Goal: Task Accomplishment & Management: Manage account settings

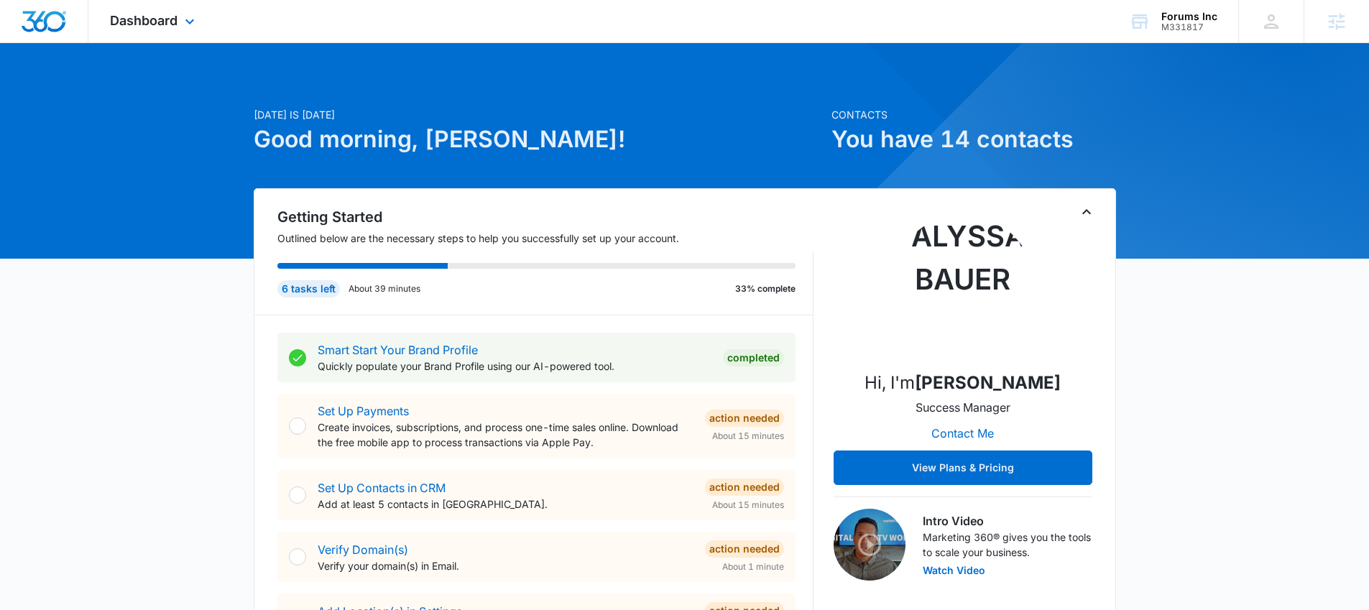
click at [173, 33] on div "Dashboard Apps Reputation Websites Forms CRM Email Social Shop Payments POS Con…" at bounding box center [154, 21] width 132 height 42
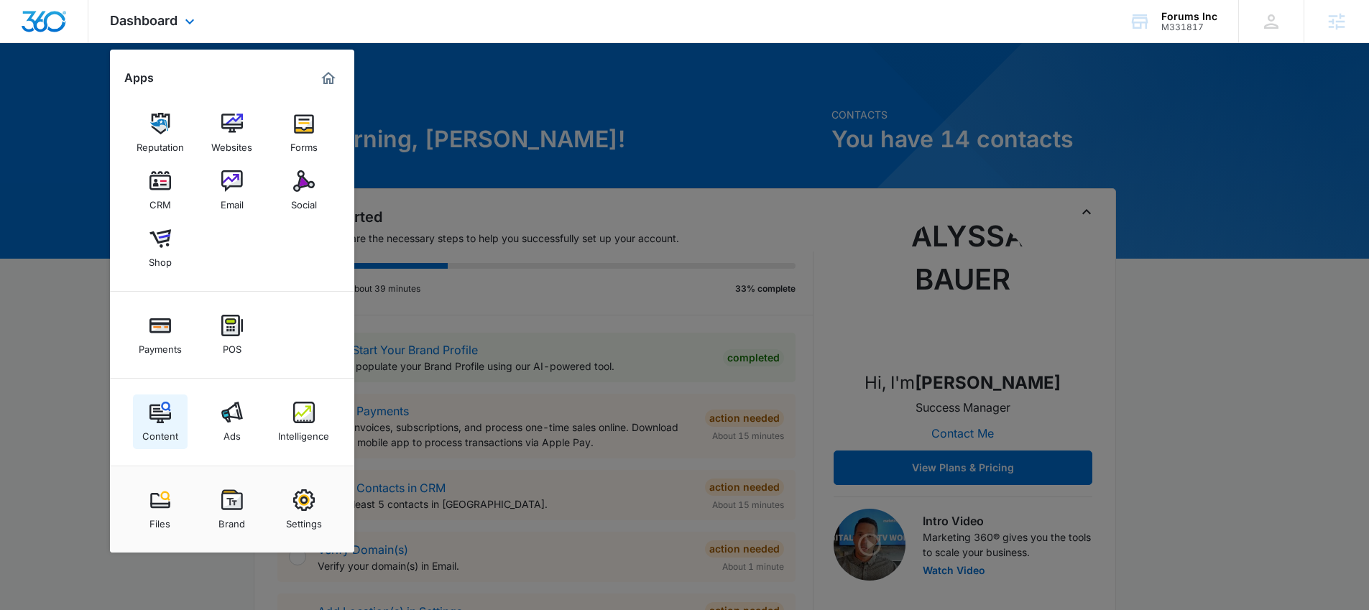
click at [155, 427] on div "Content" at bounding box center [160, 432] width 36 height 19
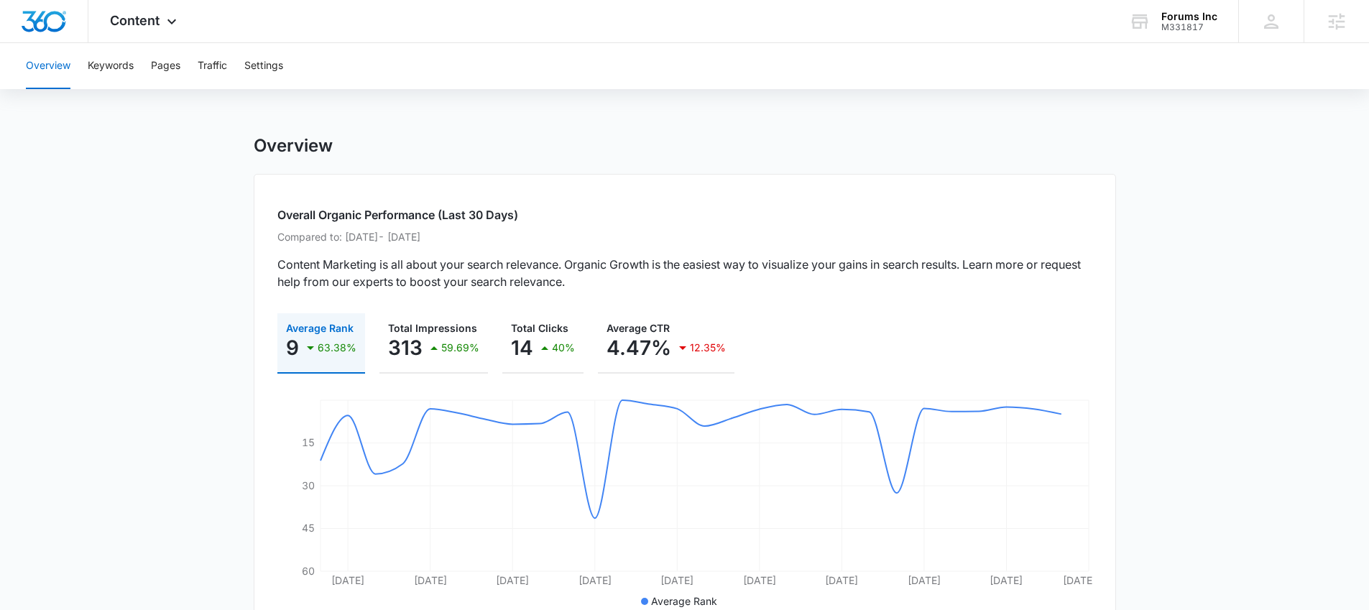
click at [136, 58] on div "Overview Keywords Pages Traffic Settings" at bounding box center [684, 66] width 1335 height 46
click at [134, 71] on button "Keywords" at bounding box center [111, 66] width 46 height 46
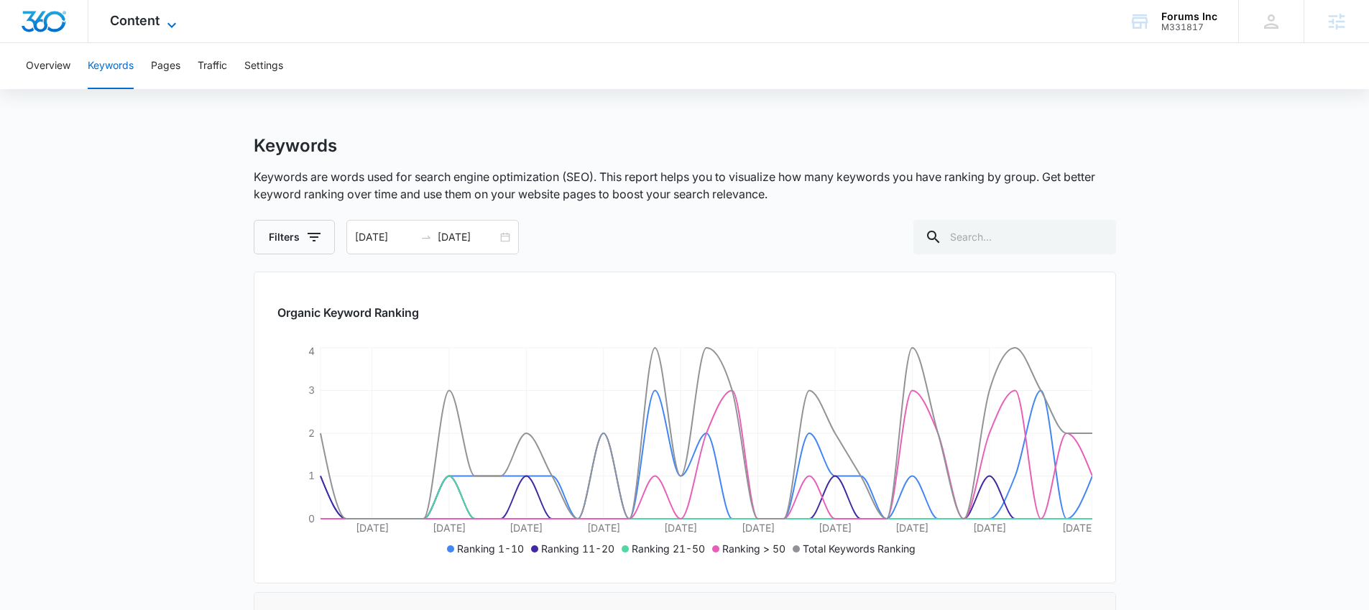
click at [150, 14] on span "Content" at bounding box center [135, 20] width 50 height 15
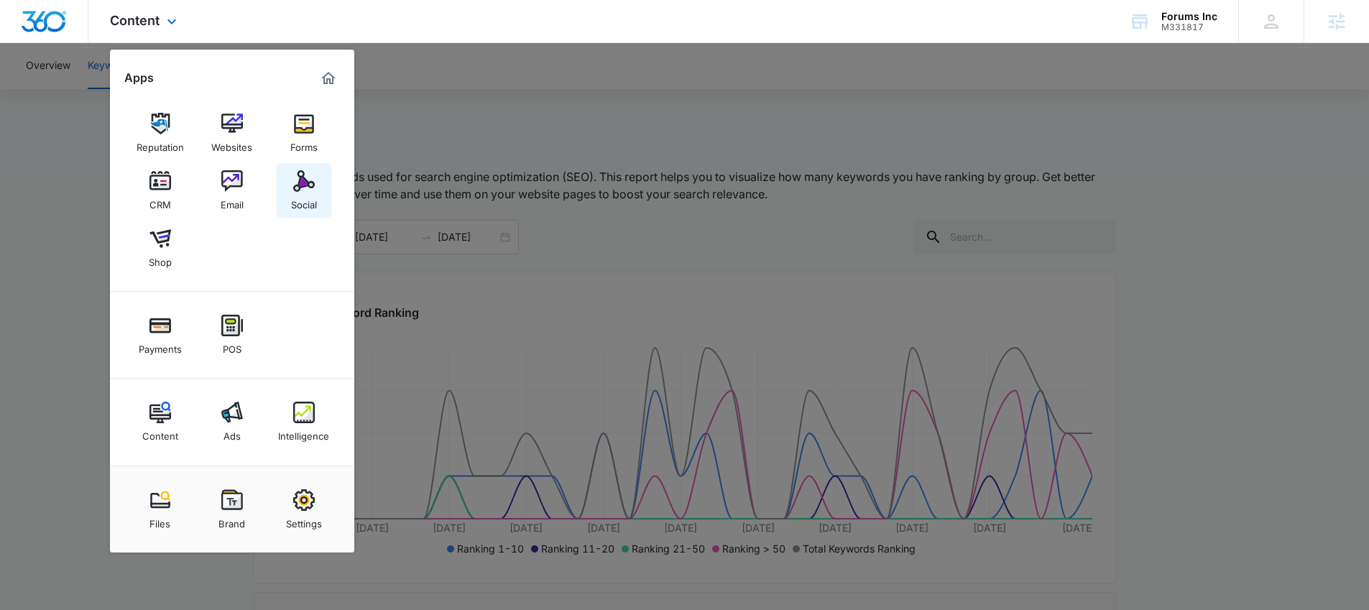
click at [289, 192] on link "Social" at bounding box center [304, 190] width 55 height 55
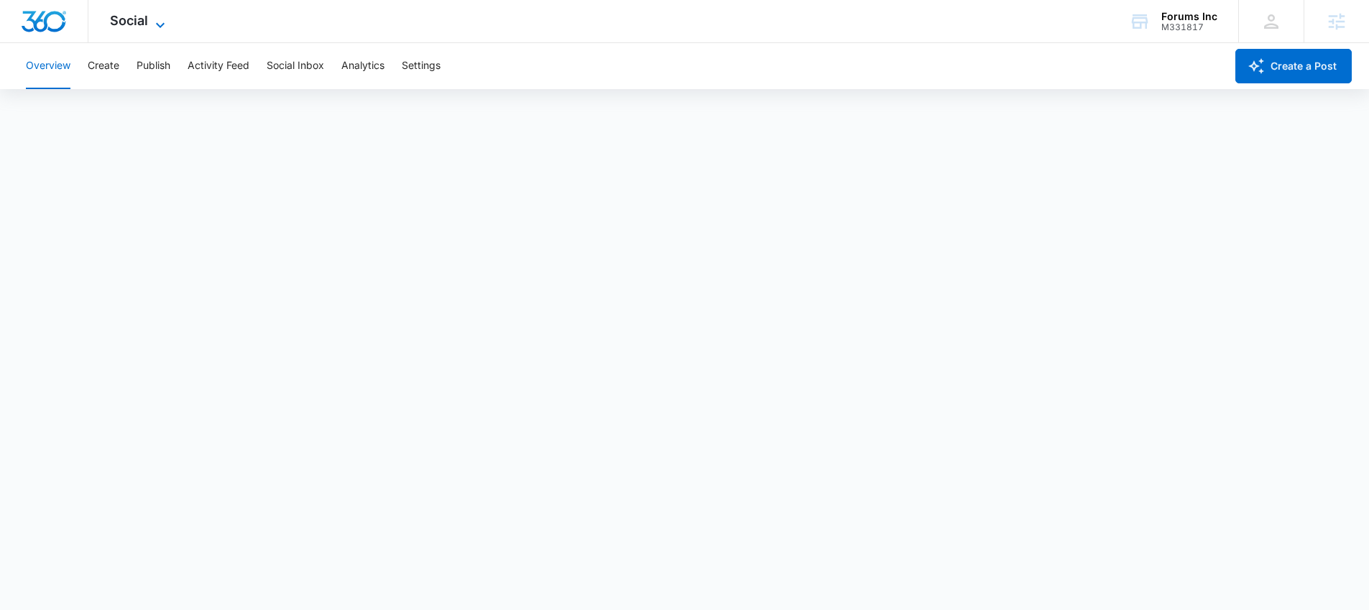
click at [160, 27] on icon at bounding box center [160, 25] width 17 height 17
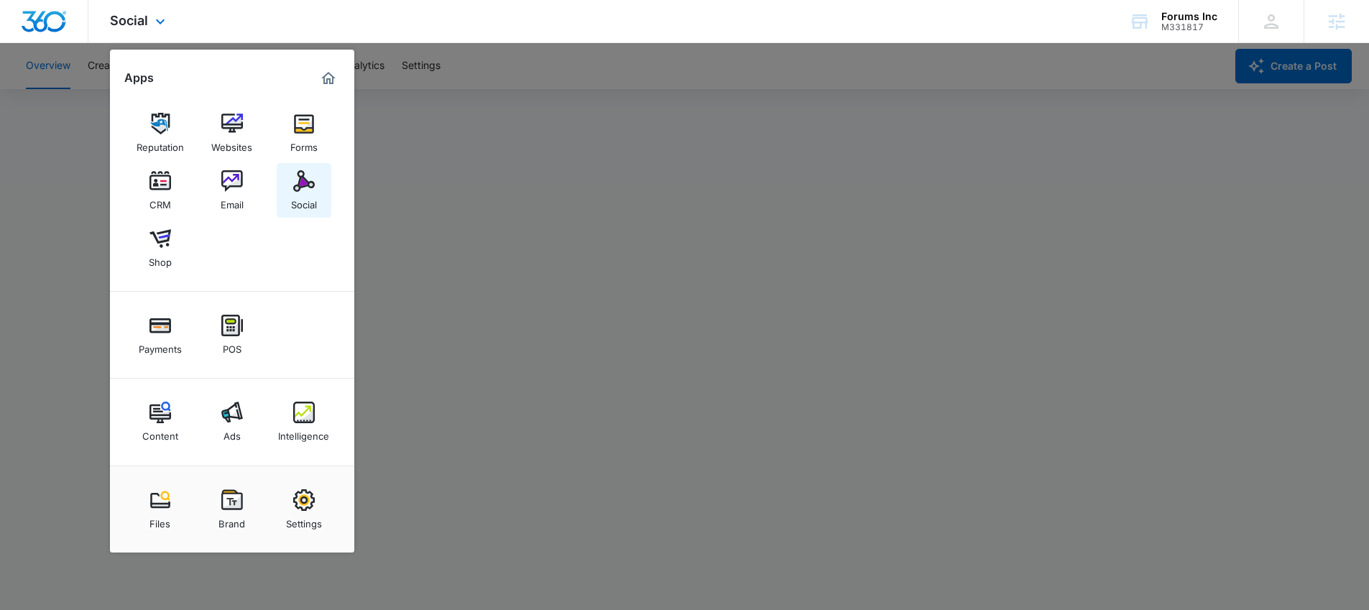
click at [303, 201] on div "Social" at bounding box center [304, 201] width 26 height 19
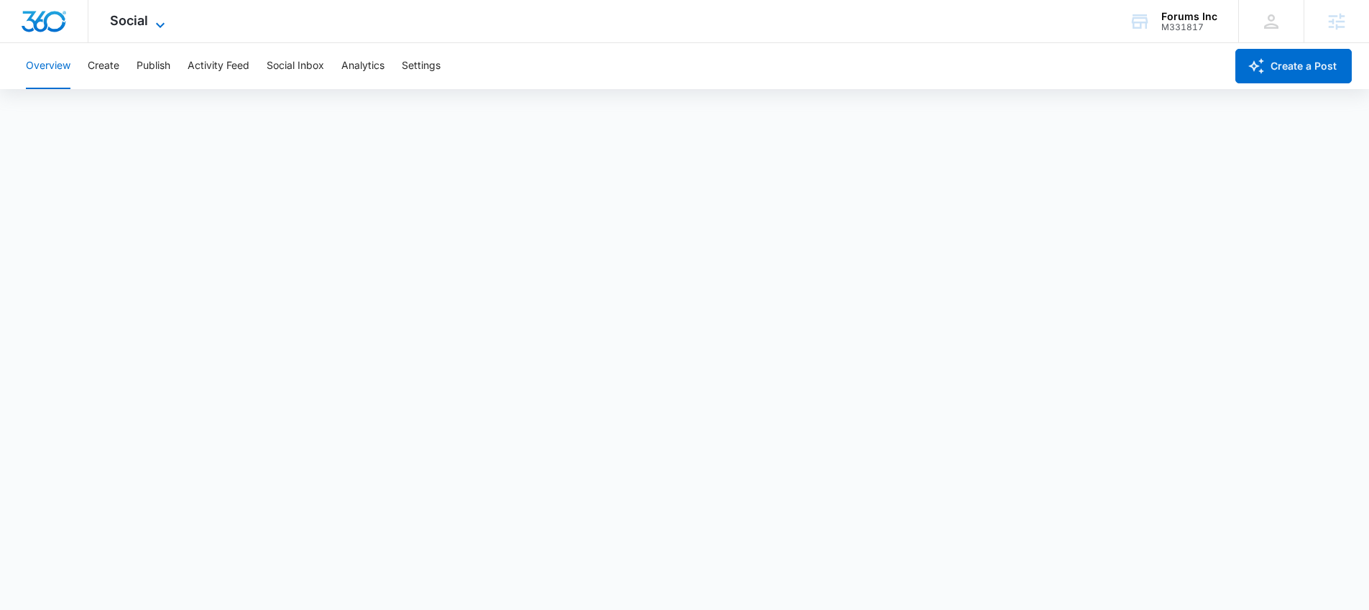
click at [155, 19] on icon at bounding box center [160, 25] width 17 height 17
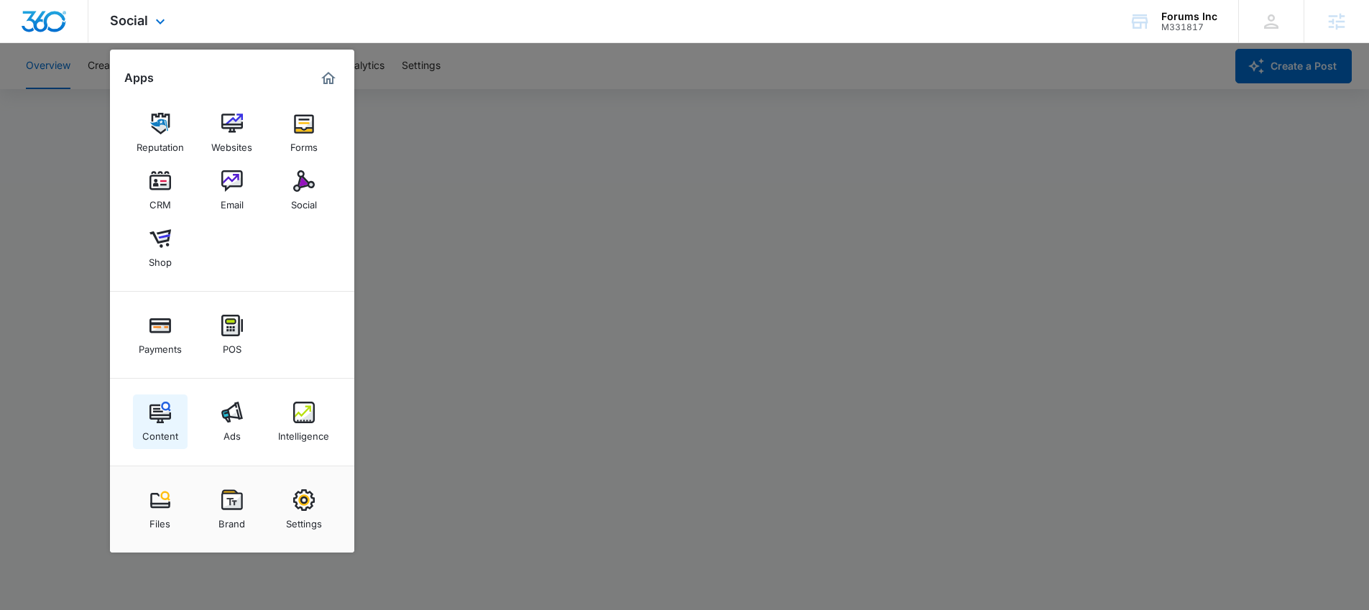
click at [168, 415] on img at bounding box center [161, 413] width 22 height 22
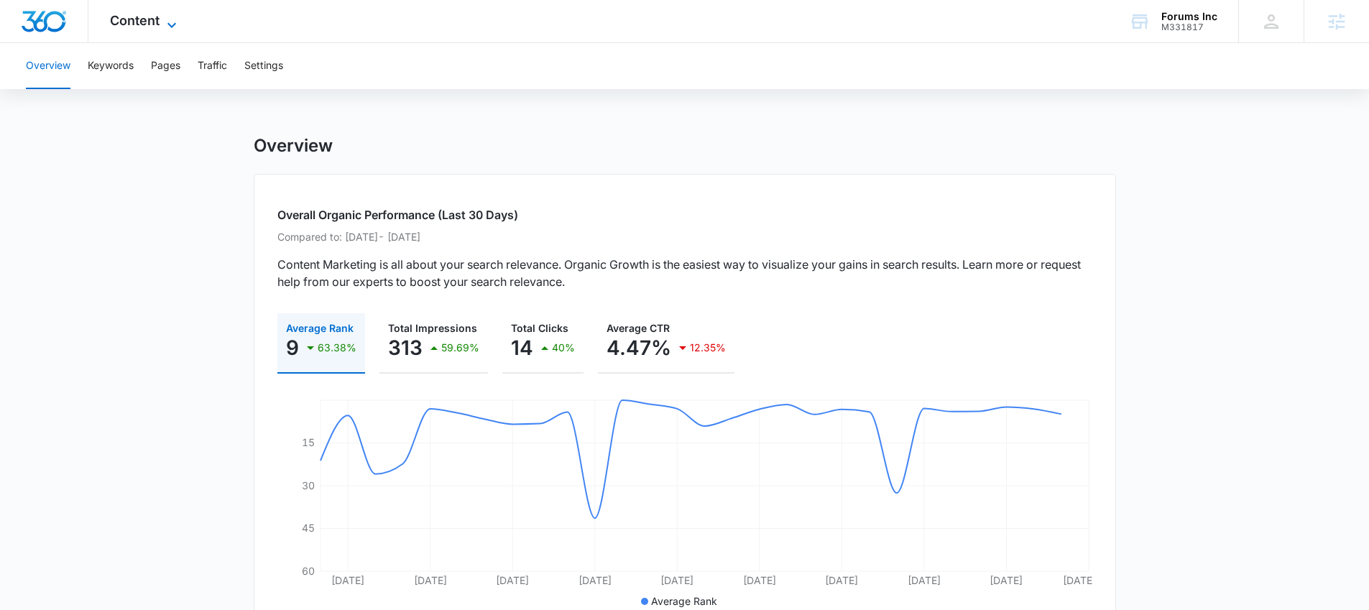
click at [163, 17] on icon at bounding box center [171, 25] width 17 height 17
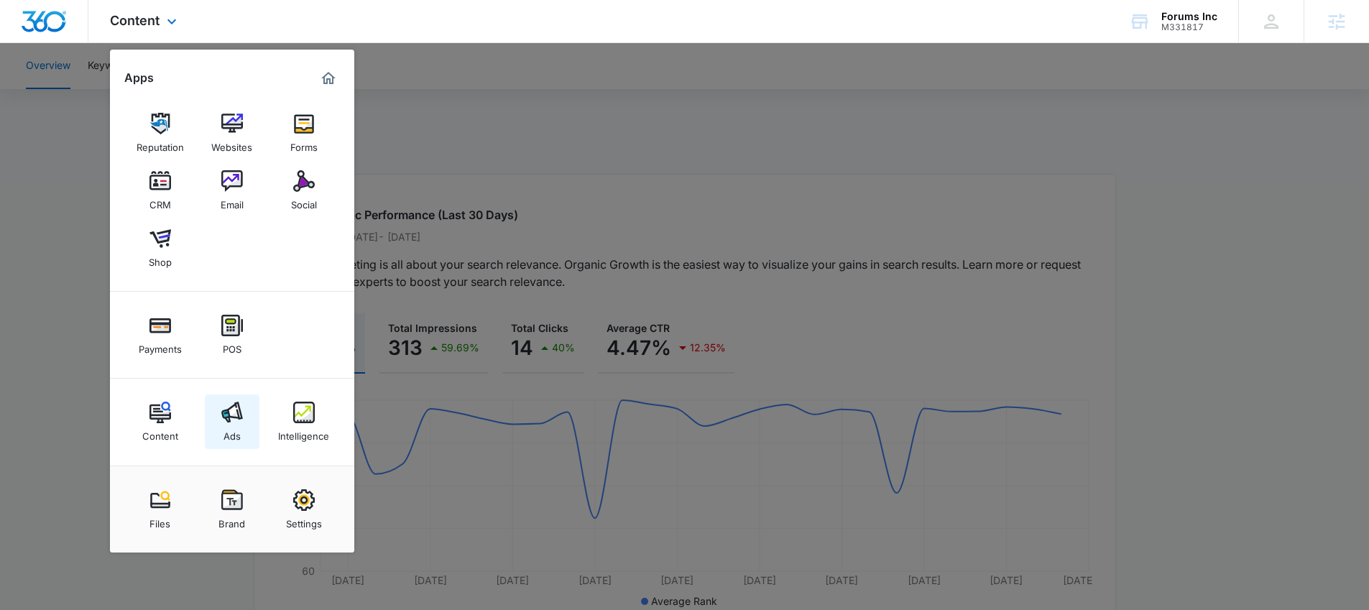
click at [239, 415] on img at bounding box center [232, 413] width 22 height 22
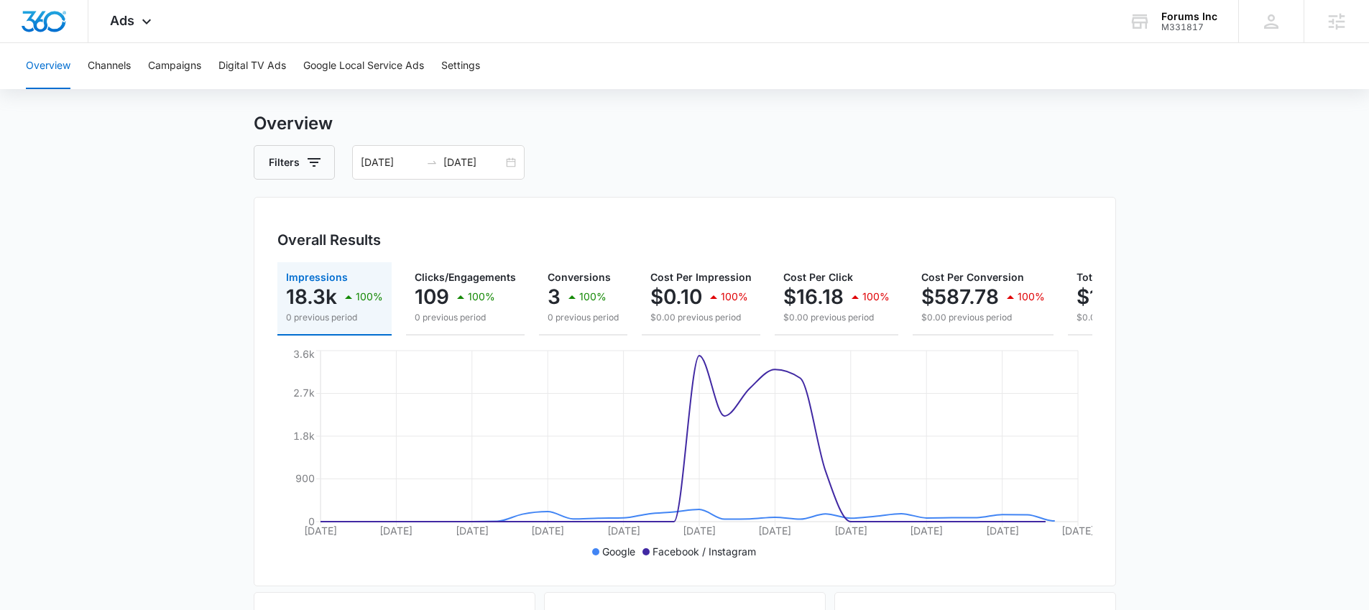
scroll to position [32, 0]
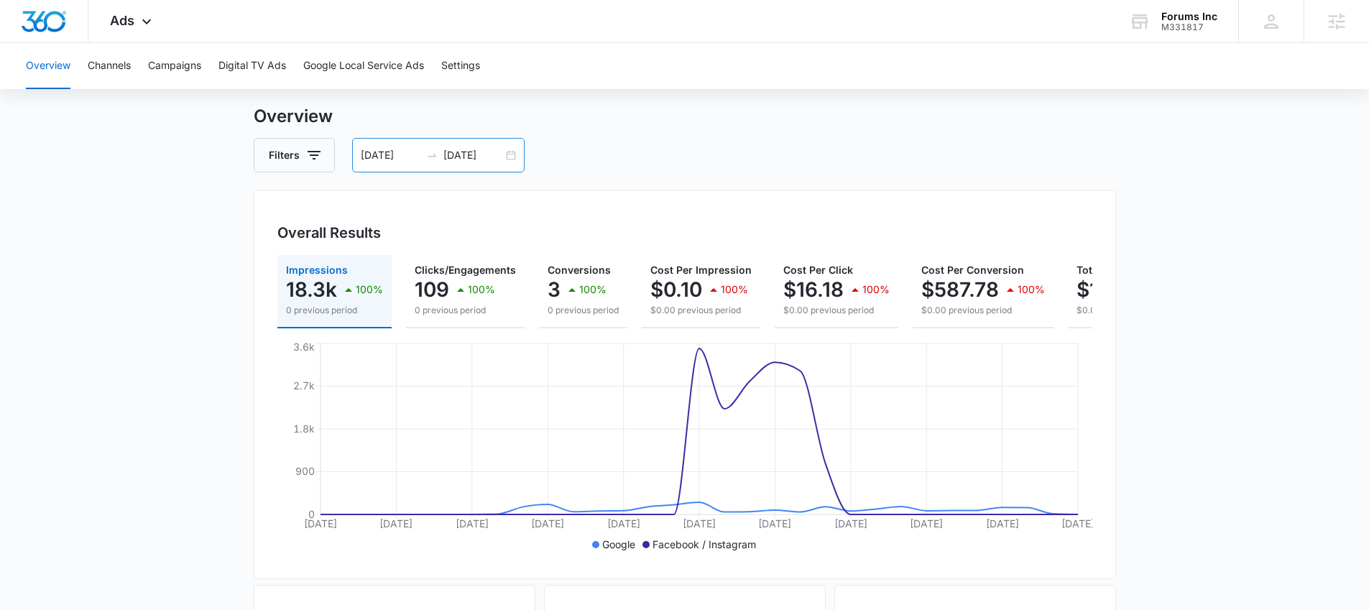
click at [505, 153] on div "08/06/2025 09/05/2025" at bounding box center [438, 155] width 173 height 35
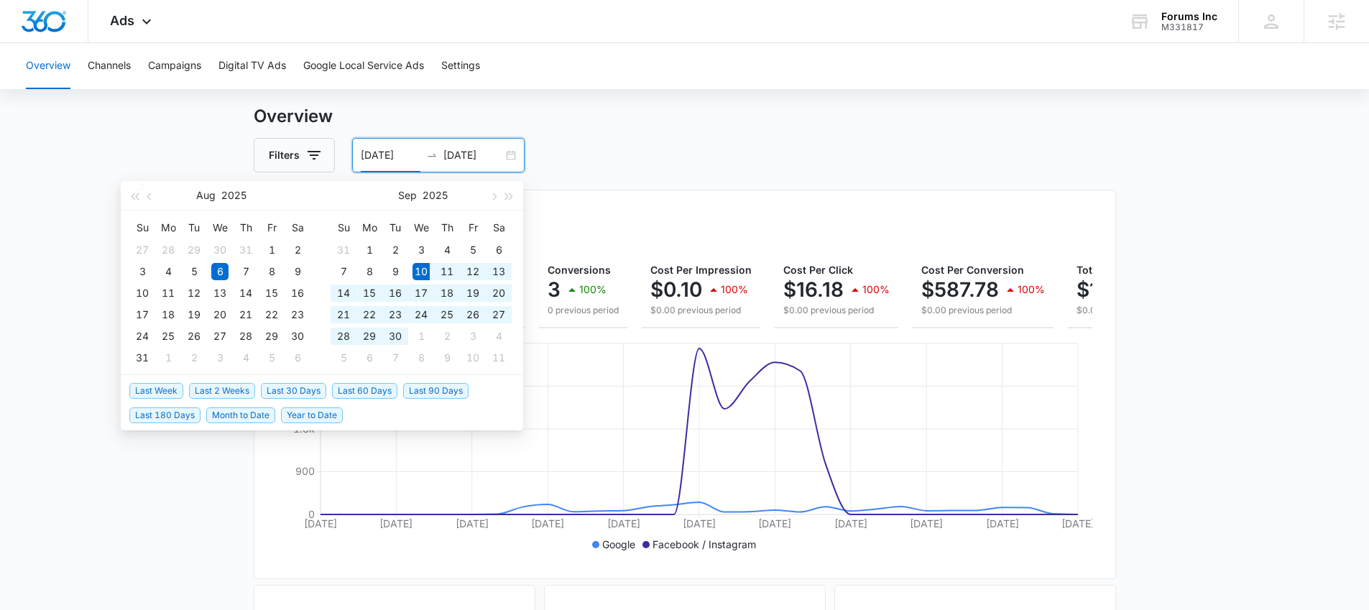
click at [310, 392] on span "Last 30 Days" at bounding box center [293, 391] width 65 height 16
type input "09/10/2025"
type input "10/10/2025"
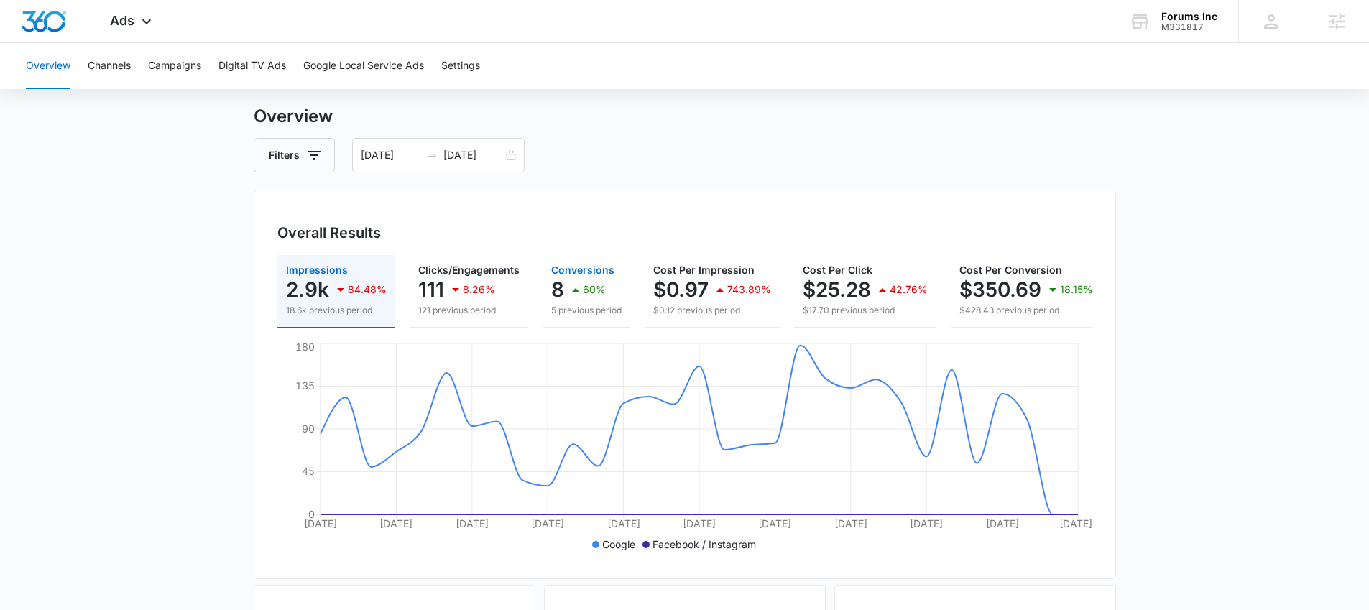
click at [569, 288] on icon "button" at bounding box center [575, 289] width 17 height 17
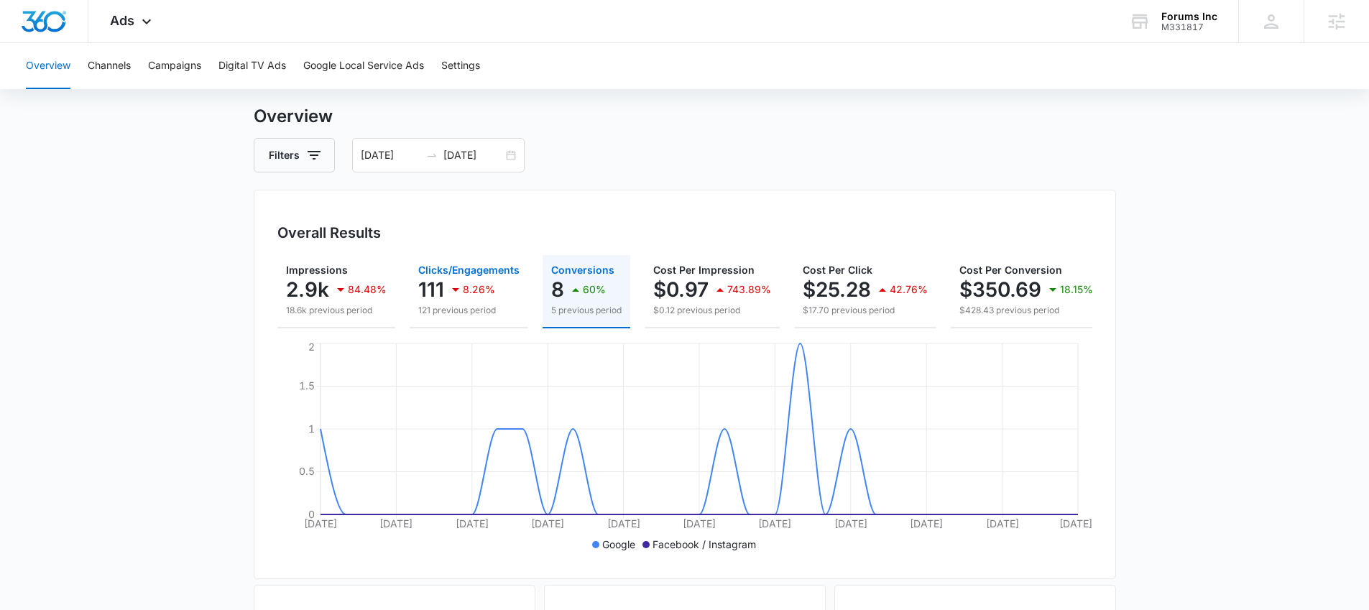
click at [447, 300] on div "8.26%" at bounding box center [471, 289] width 48 height 29
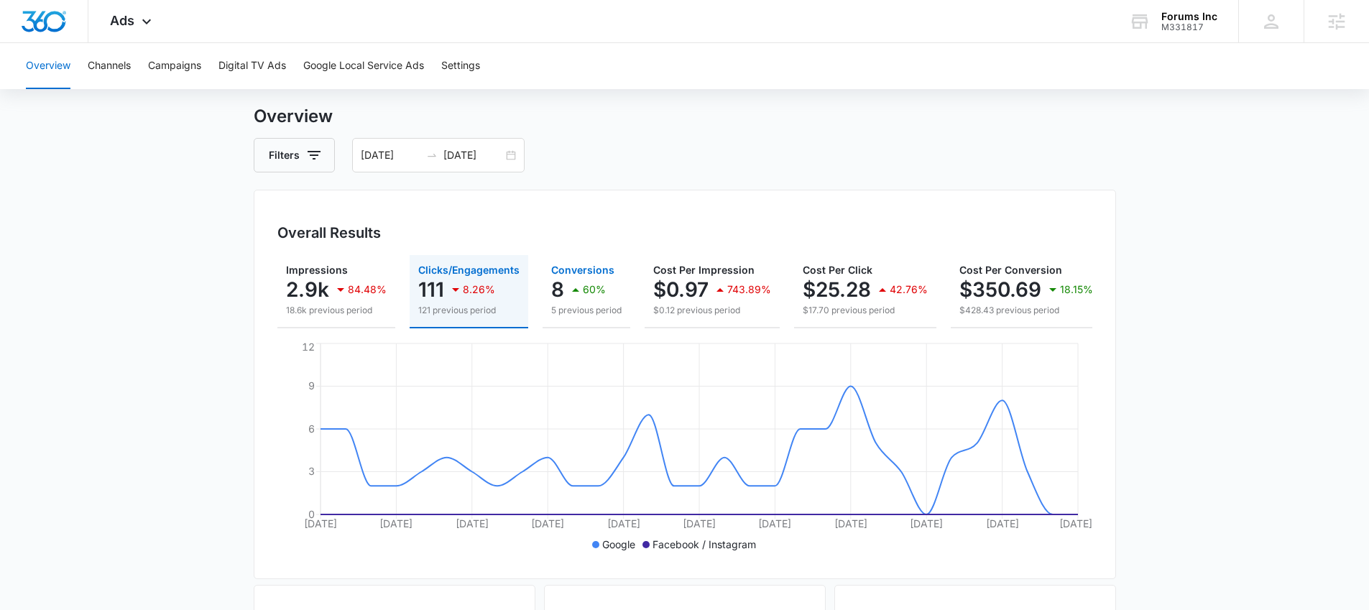
click at [568, 304] on p "5 previous period" at bounding box center [586, 310] width 70 height 13
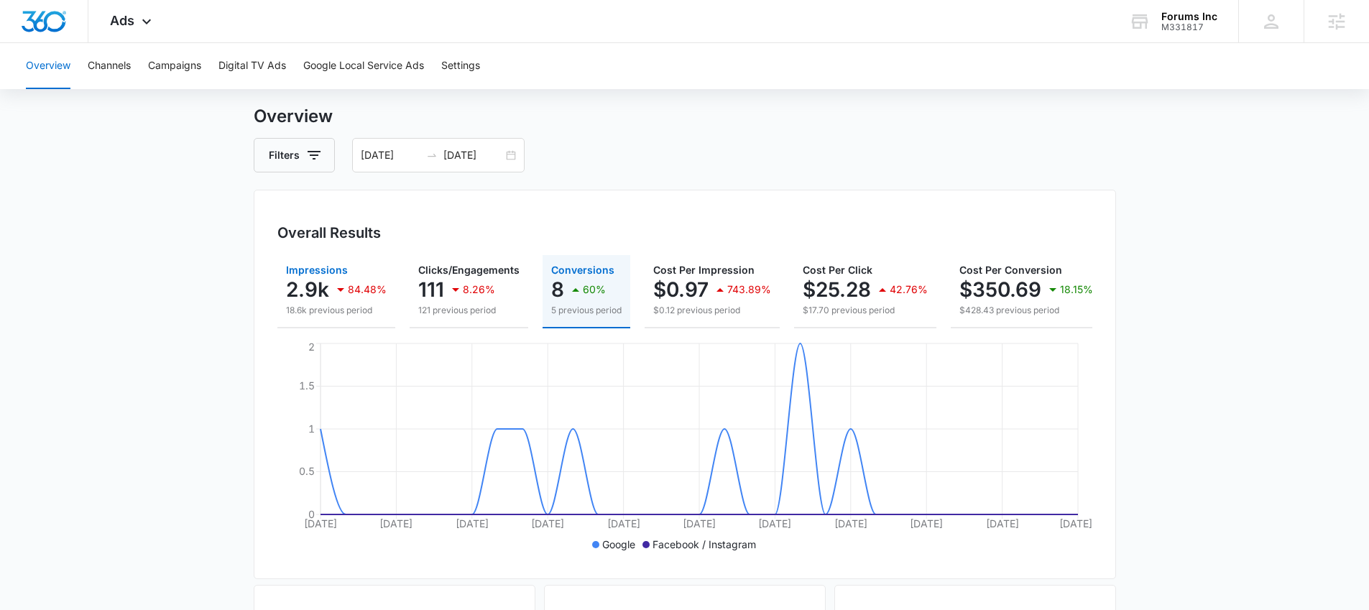
click at [374, 297] on div "84.48%" at bounding box center [359, 289] width 55 height 29
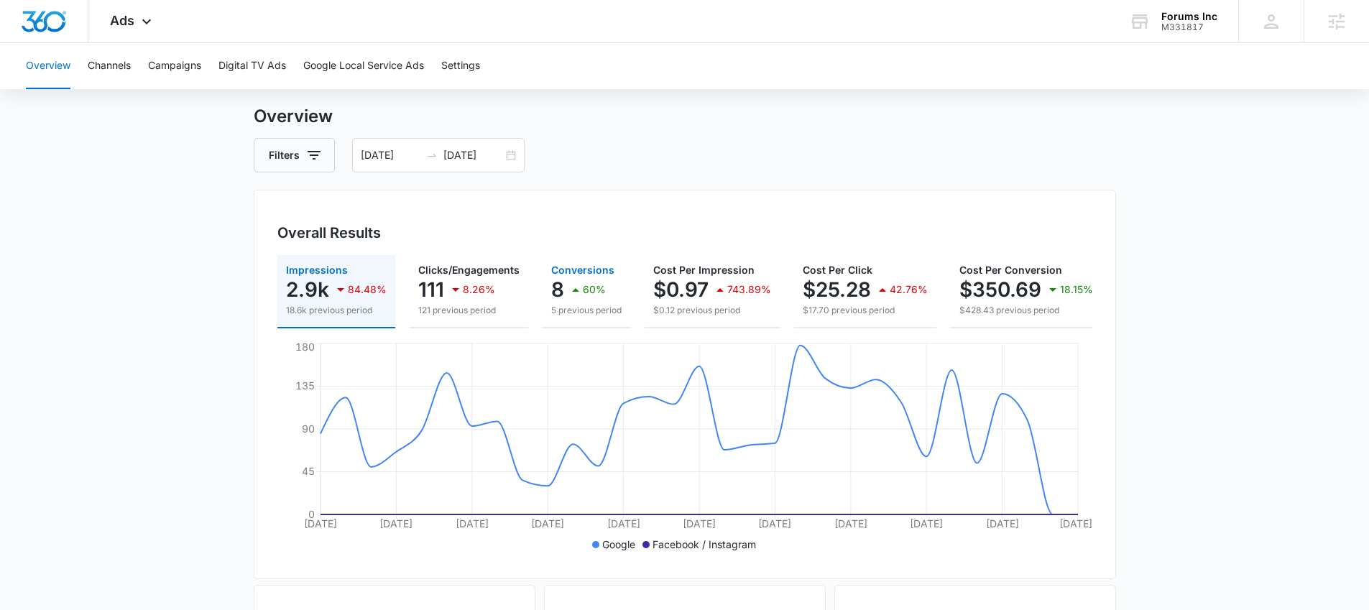
click at [563, 298] on div "8 60%" at bounding box center [586, 289] width 70 height 29
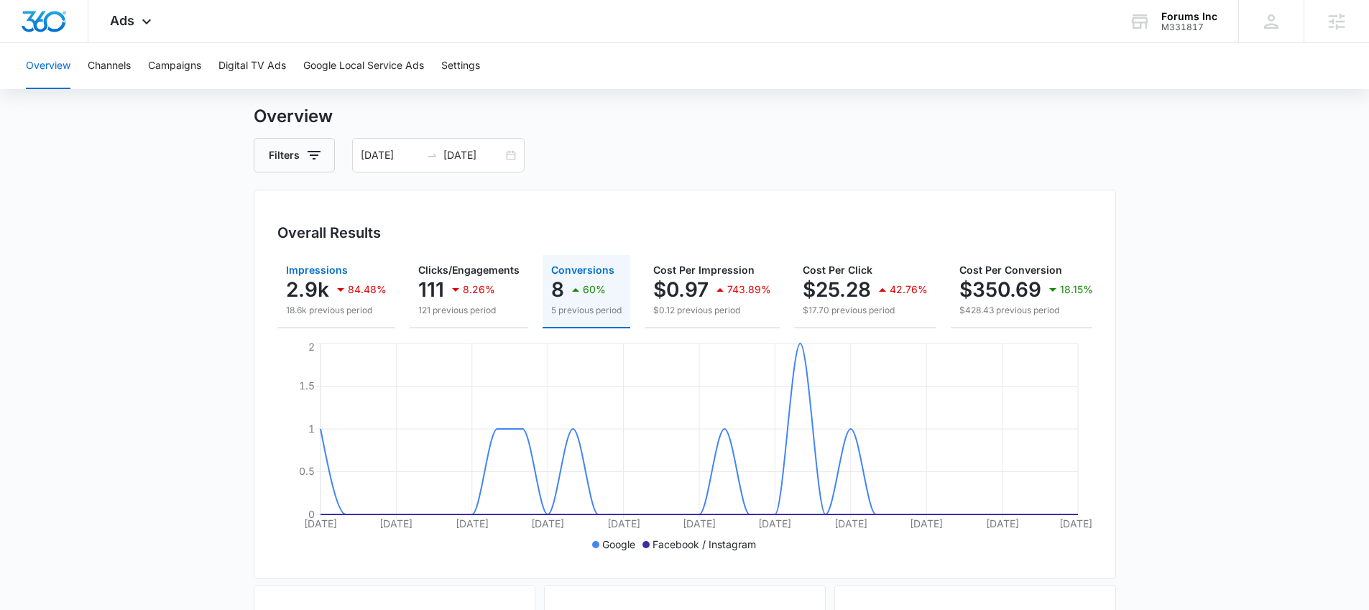
click at [297, 289] on p "2.9k" at bounding box center [307, 289] width 43 height 23
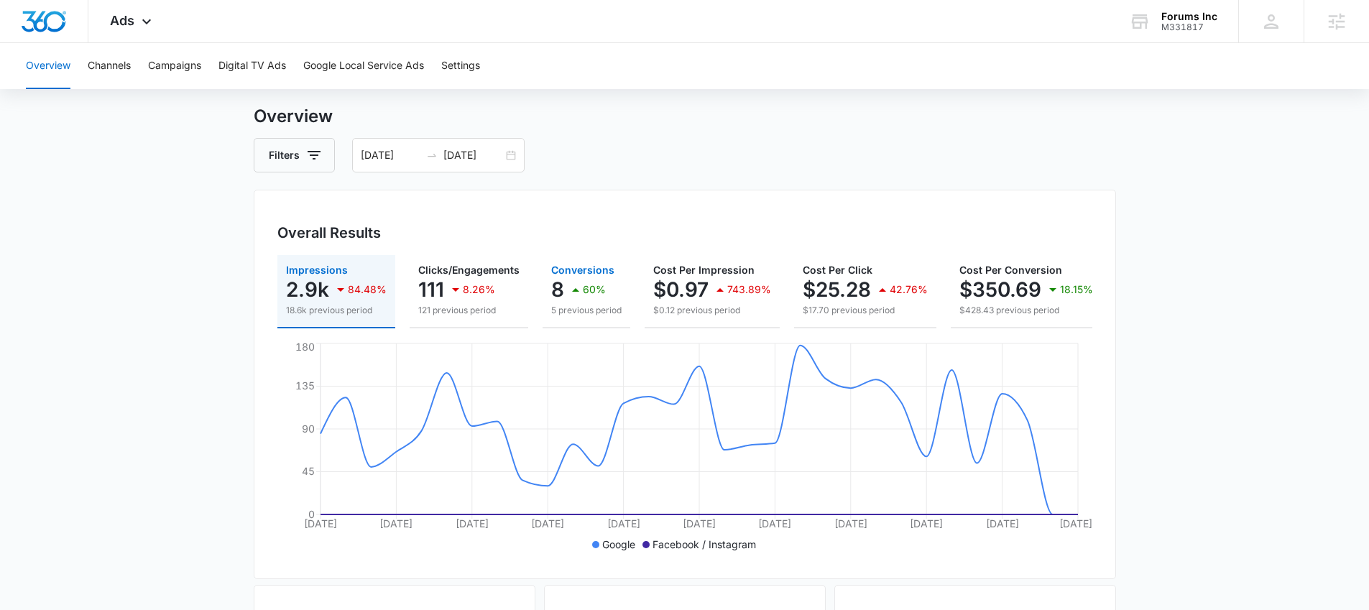
click at [546, 301] on button "Conversions 8 60% 5 previous period" at bounding box center [587, 291] width 88 height 73
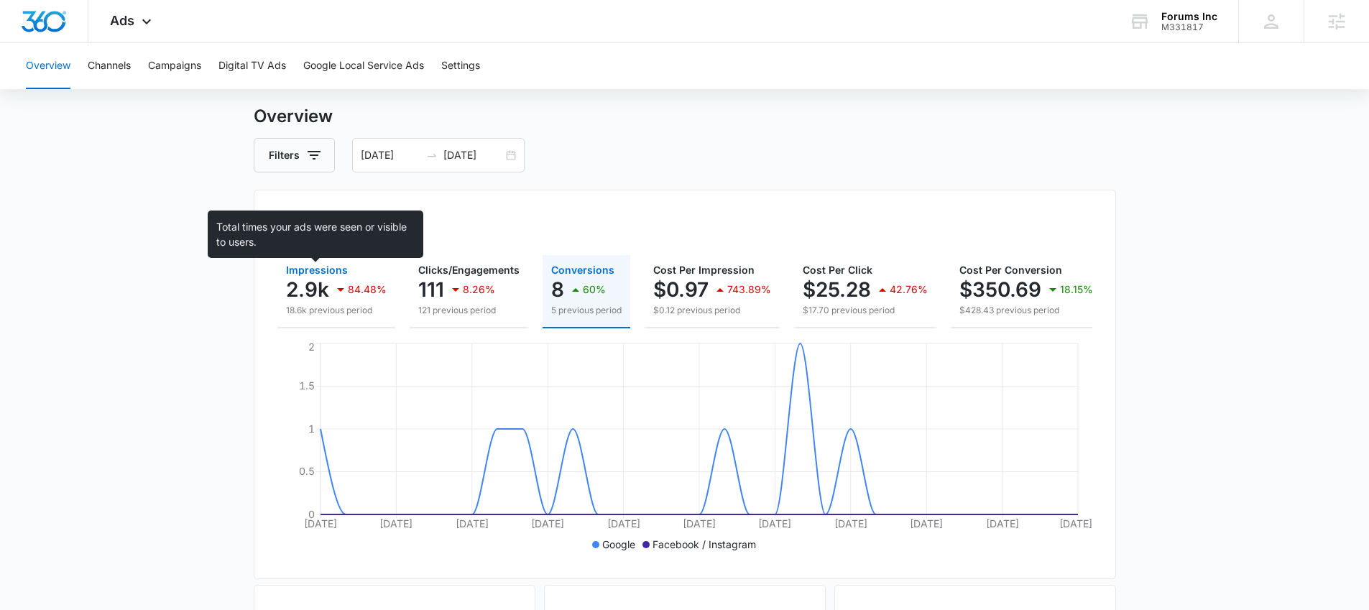
click at [312, 275] on span "Impressions" at bounding box center [317, 270] width 62 height 12
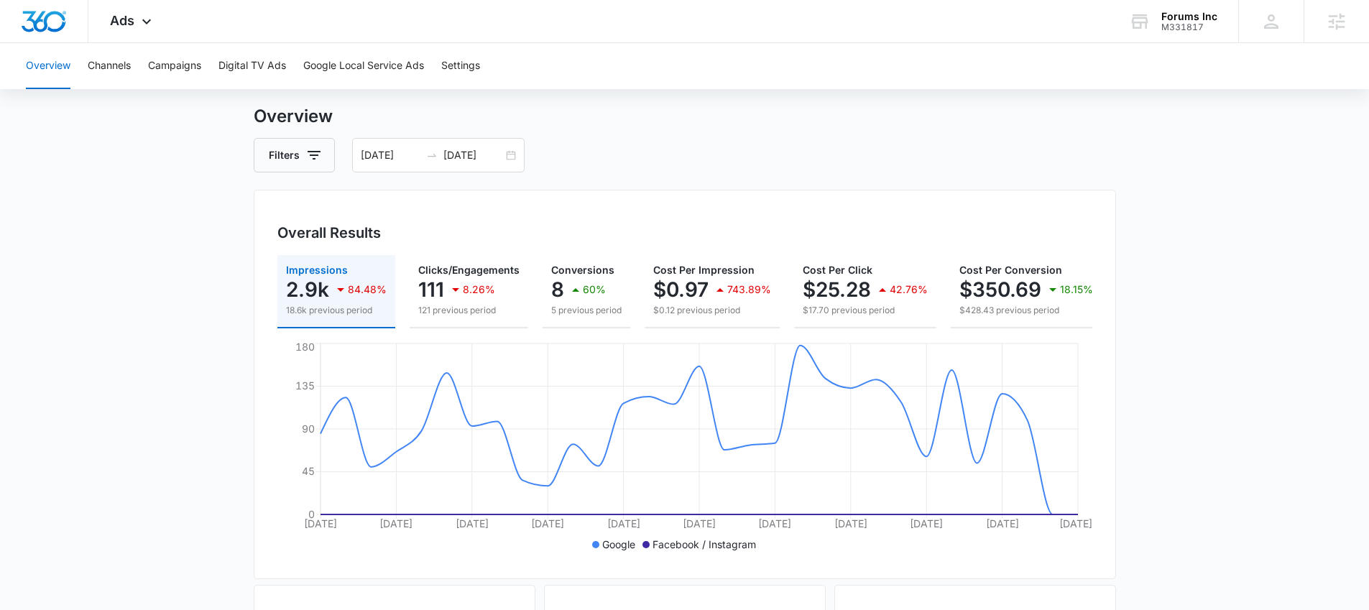
click at [594, 183] on div "Overview Filters 09/10/2025 10/10/2025 Overall Results Impressions 2.9k 84.48% …" at bounding box center [685, 620] width 863 height 1032
click at [603, 303] on div "8 60%" at bounding box center [586, 289] width 70 height 29
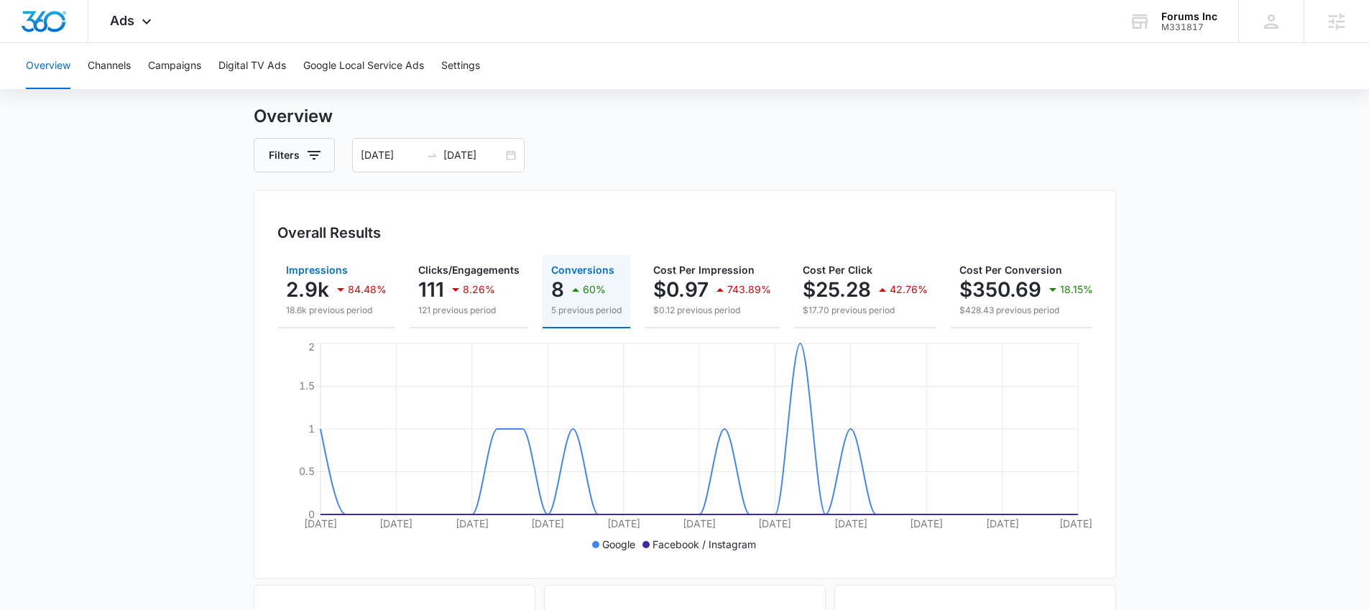
click at [355, 275] on div "84.48%" at bounding box center [359, 289] width 55 height 29
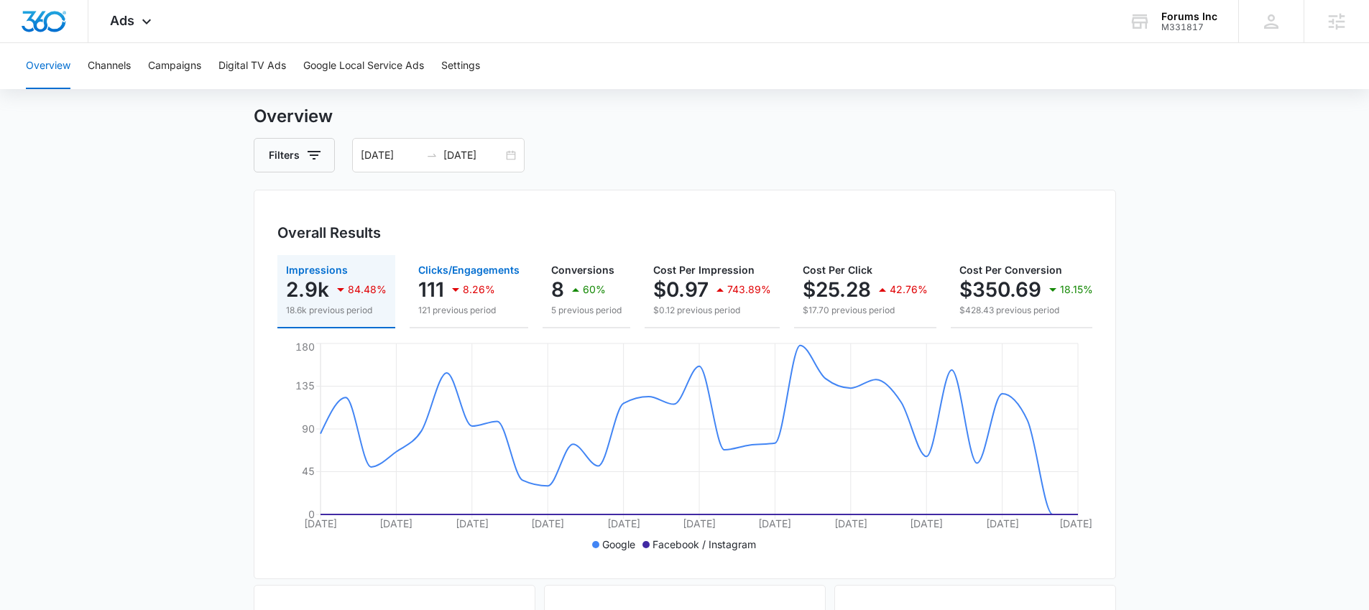
click at [440, 311] on p "121 previous period" at bounding box center [468, 310] width 101 height 13
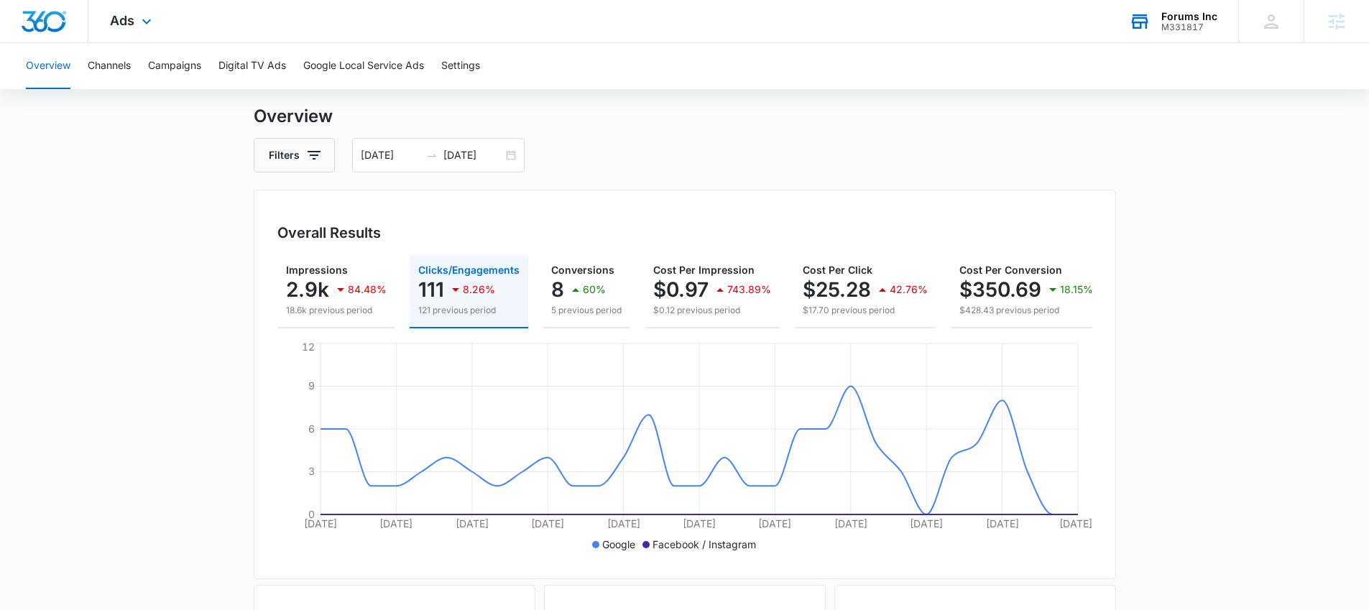
click at [1193, 34] on div "Forums Inc M331817 Your Accounts View All" at bounding box center [1173, 21] width 131 height 42
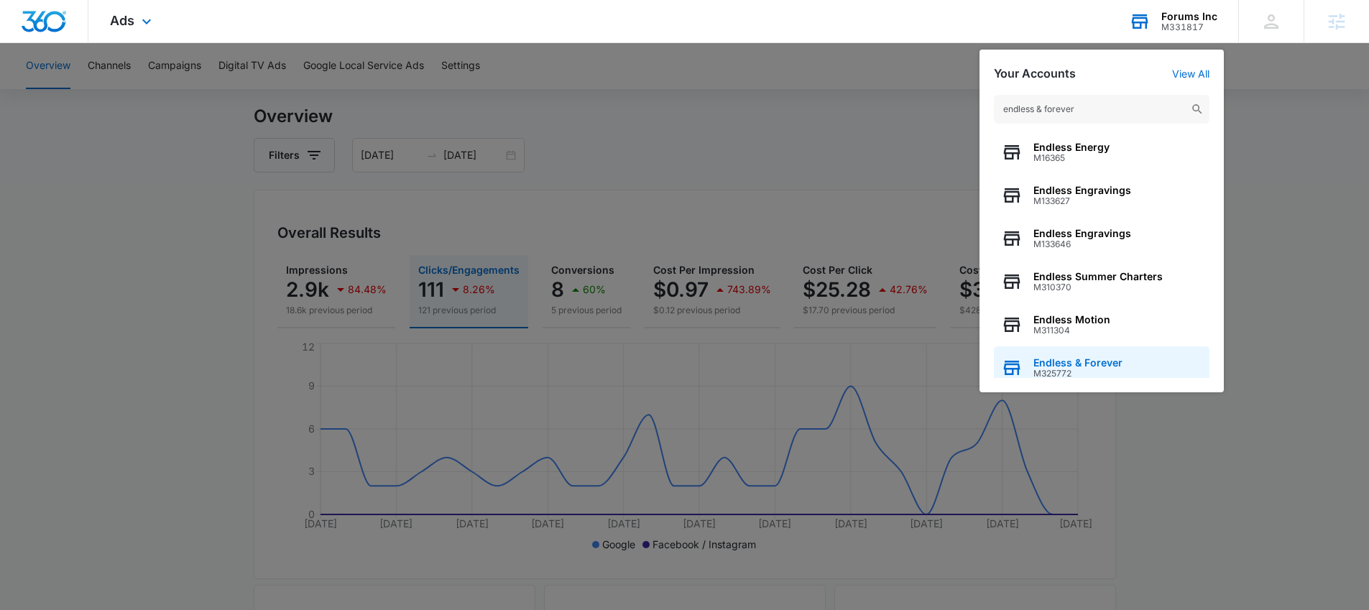
type input "endless & forever"
click at [1099, 373] on span "M325772" at bounding box center [1078, 374] width 89 height 10
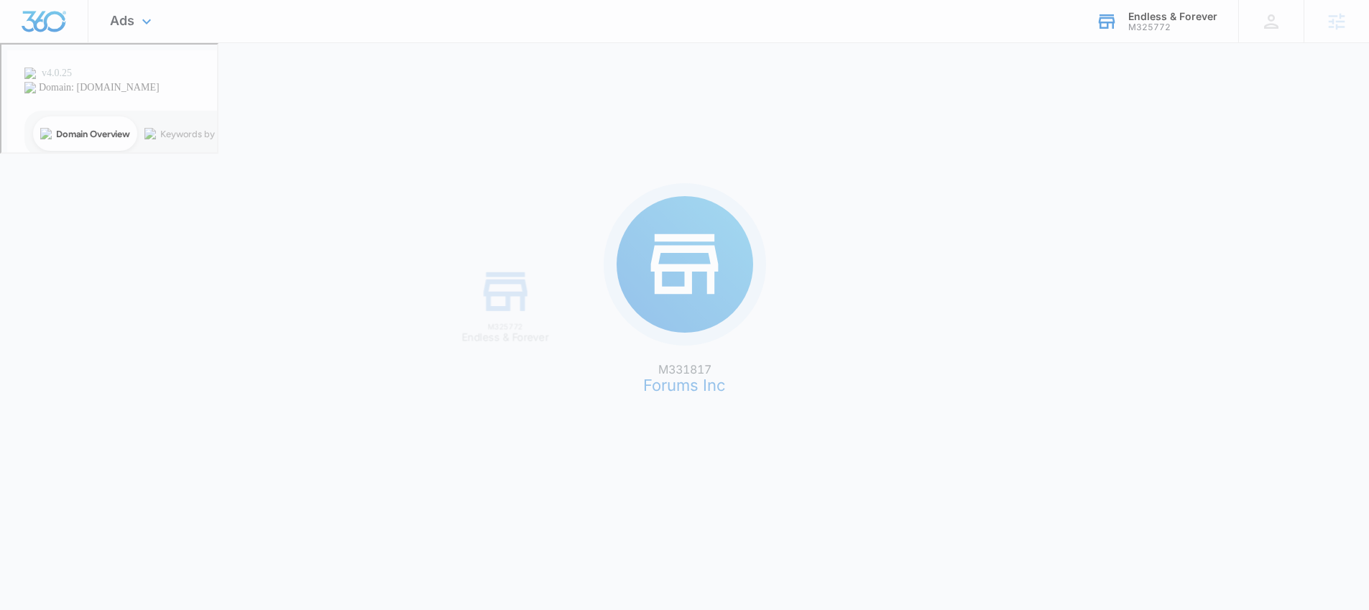
scroll to position [0, 0]
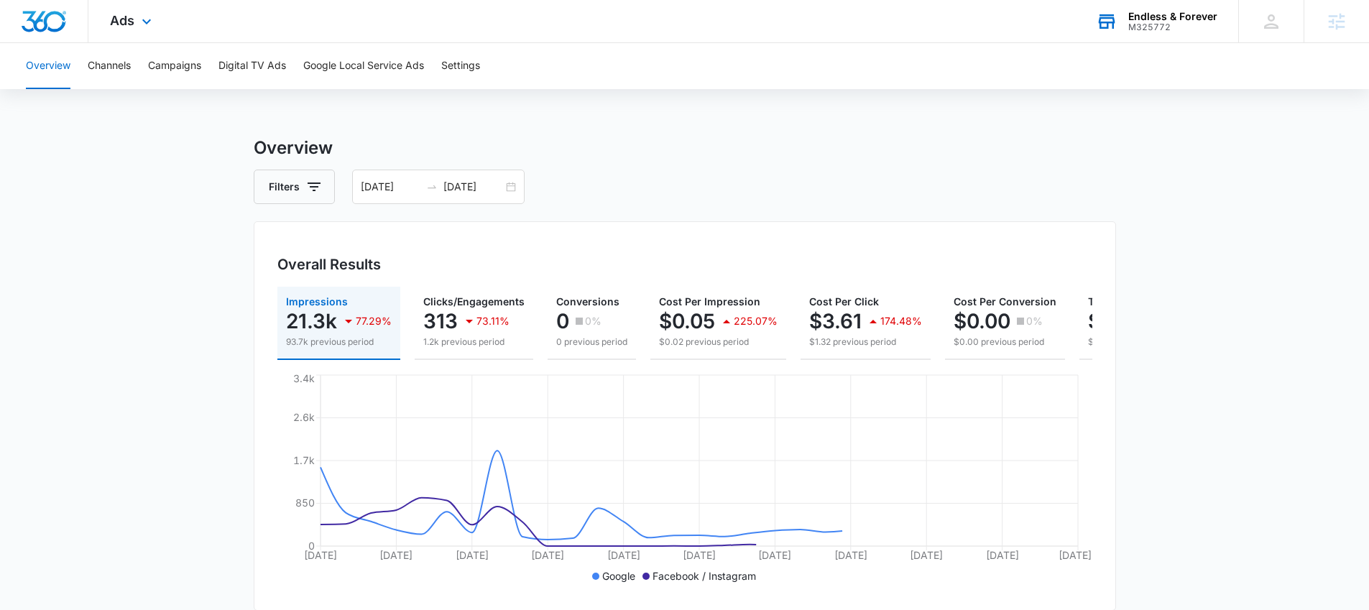
click at [135, 27] on div "Ads Apps Reputation Websites Forms CRM Email Social Shop Payments POS Content A…" at bounding box center [132, 21] width 88 height 42
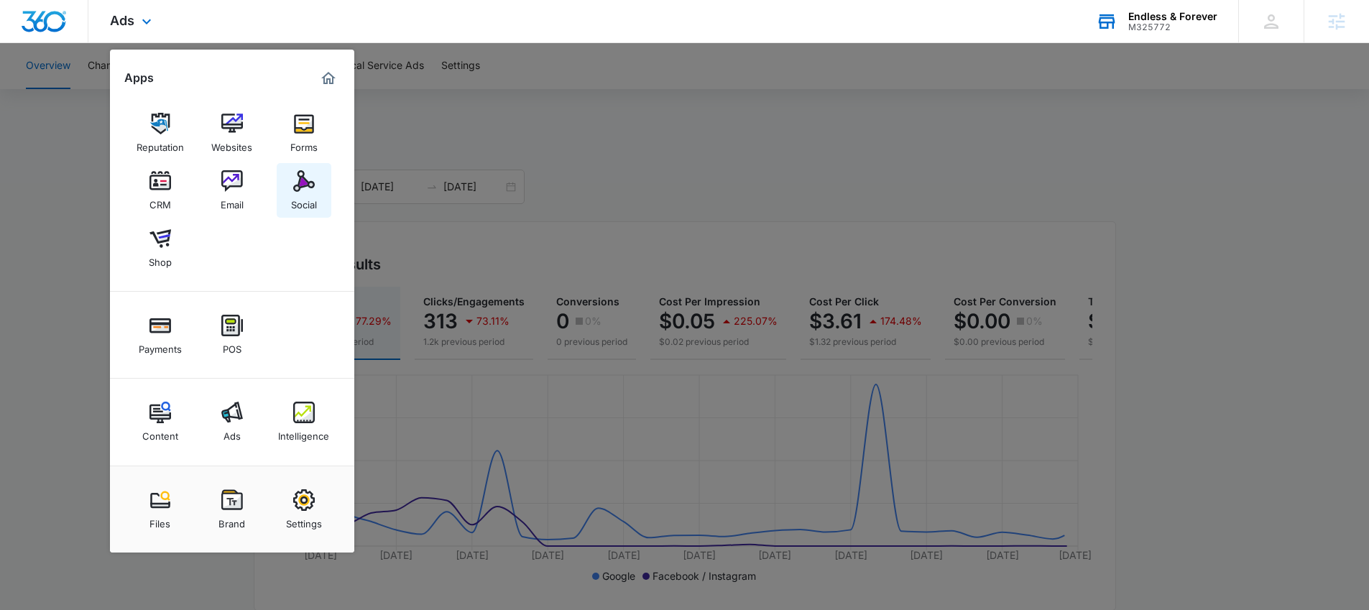
click at [288, 199] on link "Social" at bounding box center [304, 190] width 55 height 55
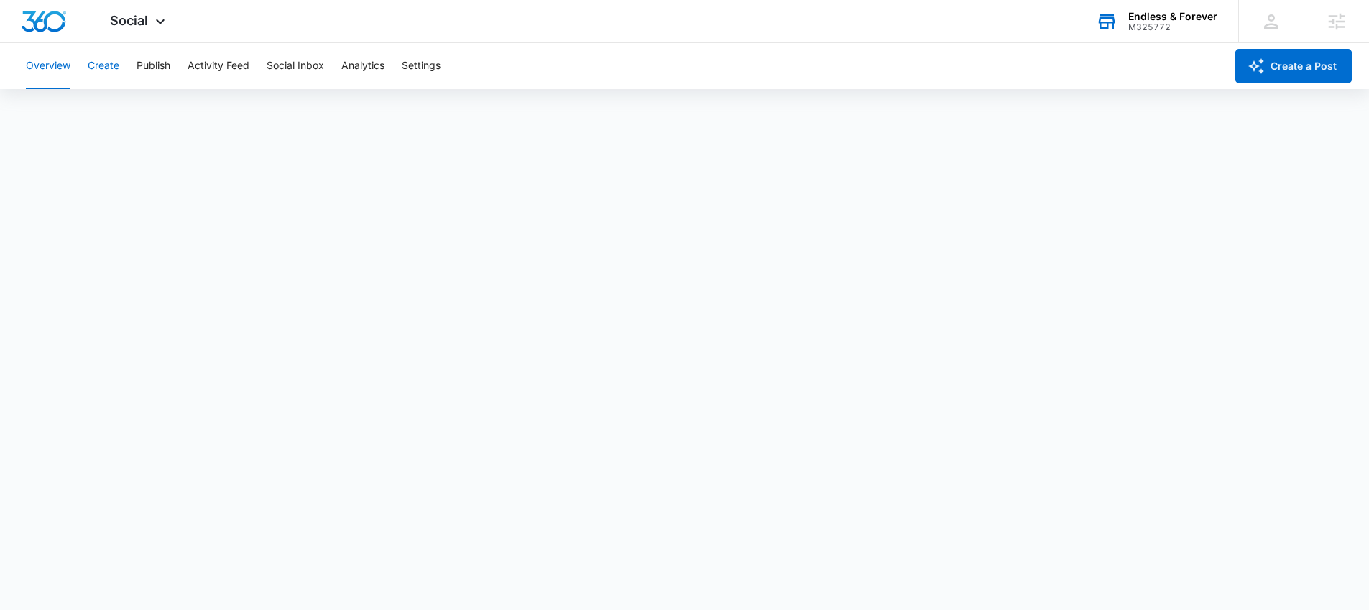
click at [116, 73] on button "Create" at bounding box center [104, 66] width 32 height 46
click at [153, 112] on button "Approvals" at bounding box center [140, 110] width 48 height 40
click at [145, 24] on span "Social" at bounding box center [129, 20] width 38 height 15
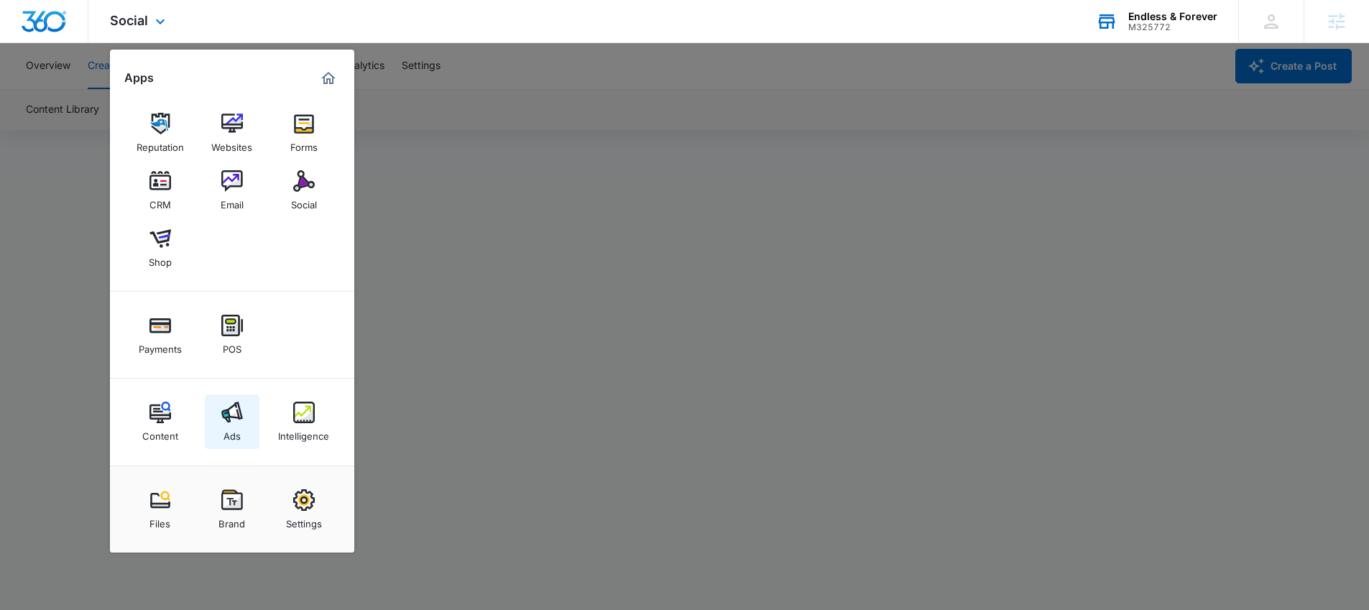
click at [225, 421] on img at bounding box center [232, 413] width 22 height 22
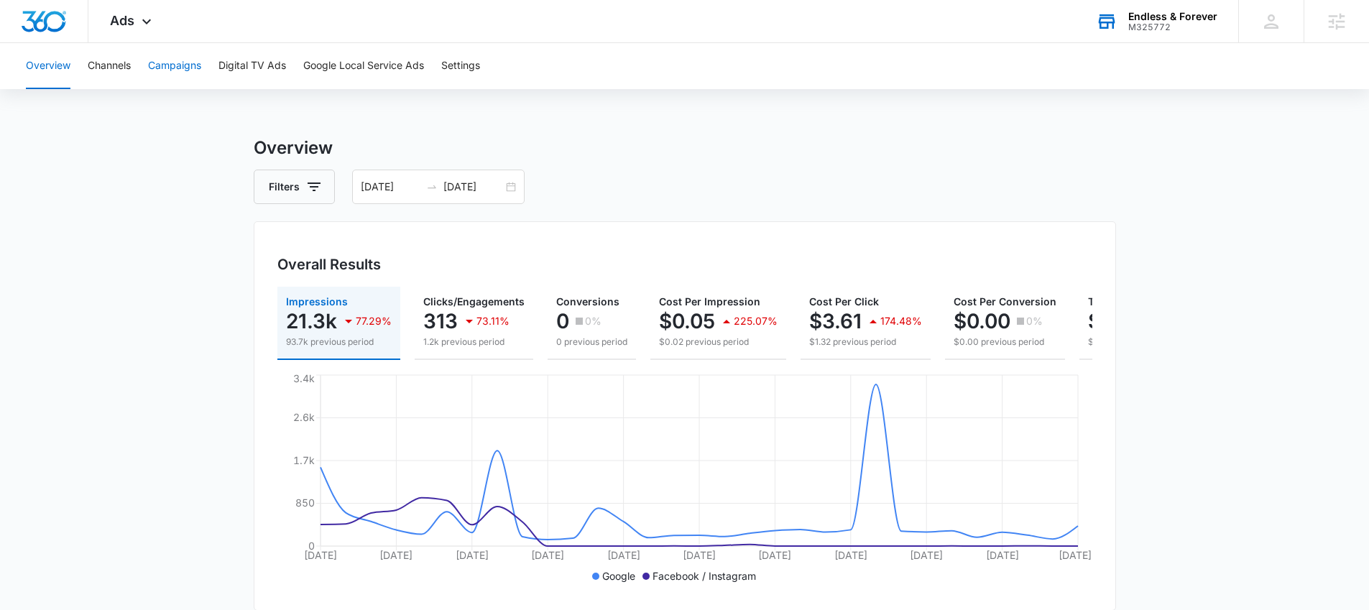
click at [152, 70] on button "Campaigns" at bounding box center [174, 66] width 53 height 46
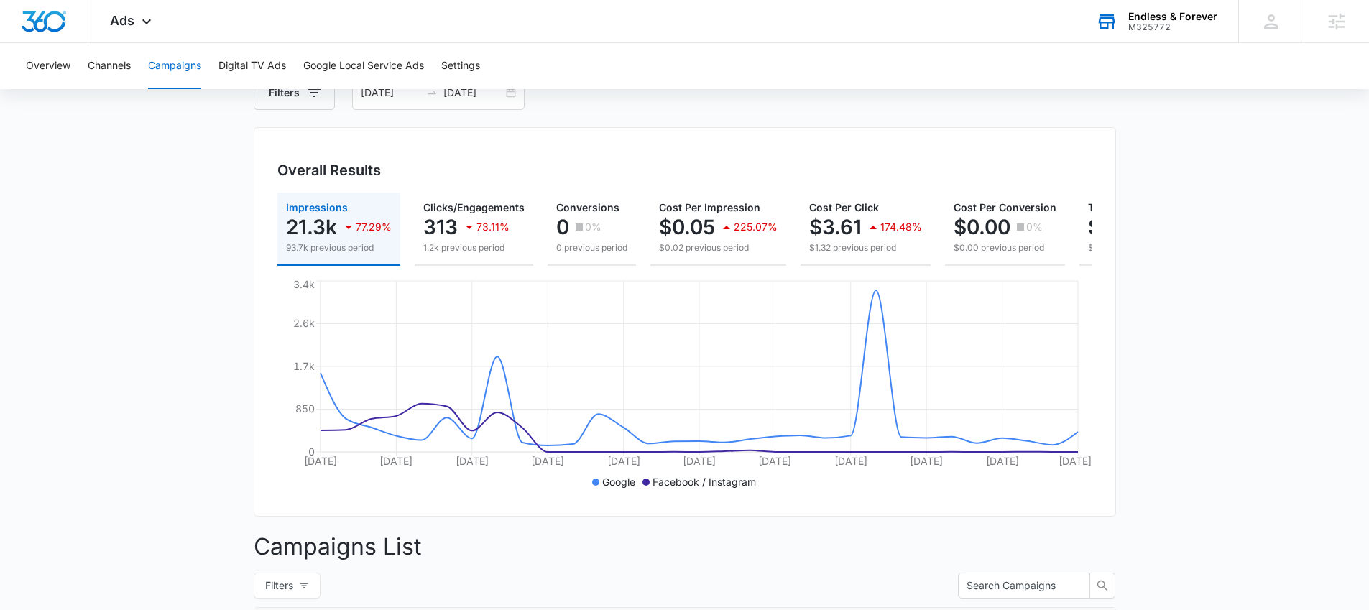
scroll to position [22, 0]
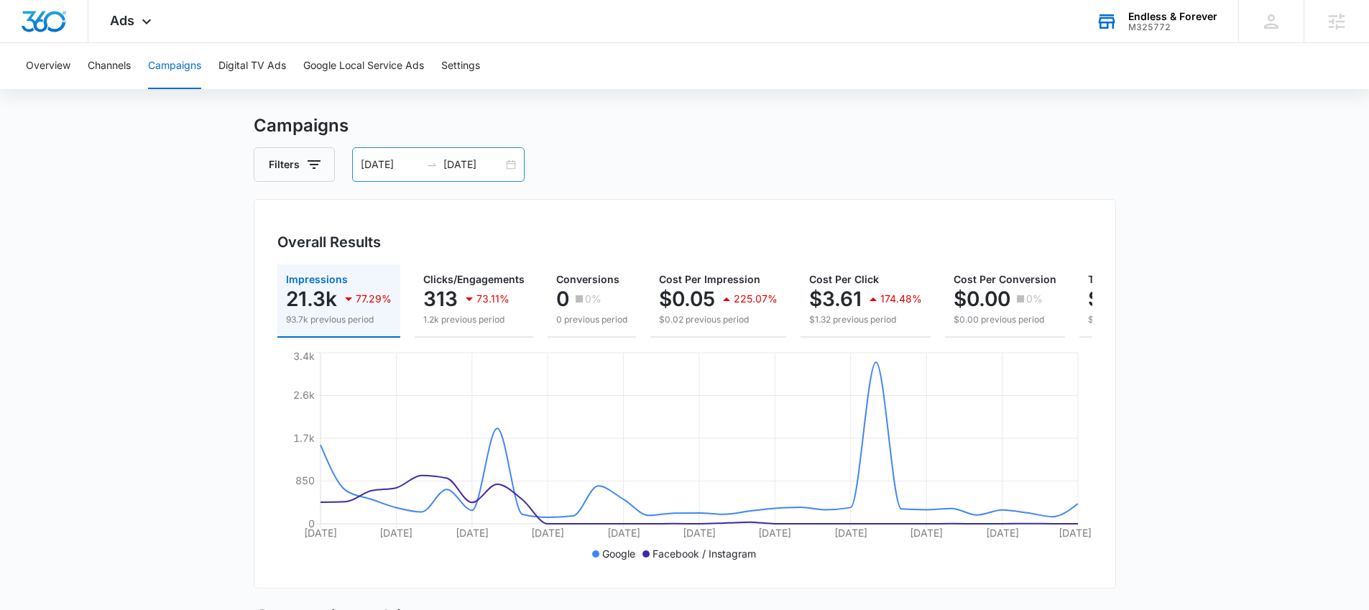
click at [509, 170] on div "08/19/2025 09/18/2025" at bounding box center [438, 164] width 173 height 35
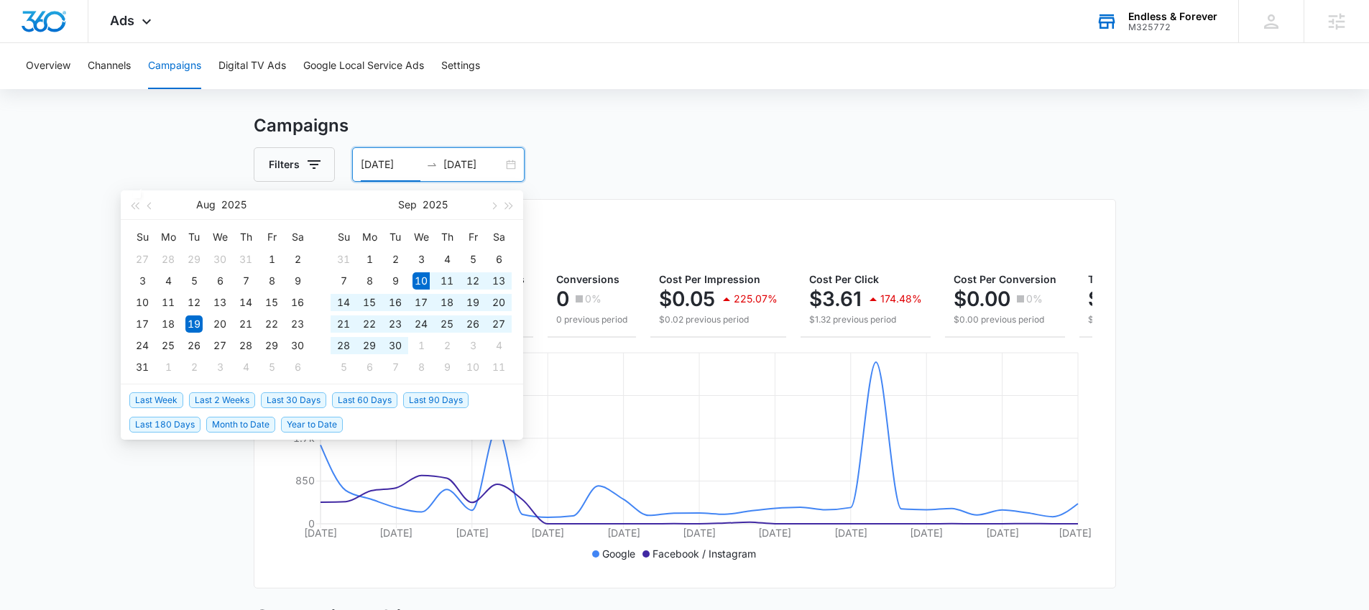
click at [319, 401] on span "Last 30 Days" at bounding box center [293, 400] width 65 height 16
type input "09/10/2025"
type input "10/10/2025"
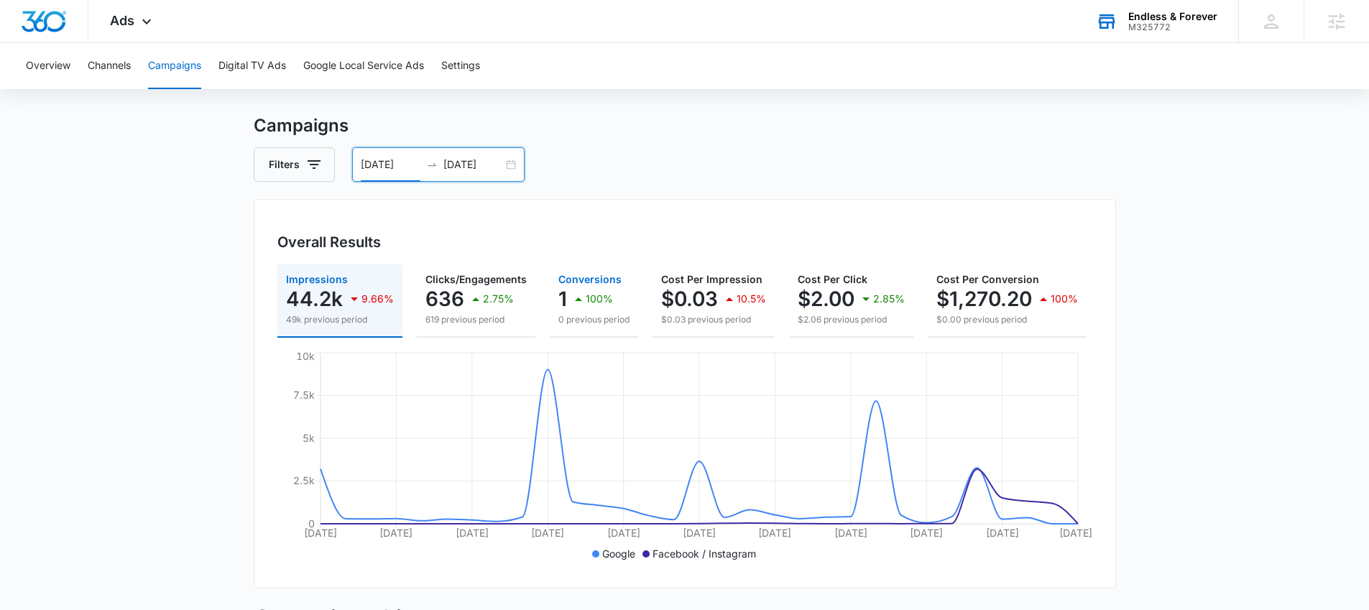
click at [550, 299] on button "Conversions 1 100% 0 previous period" at bounding box center [594, 301] width 88 height 73
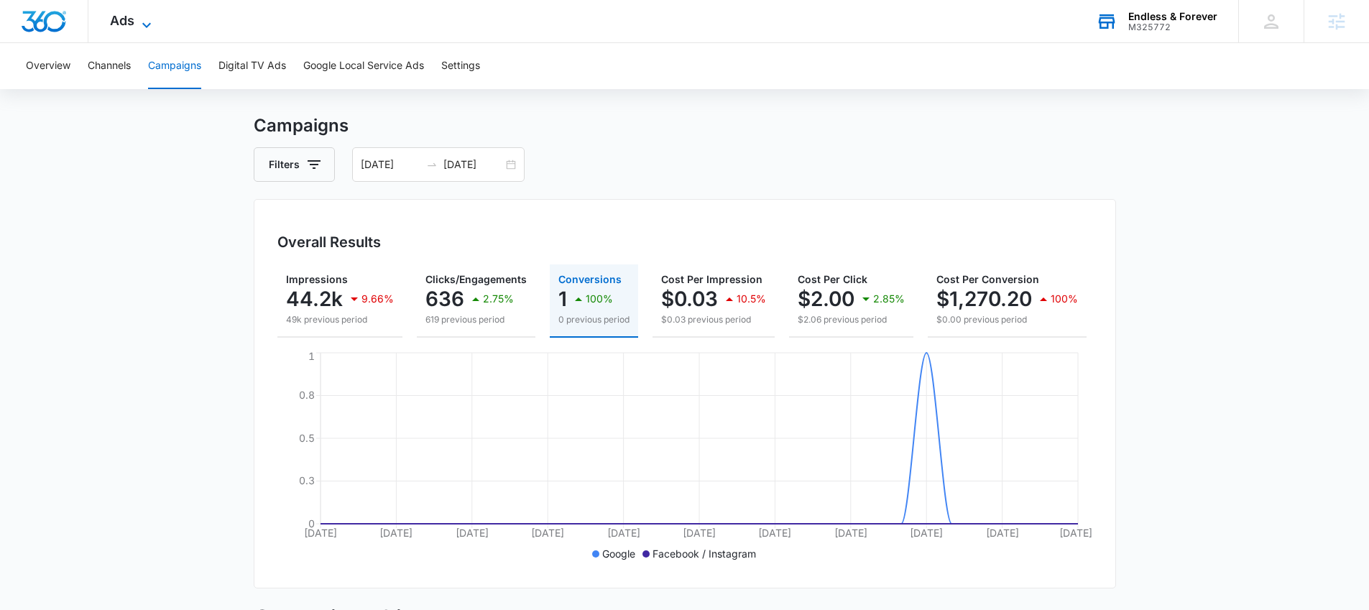
click at [121, 15] on span "Ads" at bounding box center [122, 20] width 24 height 15
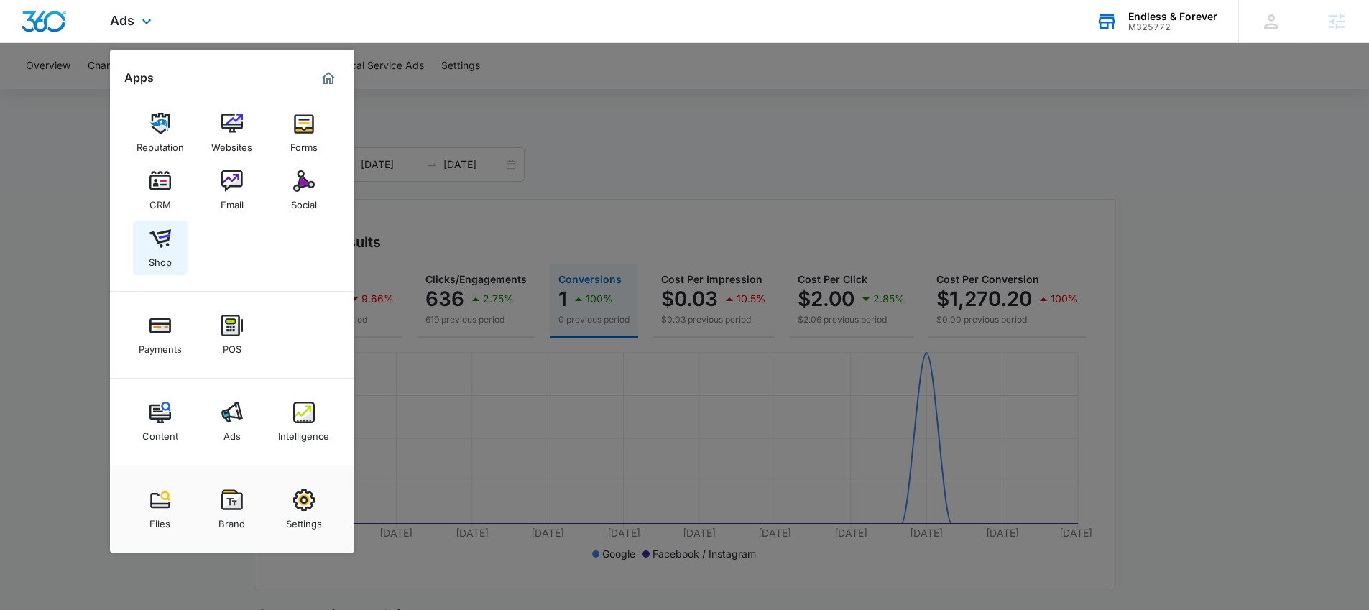
click at [153, 237] on img at bounding box center [161, 239] width 22 height 22
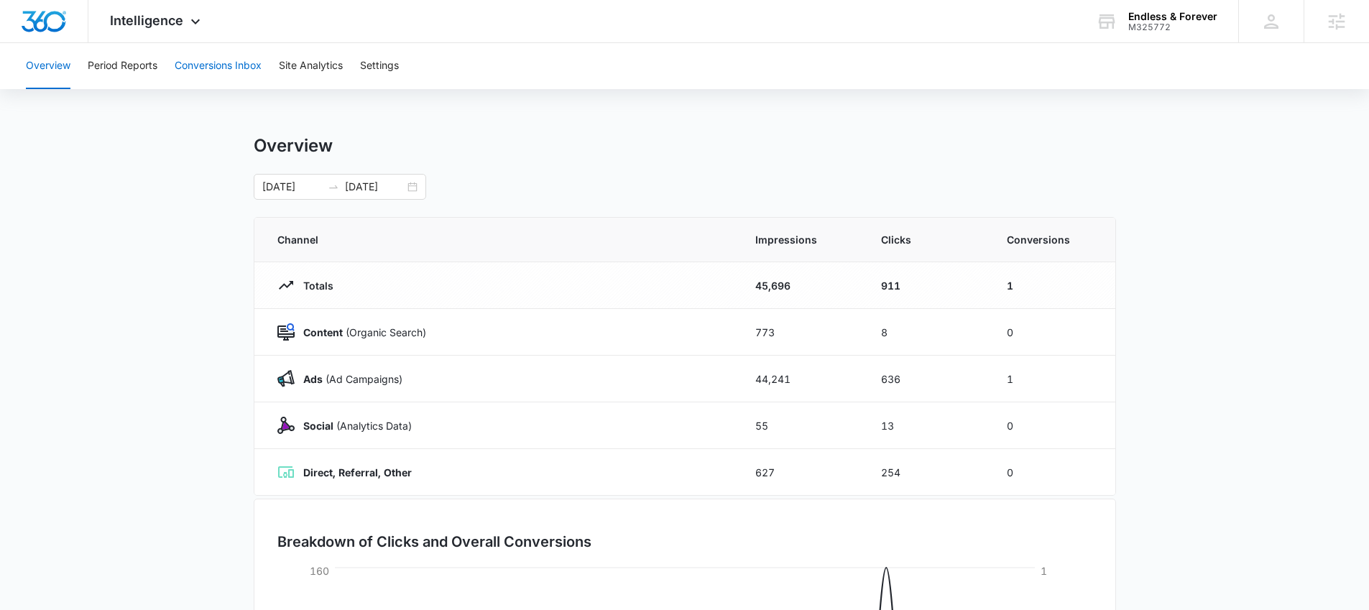
click at [233, 75] on button "Conversions Inbox" at bounding box center [218, 66] width 87 height 46
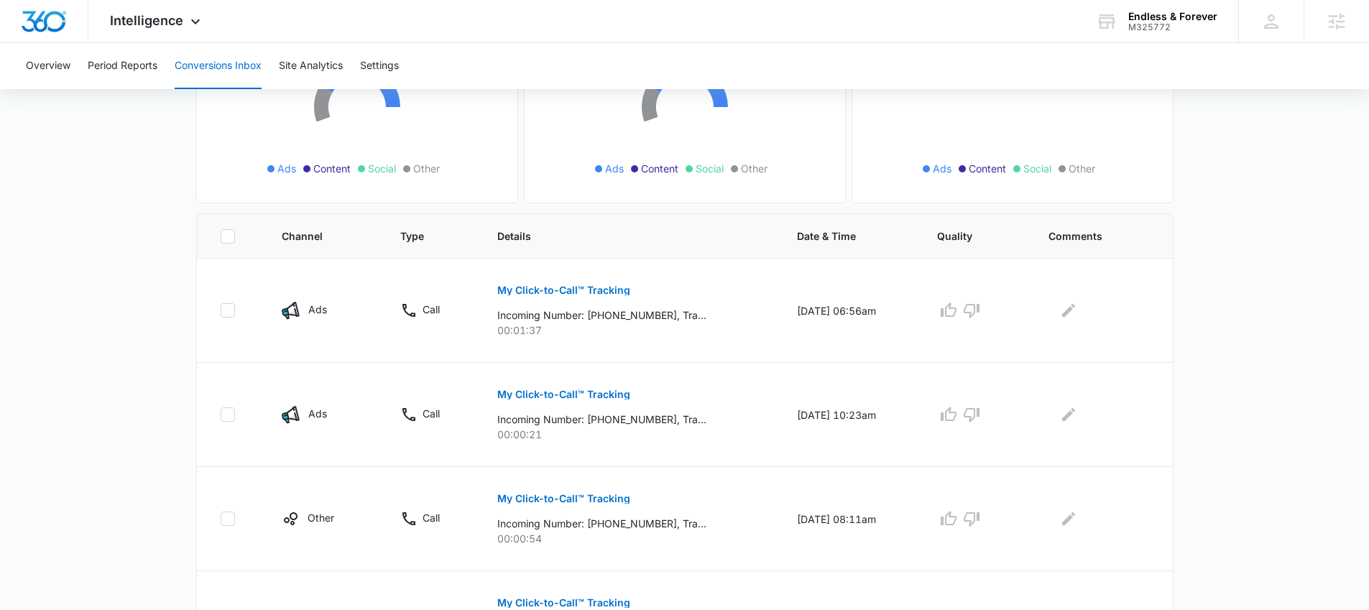
scroll to position [199, 0]
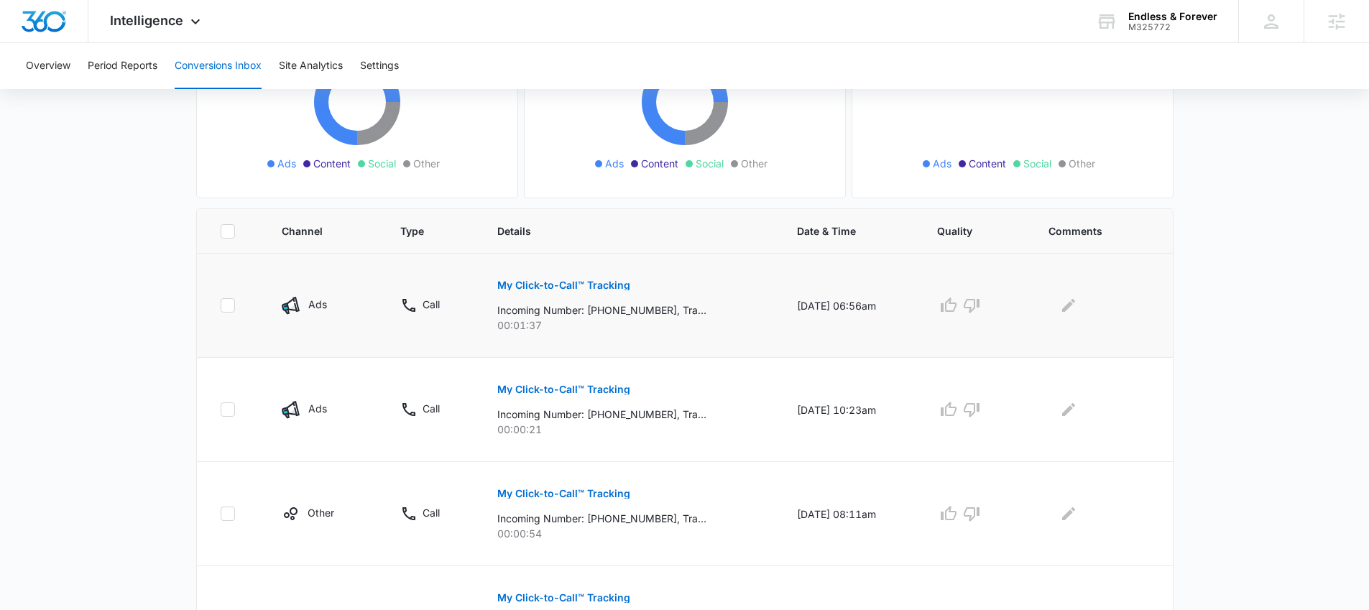
click at [564, 282] on p "My Click-to-Call™ Tracking" at bounding box center [563, 285] width 133 height 10
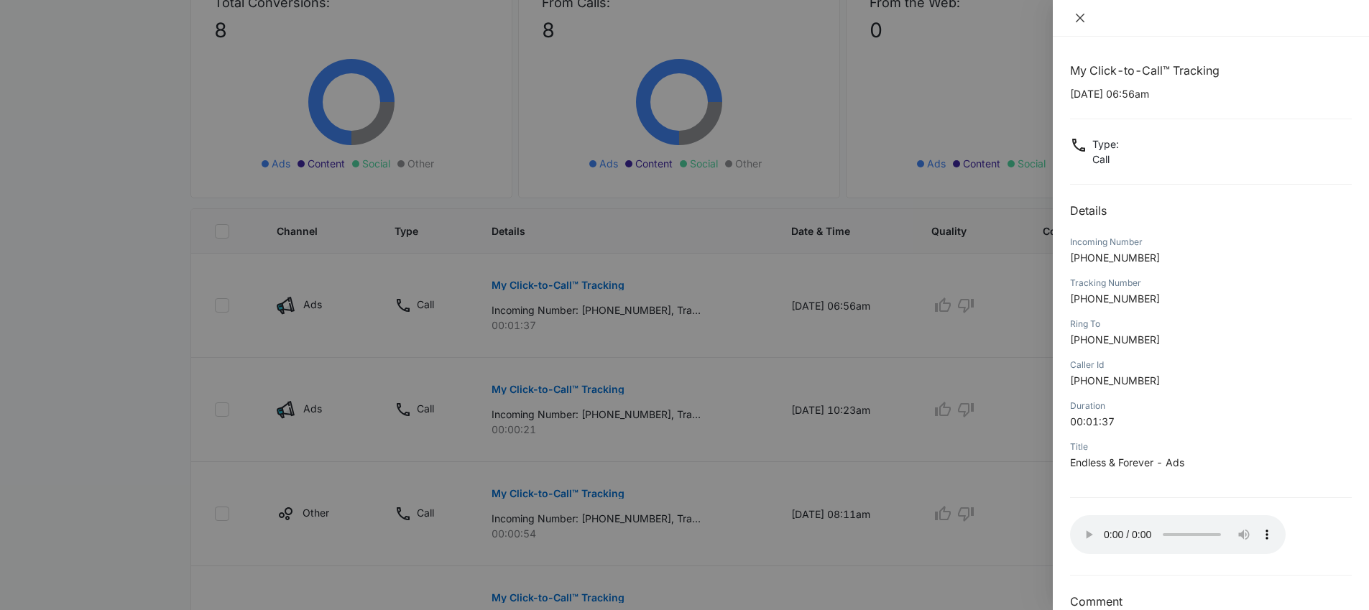
click at [1080, 15] on icon "close" at bounding box center [1081, 18] width 12 height 12
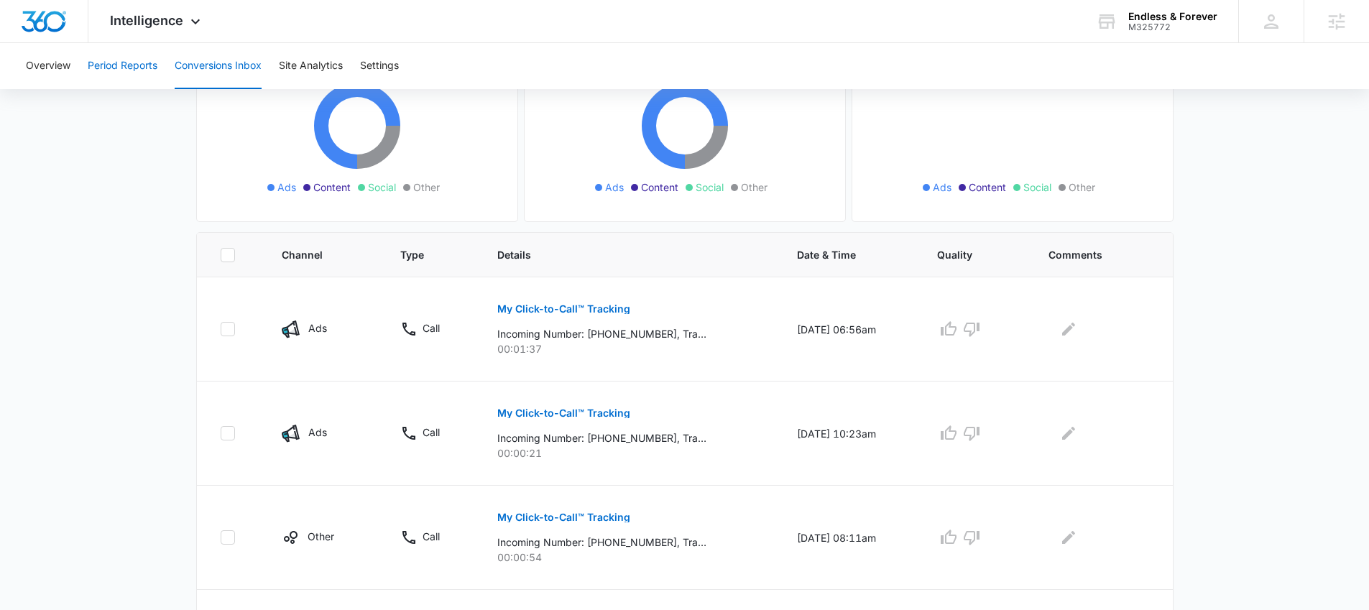
scroll to position [171, 0]
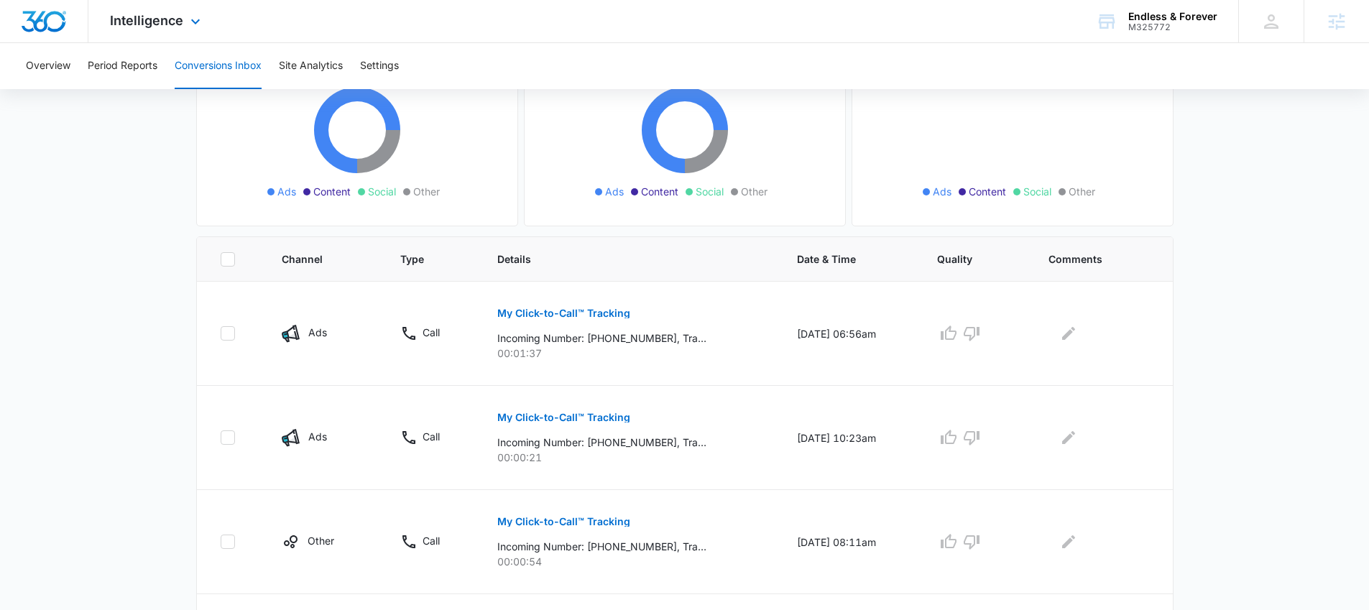
click at [155, 35] on div "Intelligence Apps Reputation Websites Forms CRM Email Social Shop Payments POS …" at bounding box center [156, 21] width 137 height 42
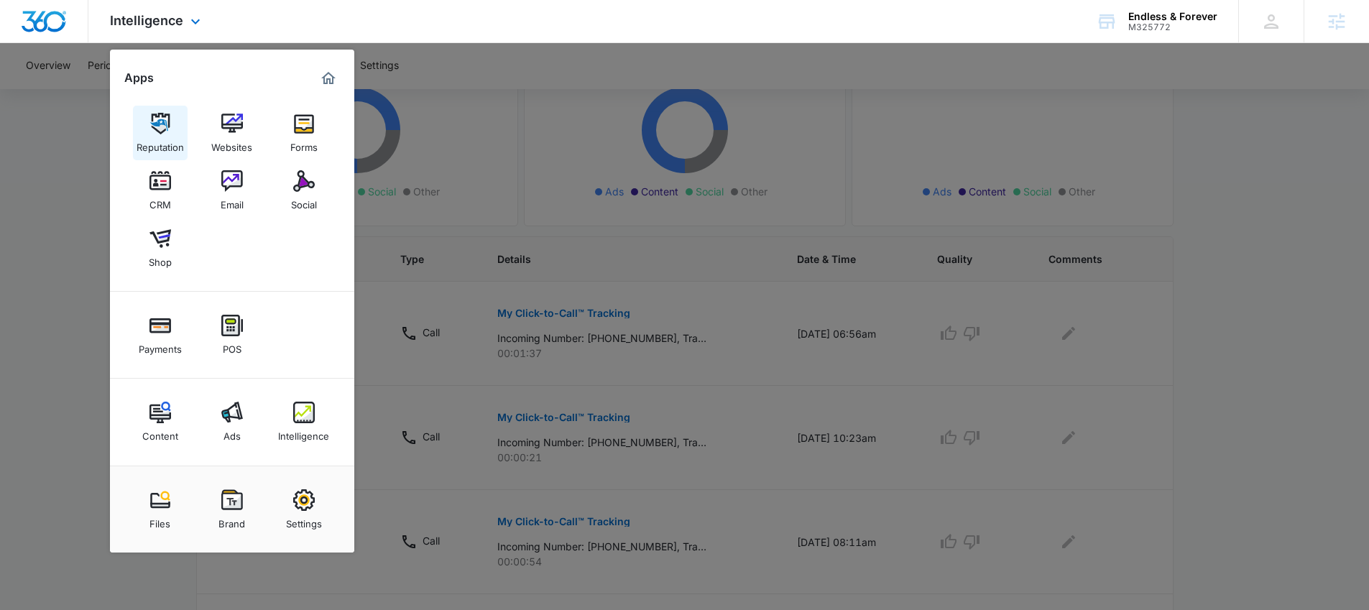
click at [167, 146] on div "Reputation" at bounding box center [160, 143] width 47 height 19
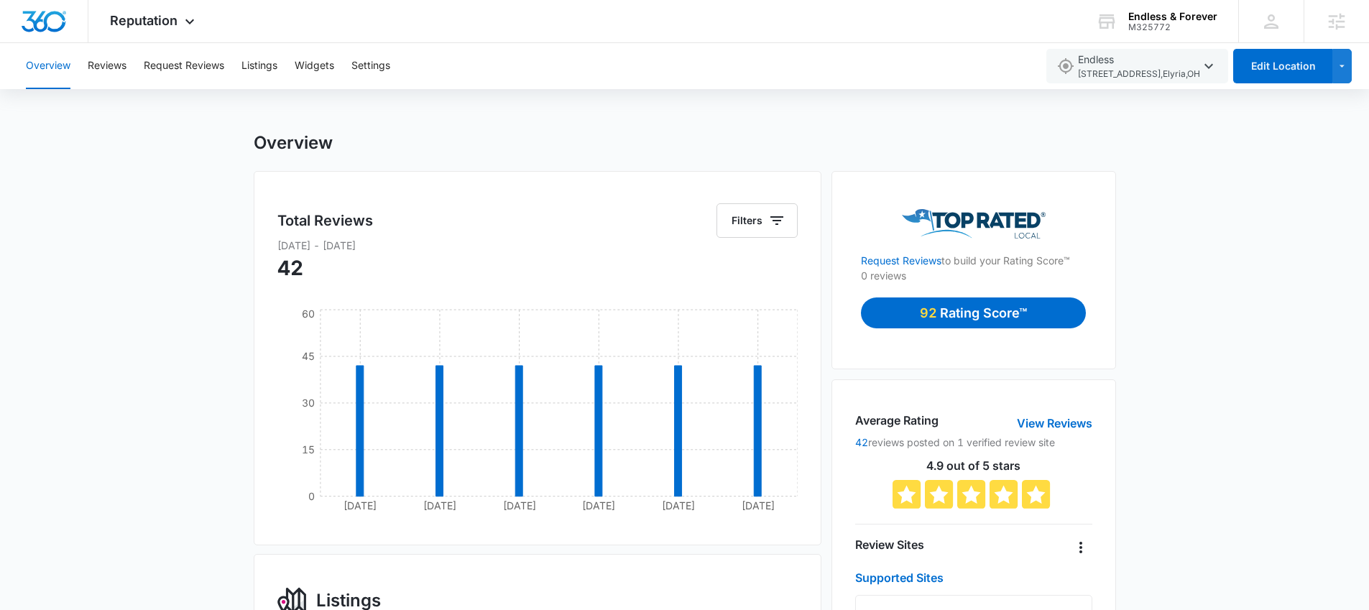
scroll to position [100, 0]
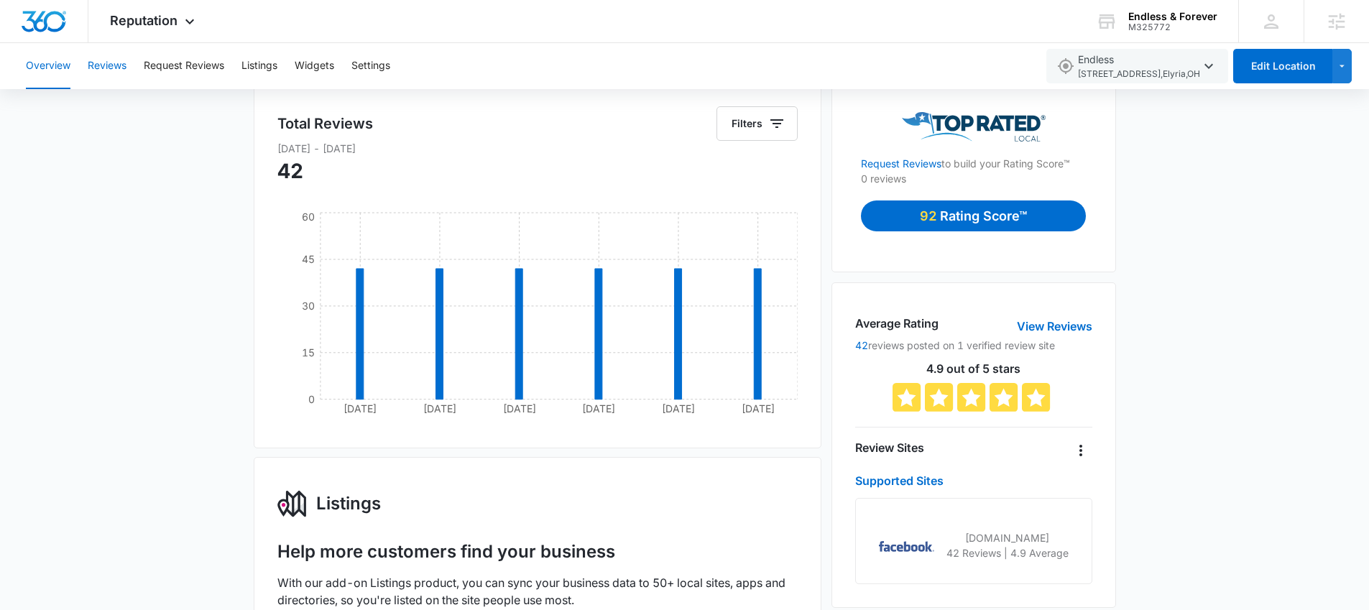
click at [105, 72] on button "Reviews" at bounding box center [107, 66] width 39 height 46
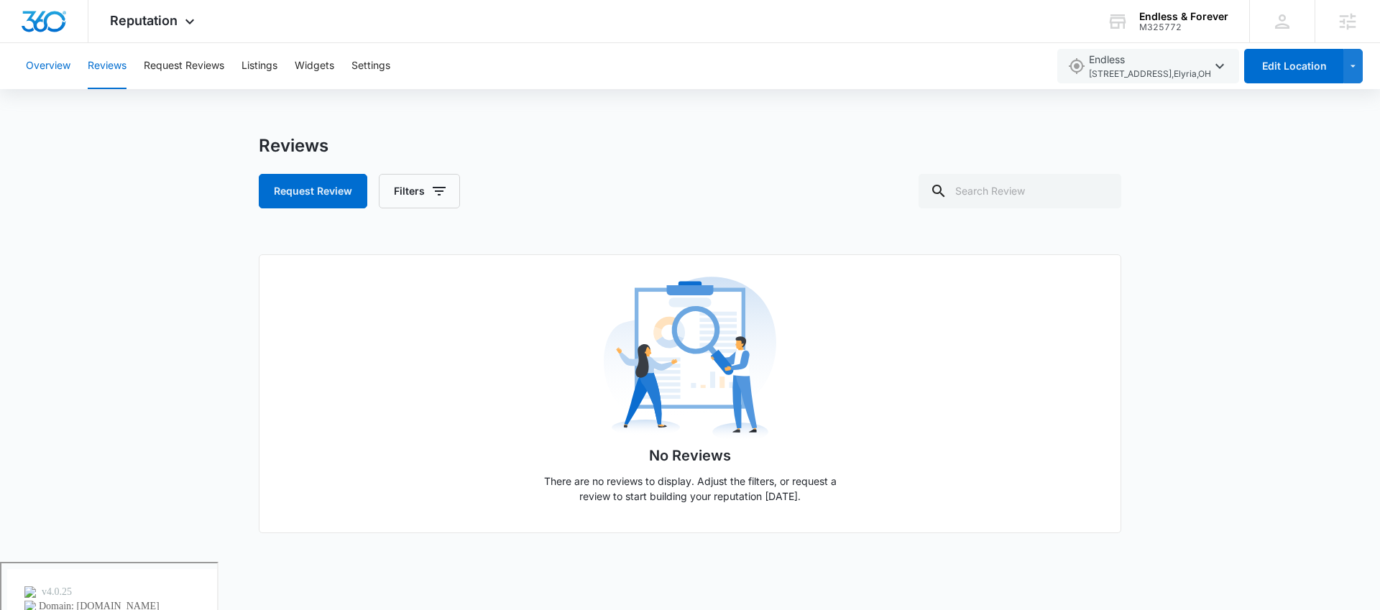
click at [51, 53] on button "Overview" at bounding box center [48, 66] width 45 height 46
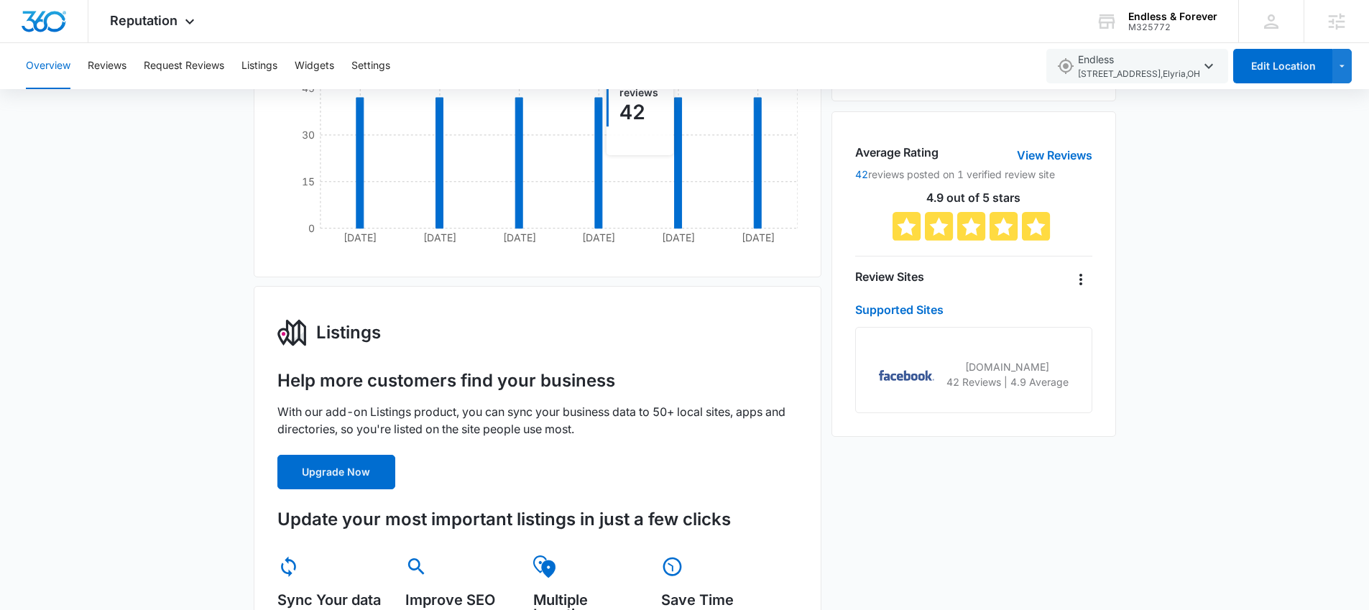
scroll to position [412, 0]
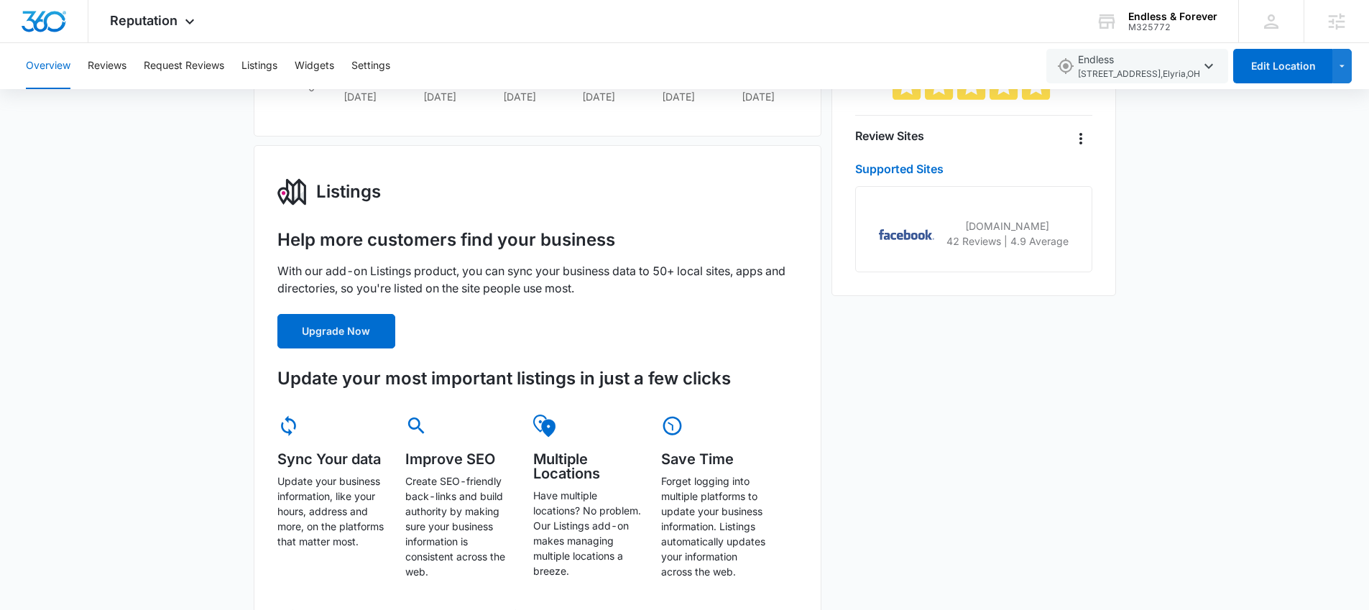
click at [940, 249] on div "facebook.com 42 Reviews | 4.9 Average" at bounding box center [973, 229] width 237 height 86
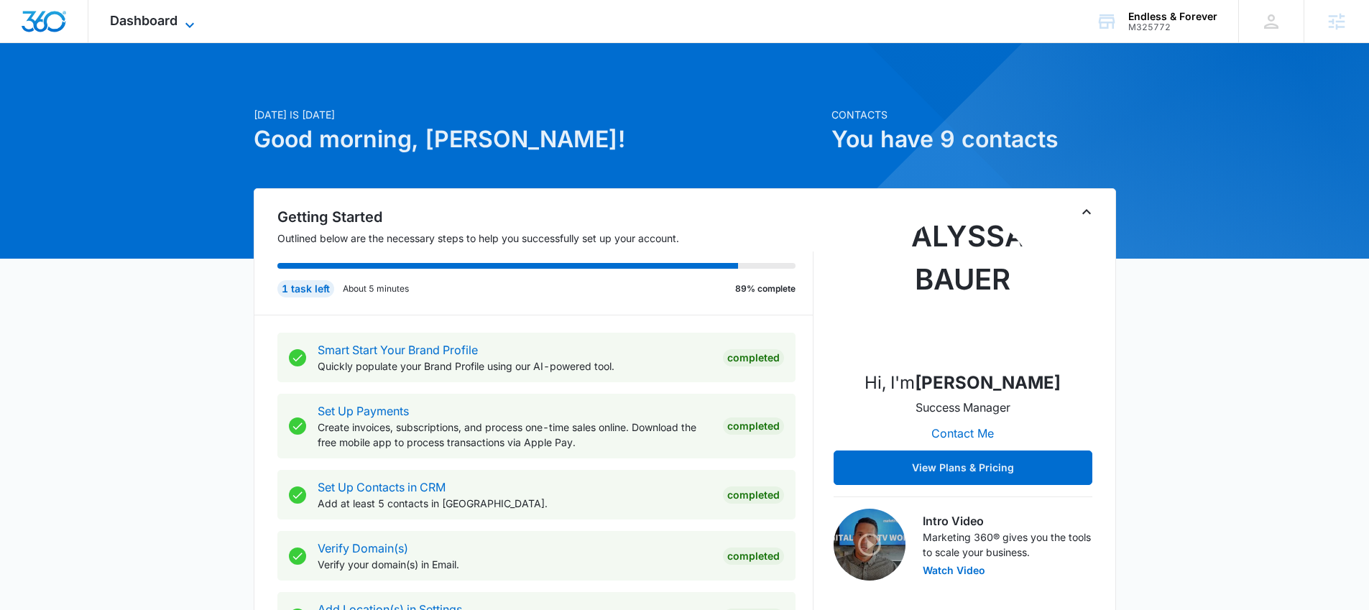
click at [119, 20] on span "Dashboard" at bounding box center [144, 20] width 68 height 15
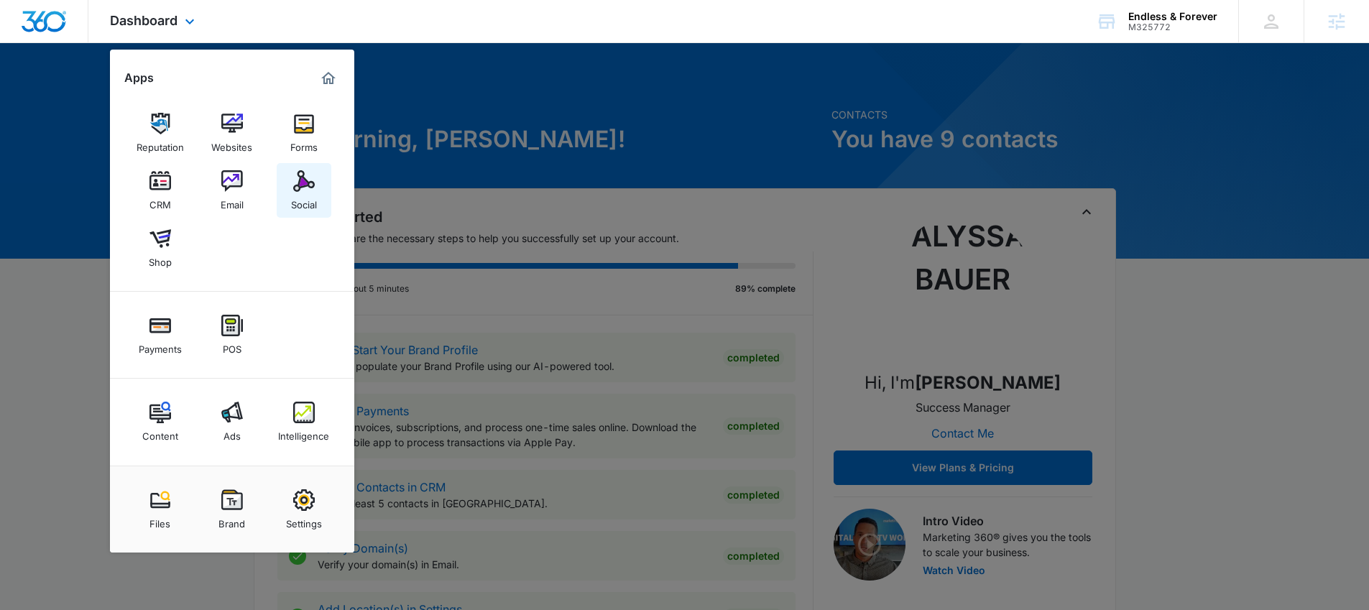
click at [308, 183] on img at bounding box center [304, 181] width 22 height 22
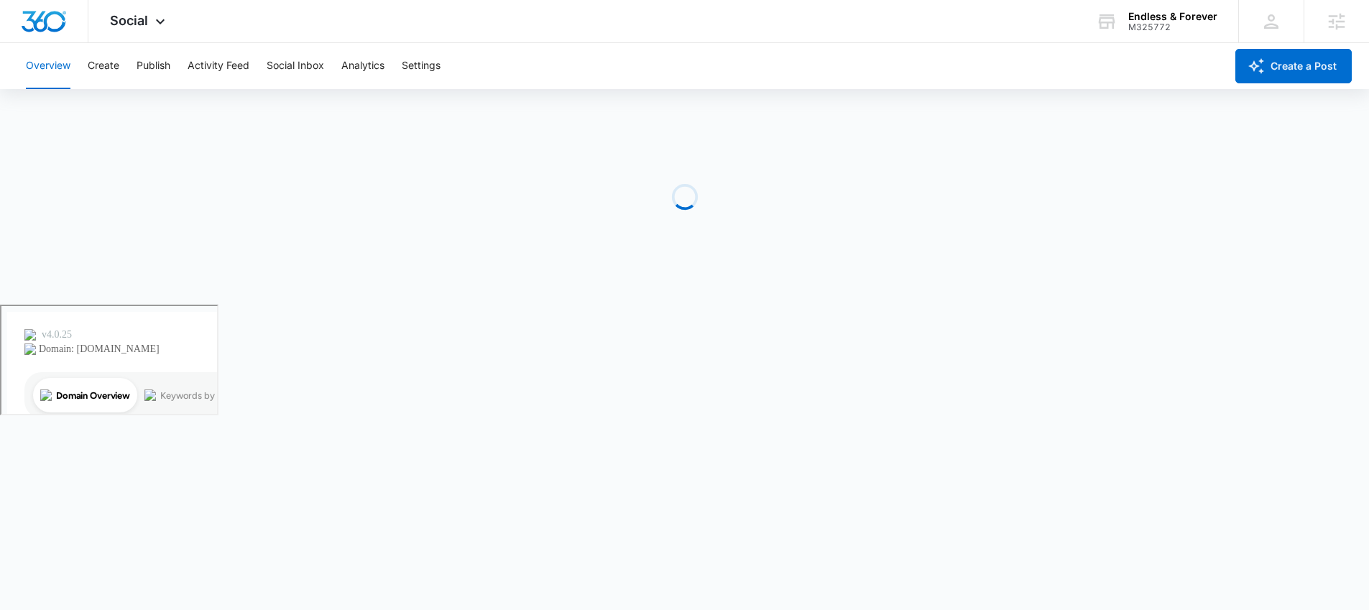
click at [120, 61] on div "Overview Create Publish Activity Feed Social Inbox Analytics Settings" at bounding box center [621, 66] width 1208 height 46
click at [114, 68] on button "Create" at bounding box center [104, 66] width 32 height 46
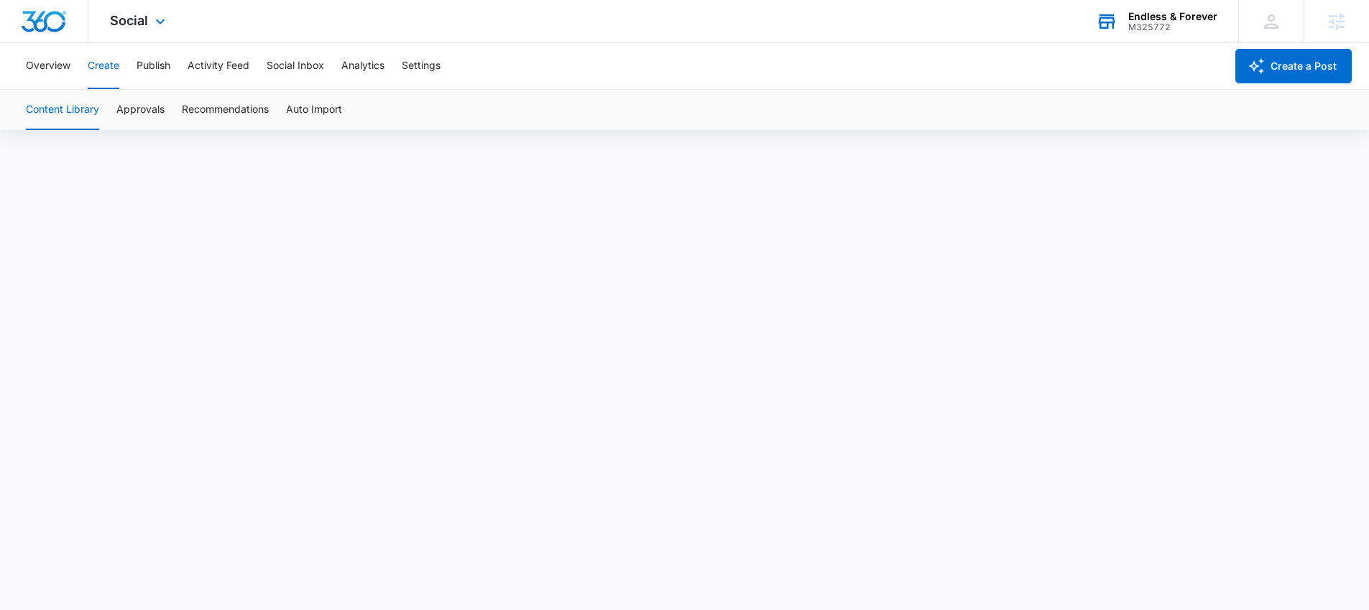
click at [1190, 20] on div "Endless & Forever" at bounding box center [1173, 17] width 89 height 12
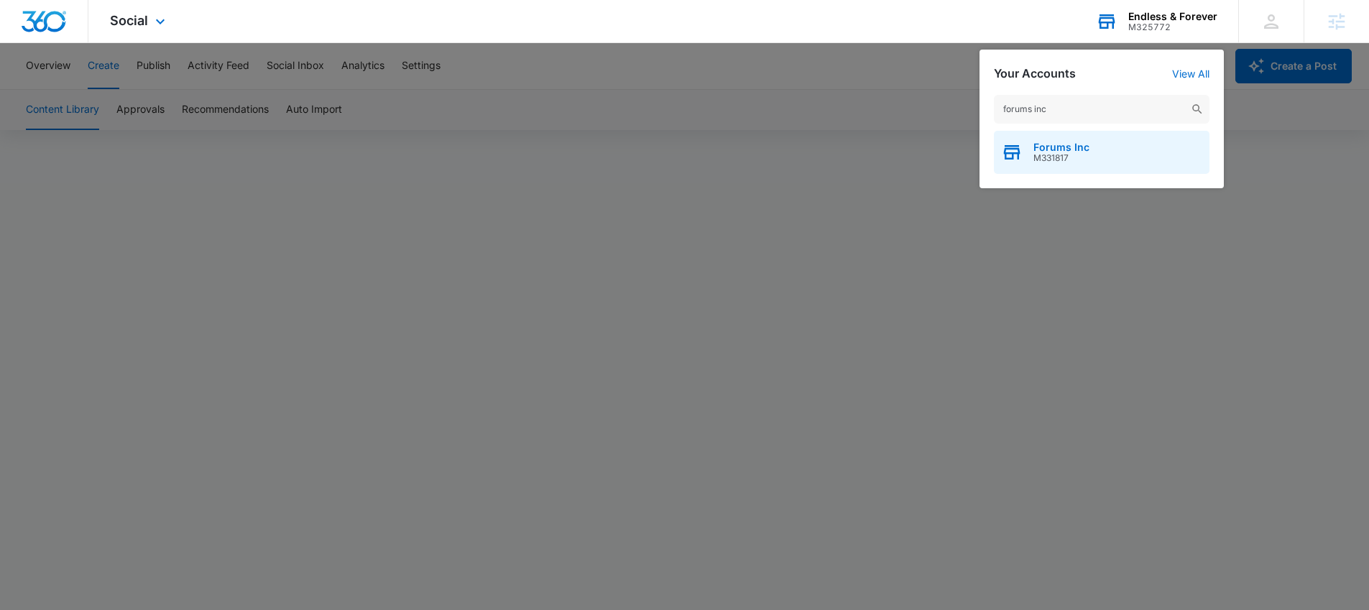
type input "forums inc"
click at [1061, 146] on span "Forums Inc" at bounding box center [1062, 148] width 56 height 12
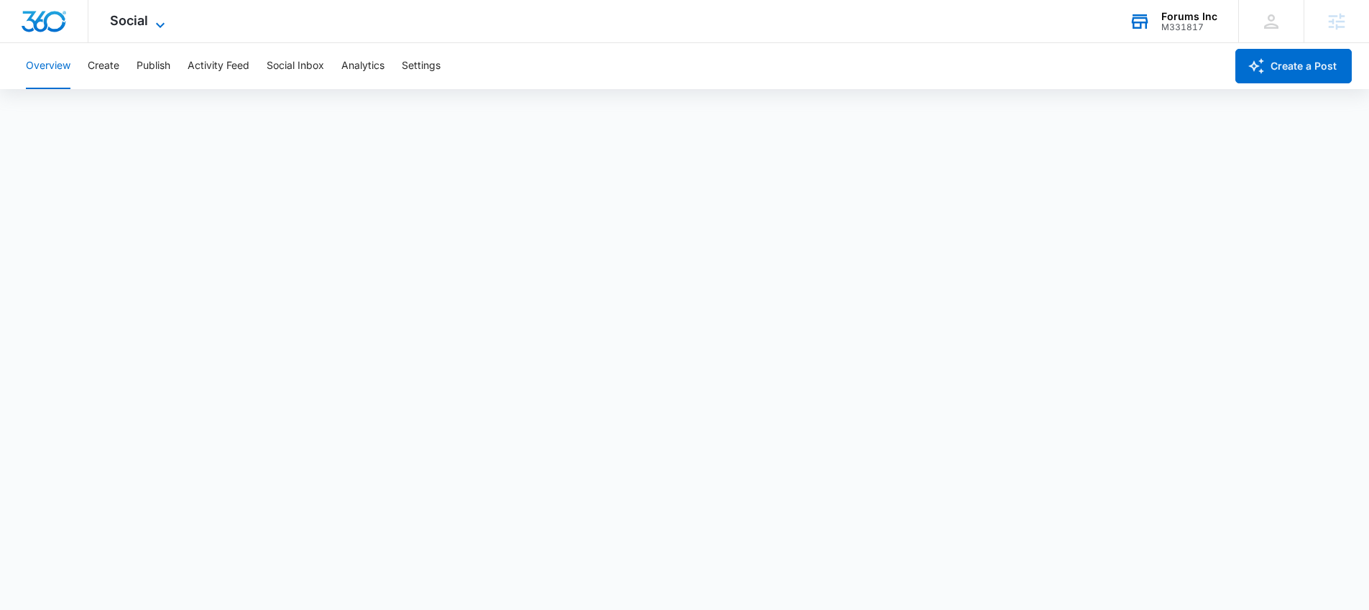
click at [162, 29] on icon at bounding box center [160, 25] width 17 height 17
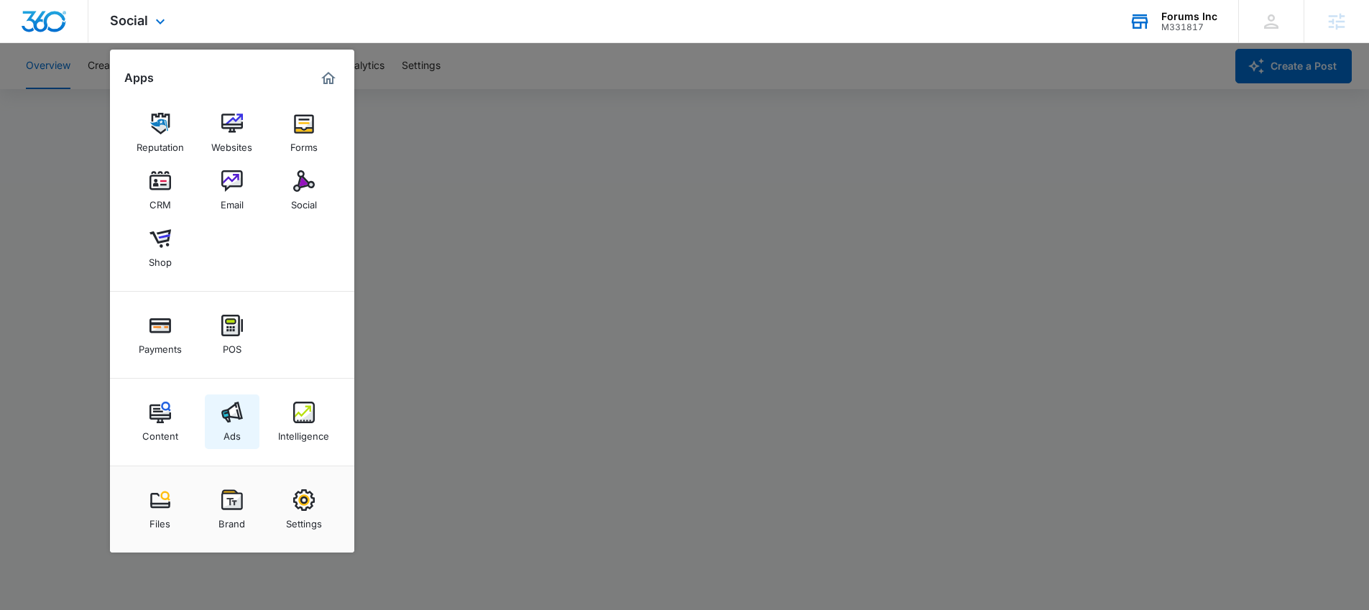
click at [244, 421] on link "Ads" at bounding box center [232, 422] width 55 height 55
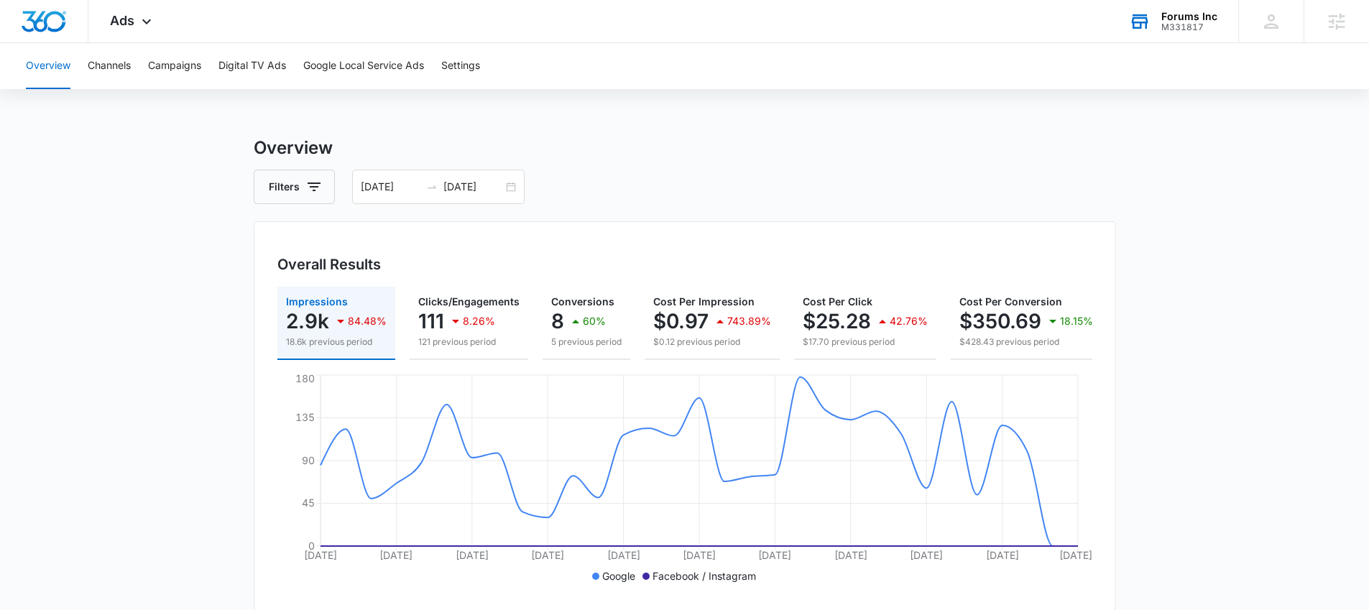
click at [1193, 27] on div "M331817" at bounding box center [1190, 27] width 56 height 10
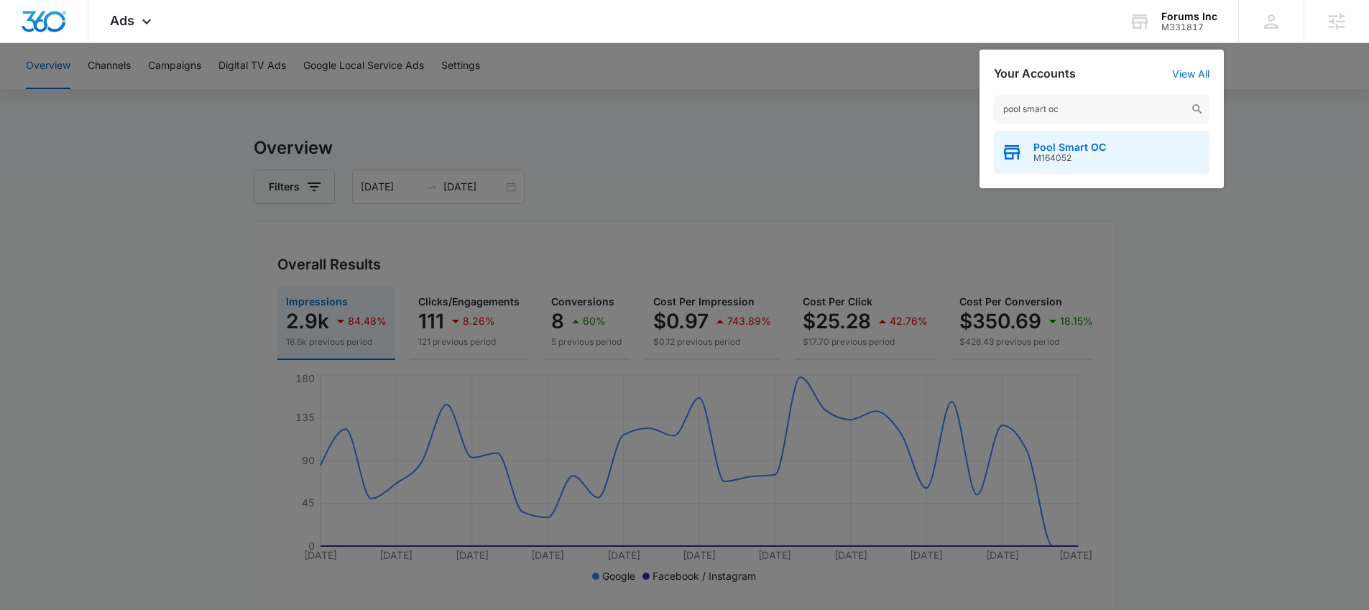
type input "pool smart oc"
click at [1073, 147] on span "Pool Smart OC" at bounding box center [1070, 148] width 73 height 12
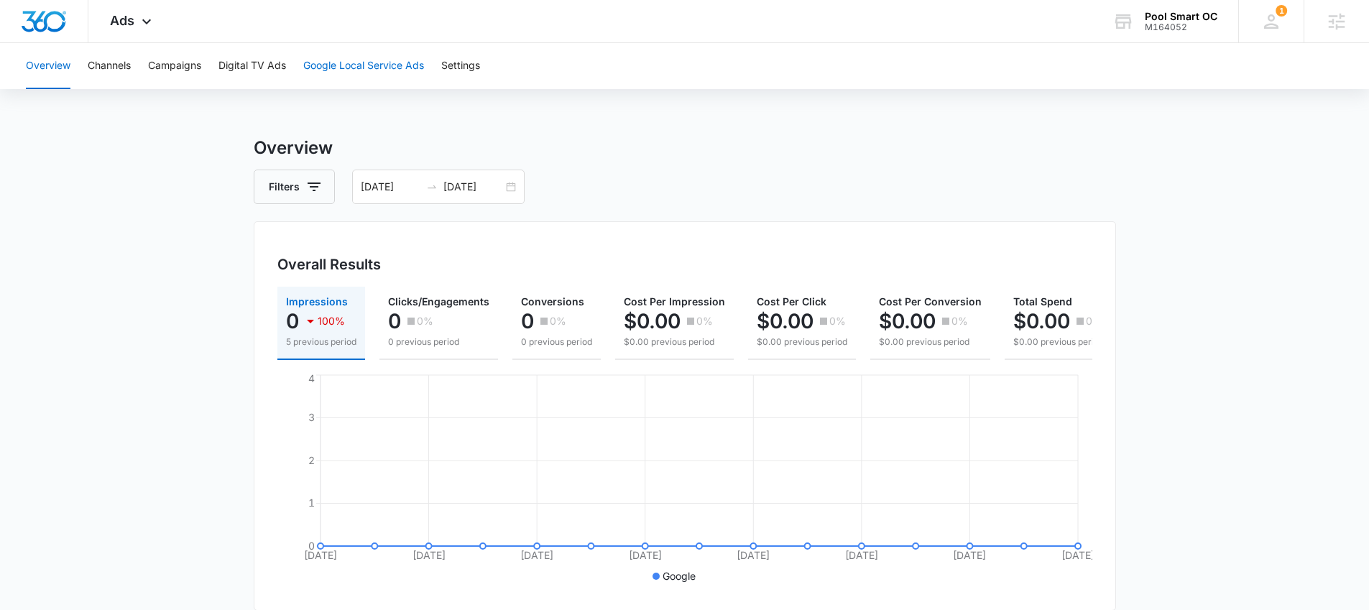
click at [364, 63] on button "Google Local Service Ads" at bounding box center [363, 66] width 121 height 46
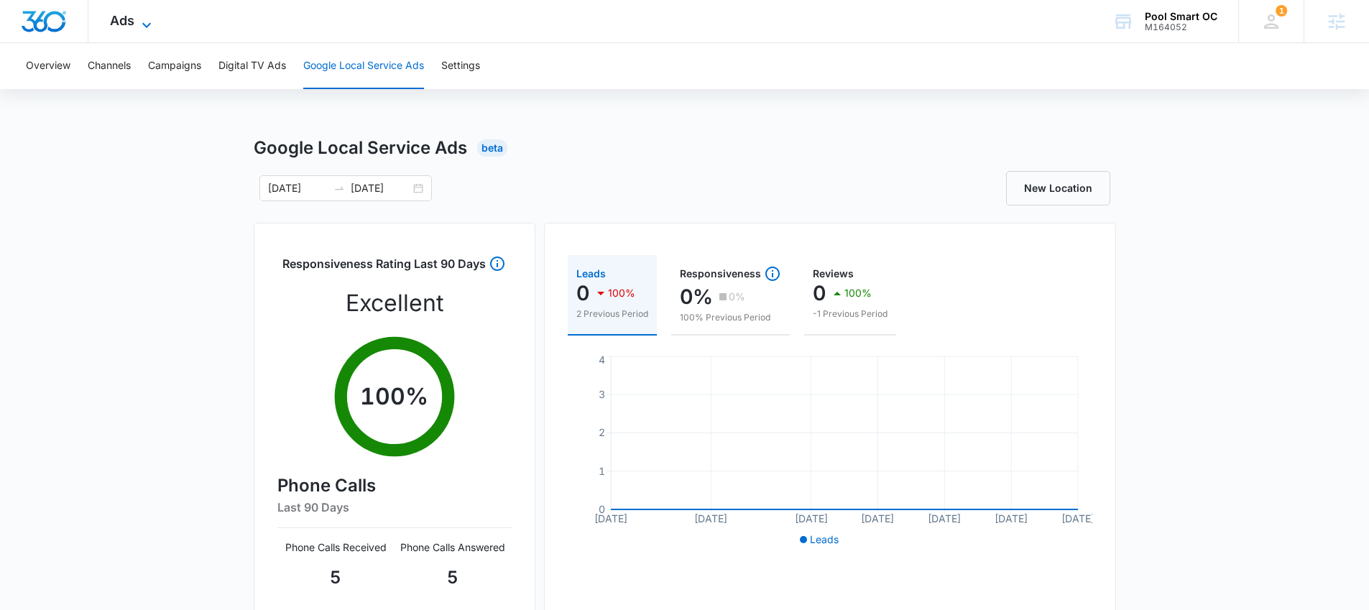
click at [145, 19] on icon at bounding box center [146, 25] width 17 height 17
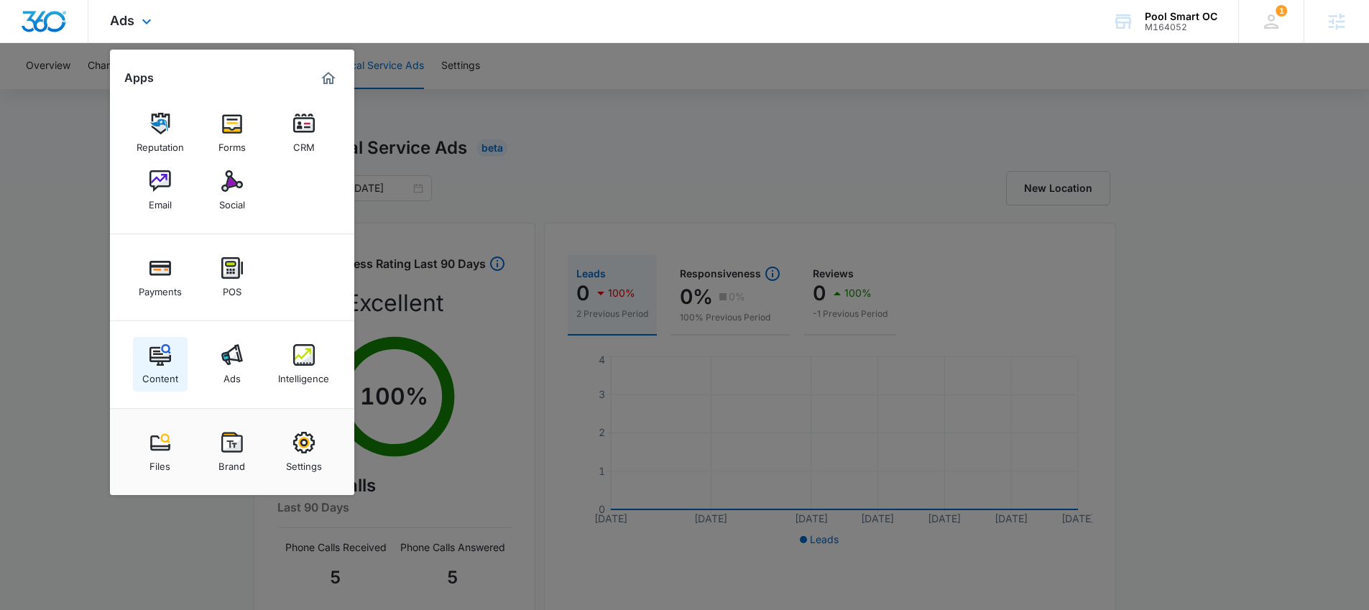
click at [167, 357] on img at bounding box center [161, 355] width 22 height 22
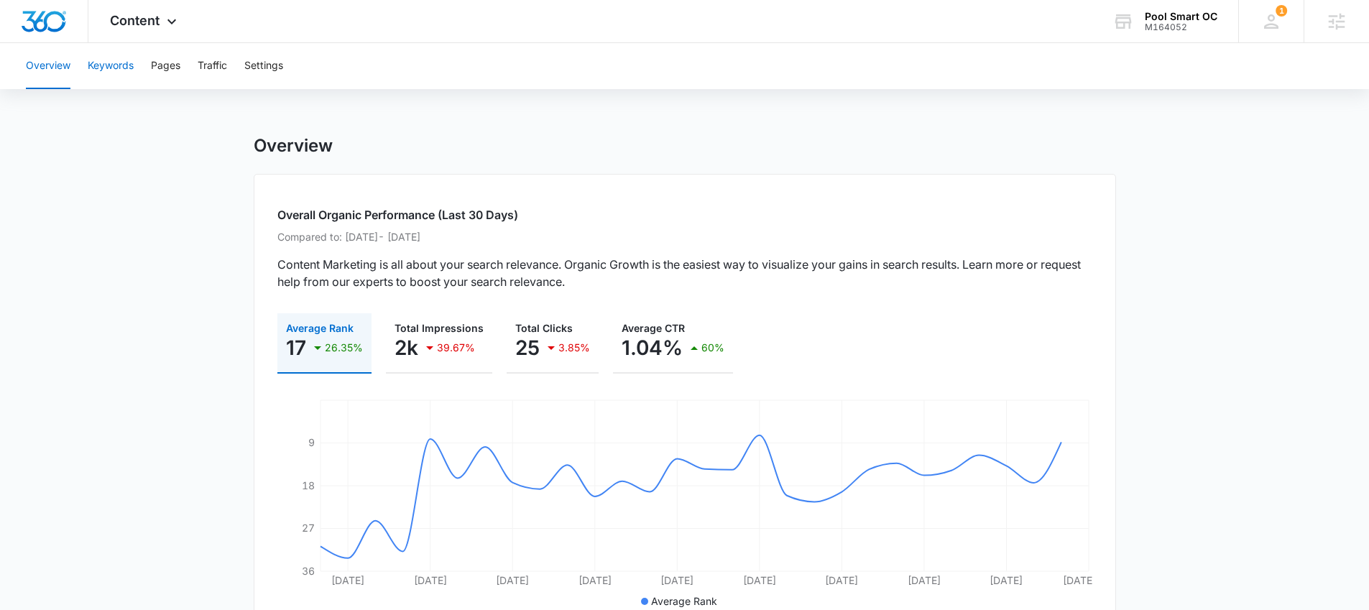
click at [122, 59] on button "Keywords" at bounding box center [111, 66] width 46 height 46
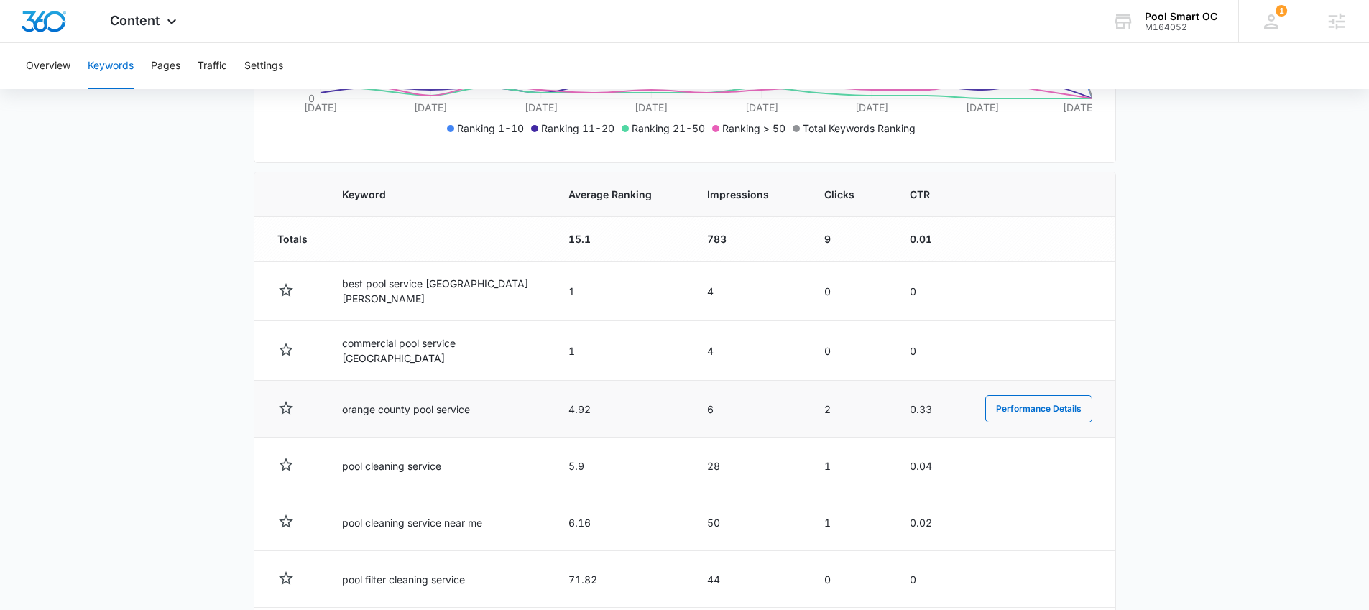
scroll to position [489, 0]
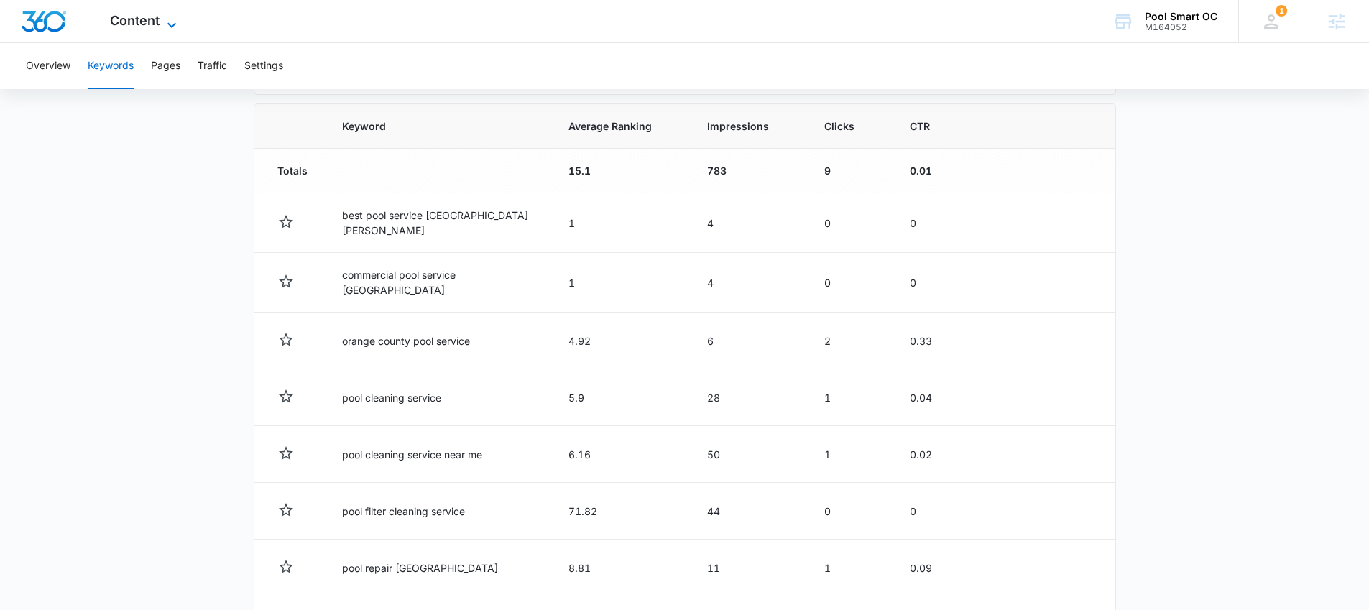
click at [130, 27] on span "Content" at bounding box center [135, 20] width 50 height 15
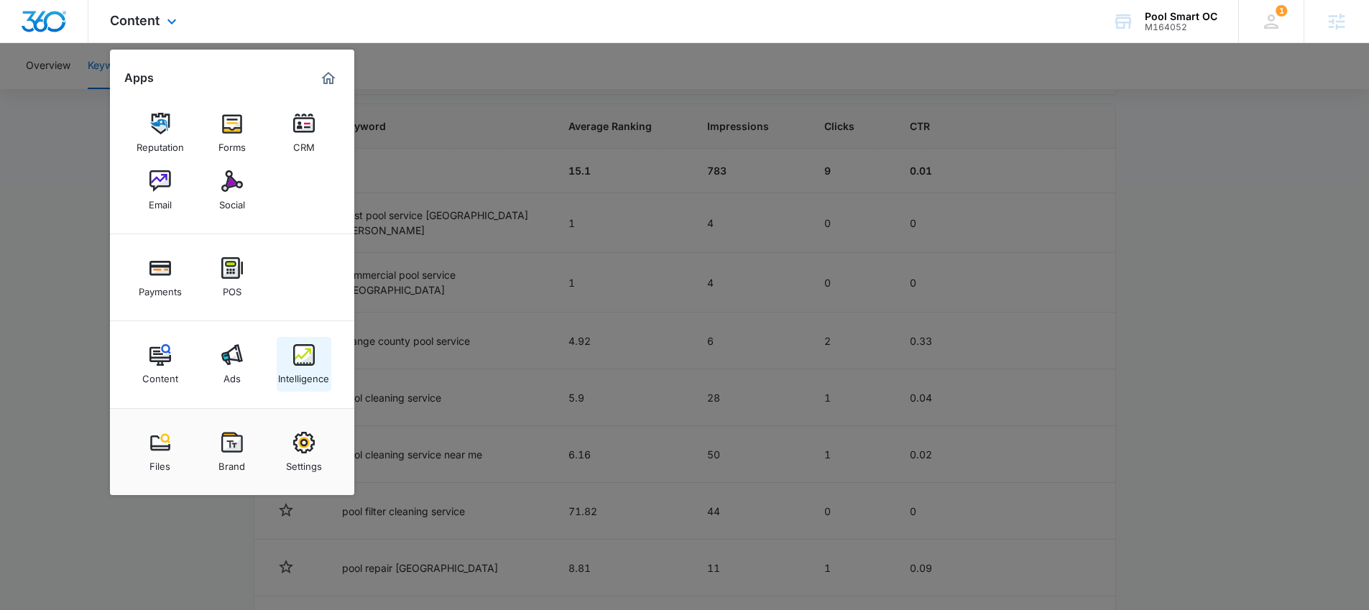
click at [314, 370] on div "Intelligence" at bounding box center [303, 375] width 51 height 19
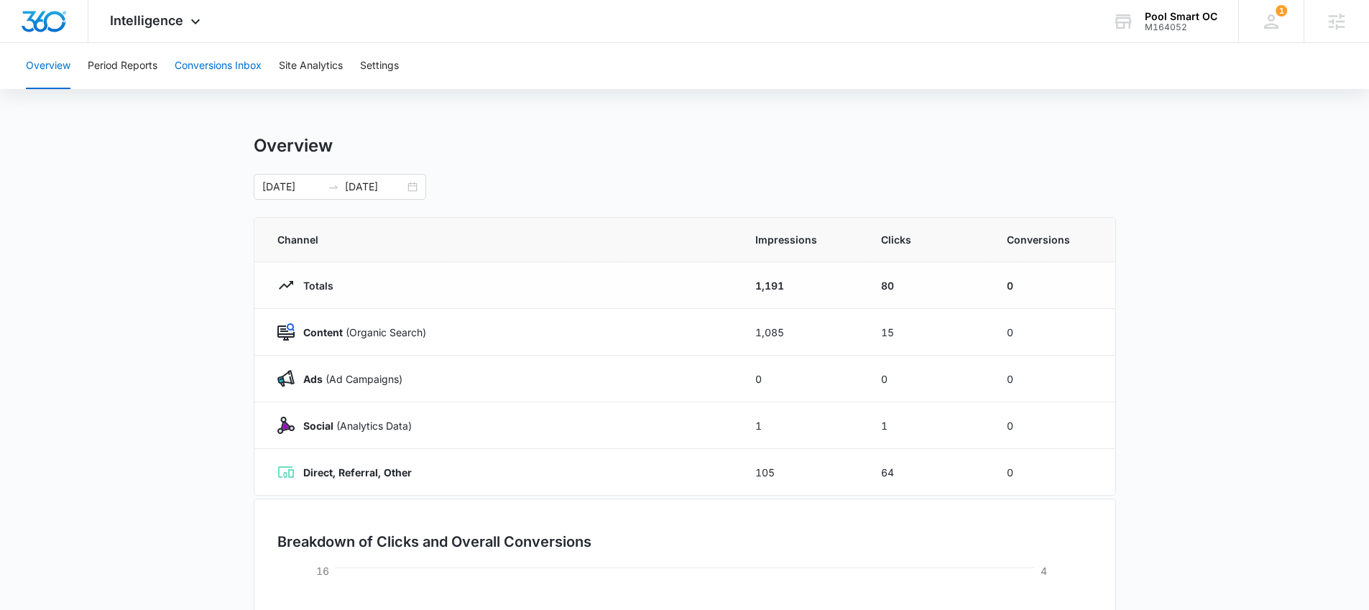
click at [244, 66] on button "Conversions Inbox" at bounding box center [218, 66] width 87 height 46
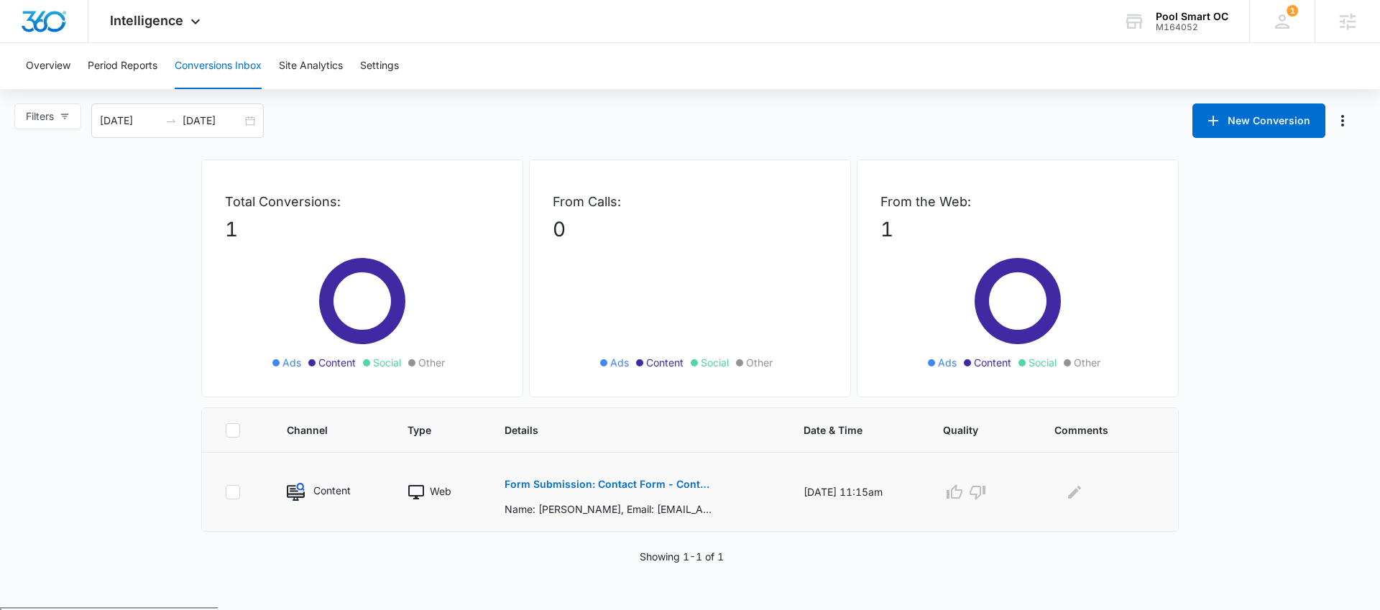
click at [556, 478] on button "Form Submission: Contact Form - Contact Page" at bounding box center [609, 484] width 209 height 35
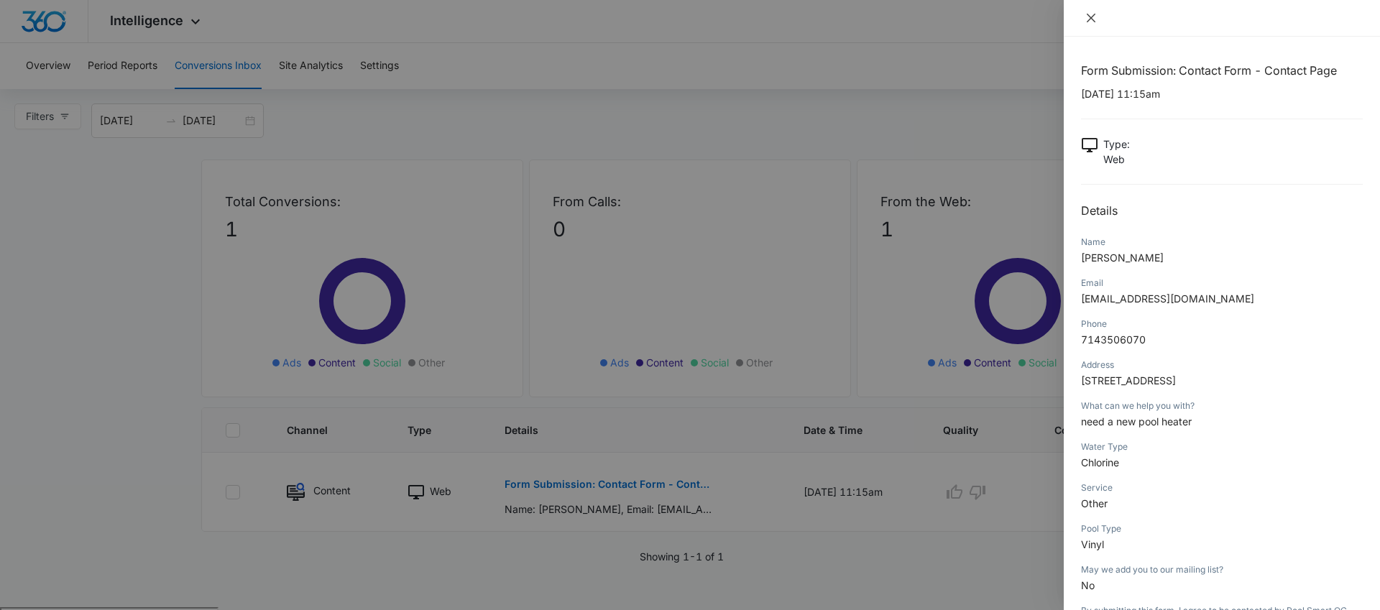
click at [1089, 19] on icon "close" at bounding box center [1091, 18] width 9 height 9
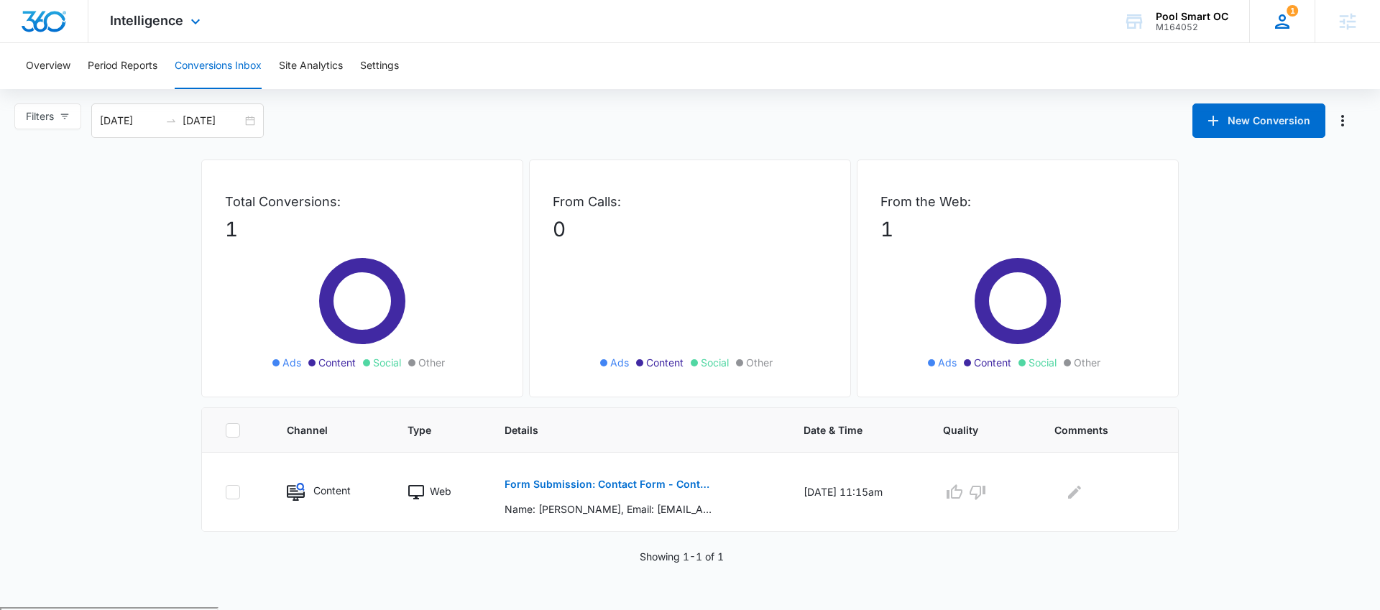
click at [1298, 16] on span "1" at bounding box center [1293, 11] width 12 height 12
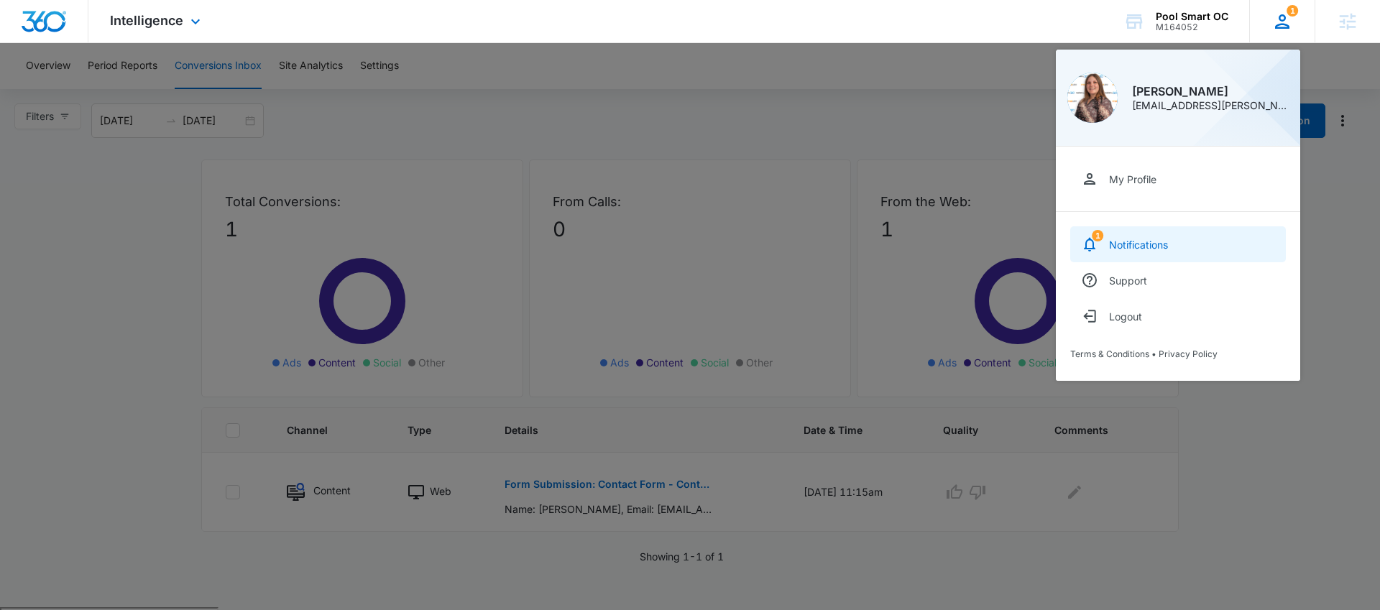
click at [1135, 244] on div "Notifications" at bounding box center [1138, 245] width 59 height 12
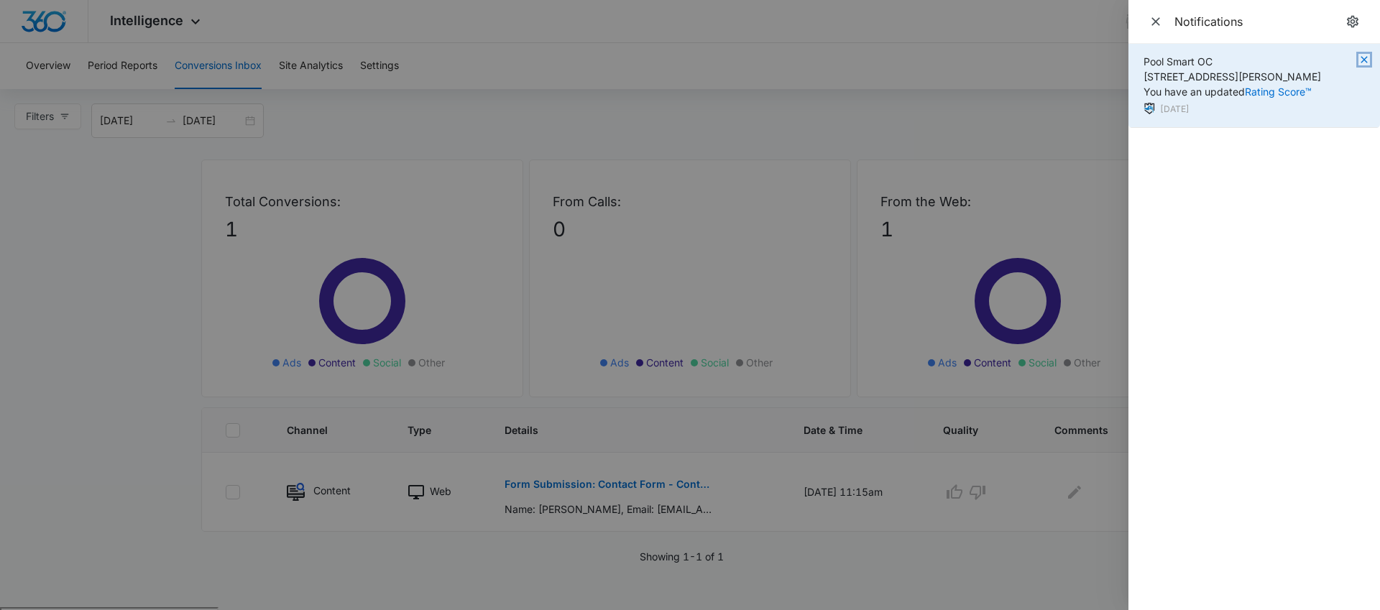
click at [1369, 61] on icon "button" at bounding box center [1365, 60] width 12 height 12
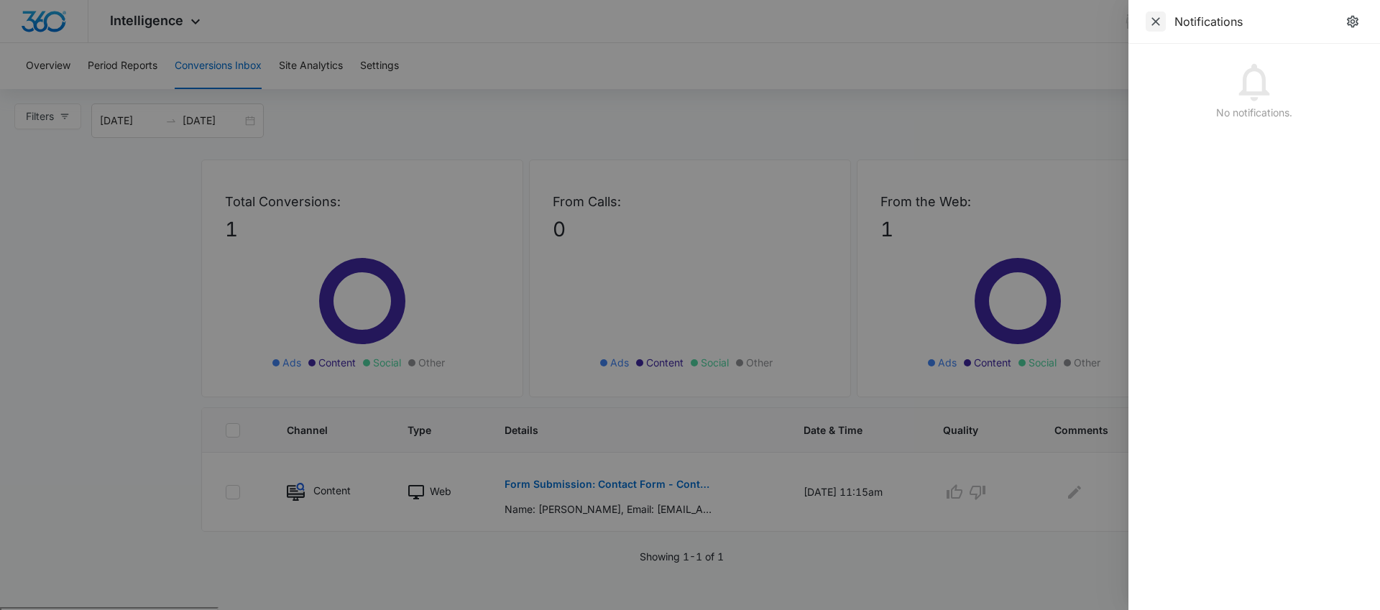
click at [1157, 22] on icon "Close" at bounding box center [1156, 21] width 9 height 9
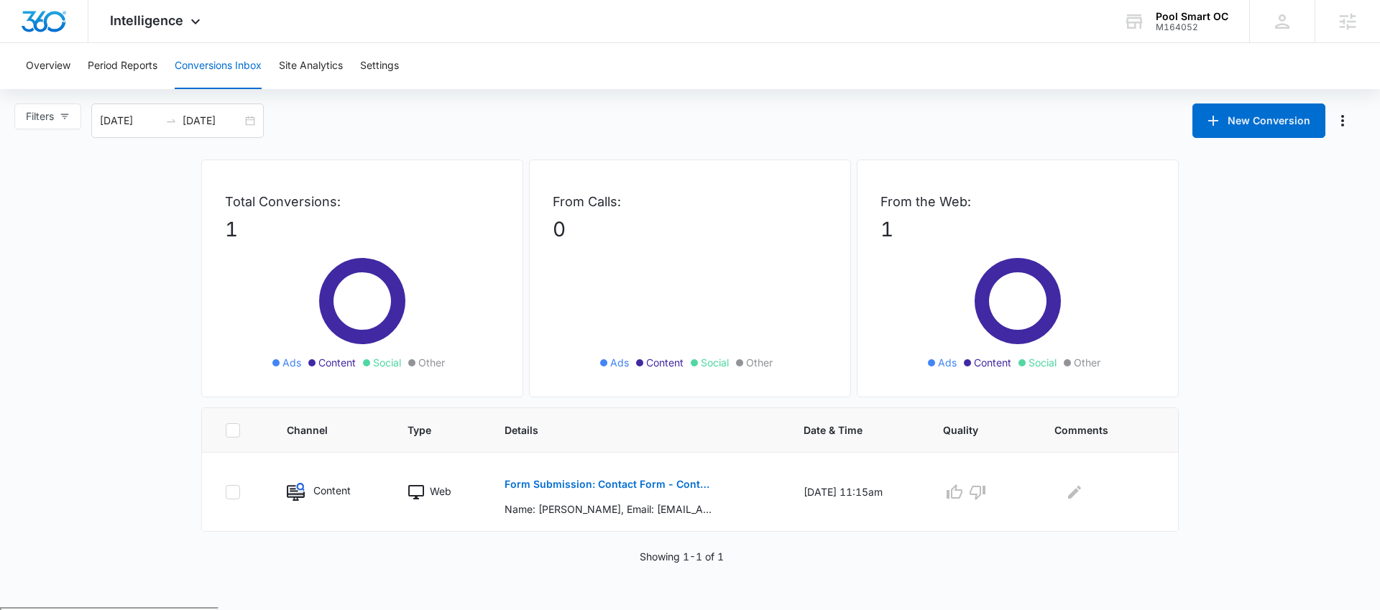
click at [179, 22] on span "Intelligence" at bounding box center [146, 20] width 73 height 15
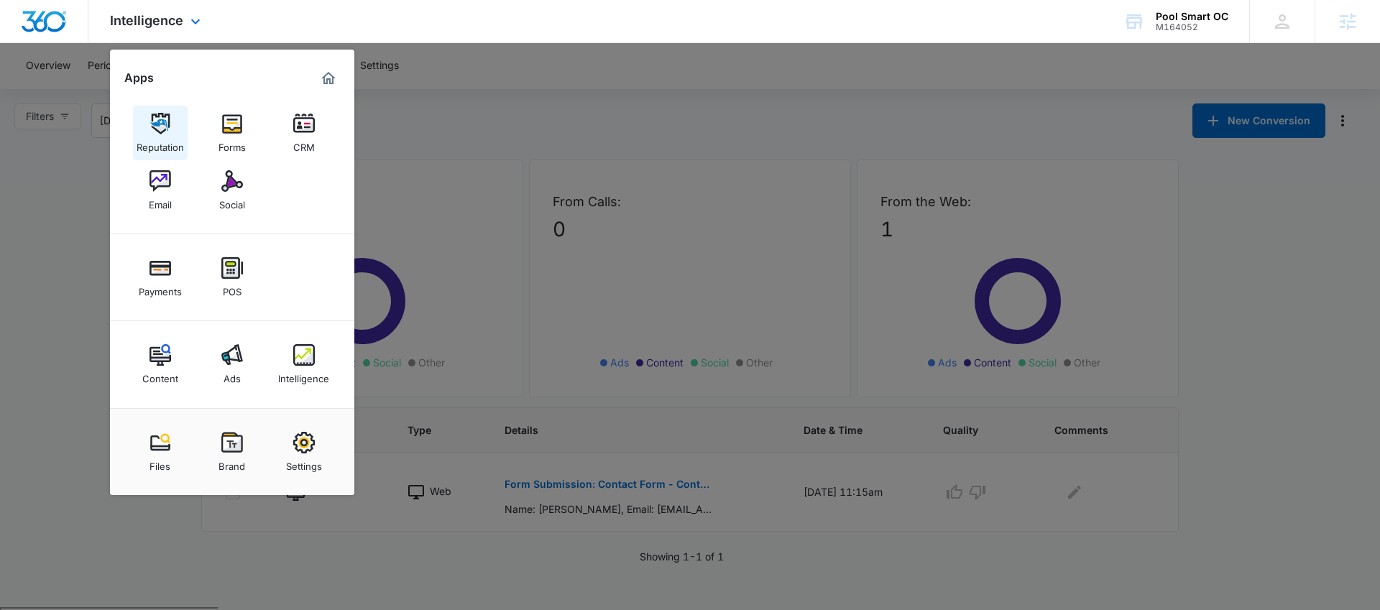
click at [144, 139] on div "Reputation" at bounding box center [160, 143] width 47 height 19
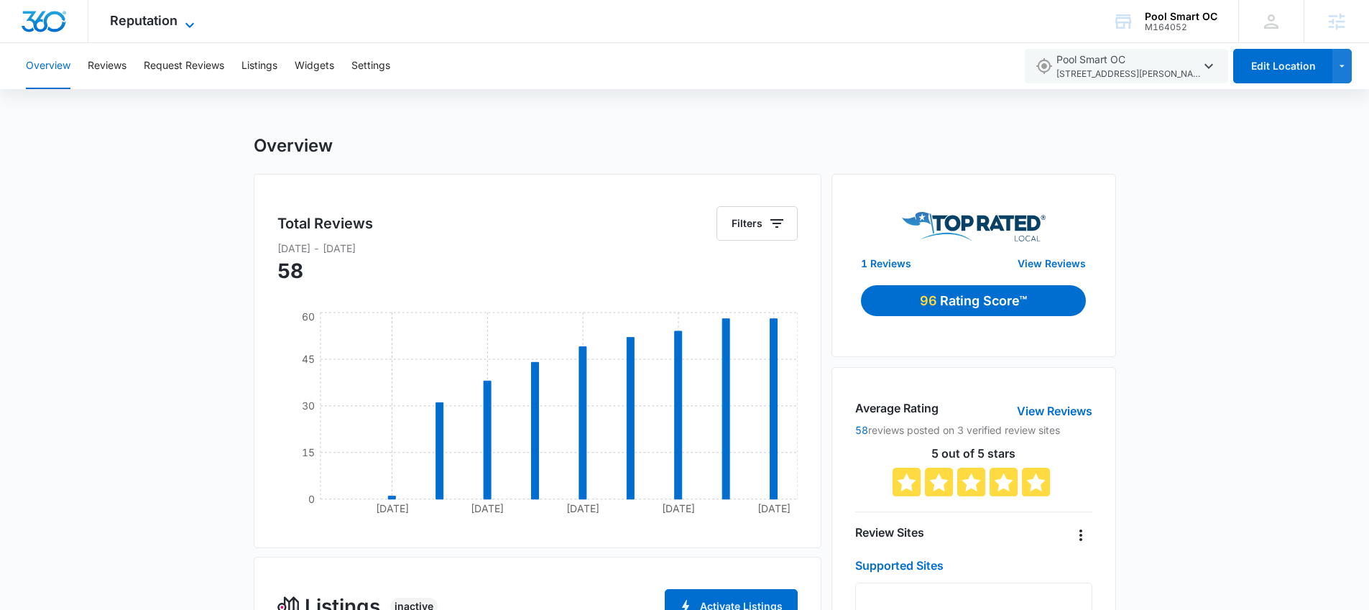
click at [142, 21] on span "Reputation" at bounding box center [144, 20] width 68 height 15
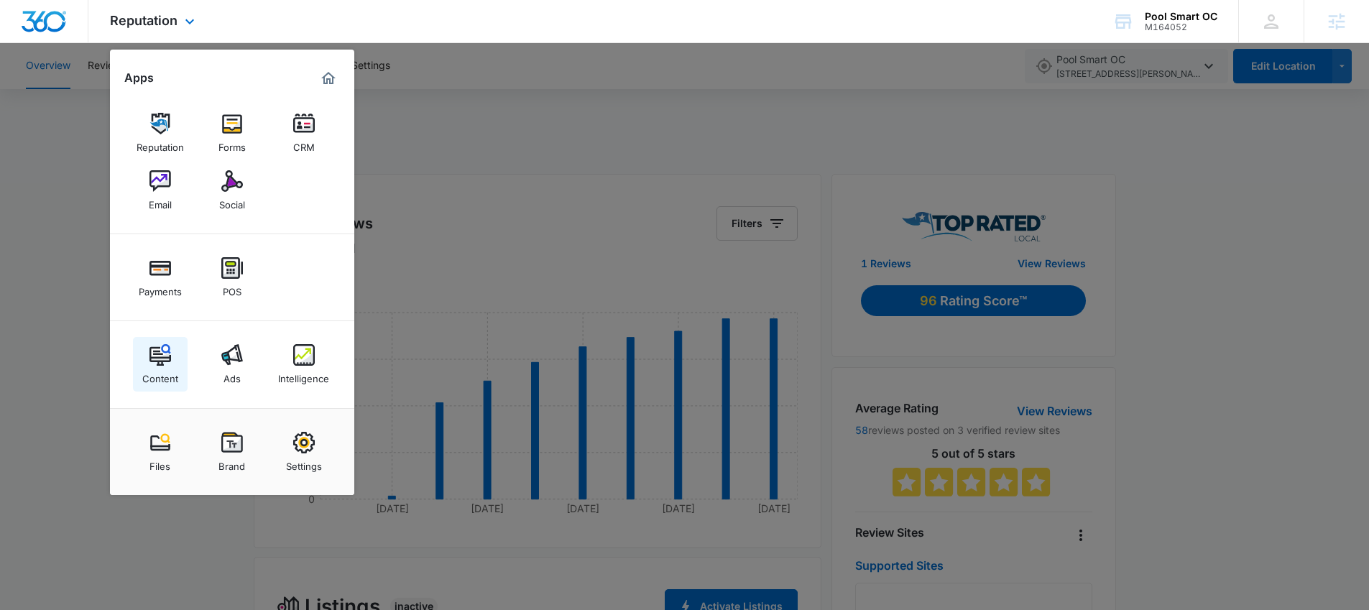
click at [176, 369] on div "Content" at bounding box center [160, 375] width 36 height 19
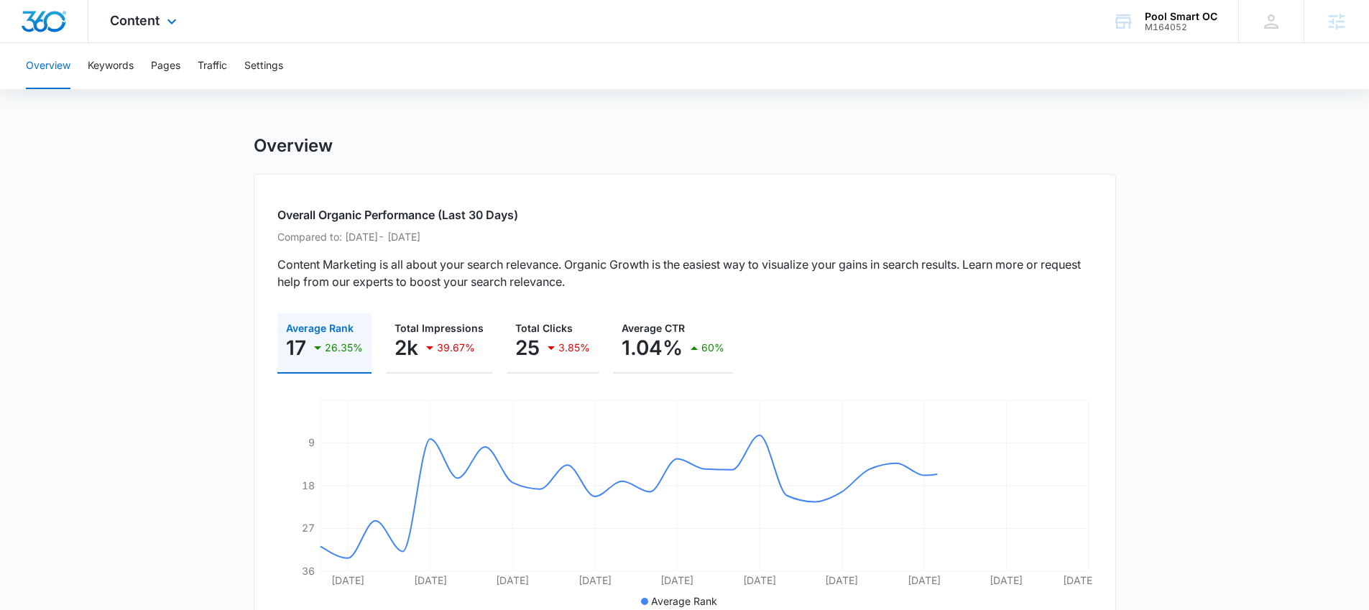
click at [189, 28] on div "Content Apps Reputation Forms CRM Email Social Payments POS Content Ads Intelli…" at bounding box center [145, 21] width 114 height 42
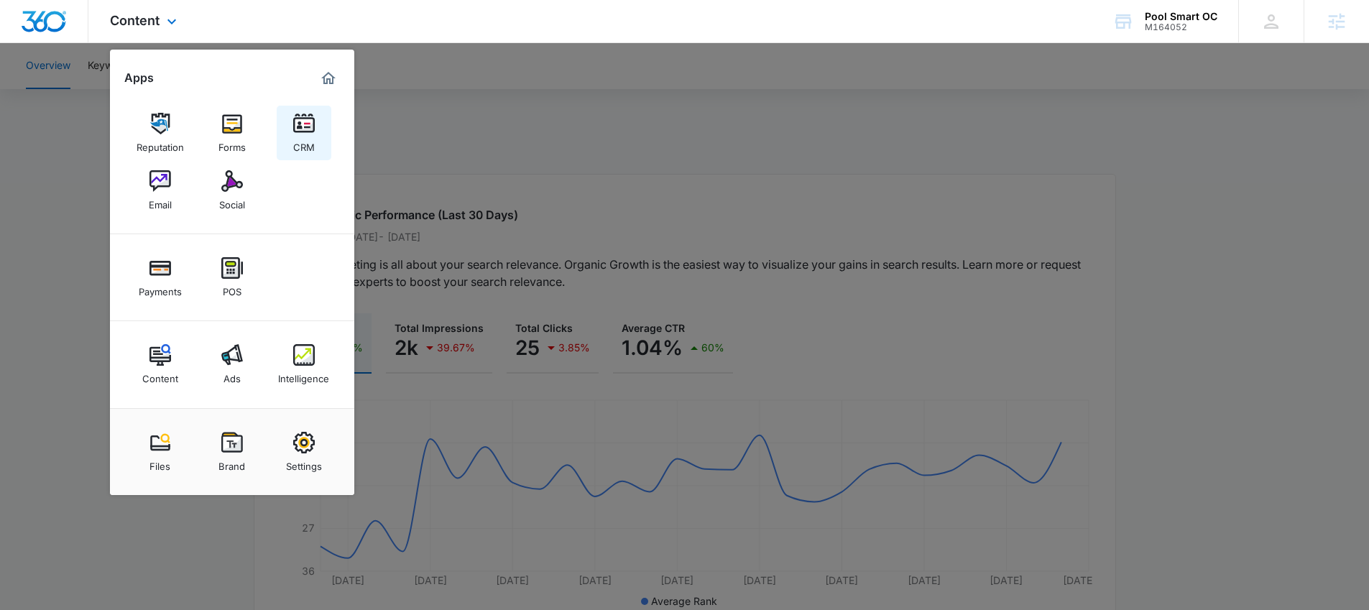
click at [289, 132] on link "CRM" at bounding box center [304, 133] width 55 height 55
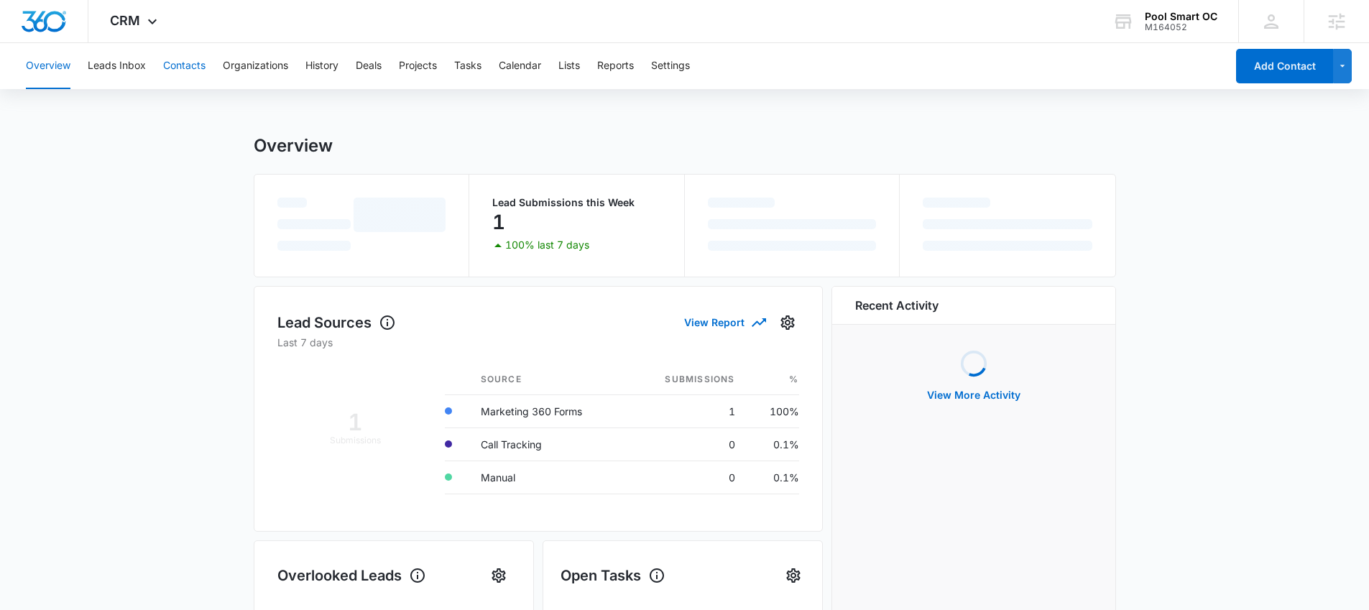
click at [188, 65] on button "Contacts" at bounding box center [184, 66] width 42 height 46
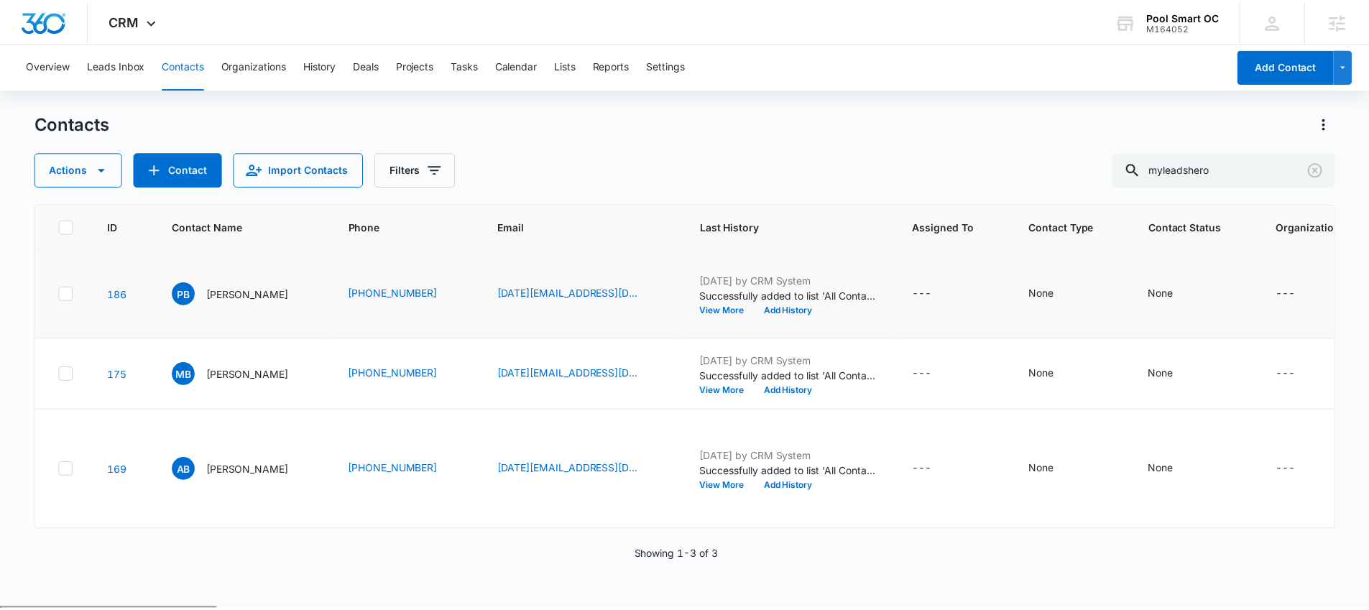
scroll to position [182, 0]
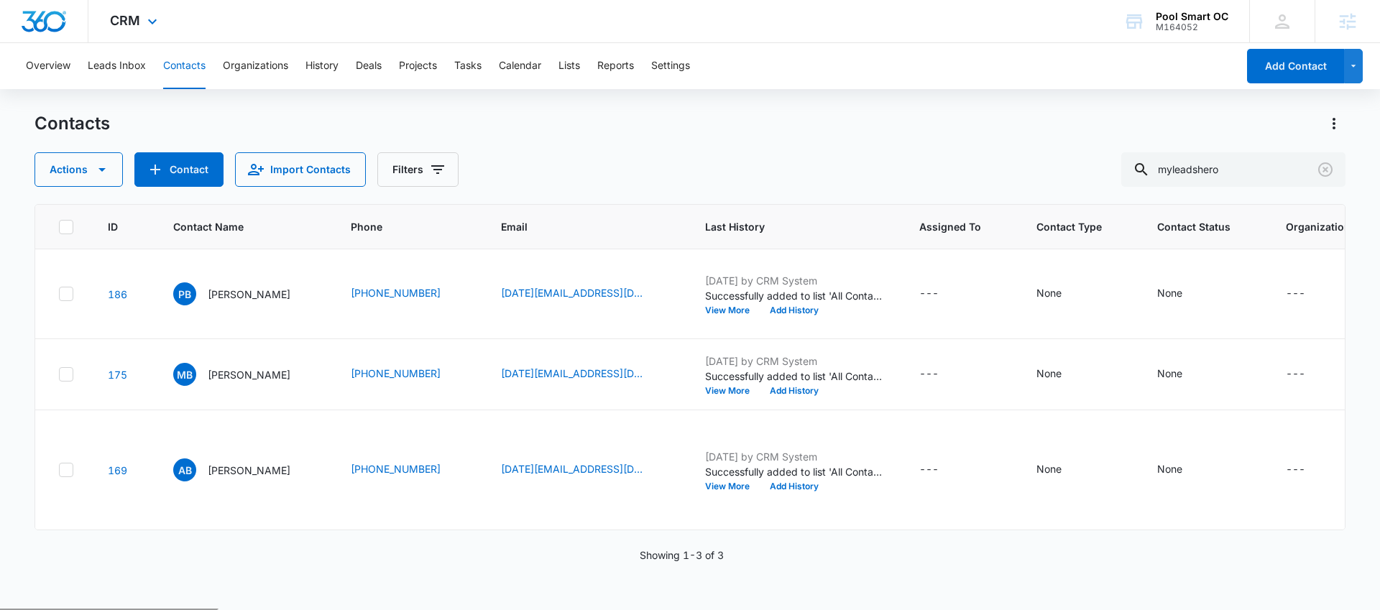
click at [167, 21] on div "CRM Apps Reputation Forms CRM Email Social Payments POS Content Ads Intelligenc…" at bounding box center [135, 21] width 94 height 42
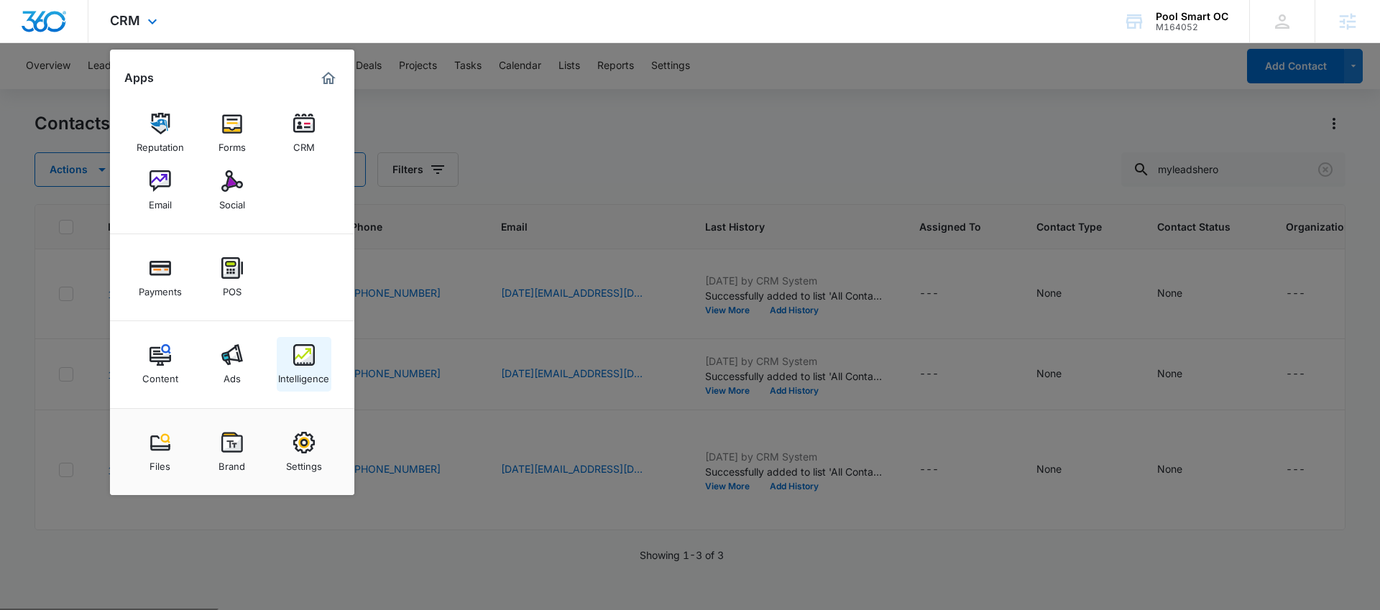
click at [290, 367] on div "Intelligence" at bounding box center [303, 375] width 51 height 19
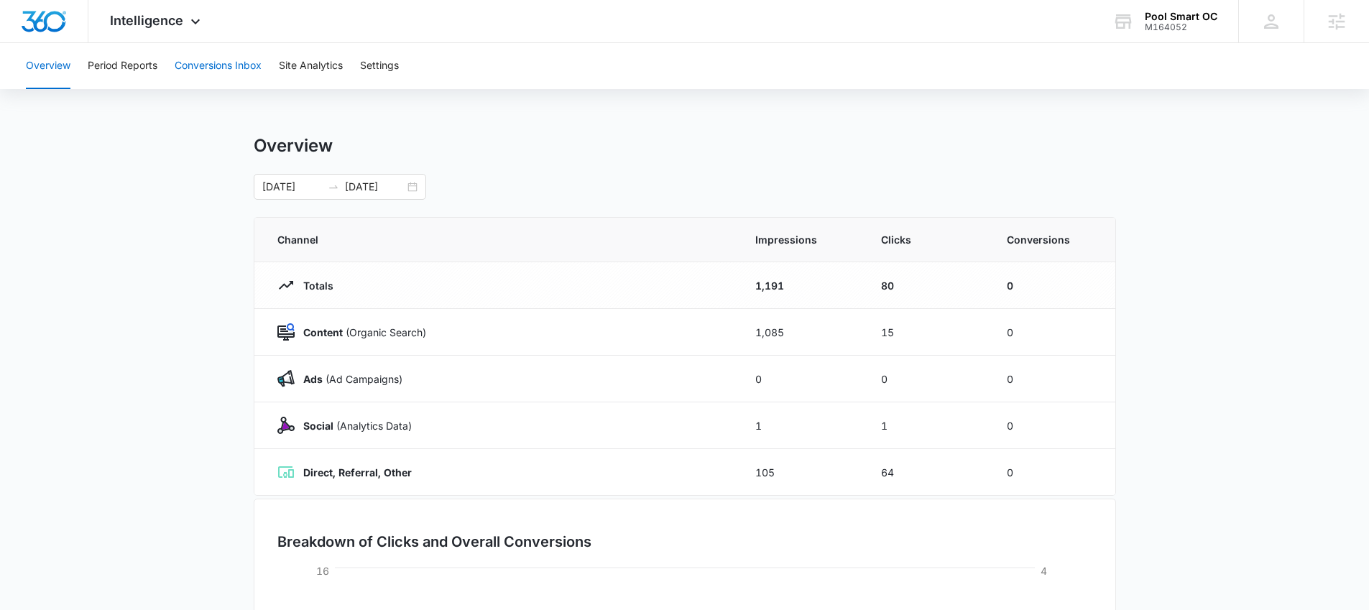
click at [236, 55] on button "Conversions Inbox" at bounding box center [218, 66] width 87 height 46
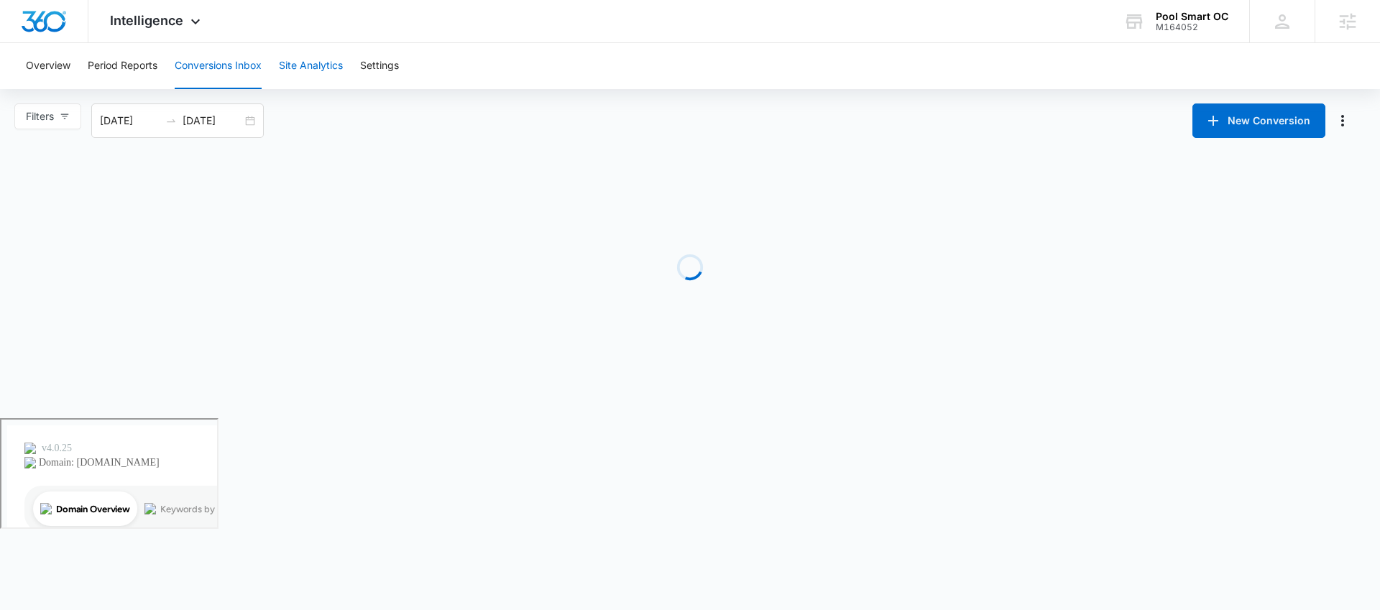
click at [293, 60] on button "Site Analytics" at bounding box center [311, 66] width 64 height 46
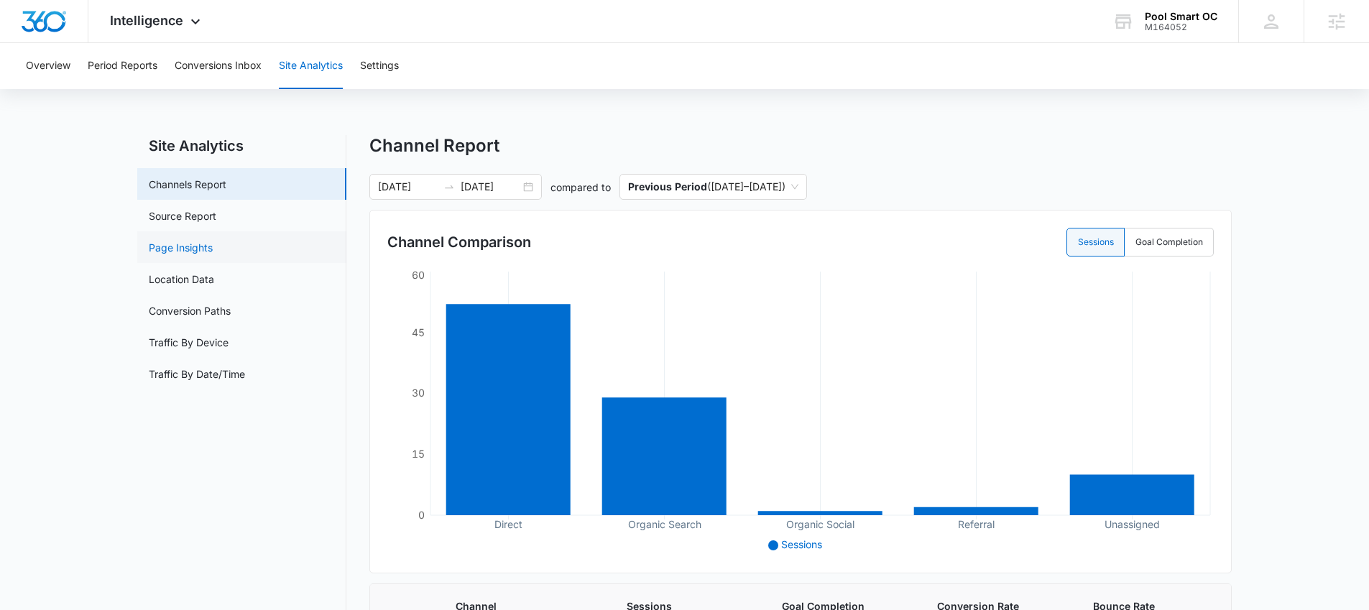
click at [213, 240] on link "Page Insights" at bounding box center [181, 247] width 64 height 15
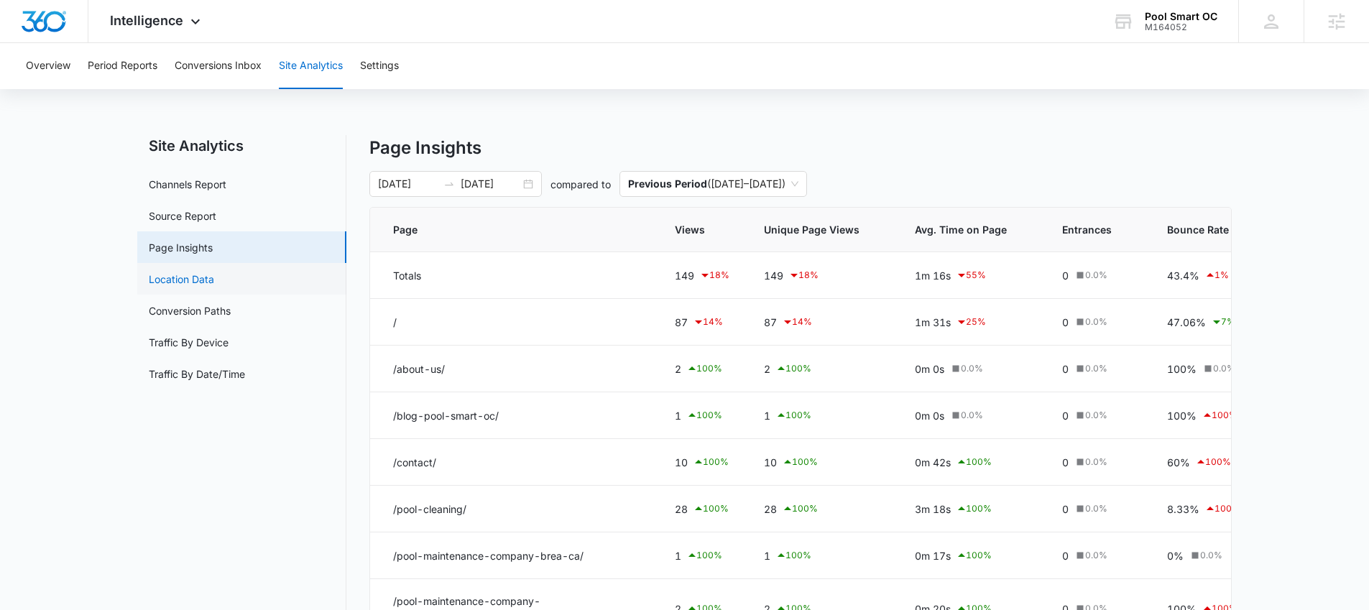
click at [214, 275] on link "Location Data" at bounding box center [181, 279] width 65 height 15
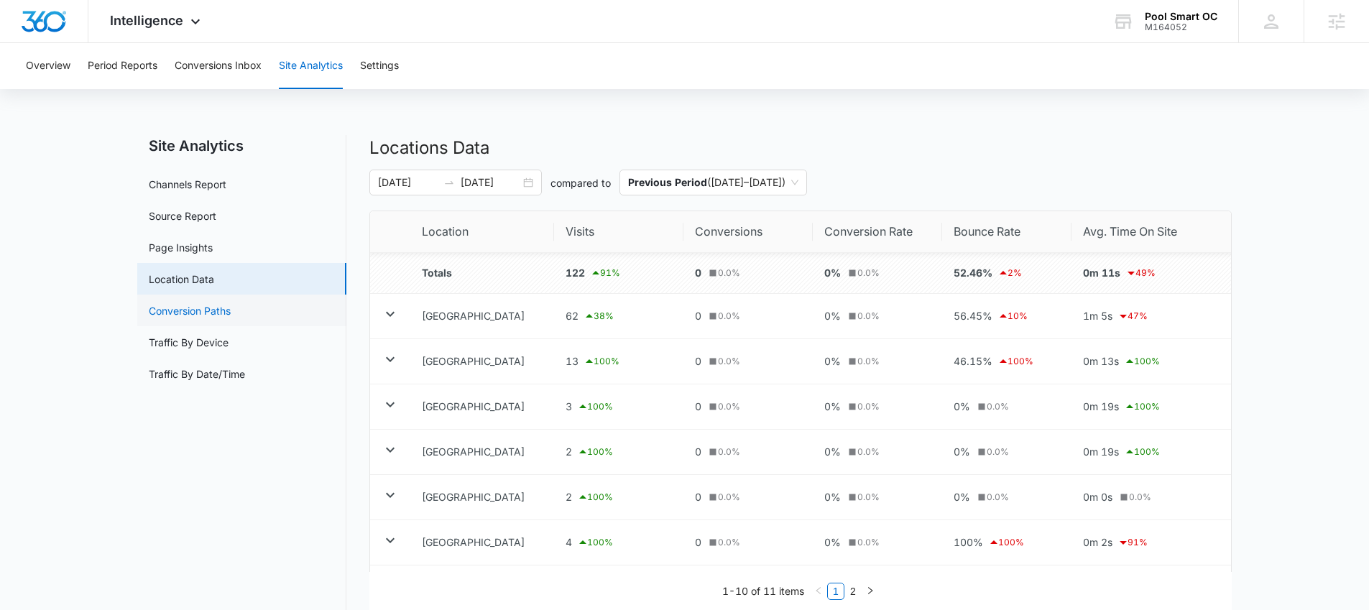
click at [231, 311] on link "Conversion Paths" at bounding box center [190, 310] width 82 height 15
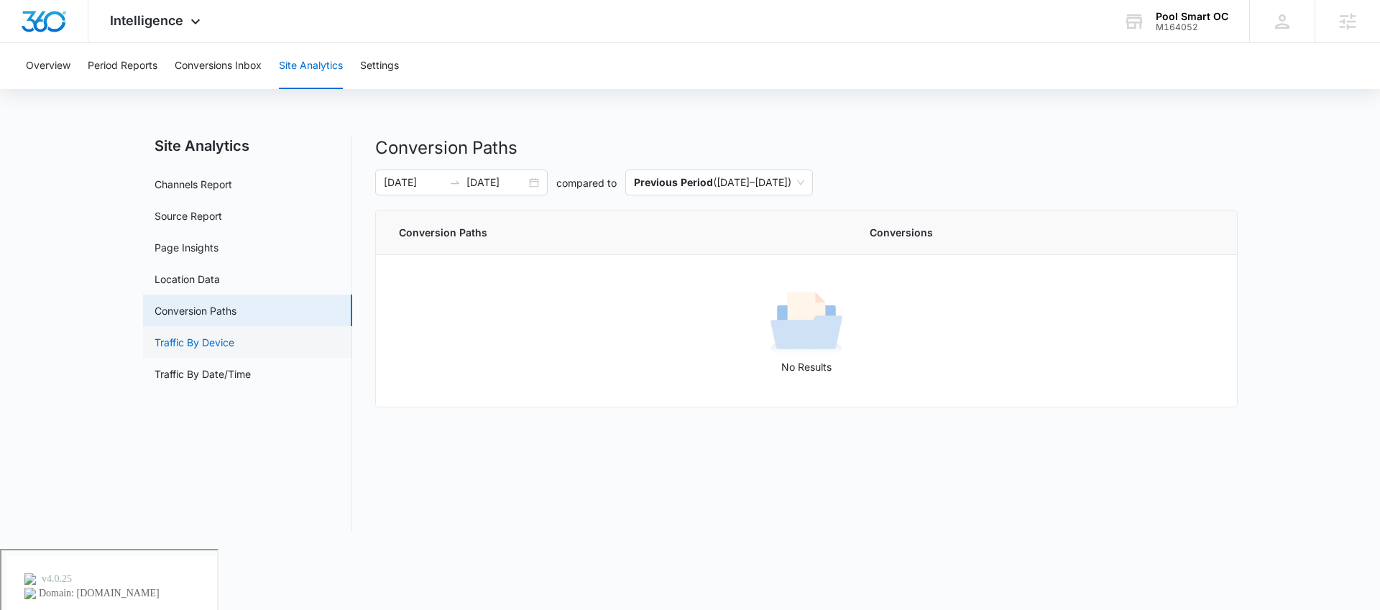
click at [234, 343] on link "Traffic By Device" at bounding box center [195, 342] width 80 height 15
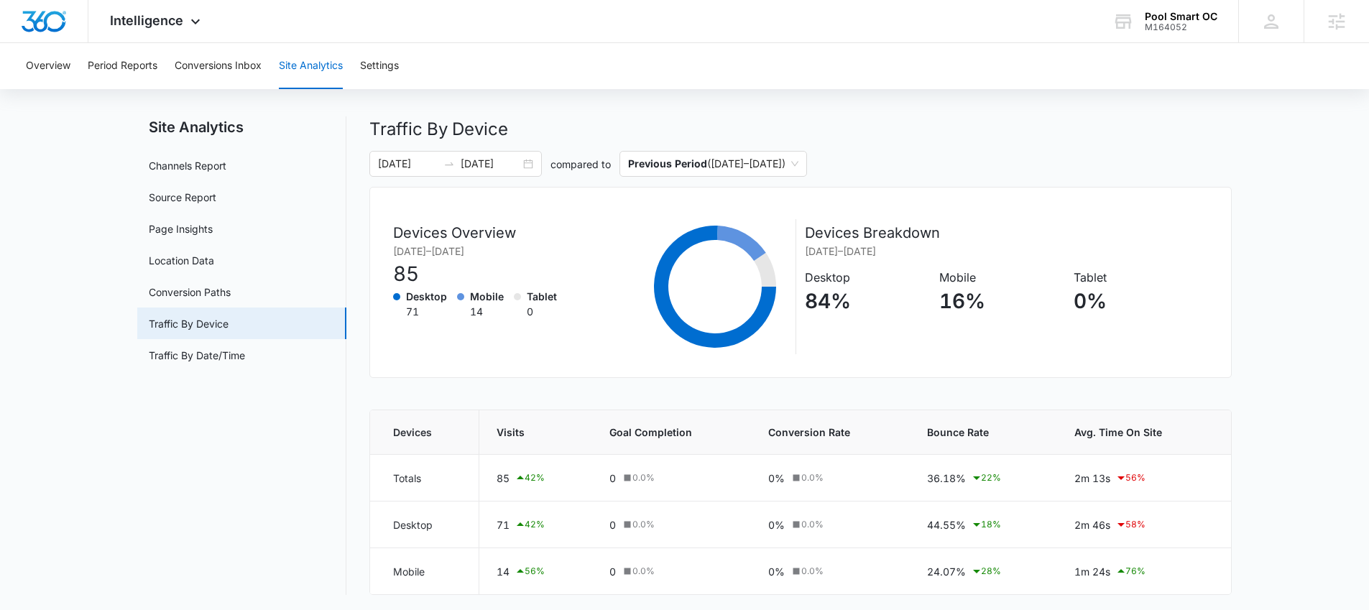
scroll to position [21, 0]
click at [196, 9] on div "Intelligence Apps Reputation Forms CRM Email Social Payments POS Content Ads In…" at bounding box center [156, 21] width 137 height 42
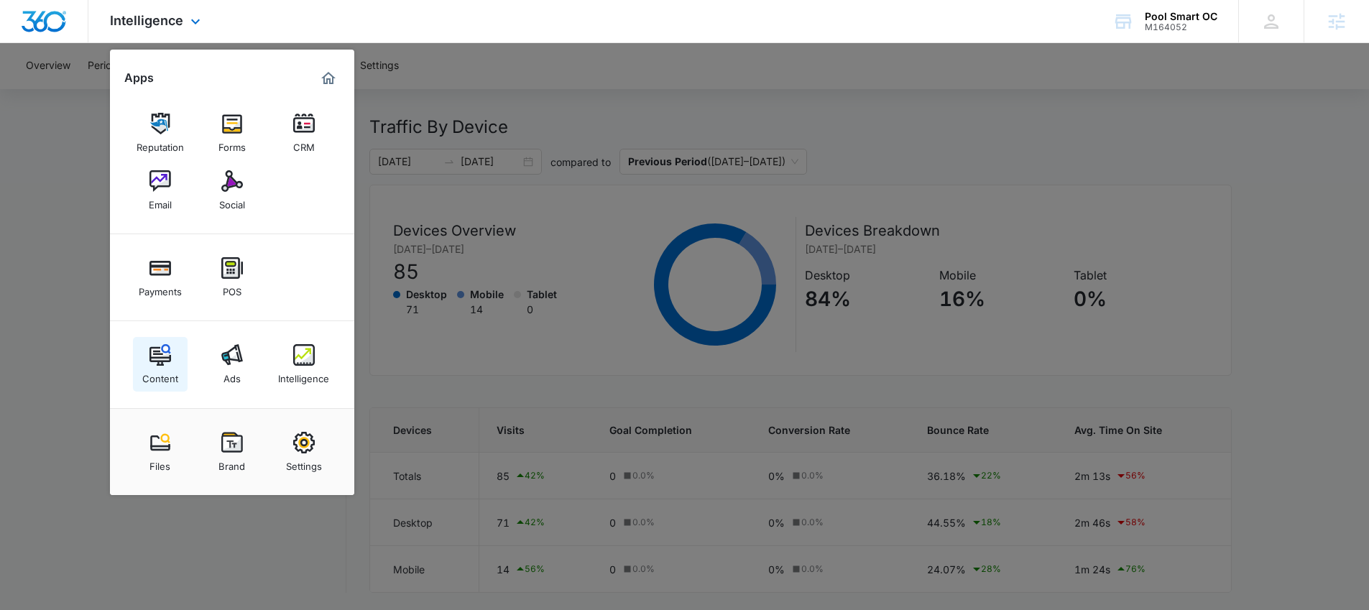
click at [167, 348] on img at bounding box center [161, 355] width 22 height 22
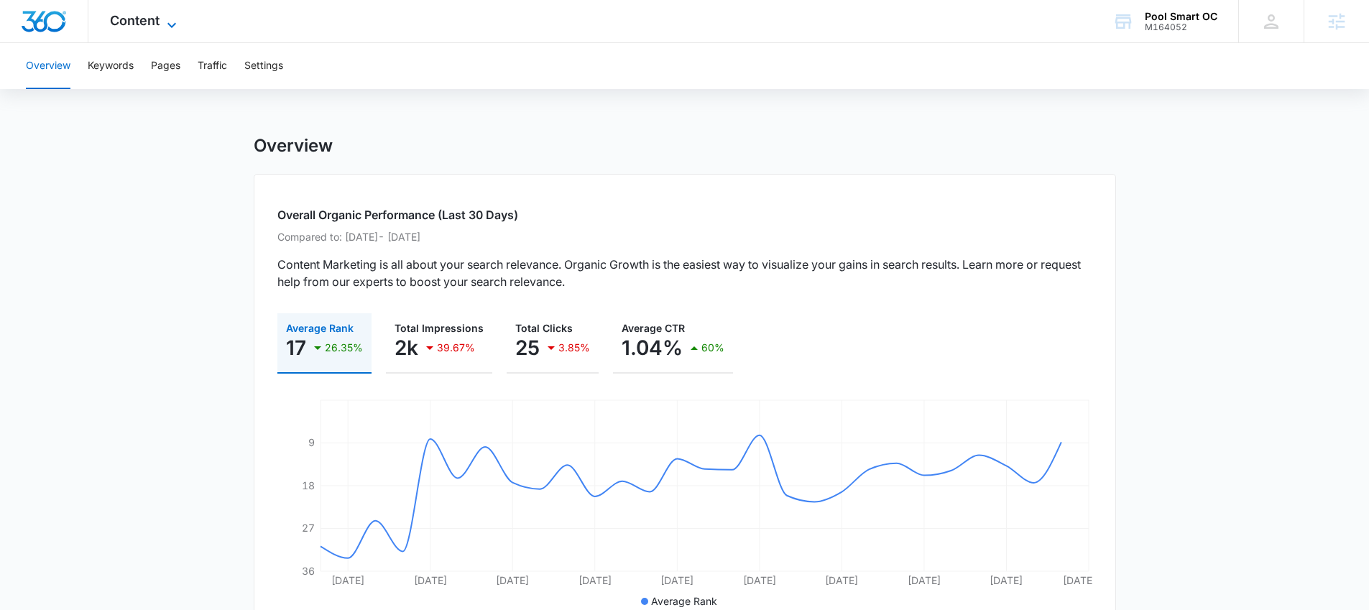
click at [134, 14] on span "Content" at bounding box center [135, 20] width 50 height 15
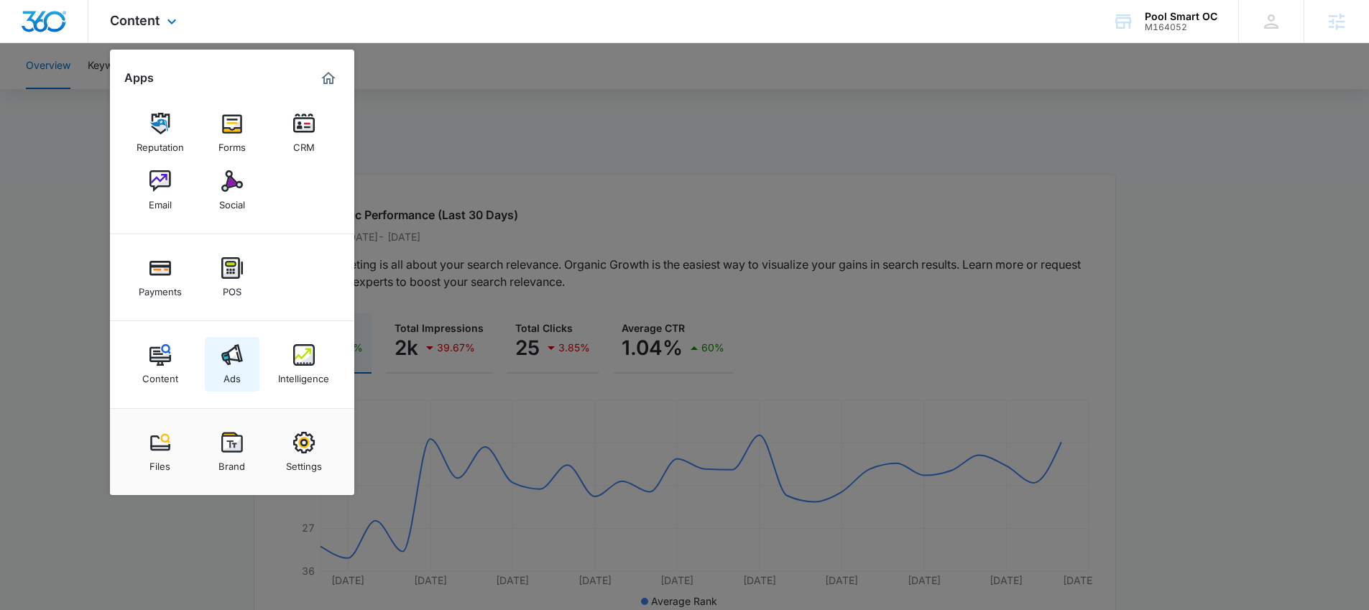
click at [227, 365] on img at bounding box center [232, 355] width 22 height 22
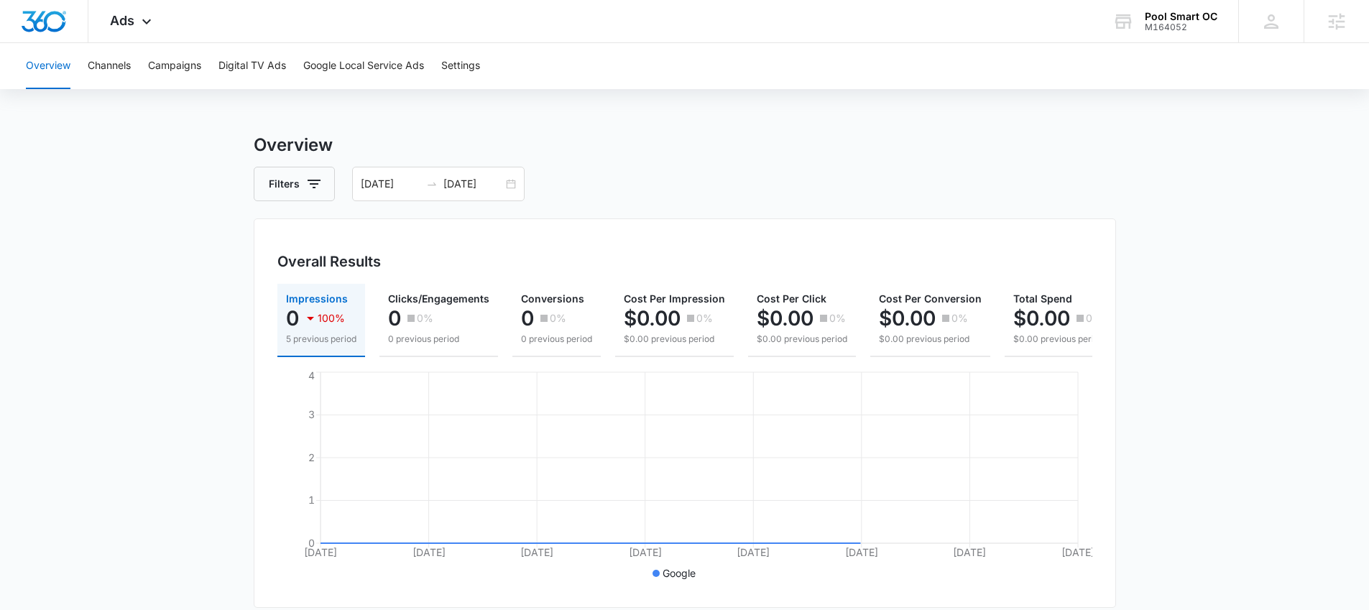
scroll to position [7, 0]
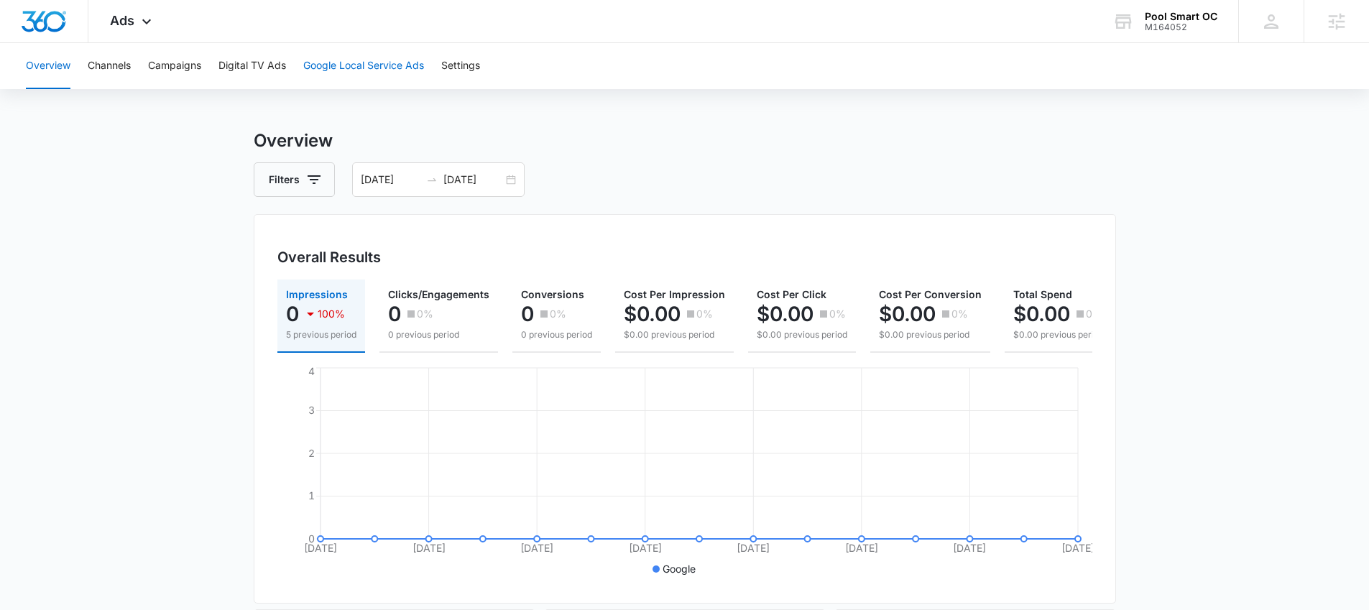
click at [344, 77] on button "Google Local Service Ads" at bounding box center [363, 66] width 121 height 46
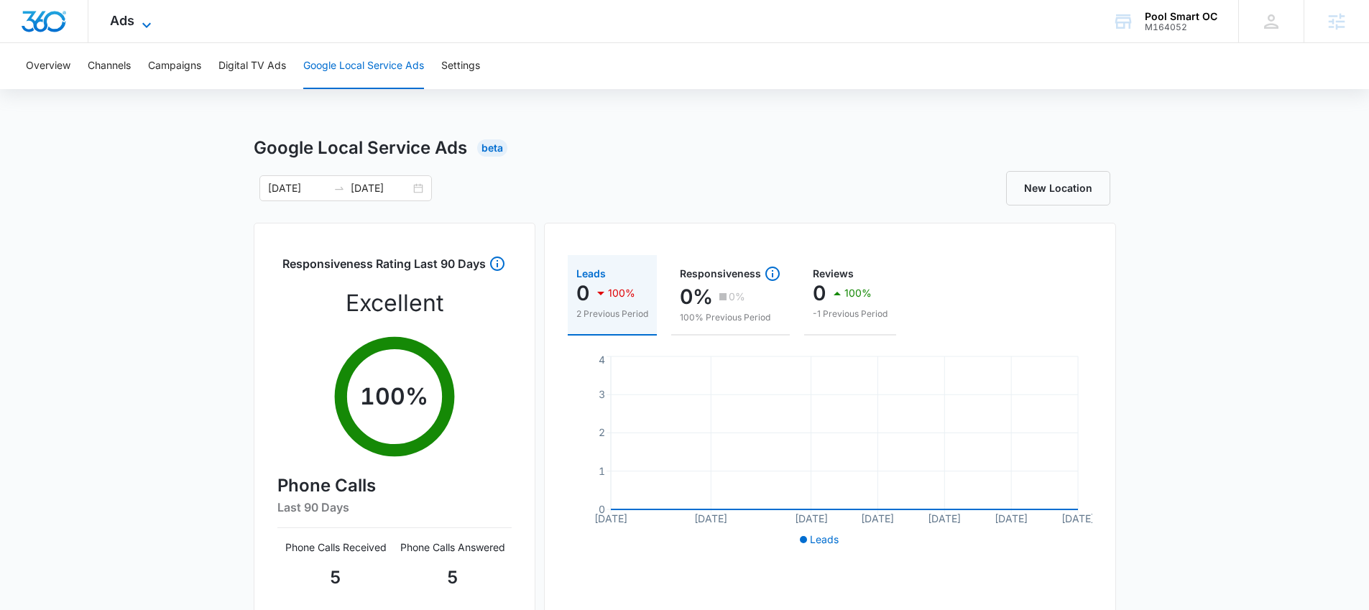
click at [153, 21] on icon at bounding box center [146, 25] width 17 height 17
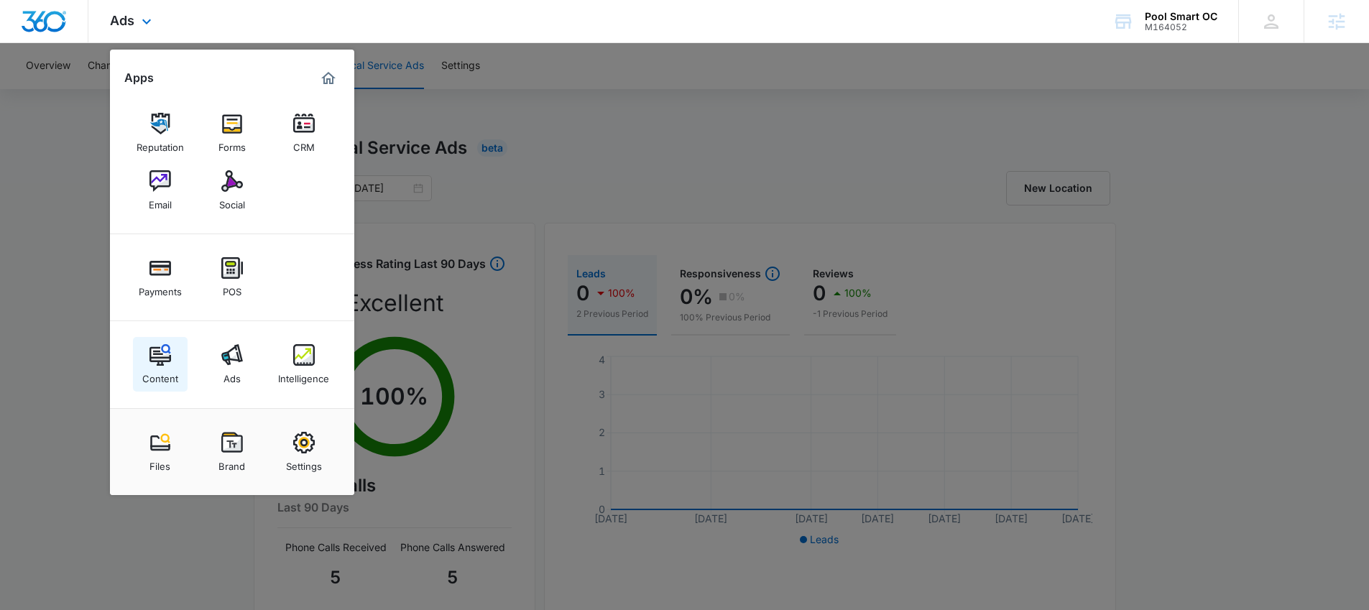
click at [172, 350] on link "Content" at bounding box center [160, 364] width 55 height 55
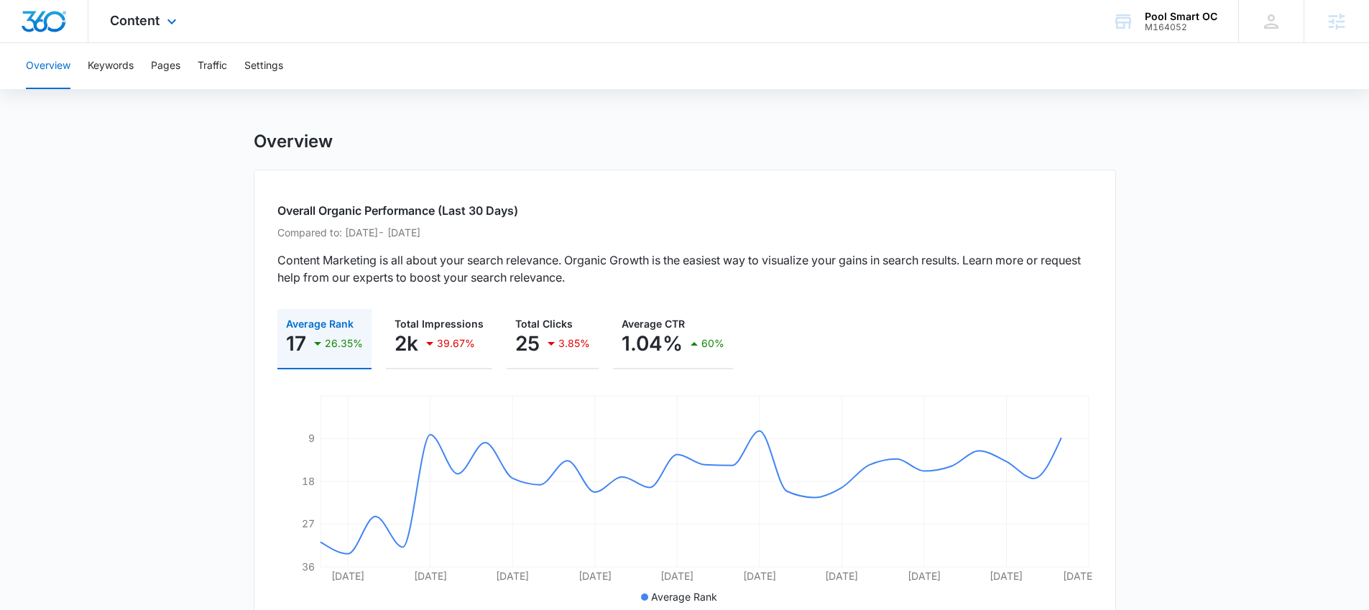
scroll to position [6, 0]
click at [126, 29] on div "Content Apps Reputation Forms CRM Email Social Payments POS Content Ads Intelli…" at bounding box center [145, 21] width 114 height 42
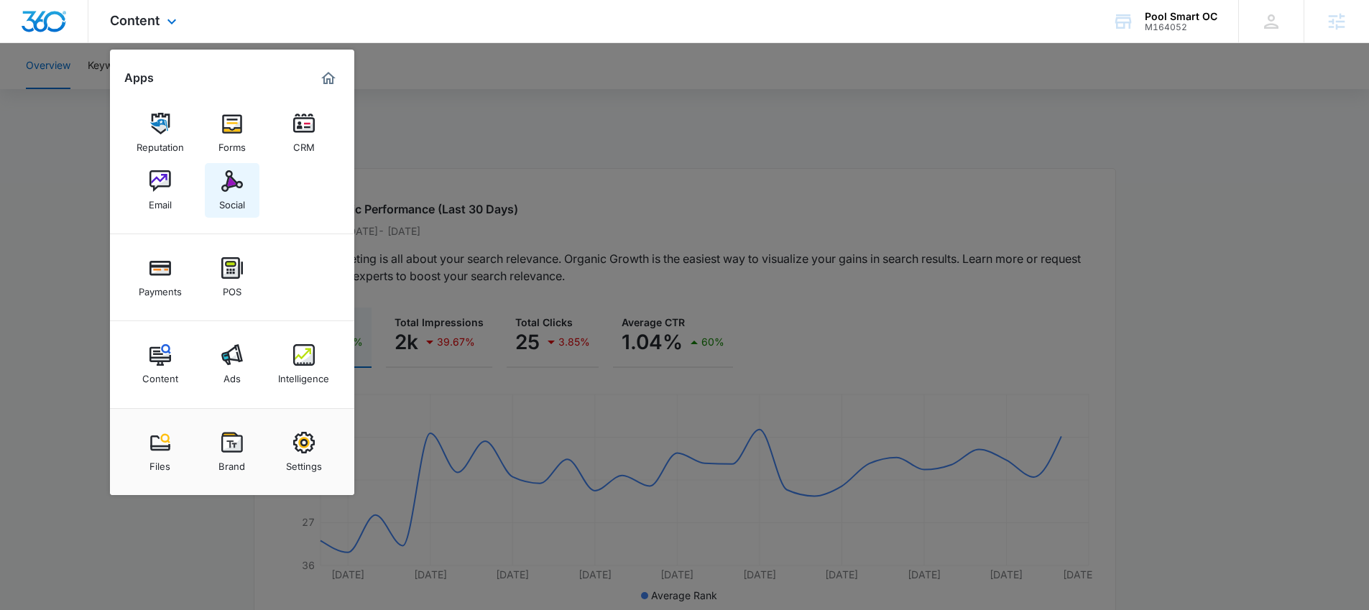
click at [228, 176] on img at bounding box center [232, 181] width 22 height 22
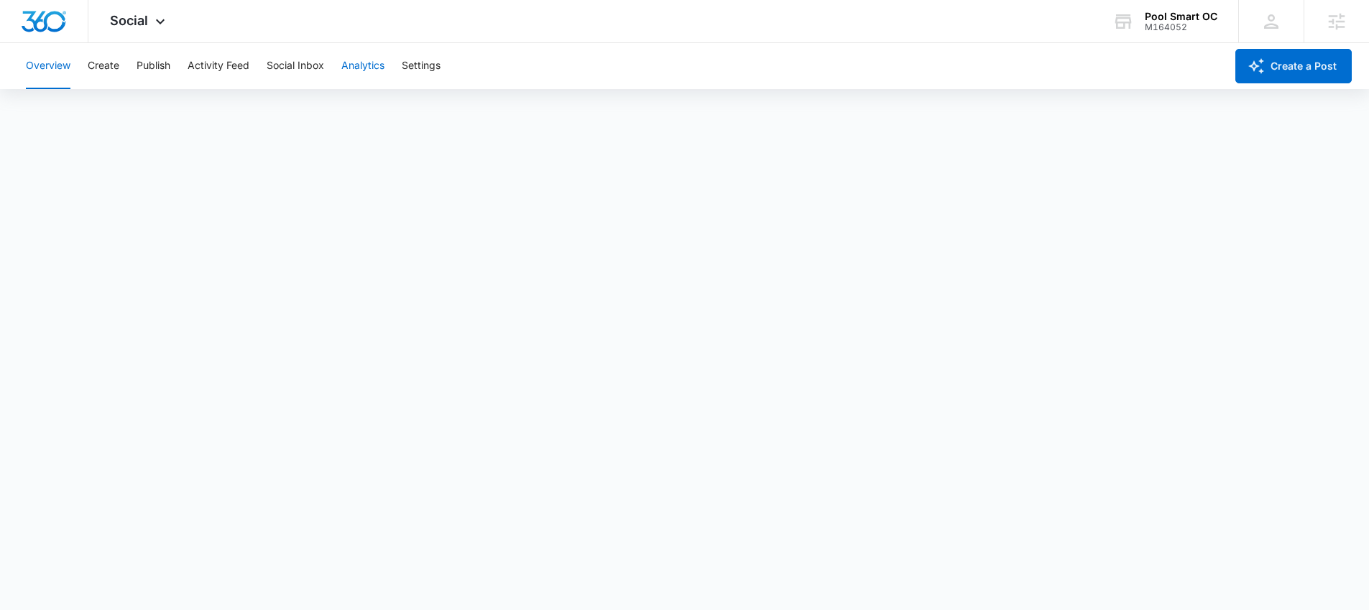
click at [377, 67] on button "Analytics" at bounding box center [362, 66] width 43 height 46
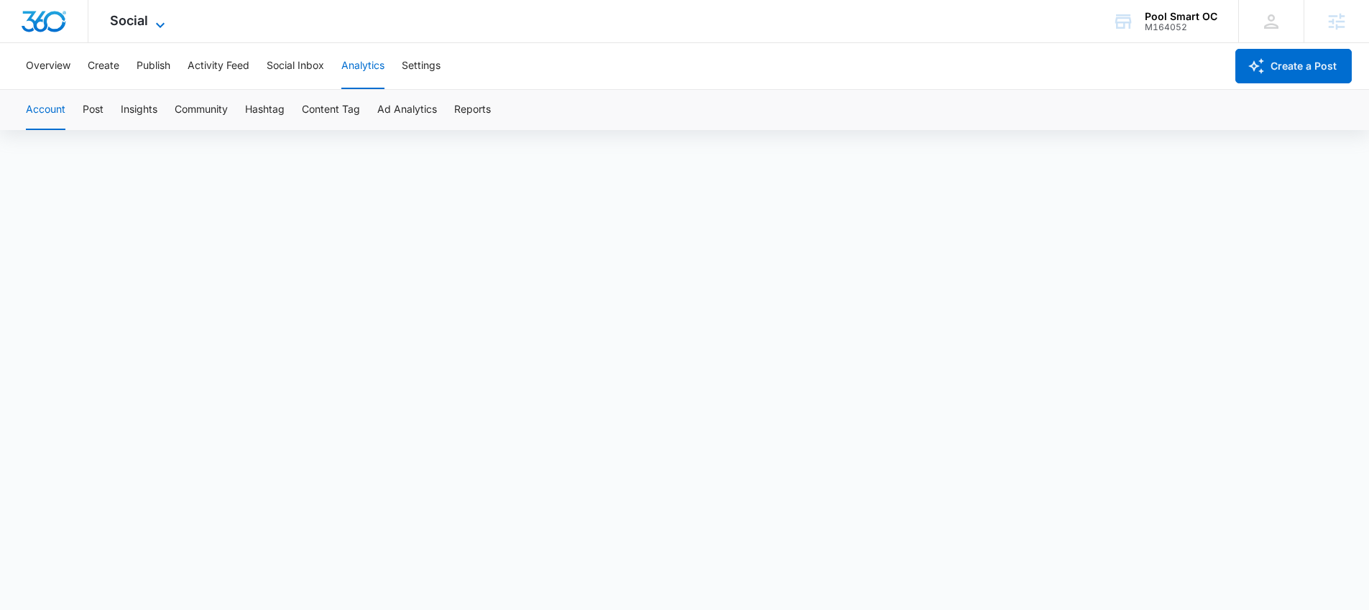
click at [162, 24] on icon at bounding box center [160, 25] width 17 height 17
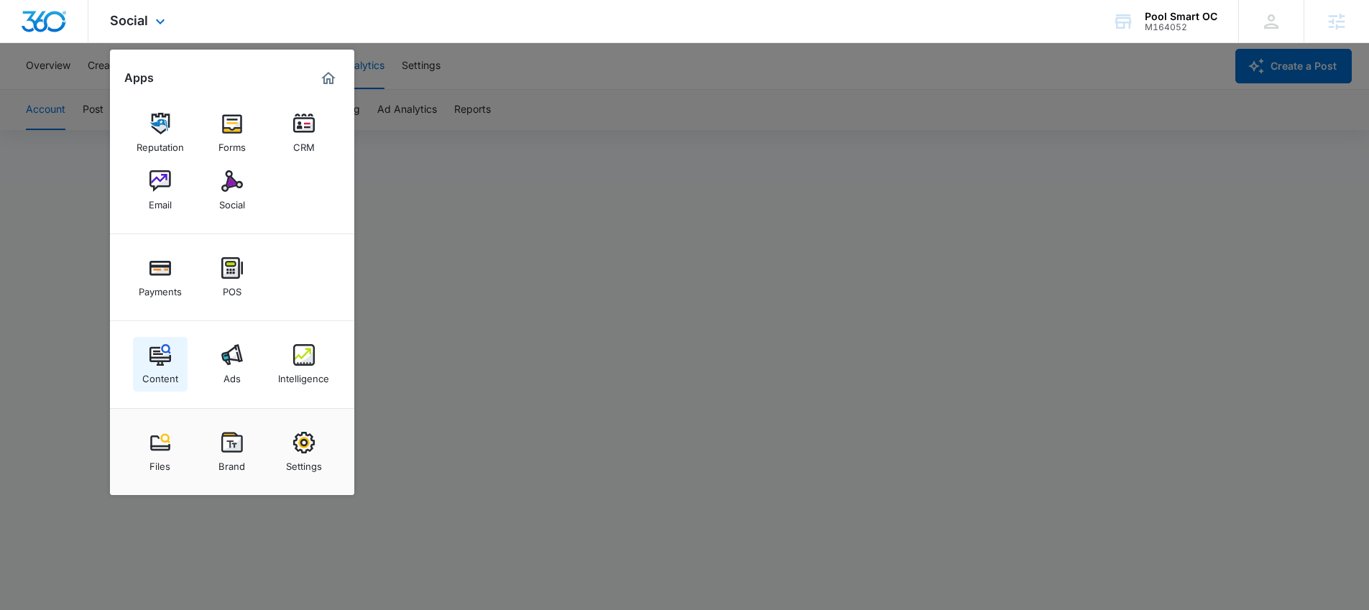
click at [167, 352] on img at bounding box center [161, 355] width 22 height 22
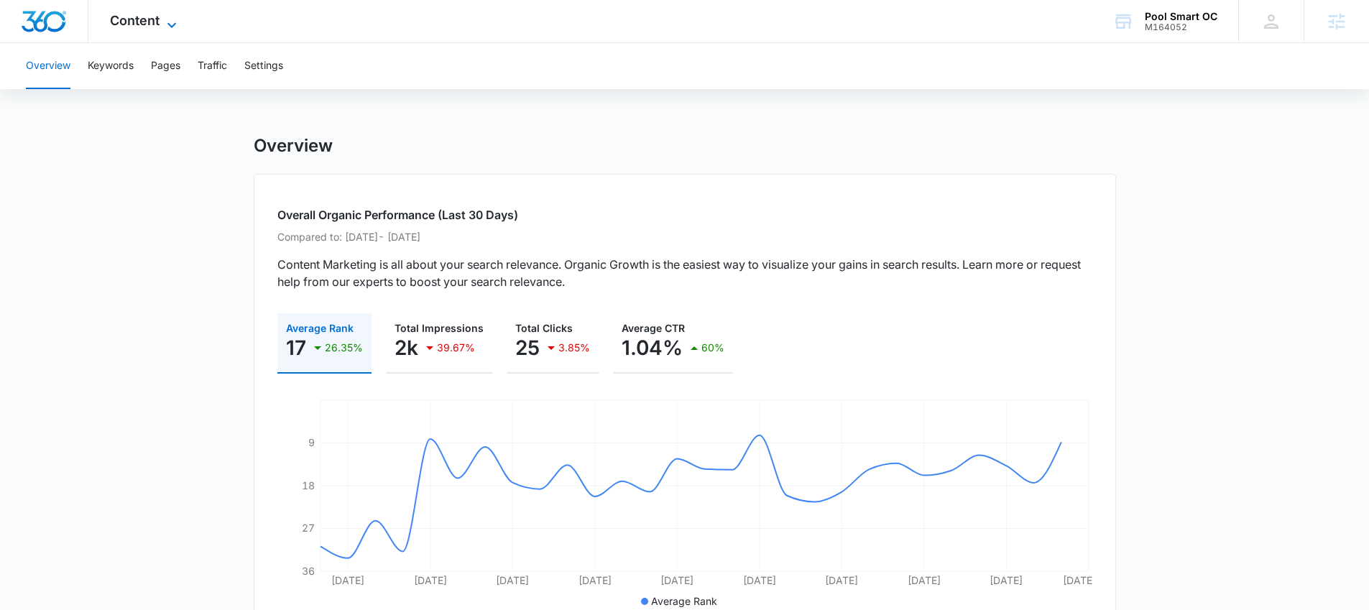
click at [129, 24] on span "Content" at bounding box center [135, 20] width 50 height 15
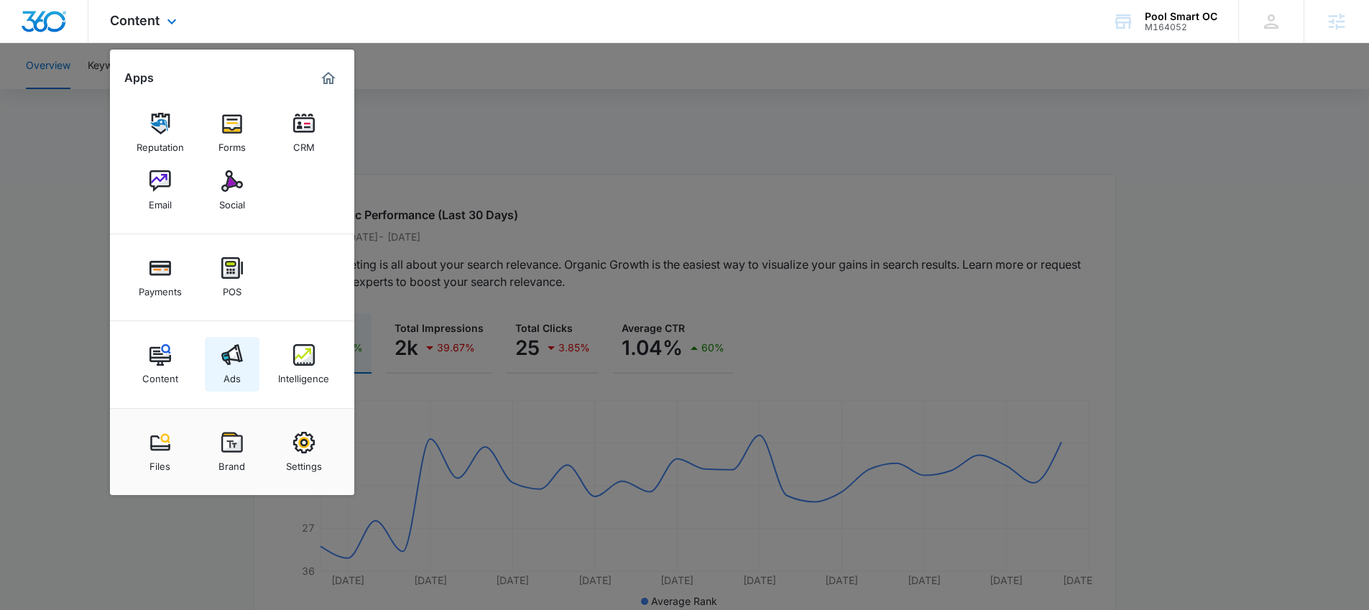
click at [223, 349] on img at bounding box center [232, 355] width 22 height 22
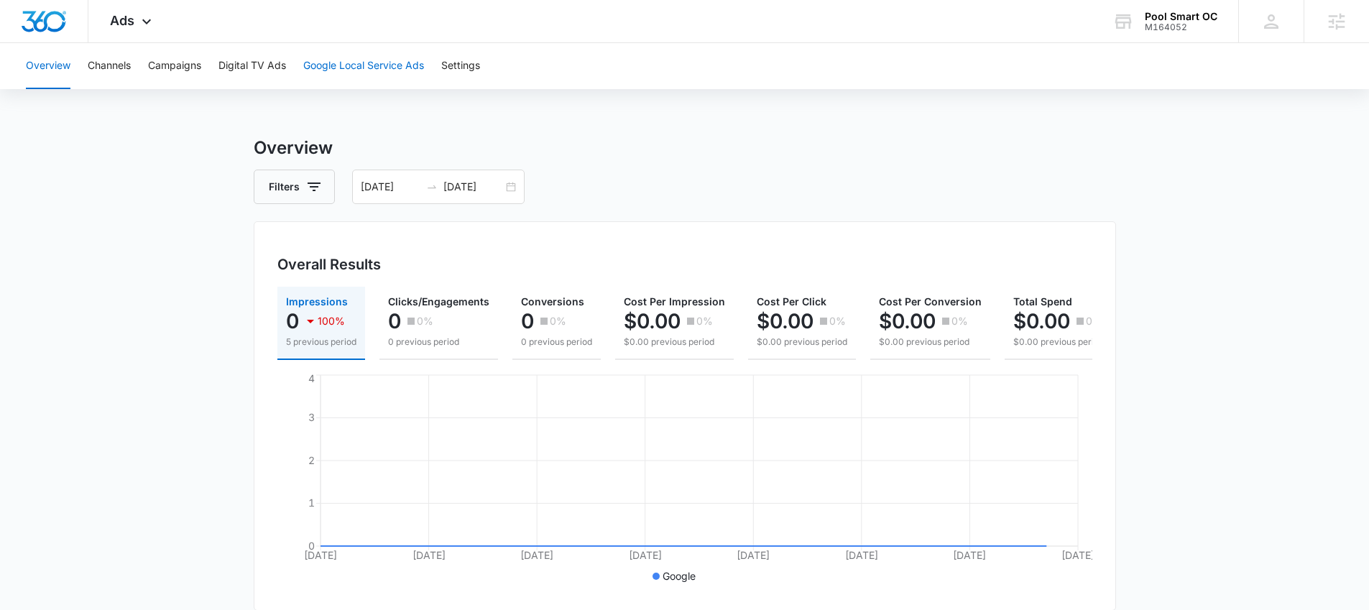
click at [366, 73] on button "Google Local Service Ads" at bounding box center [363, 66] width 121 height 46
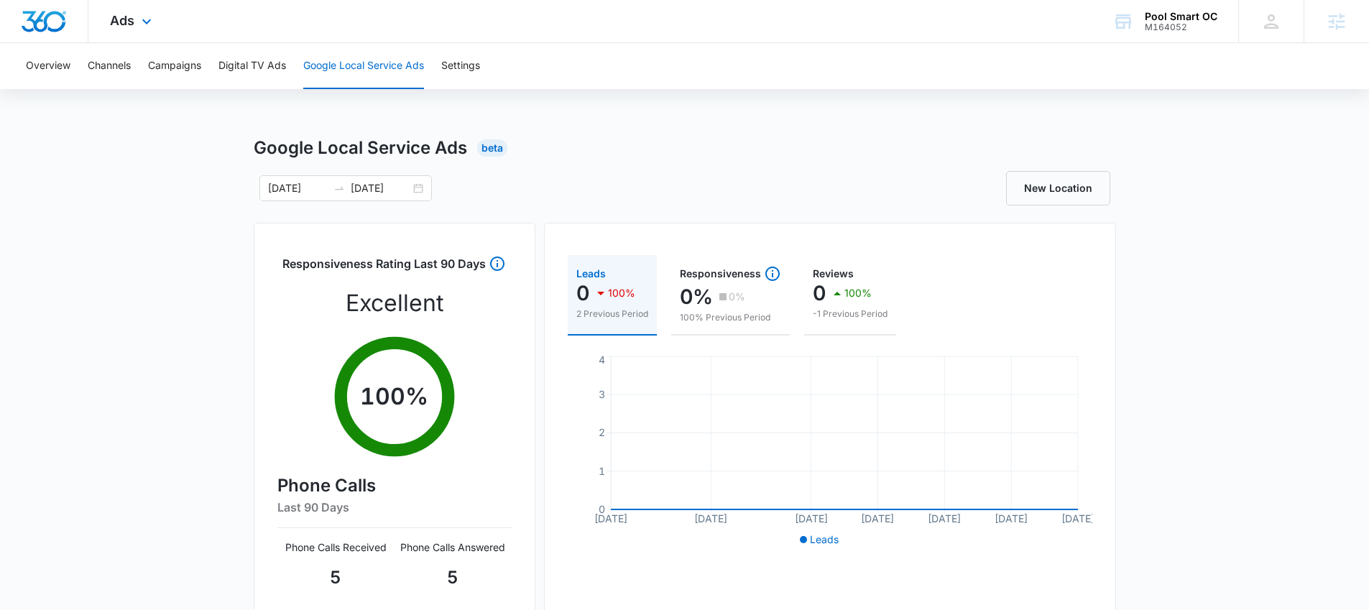
click at [121, 37] on div "Ads Apps Reputation Forms CRM Email Social Payments POS Content Ads Intelligenc…" at bounding box center [132, 21] width 88 height 42
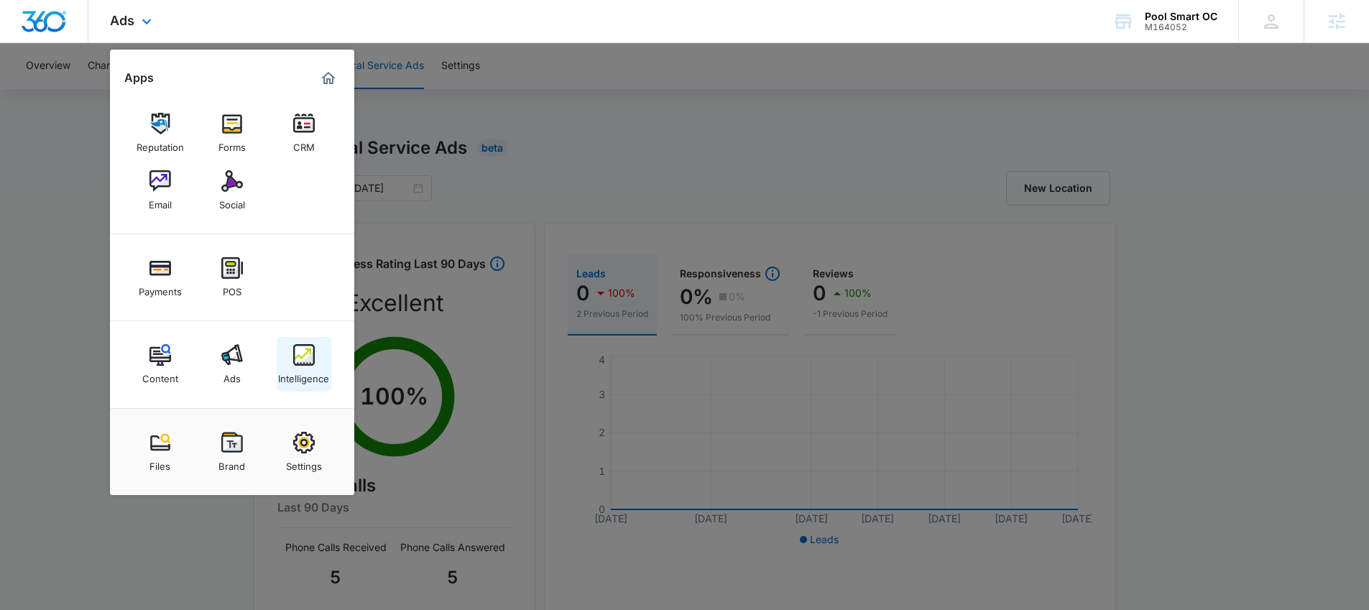
click at [311, 354] on img at bounding box center [304, 355] width 22 height 22
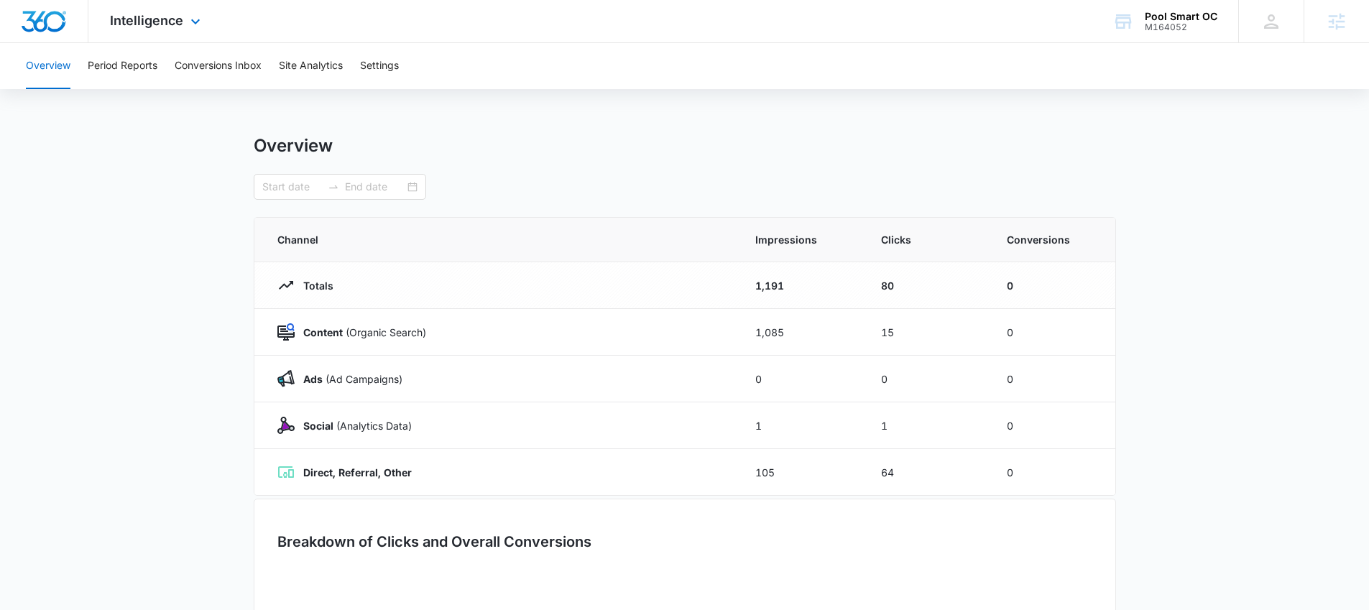
type input "09/23/2025"
type input "10/07/2025"
click at [293, 75] on button "Site Analytics" at bounding box center [311, 66] width 64 height 46
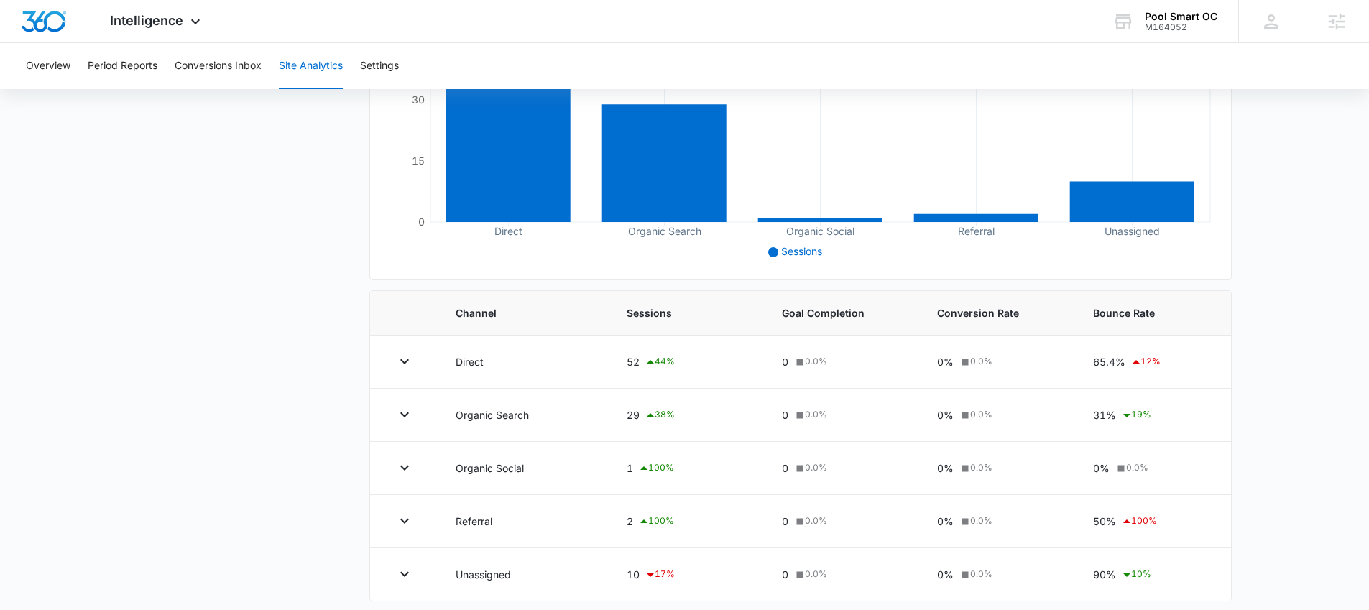
scroll to position [302, 0]
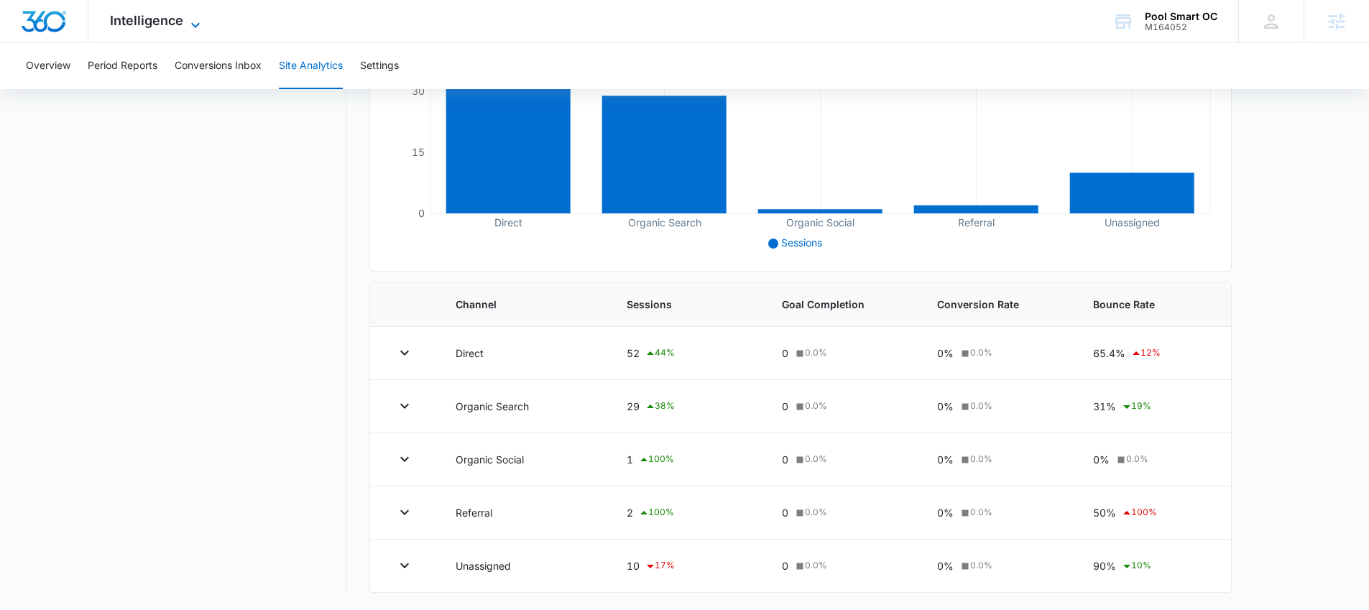
click at [203, 17] on div "Intelligence Apps Reputation Forms CRM Email Social Payments POS Content Ads In…" at bounding box center [156, 21] width 137 height 42
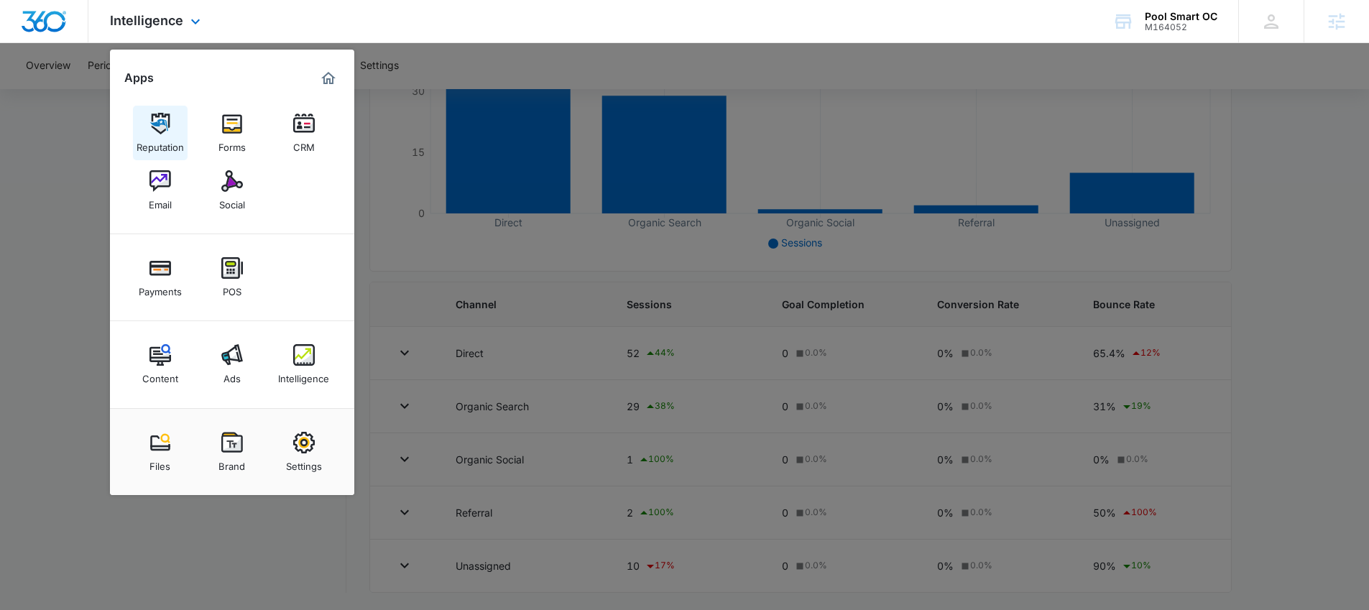
click at [160, 124] on img at bounding box center [161, 124] width 22 height 22
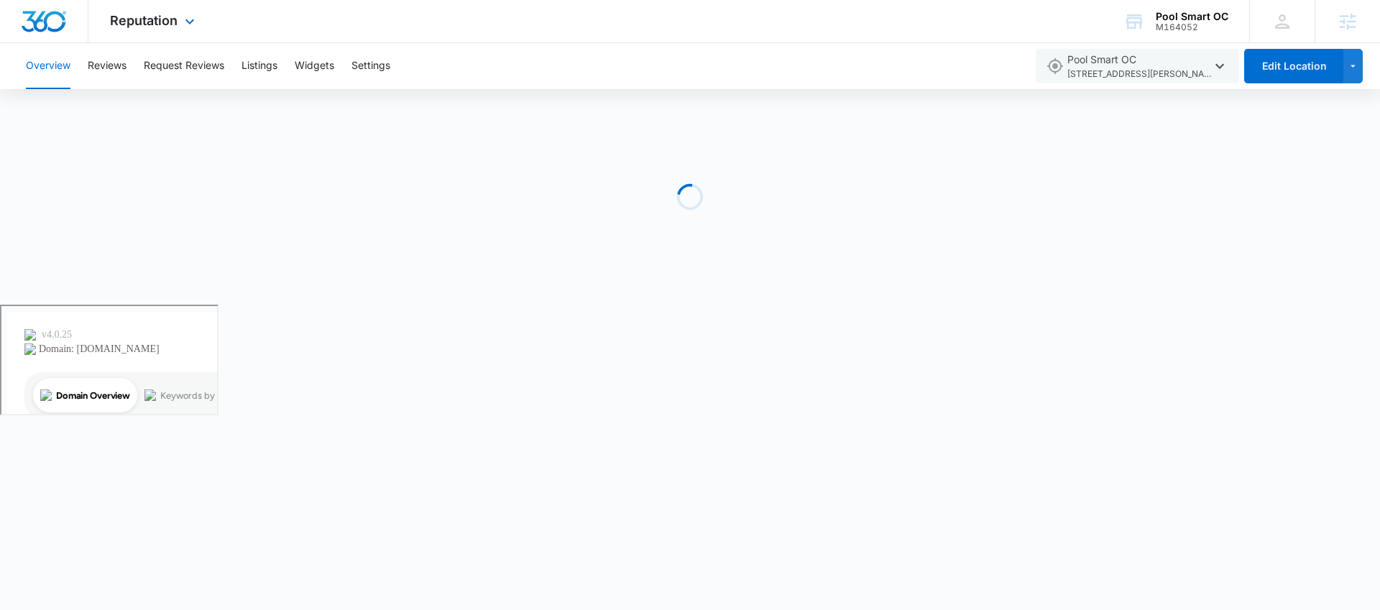
click at [191, 32] on div "Reputation Apps Reputation Forms CRM Email Social Payments POS Content Ads Inte…" at bounding box center [154, 21] width 132 height 42
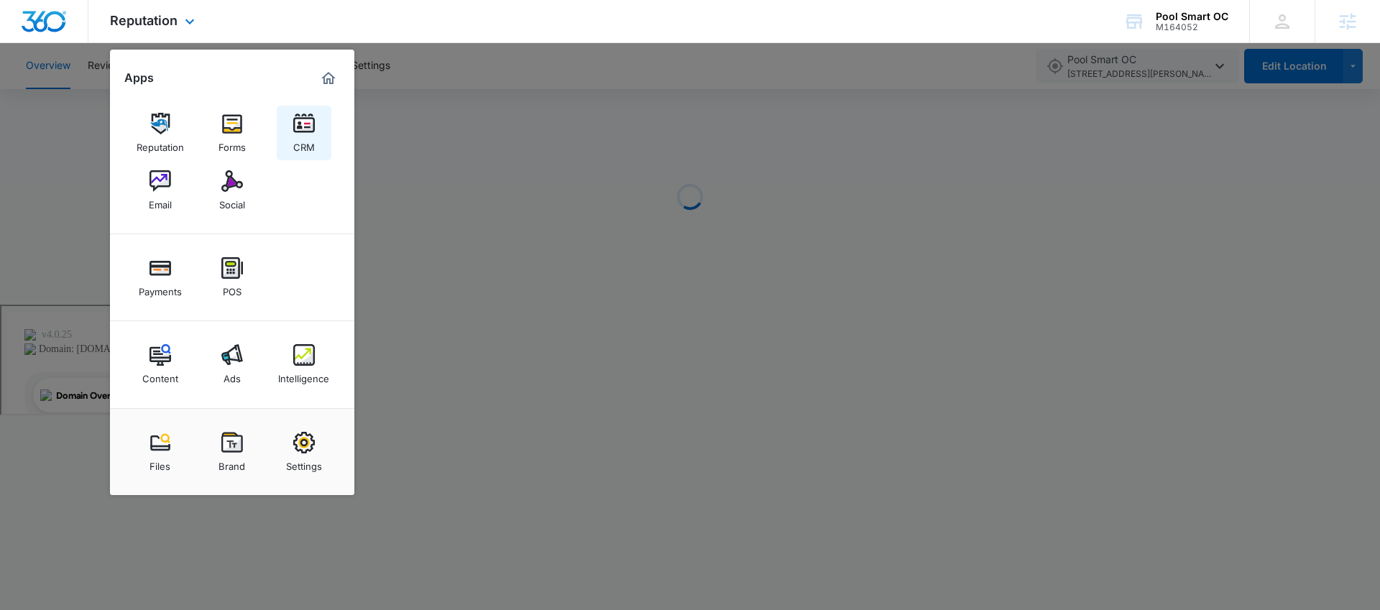
click at [310, 132] on img at bounding box center [304, 124] width 22 height 22
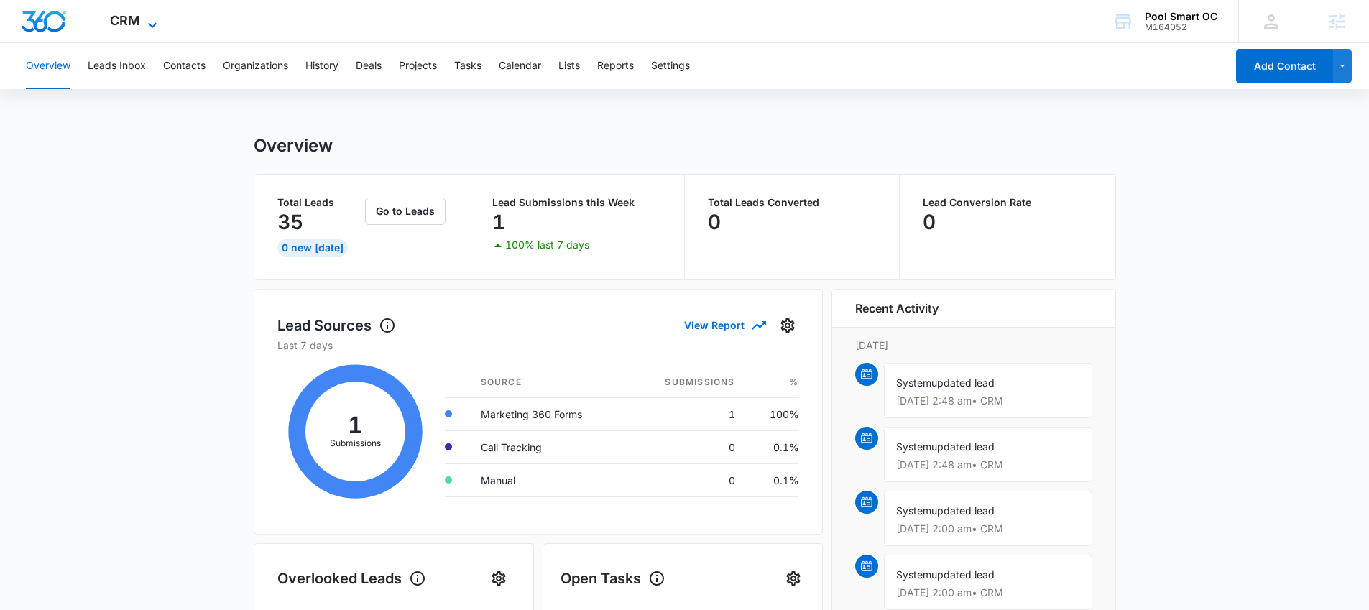
click at [154, 14] on div "CRM Apps Reputation Forms CRM Email Social Payments POS Content Ads Intelligenc…" at bounding box center [135, 21] width 94 height 42
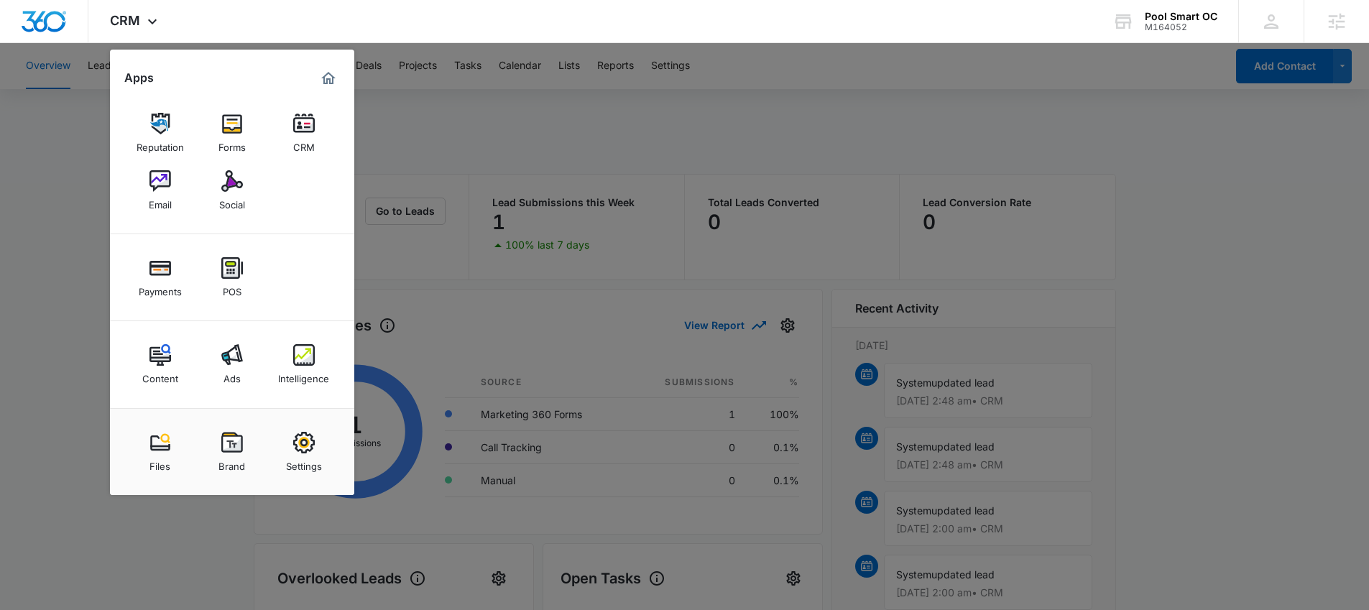
click at [417, 126] on div at bounding box center [684, 305] width 1369 height 610
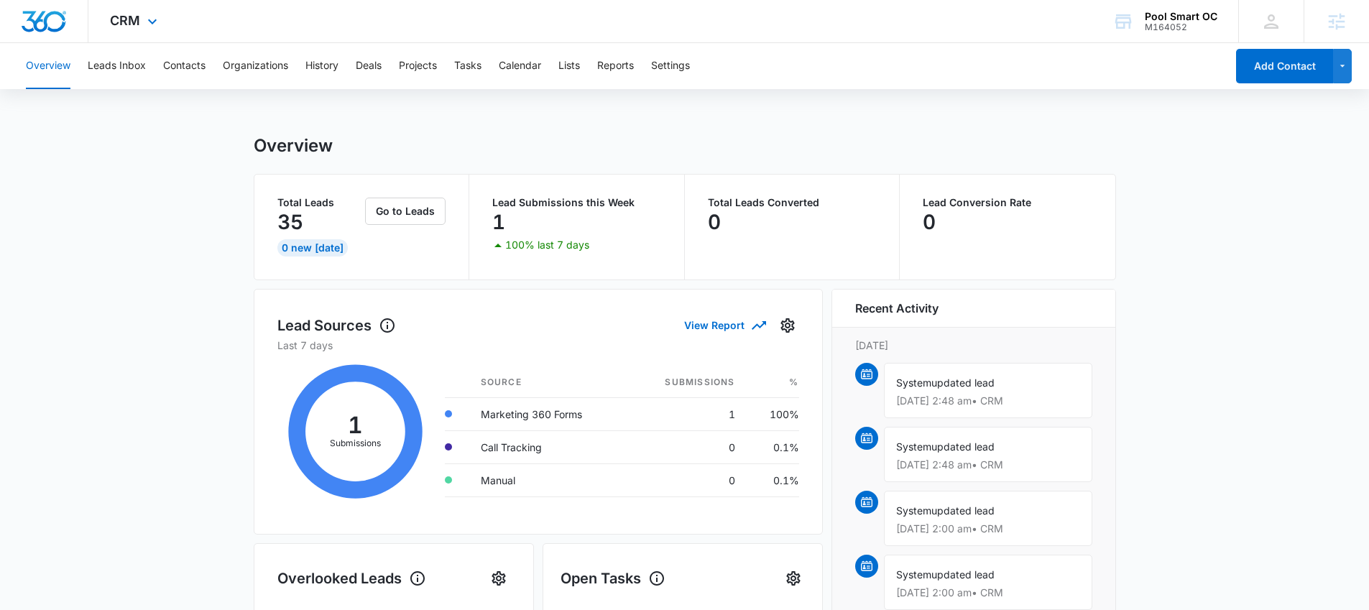
click at [76, 22] on div at bounding box center [44, 21] width 88 height 42
click at [59, 47] on button "Overview" at bounding box center [48, 66] width 45 height 46
click at [57, 26] on img "Dashboard" at bounding box center [44, 22] width 46 height 22
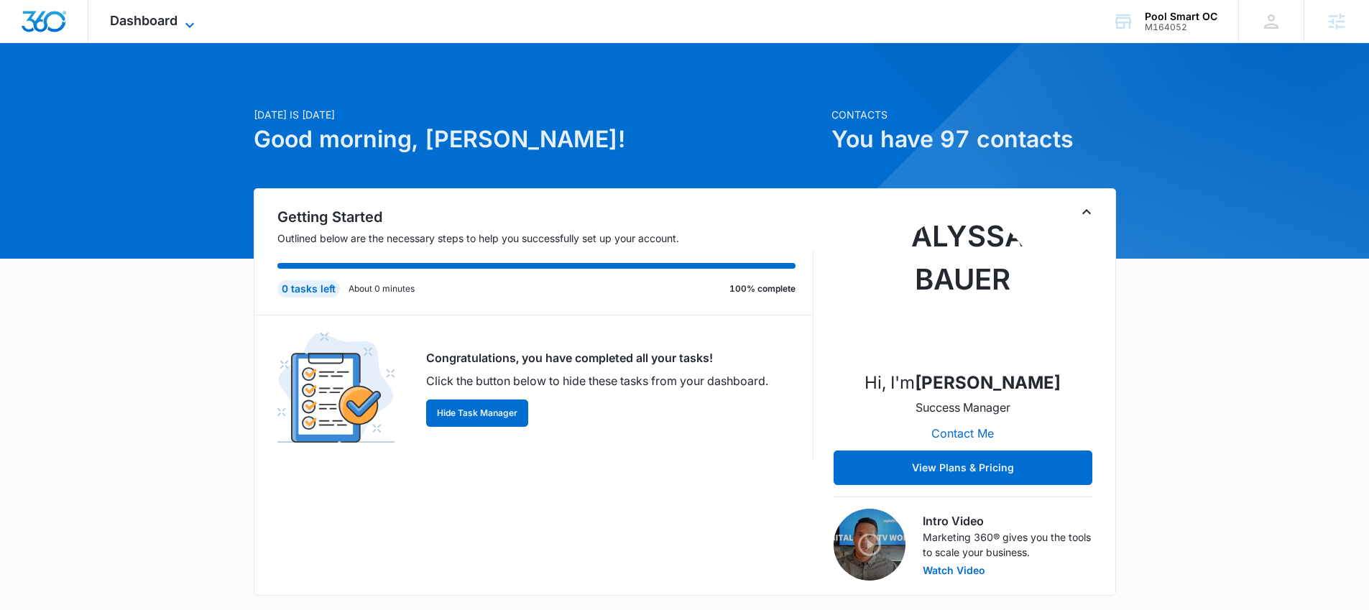
click at [130, 27] on span "Dashboard" at bounding box center [144, 20] width 68 height 15
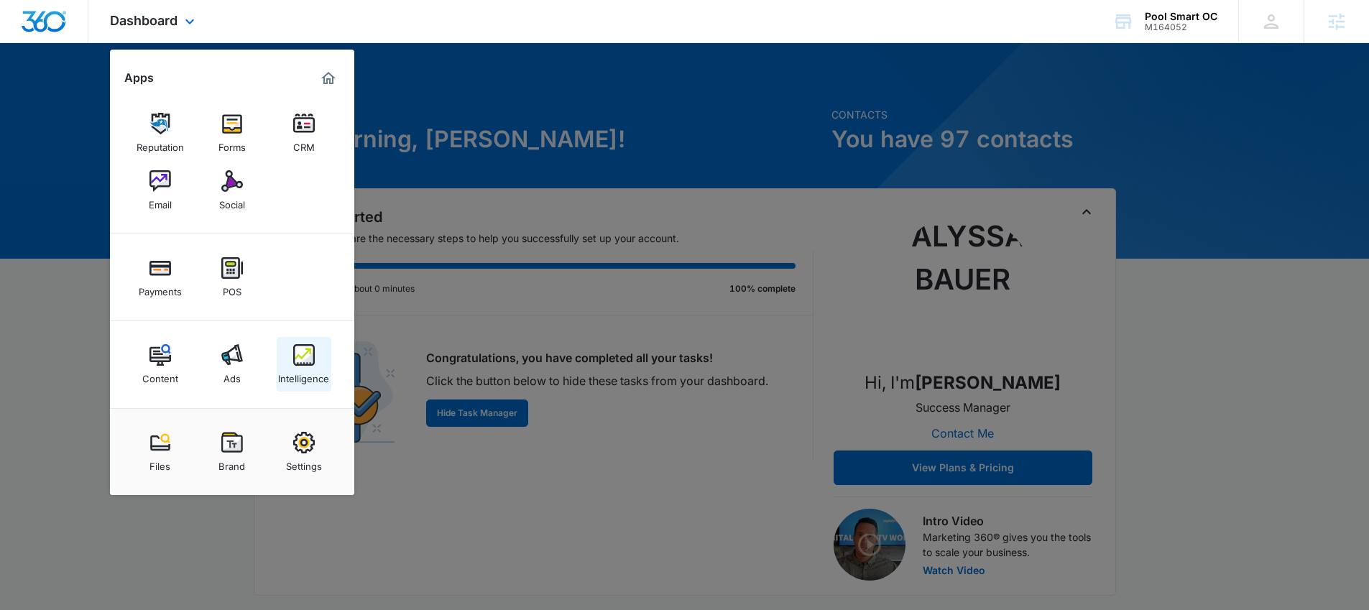
click at [306, 348] on img at bounding box center [304, 355] width 22 height 22
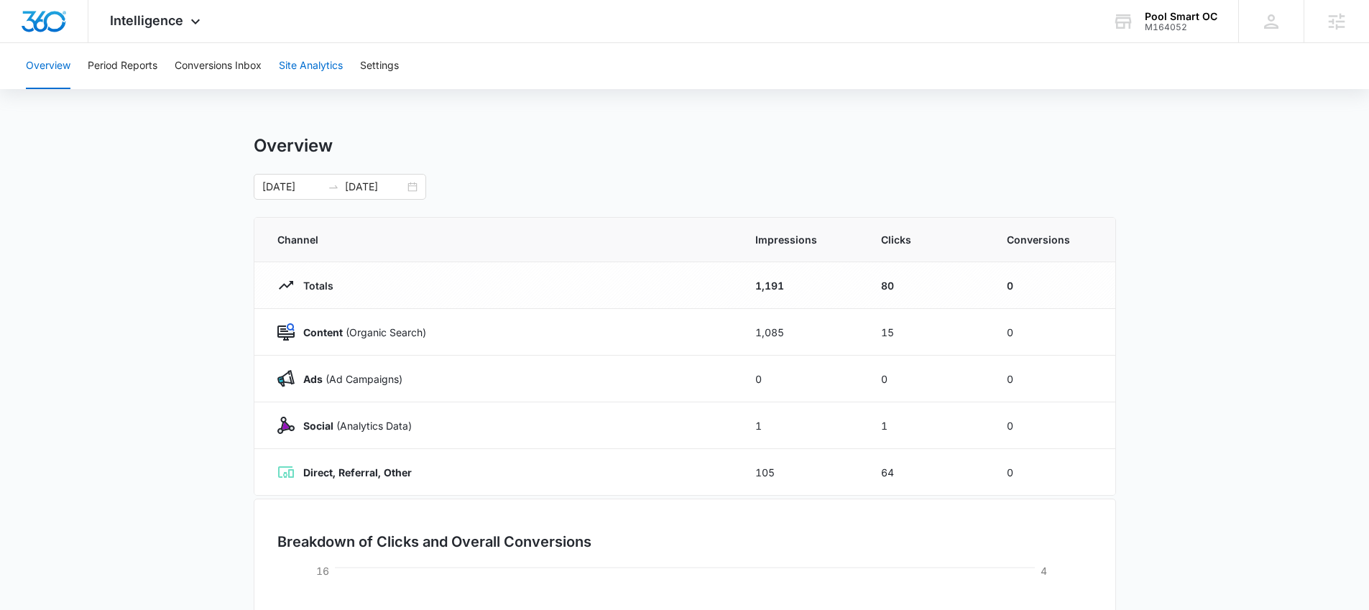
click at [300, 65] on button "Site Analytics" at bounding box center [311, 66] width 64 height 46
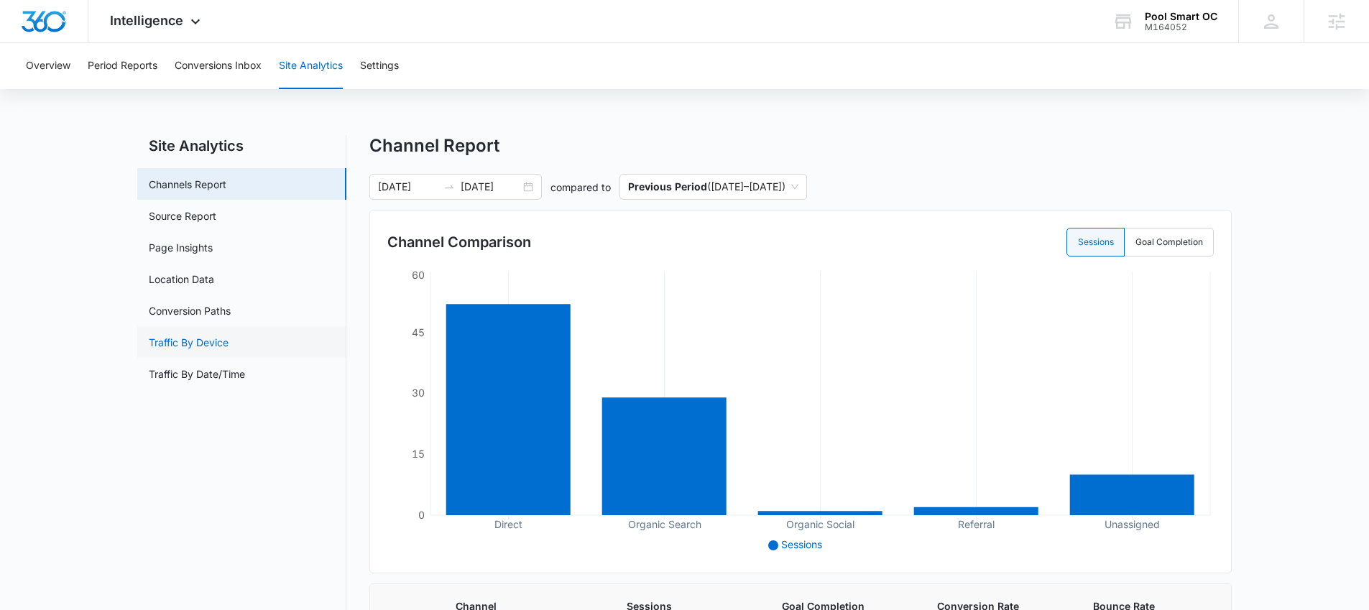
click at [229, 343] on link "Traffic By Device" at bounding box center [189, 342] width 80 height 15
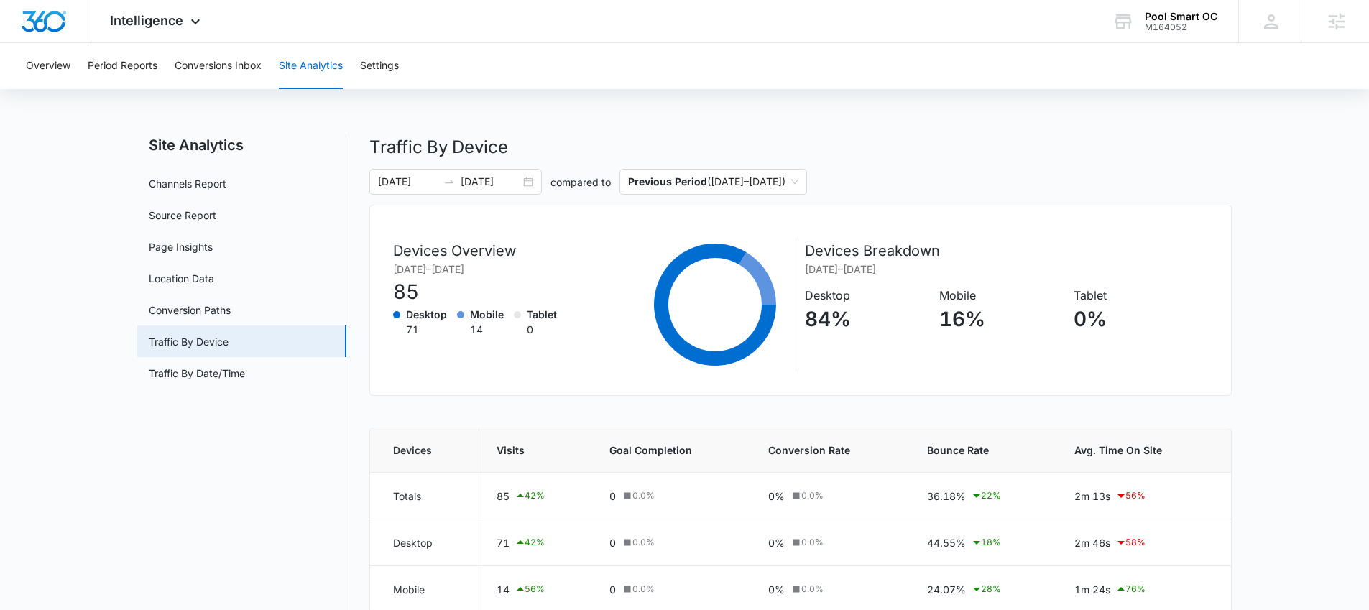
scroll to position [21, 0]
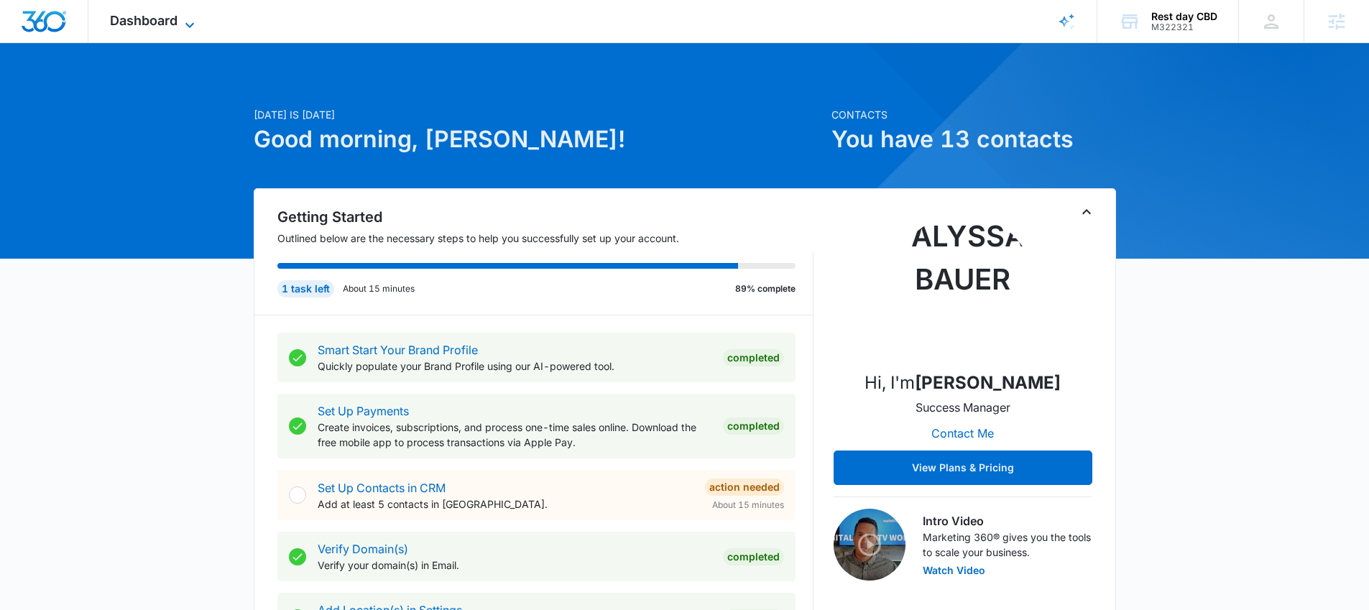
click at [174, 21] on span "Dashboard" at bounding box center [144, 20] width 68 height 15
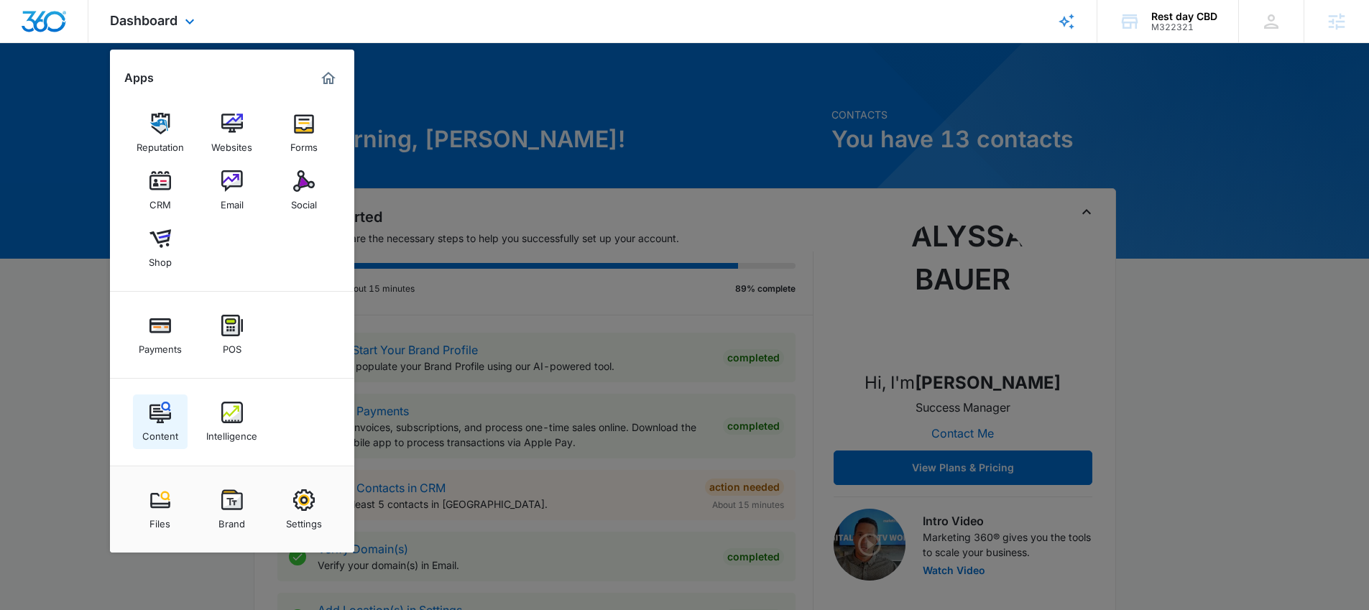
click at [171, 403] on link "Content" at bounding box center [160, 422] width 55 height 55
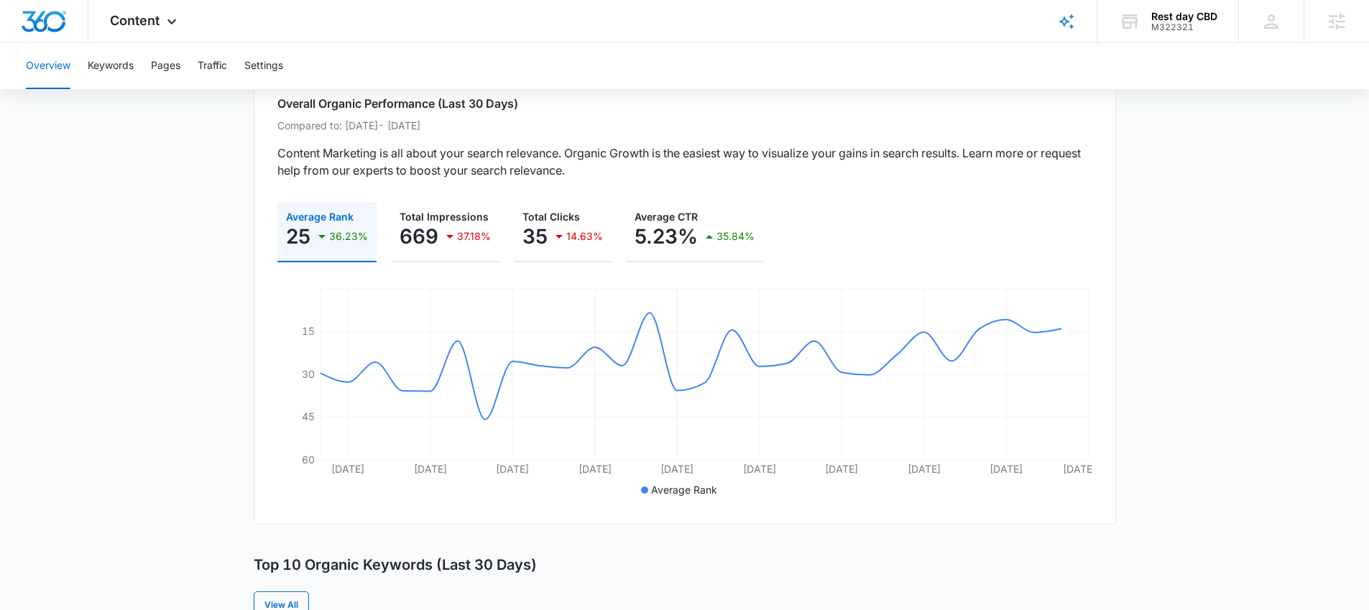
scroll to position [114, 0]
click at [120, 73] on button "Keywords" at bounding box center [111, 66] width 46 height 46
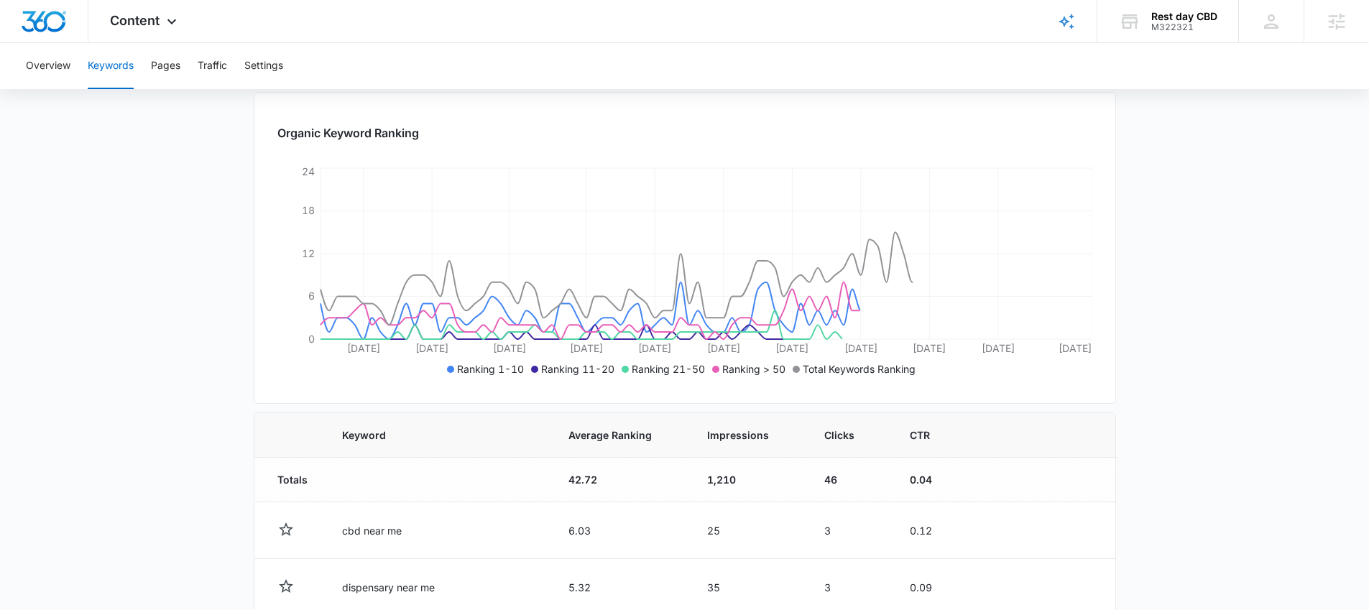
scroll to position [215, 0]
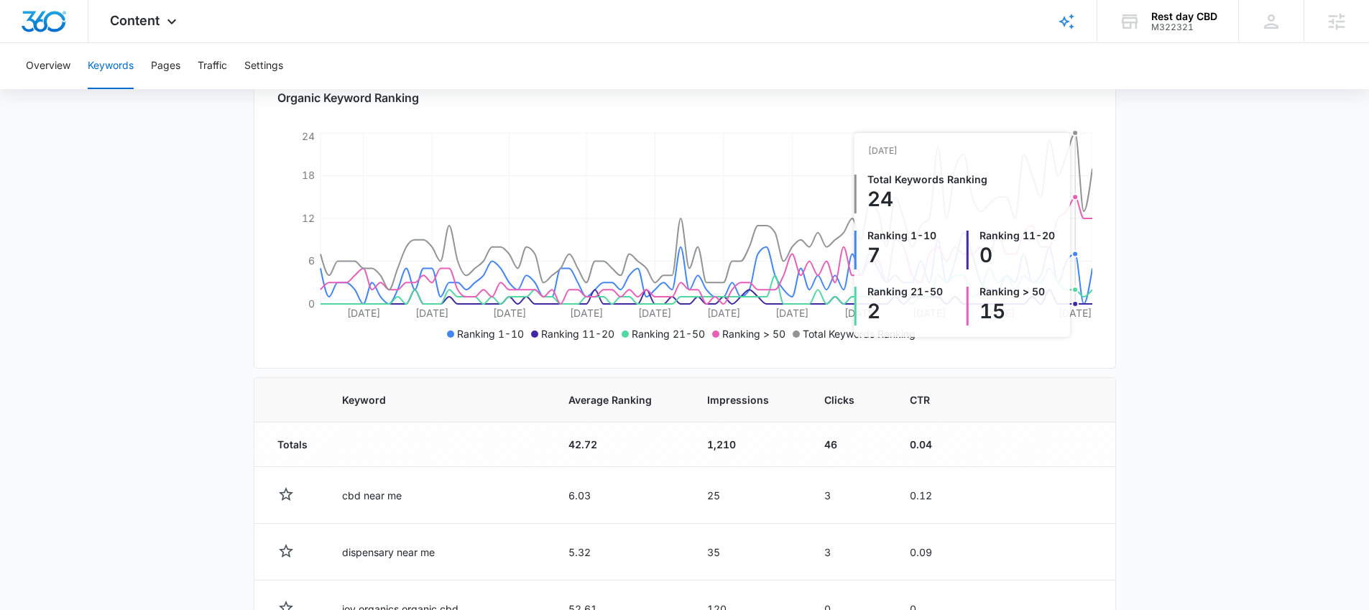
click at [1075, 228] on icon "[DATE] Jun [DATE] Jun [DATE] [DATE] [DATE] [DATE] [DATE] Aug [DATE] 0 6 12 18 24" at bounding box center [684, 237] width 815 height 216
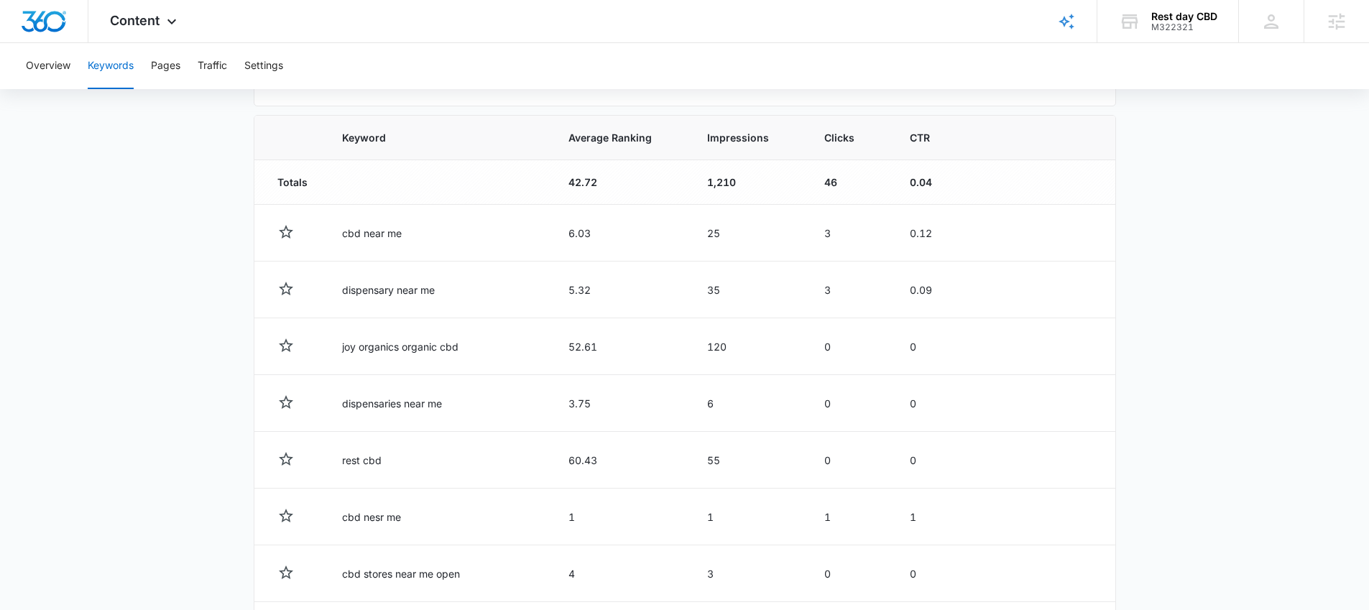
scroll to position [550, 0]
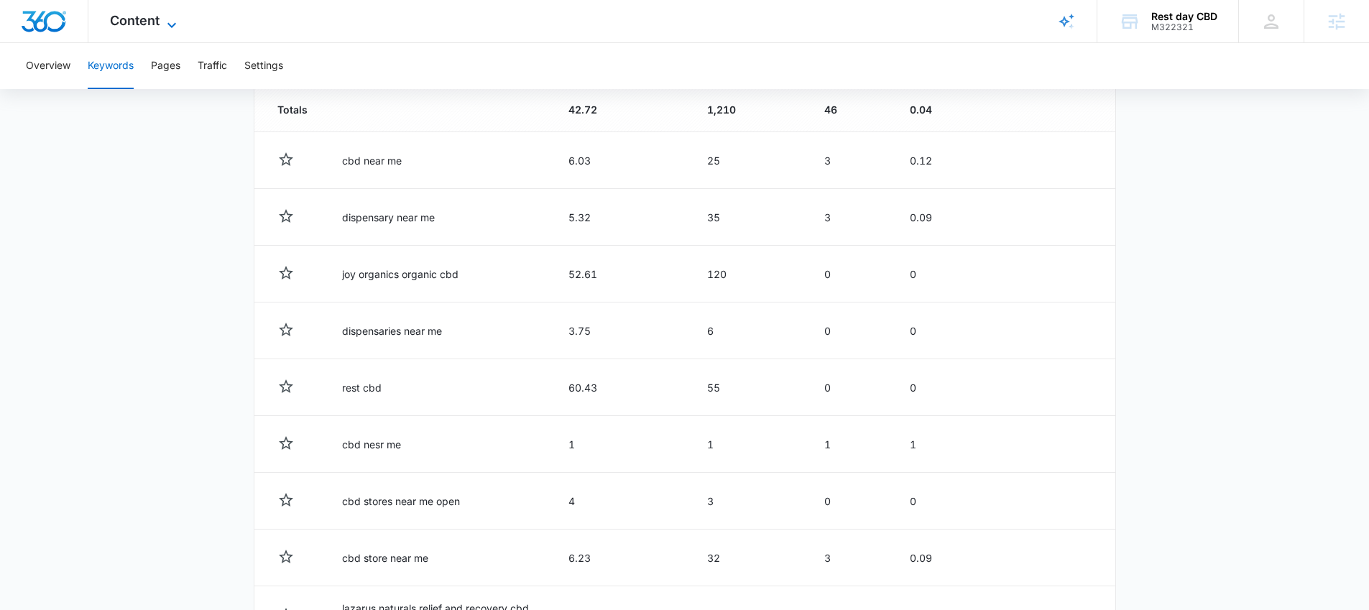
click at [174, 10] on div "Content Apps Reputation Websites Forms CRM Email Social Shop Payments POS Conte…" at bounding box center [145, 21] width 114 height 42
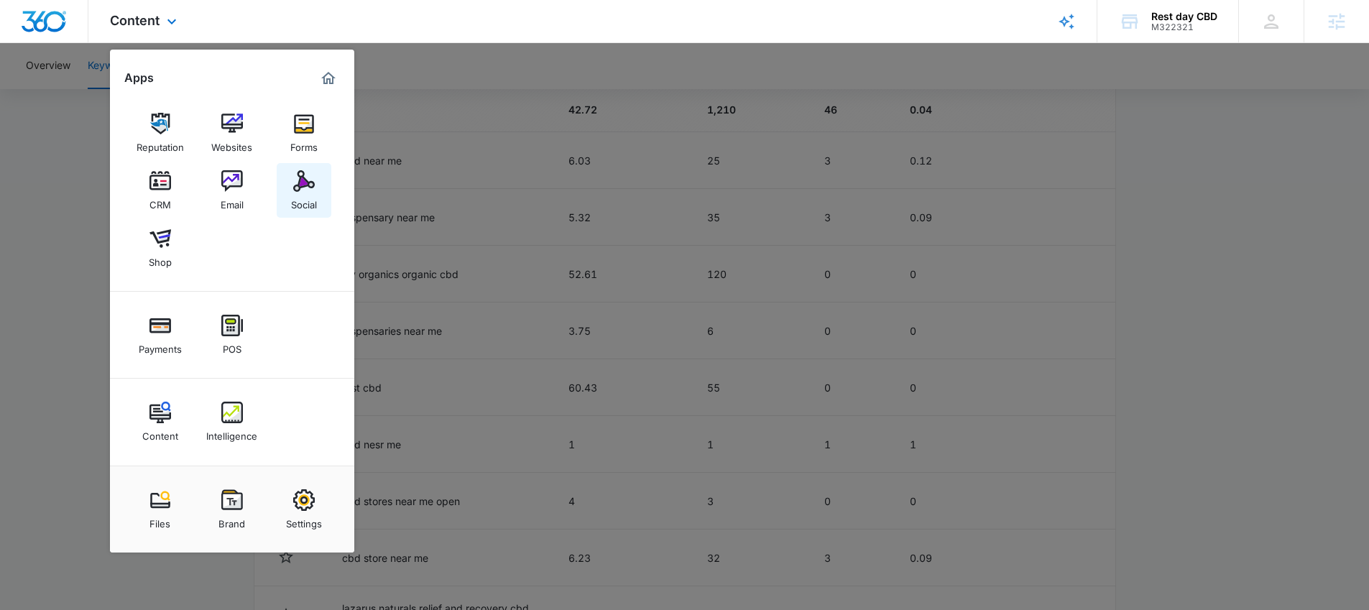
click at [306, 191] on img at bounding box center [304, 181] width 22 height 22
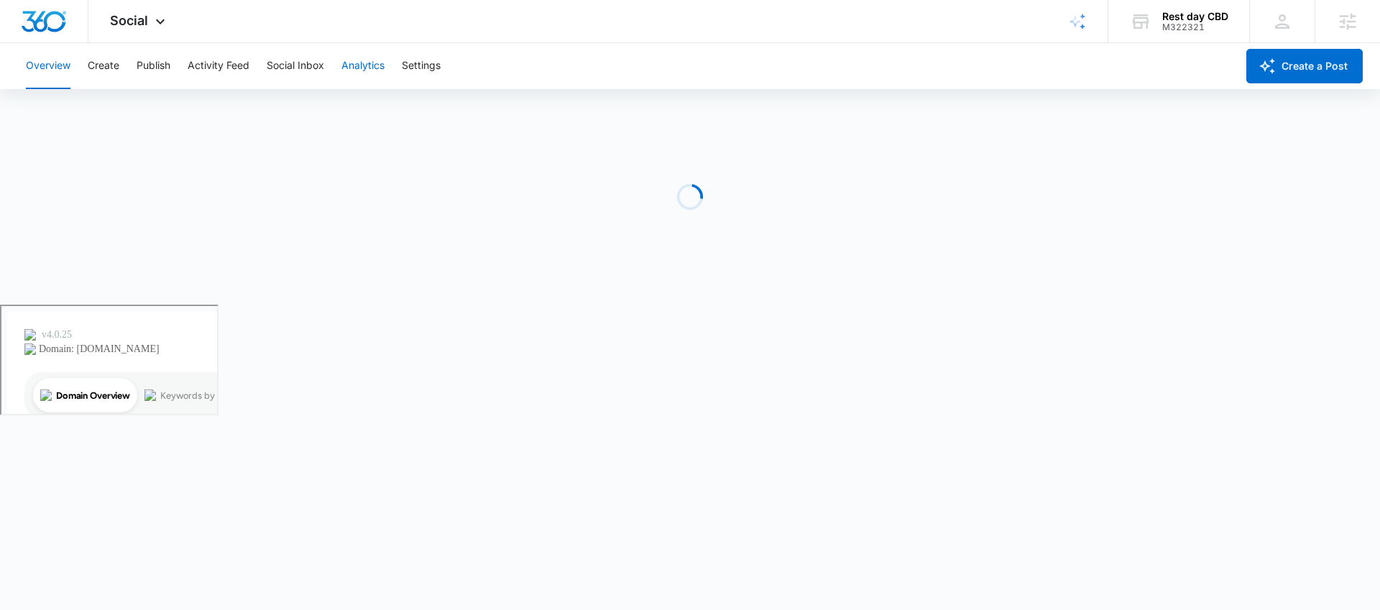
click at [369, 71] on button "Analytics" at bounding box center [362, 66] width 43 height 46
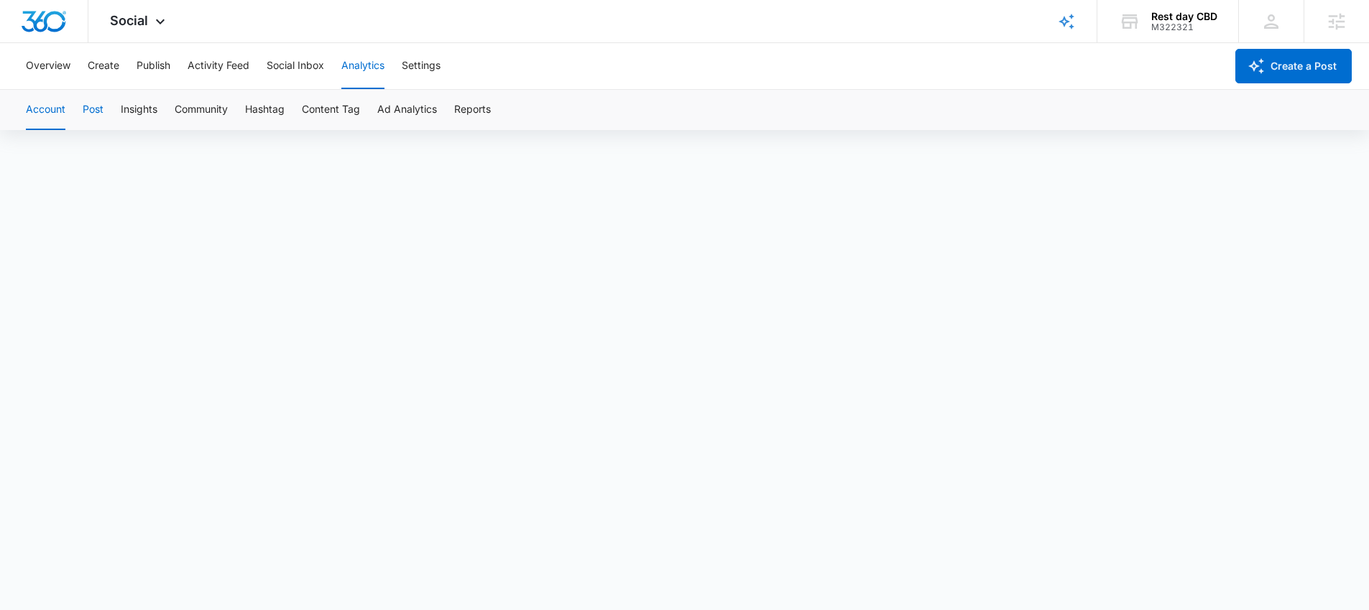
click at [89, 106] on button "Post" at bounding box center [93, 110] width 21 height 40
click at [157, 44] on button "Publish" at bounding box center [154, 66] width 34 height 46
click at [159, 32] on div "Social Apps Reputation Websites Forms CRM Email Social Shop Payments POS Conten…" at bounding box center [139, 21] width 102 height 42
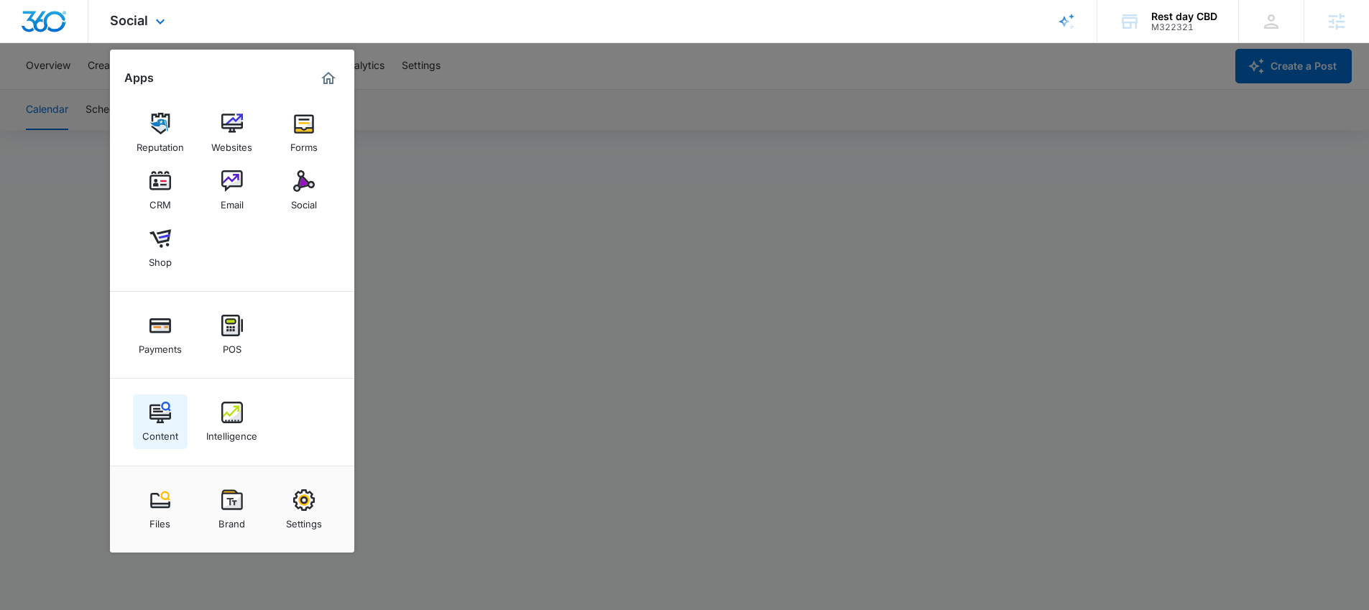
click at [167, 402] on img at bounding box center [161, 413] width 22 height 22
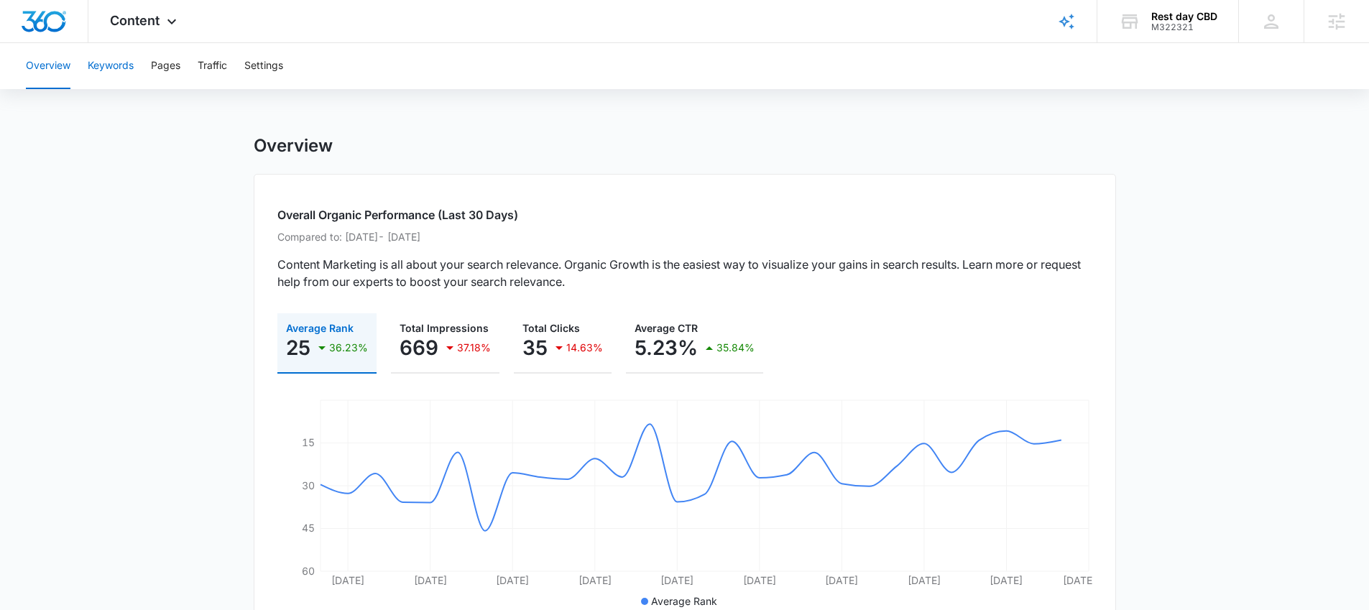
click at [123, 79] on button "Keywords" at bounding box center [111, 66] width 46 height 46
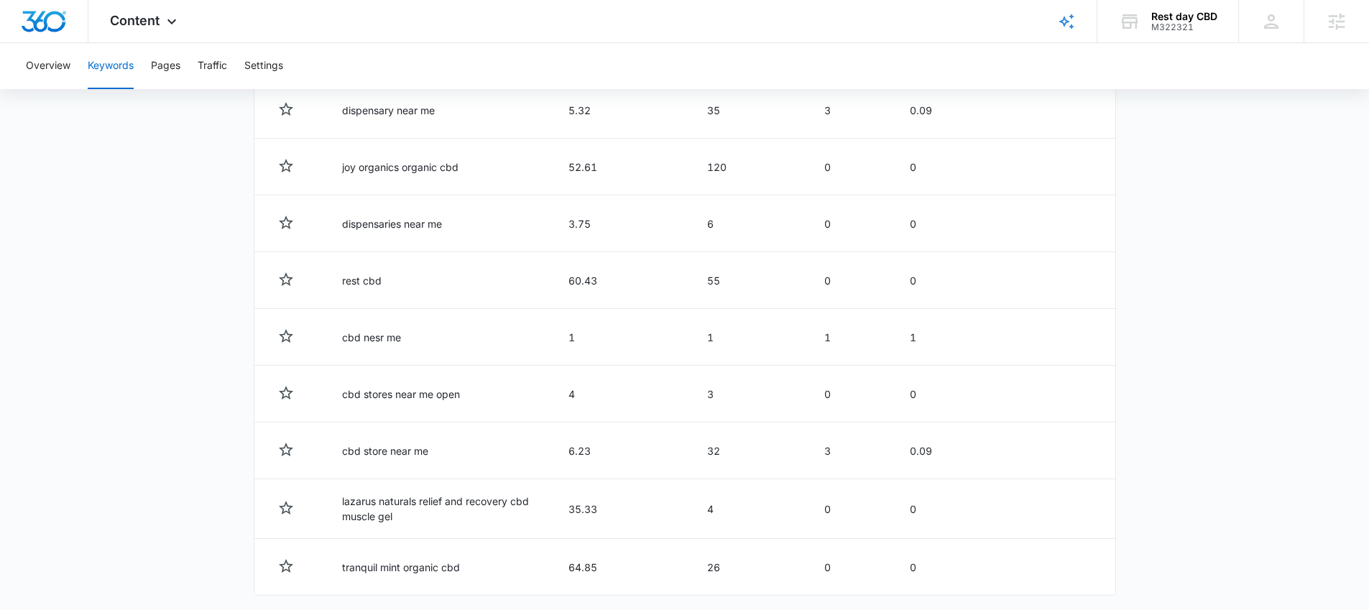
scroll to position [607, 0]
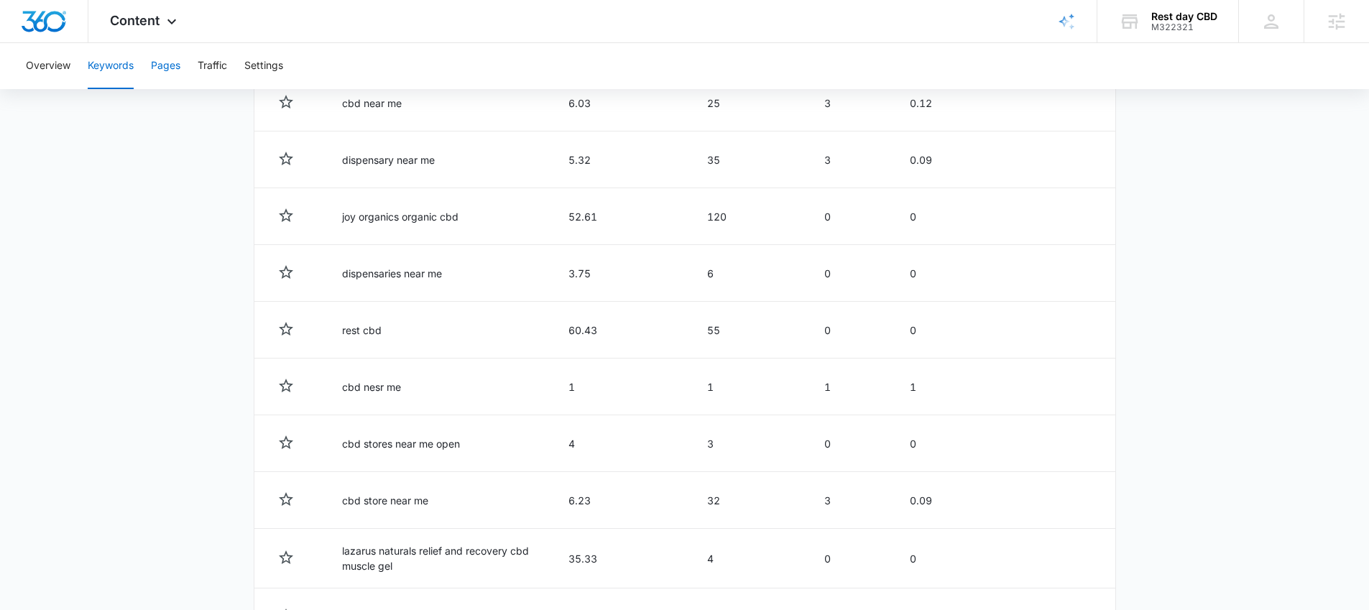
click at [157, 75] on button "Pages" at bounding box center [165, 66] width 29 height 46
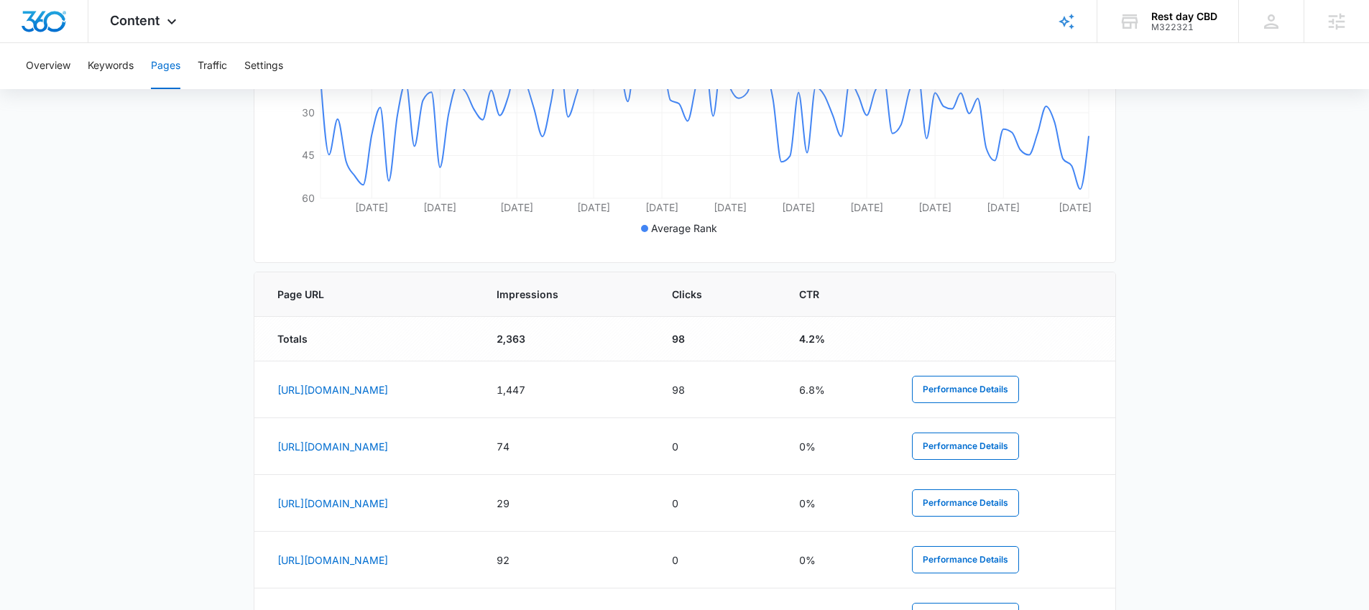
scroll to position [403, 0]
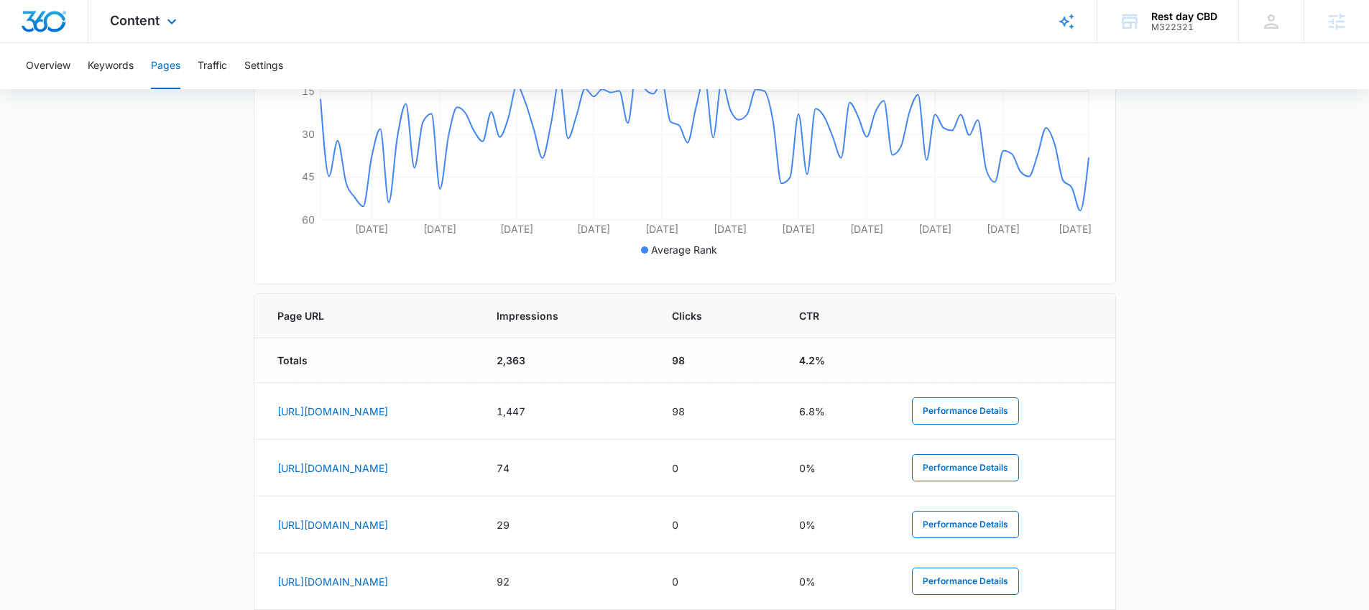
click at [132, 31] on div "Content Apps Reputation Websites Forms CRM Email Social Shop Payments POS Conte…" at bounding box center [145, 21] width 114 height 42
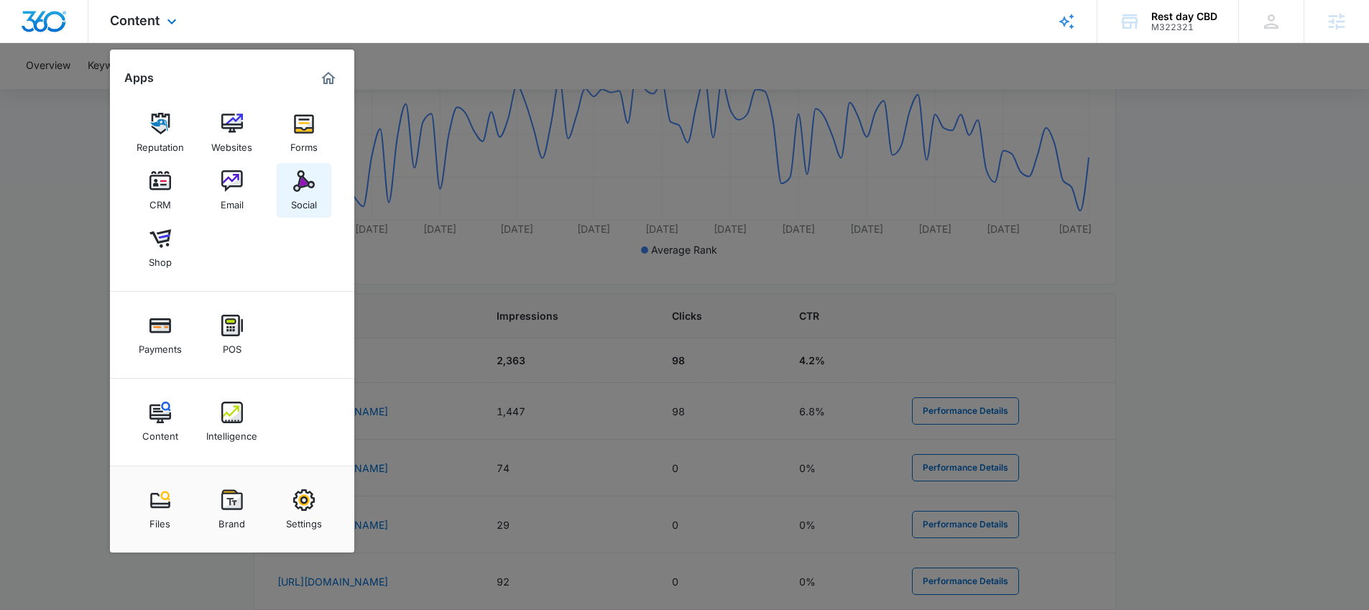
click at [290, 193] on link "Social" at bounding box center [304, 190] width 55 height 55
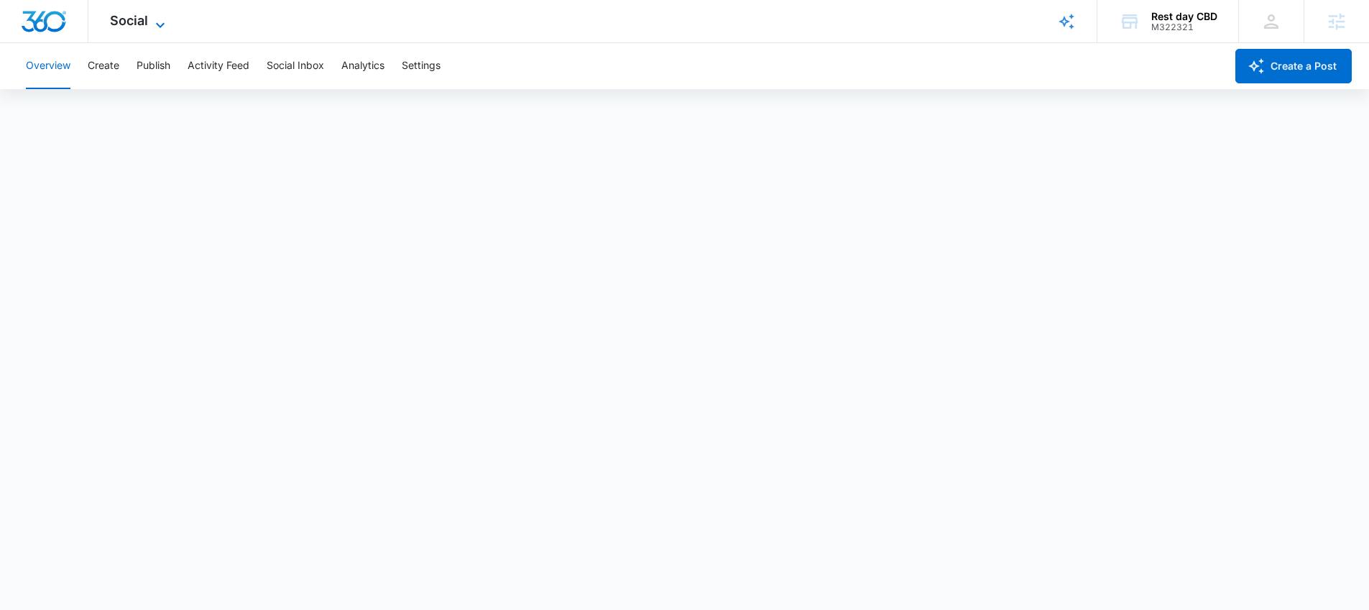
click at [159, 27] on icon at bounding box center [160, 25] width 17 height 17
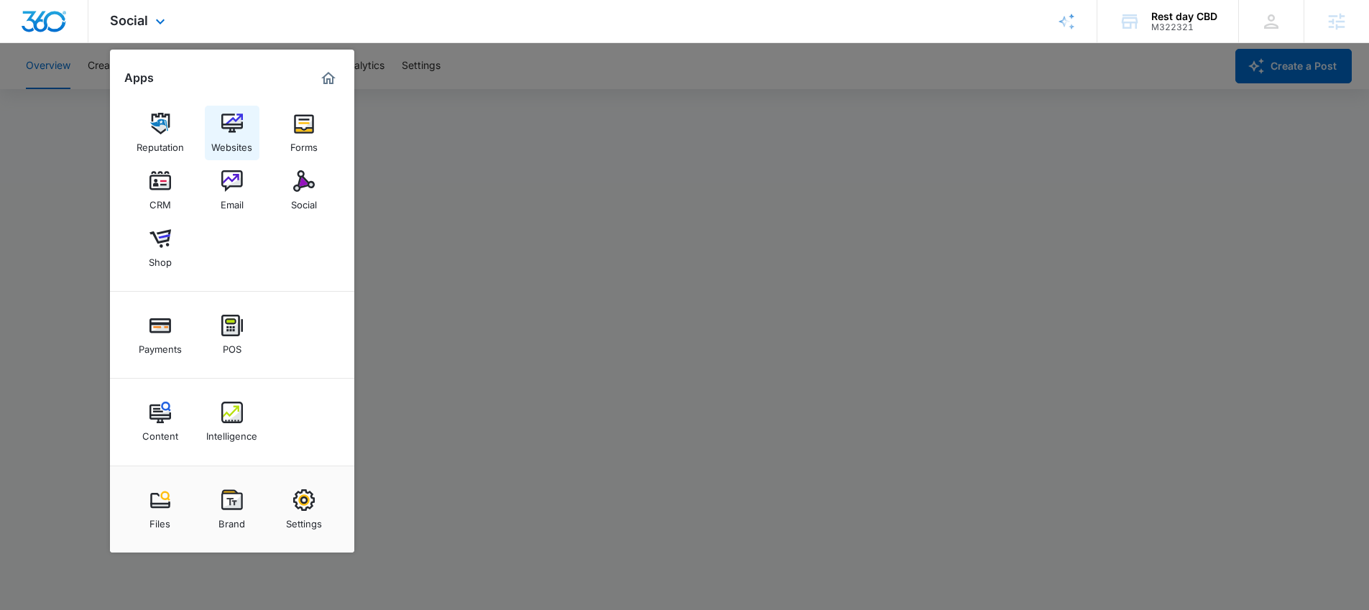
click at [234, 121] on img at bounding box center [232, 124] width 22 height 22
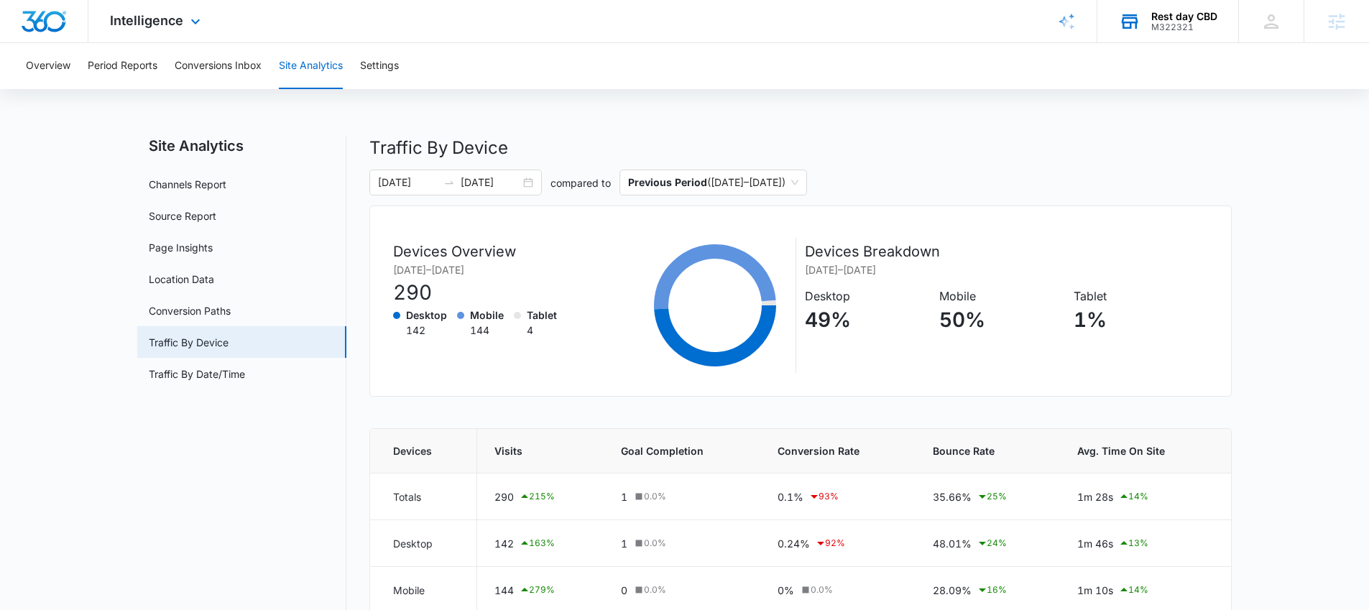
click at [1175, 27] on div "M322321" at bounding box center [1185, 27] width 66 height 10
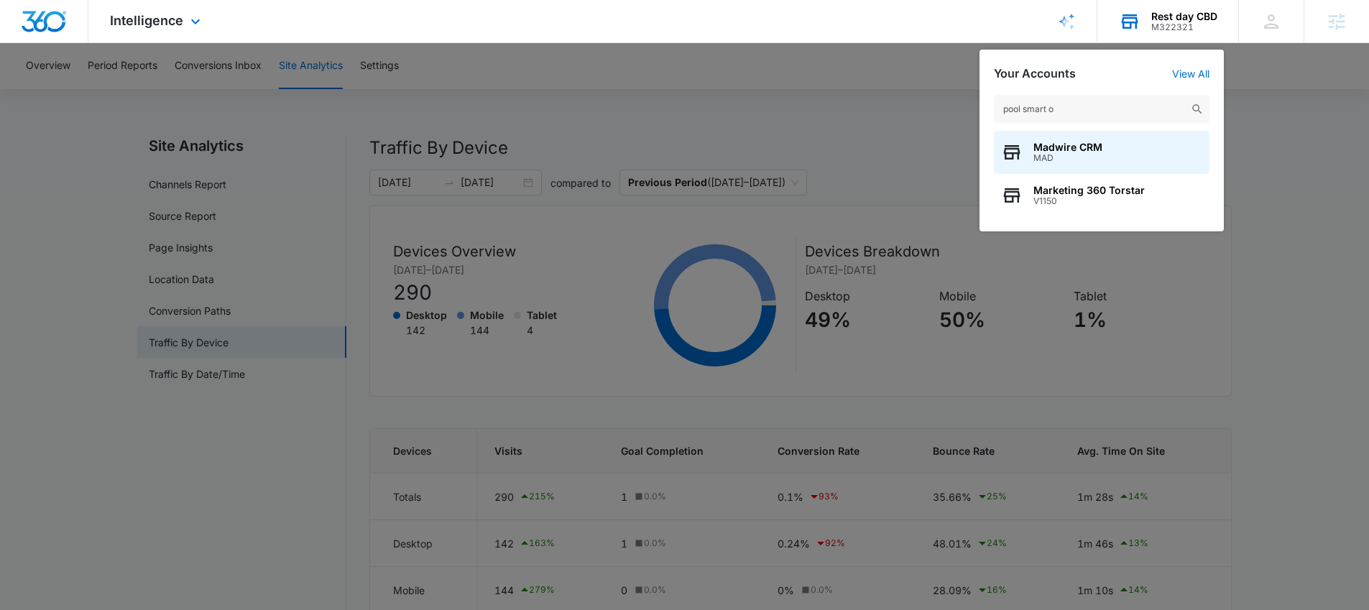
type input "pool smart oc"
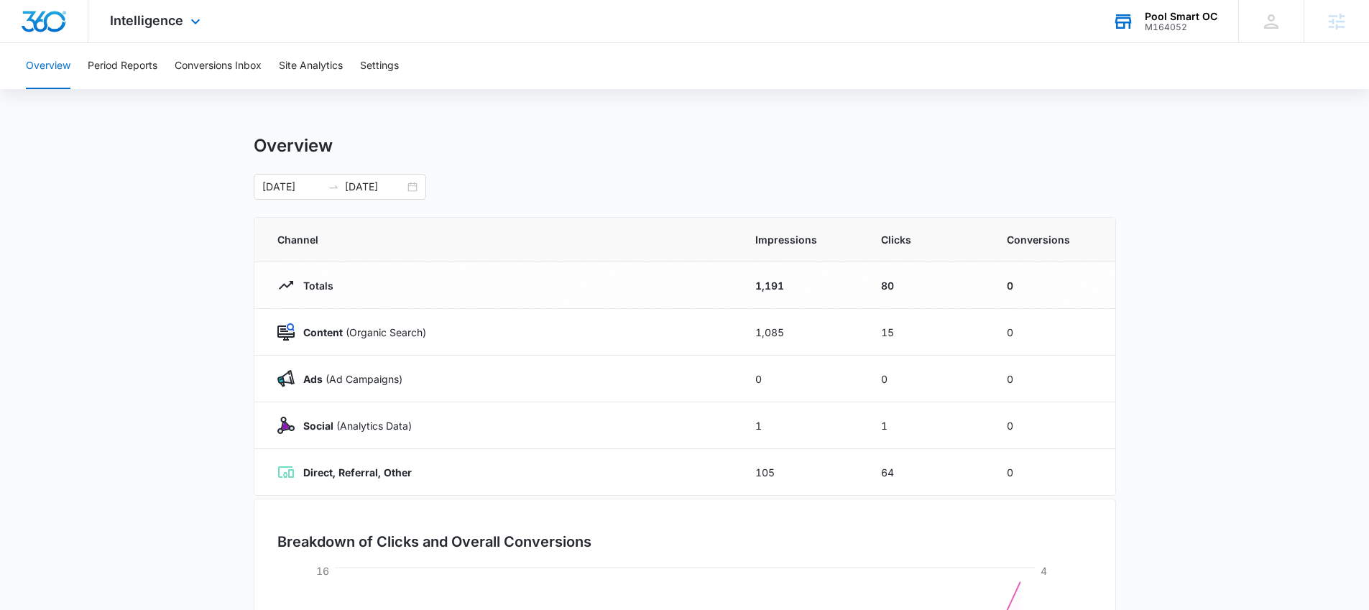
click at [1152, 34] on div "Pool Smart OC M164052 Your Accounts View All" at bounding box center [1164, 21] width 147 height 42
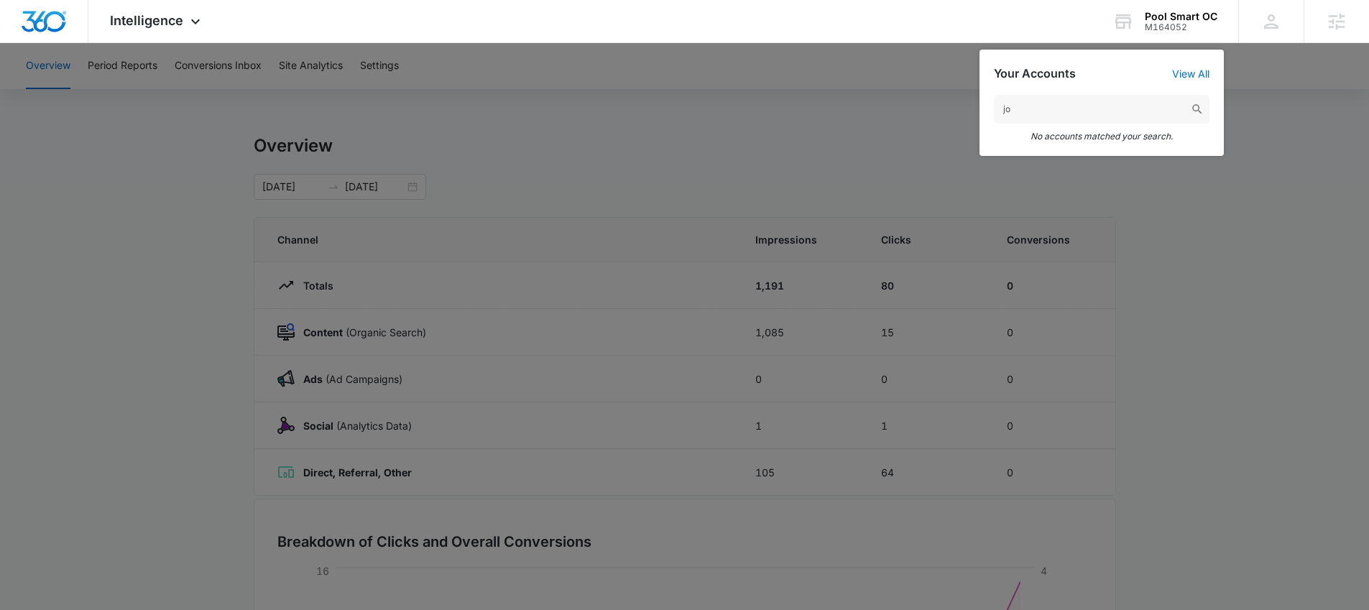
type input "j"
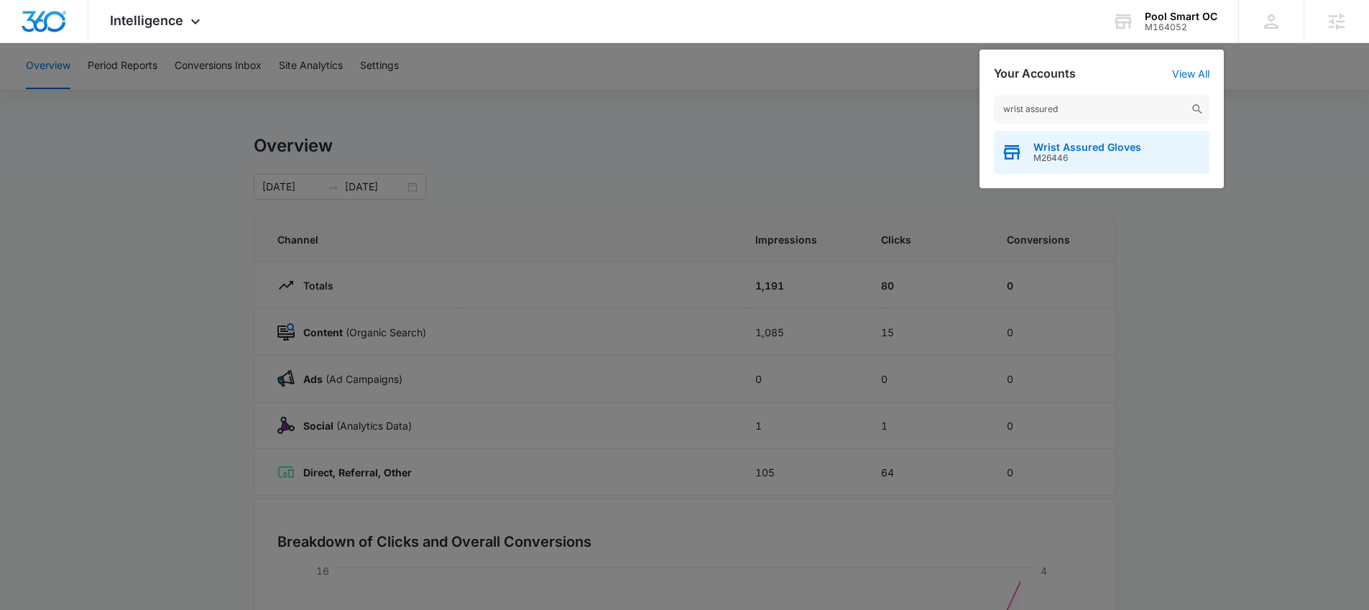
type input "wrist assured"
click at [1126, 152] on span "Wrist Assured Gloves" at bounding box center [1088, 148] width 108 height 12
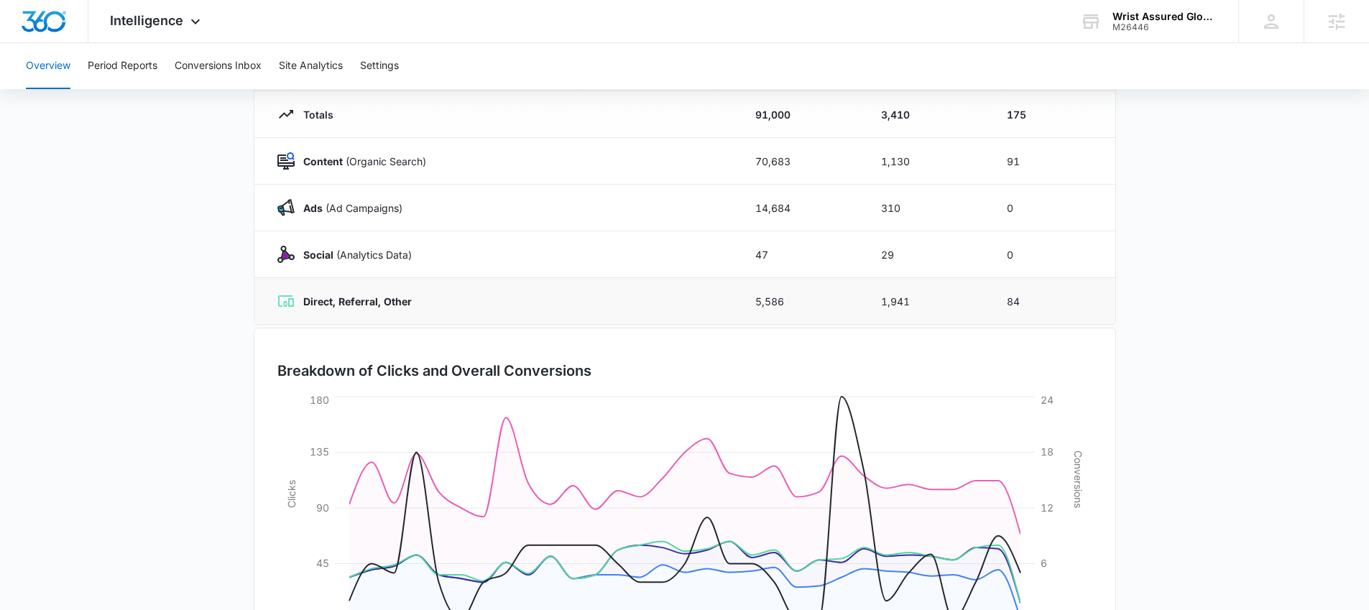
scroll to position [170, 0]
click at [227, 61] on button "Conversions Inbox" at bounding box center [218, 66] width 87 height 46
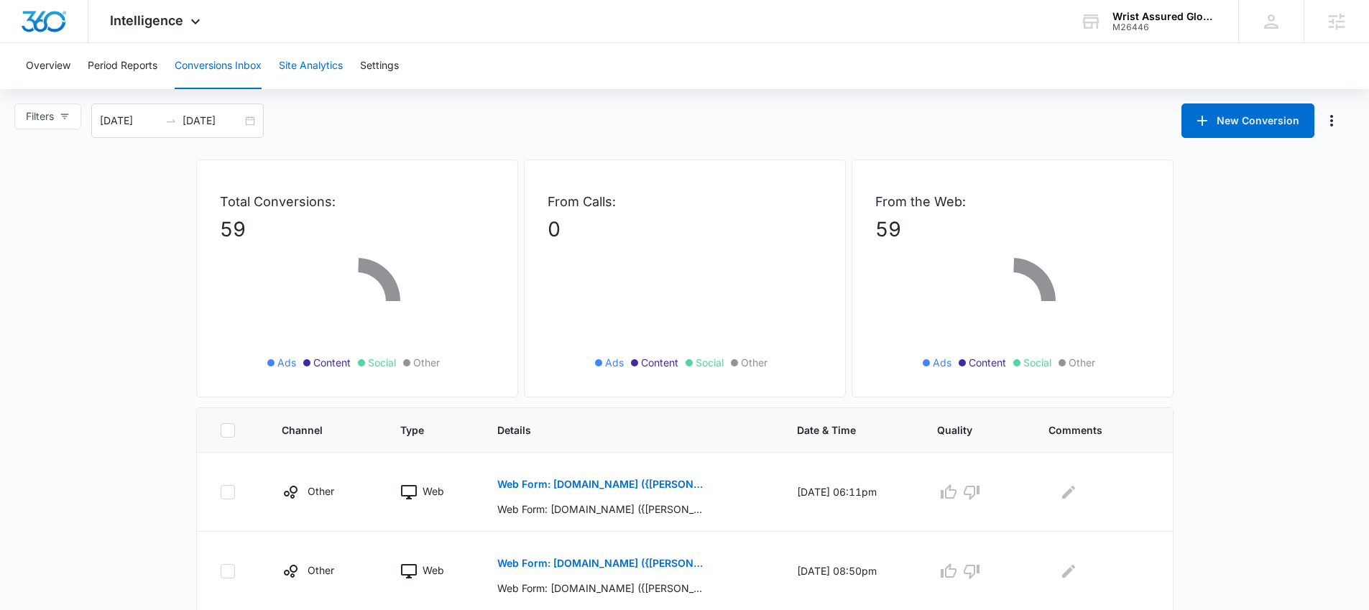
click at [306, 63] on button "Site Analytics" at bounding box center [311, 66] width 64 height 46
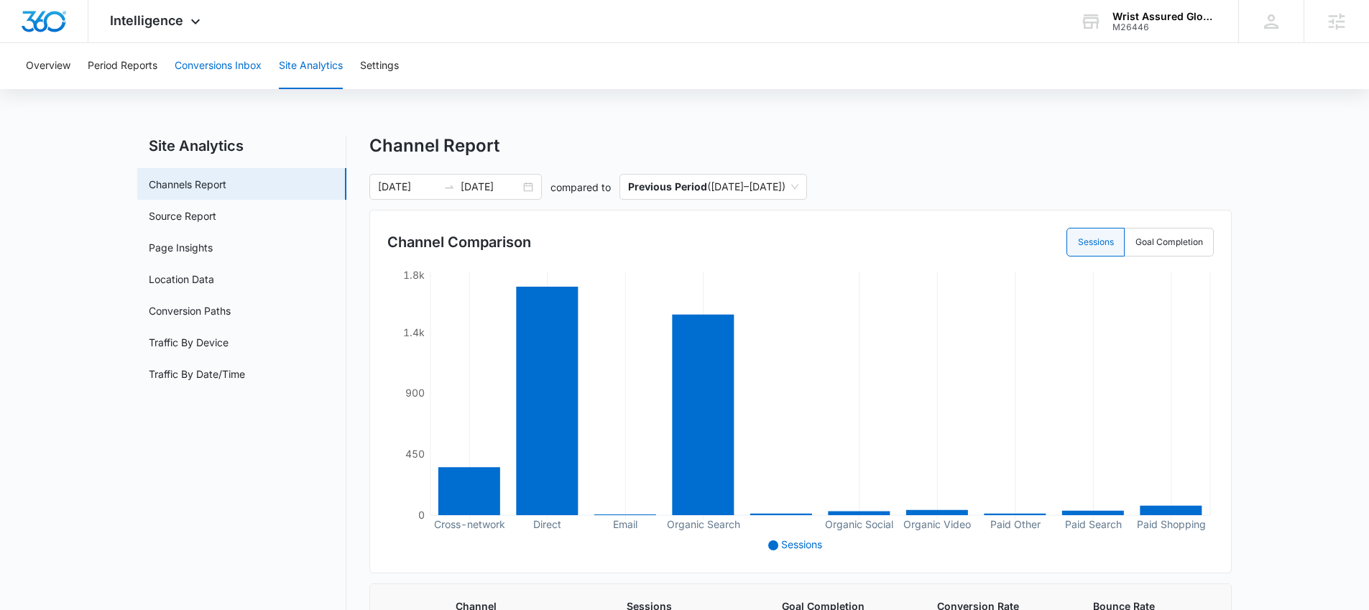
click at [231, 73] on button "Conversions Inbox" at bounding box center [218, 66] width 87 height 46
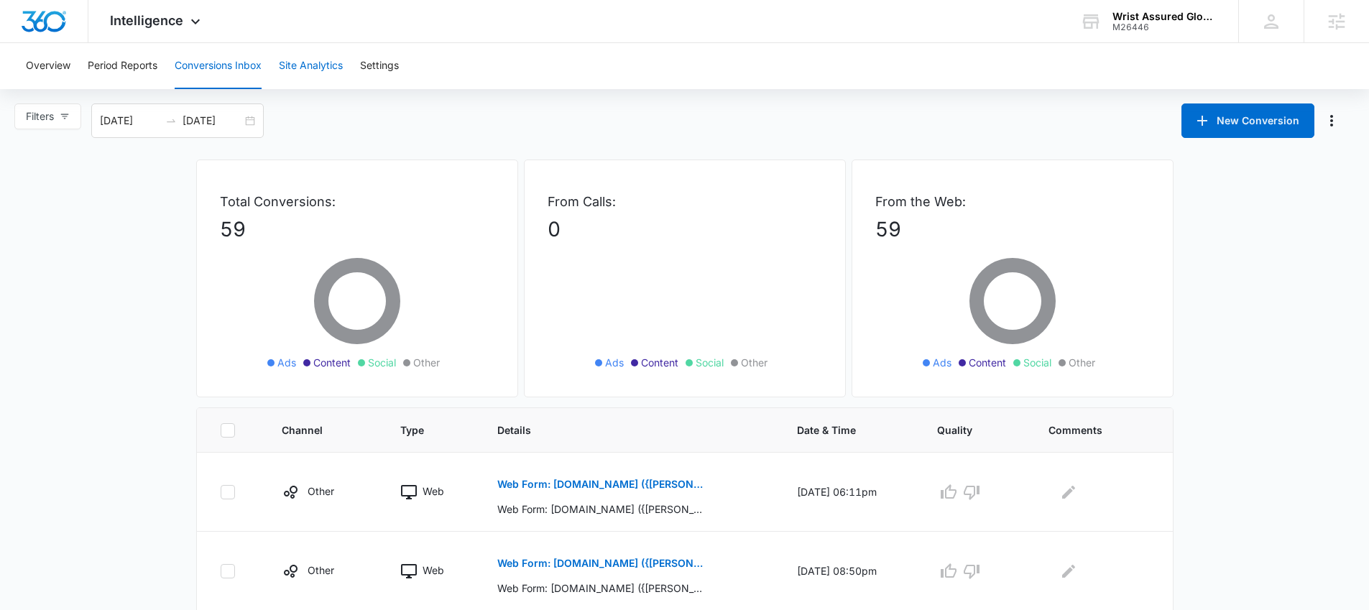
click at [317, 73] on button "Site Analytics" at bounding box center [311, 66] width 64 height 46
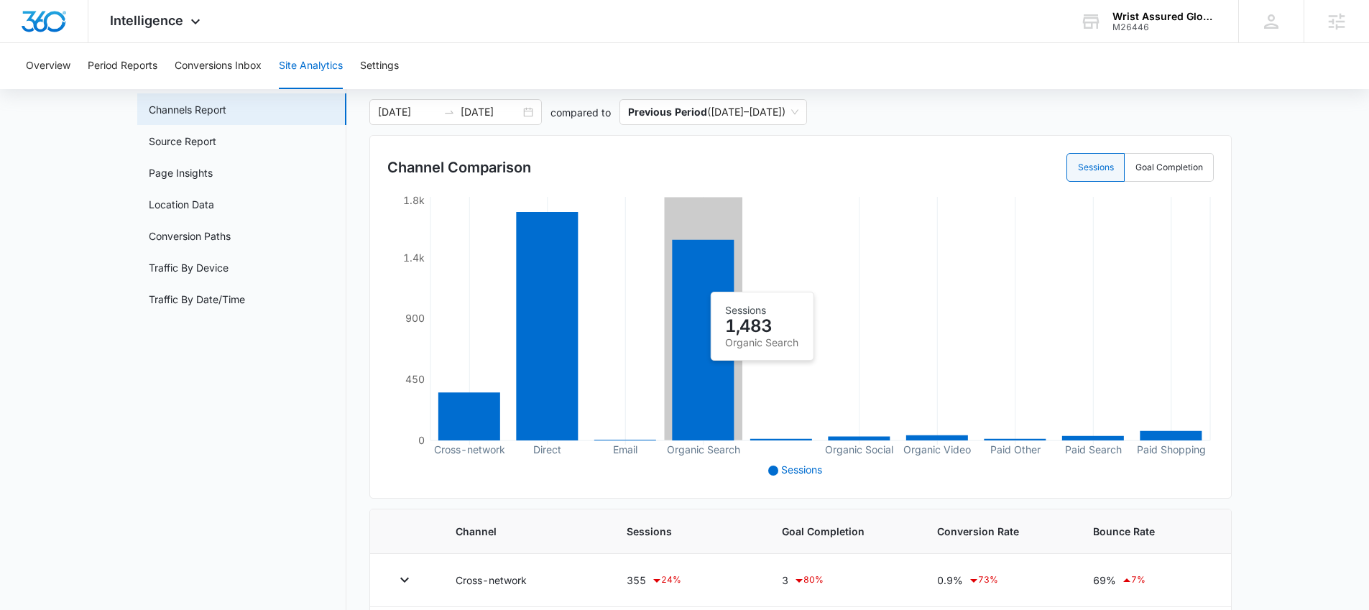
scroll to position [77, 0]
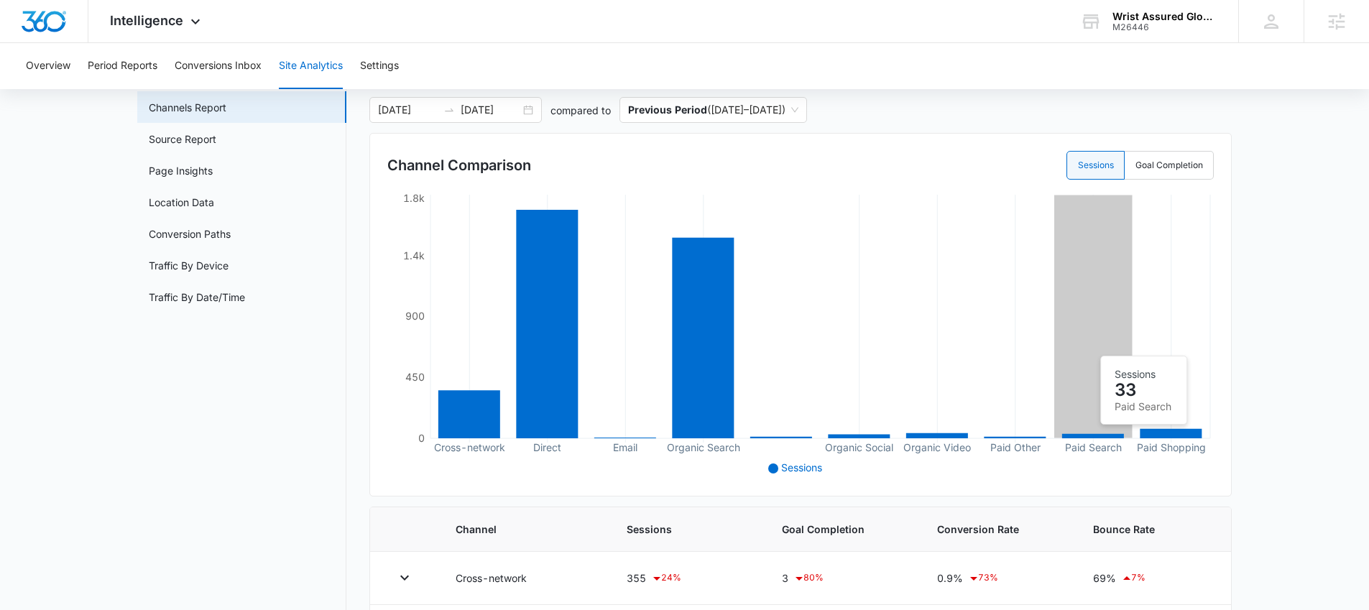
click at [1102, 432] on icon "Cross-network Direct Email Organic Search Organic Social Organic Video Paid Oth…" at bounding box center [800, 335] width 827 height 288
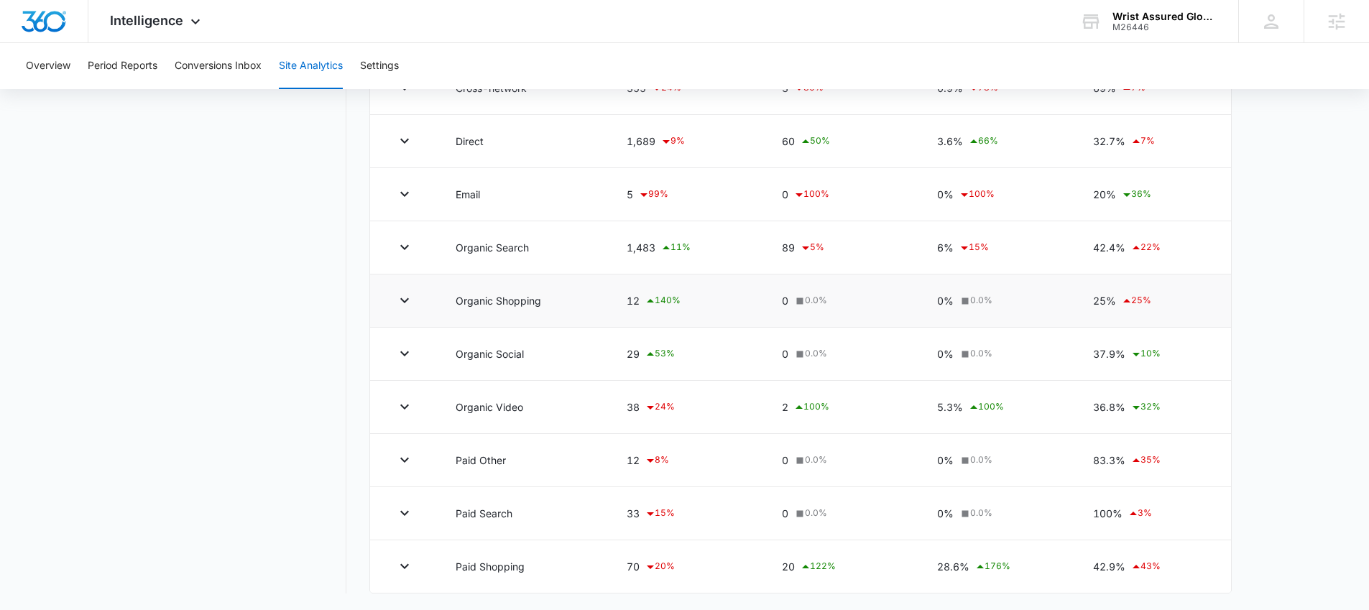
scroll to position [568, 0]
click at [396, 565] on icon "button" at bounding box center [404, 565] width 17 height 17
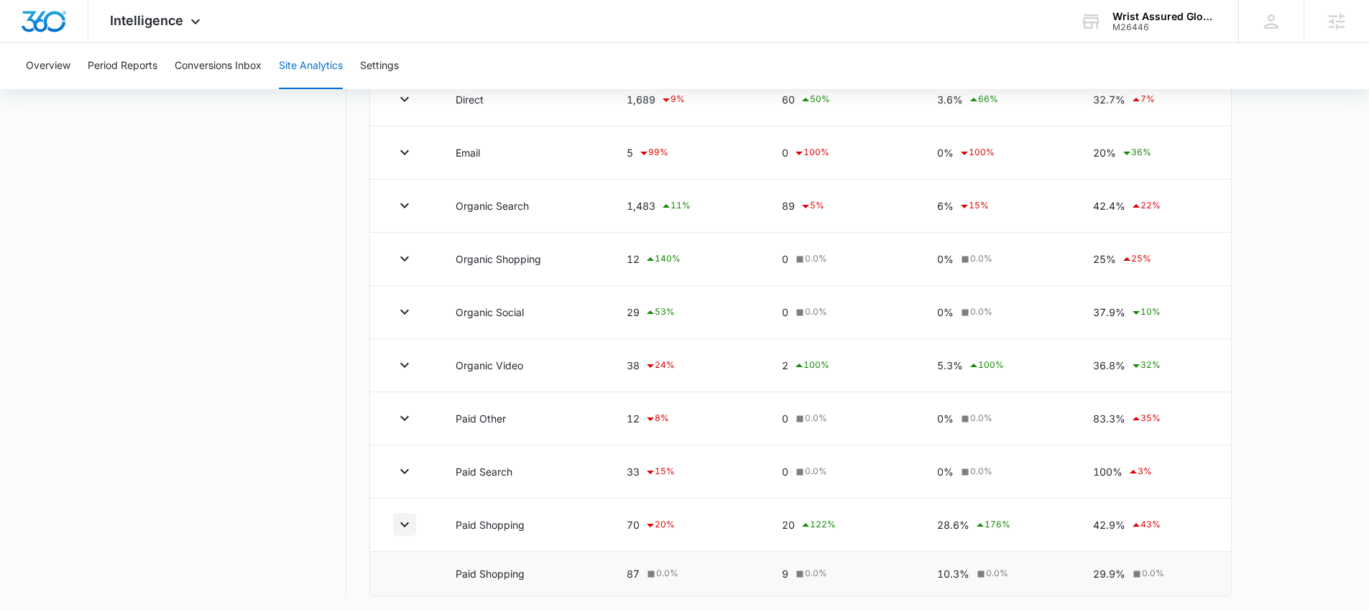
scroll to position [612, 0]
click at [143, 66] on button "Period Reports" at bounding box center [123, 66] width 70 height 46
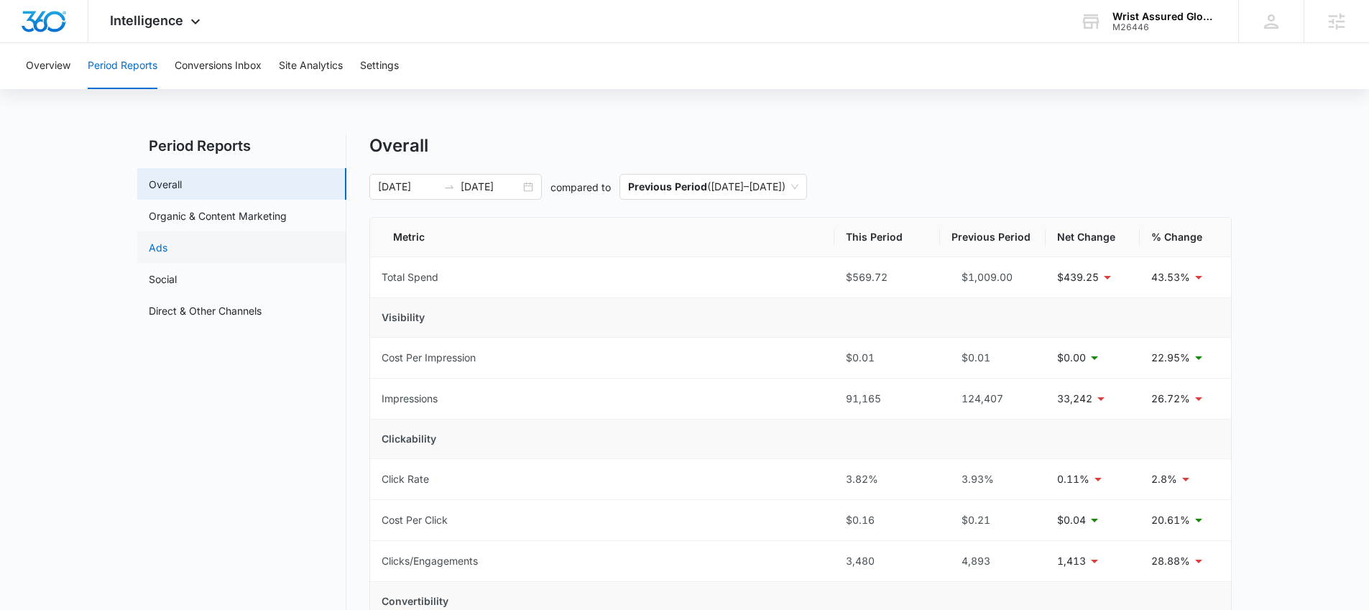
click at [167, 240] on link "Ads" at bounding box center [158, 247] width 19 height 15
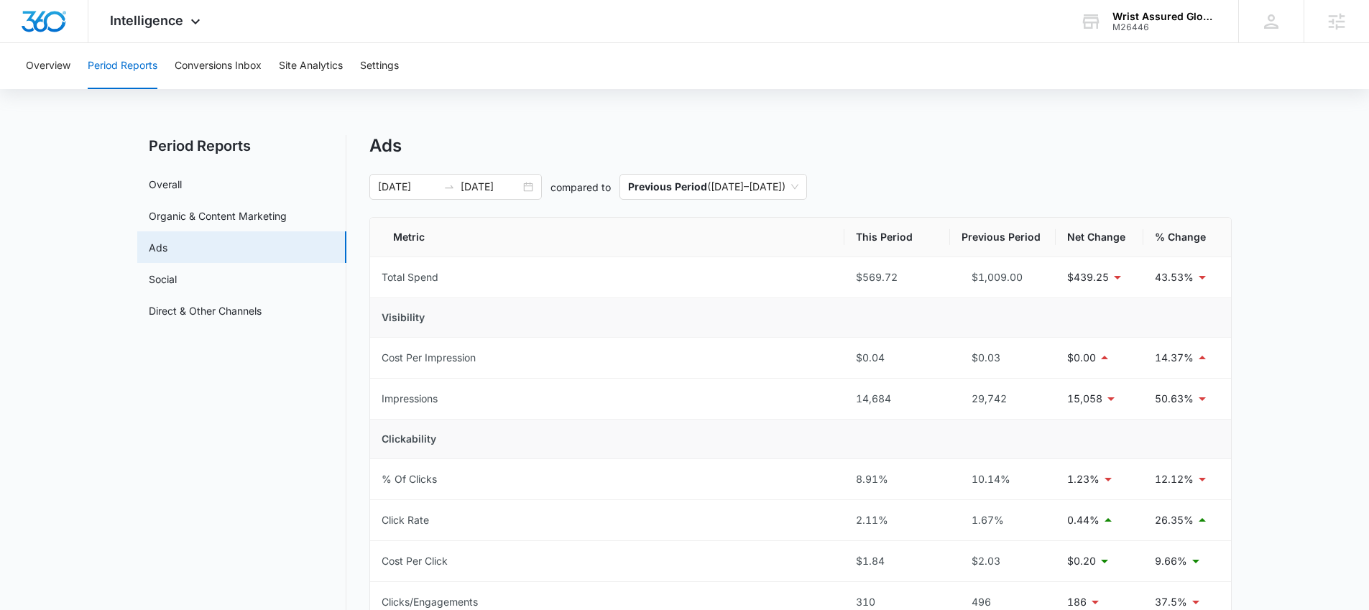
scroll to position [441, 0]
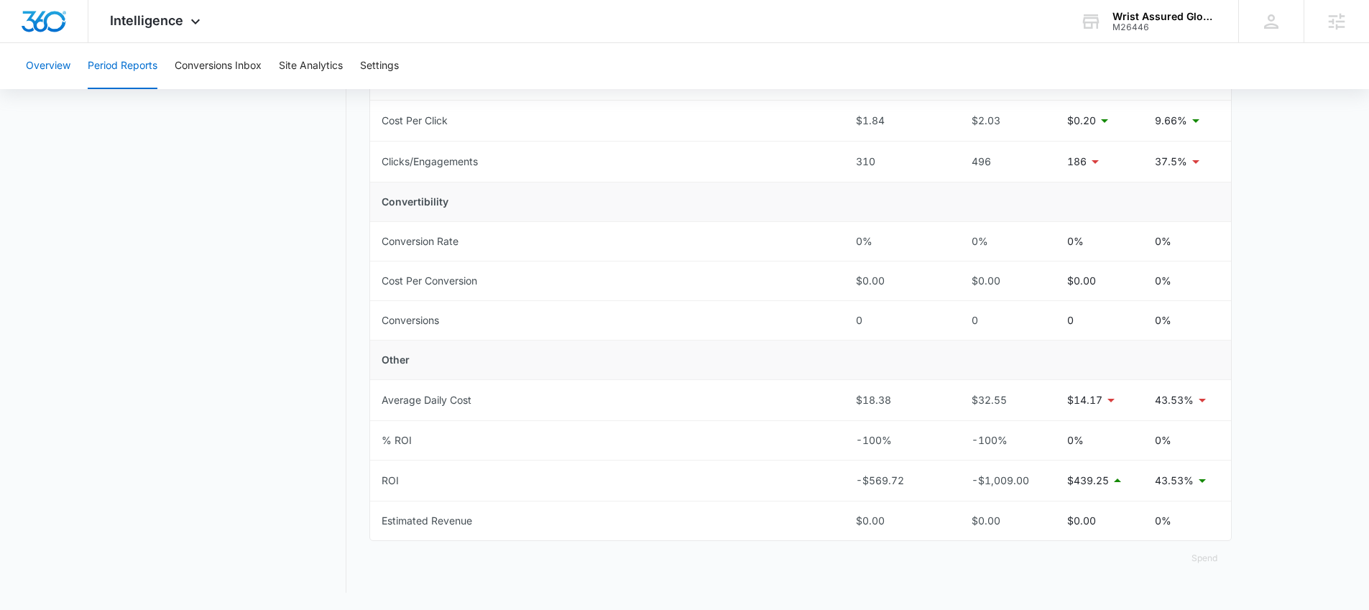
click at [49, 83] on button "Overview" at bounding box center [48, 66] width 45 height 46
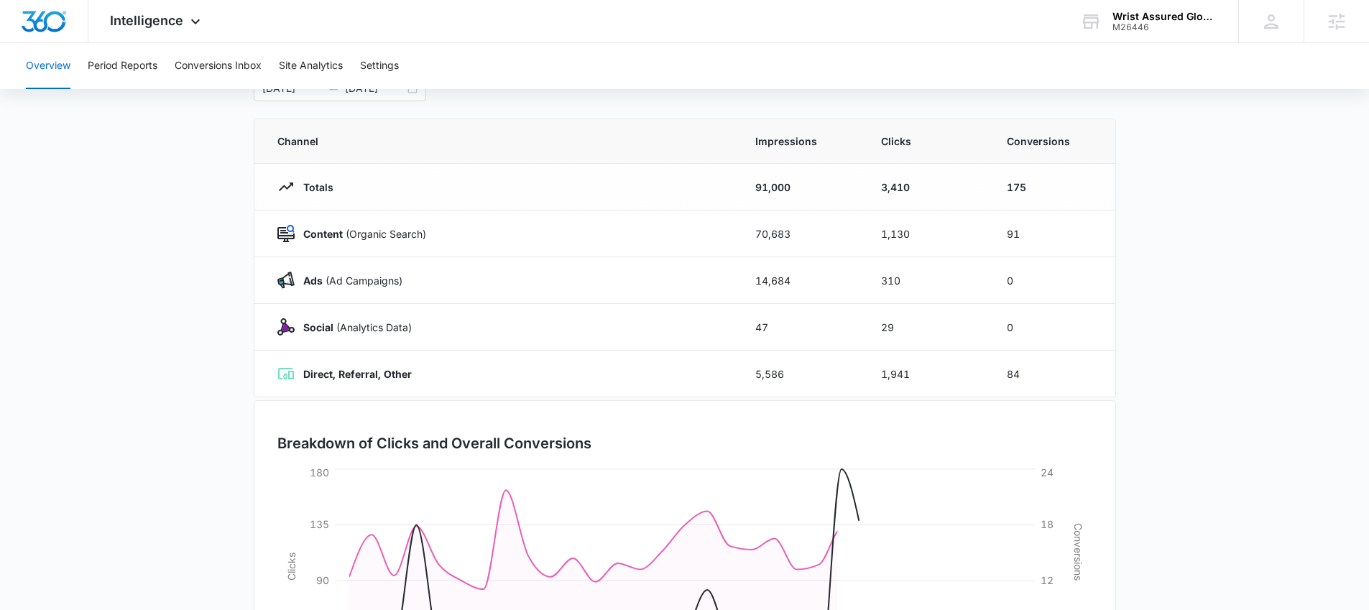
scroll to position [280, 0]
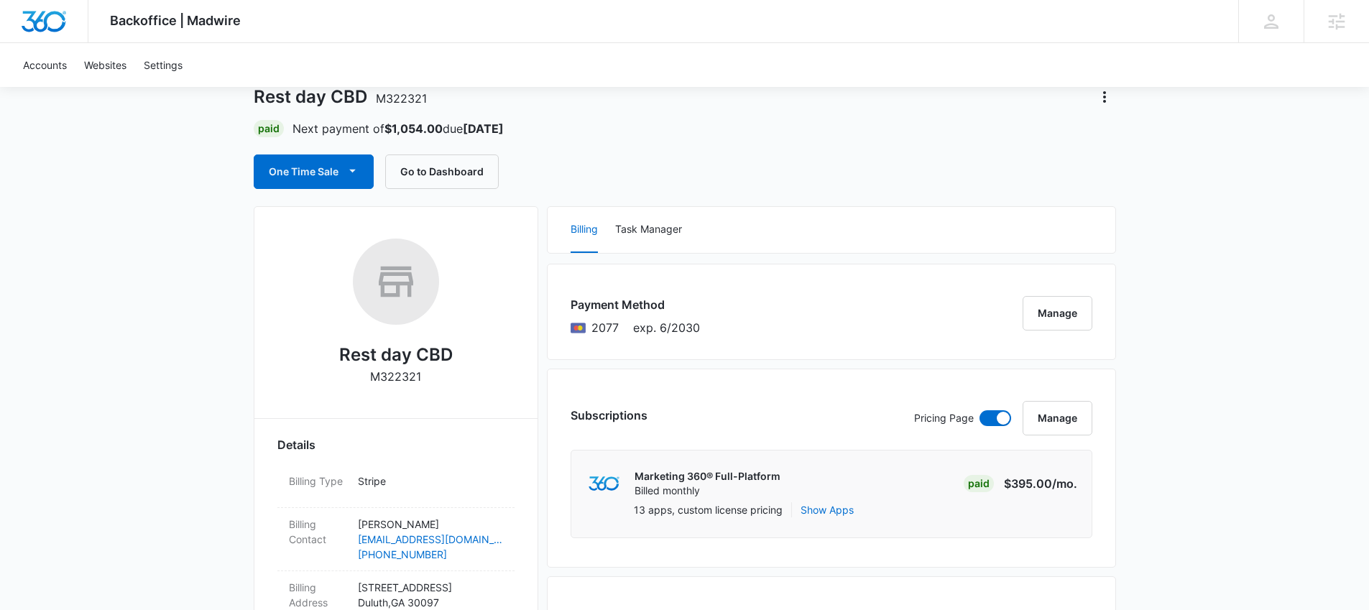
scroll to position [163, 0]
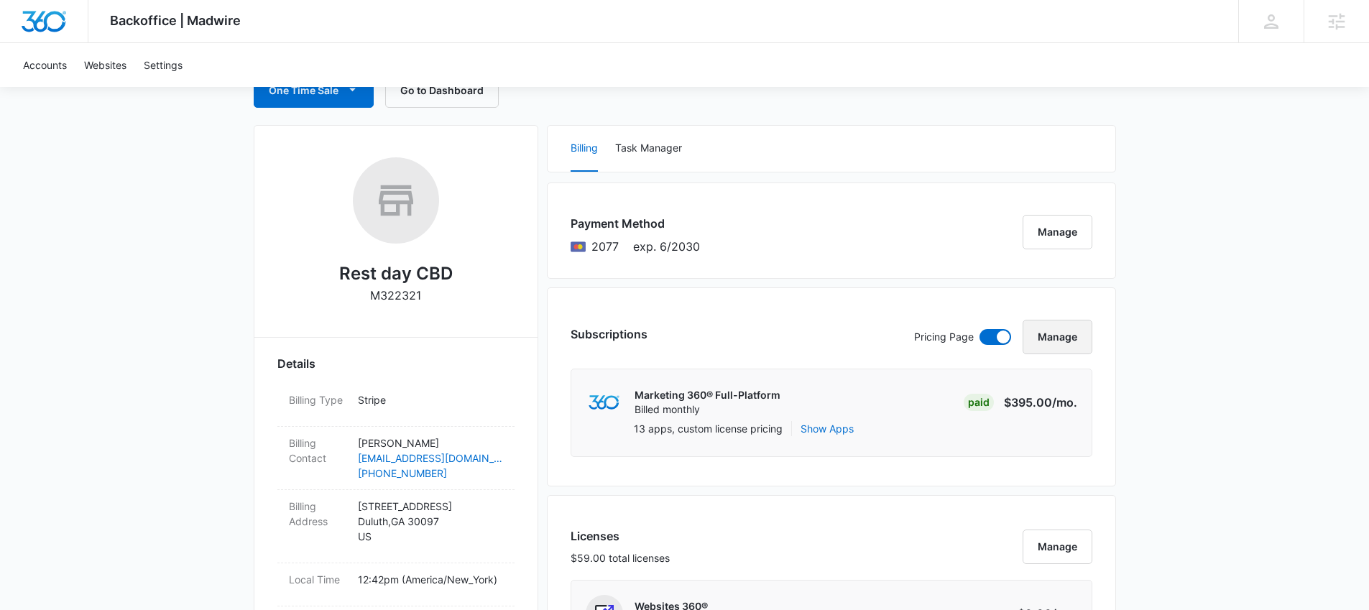
click at [1039, 336] on button "Manage" at bounding box center [1058, 337] width 70 height 35
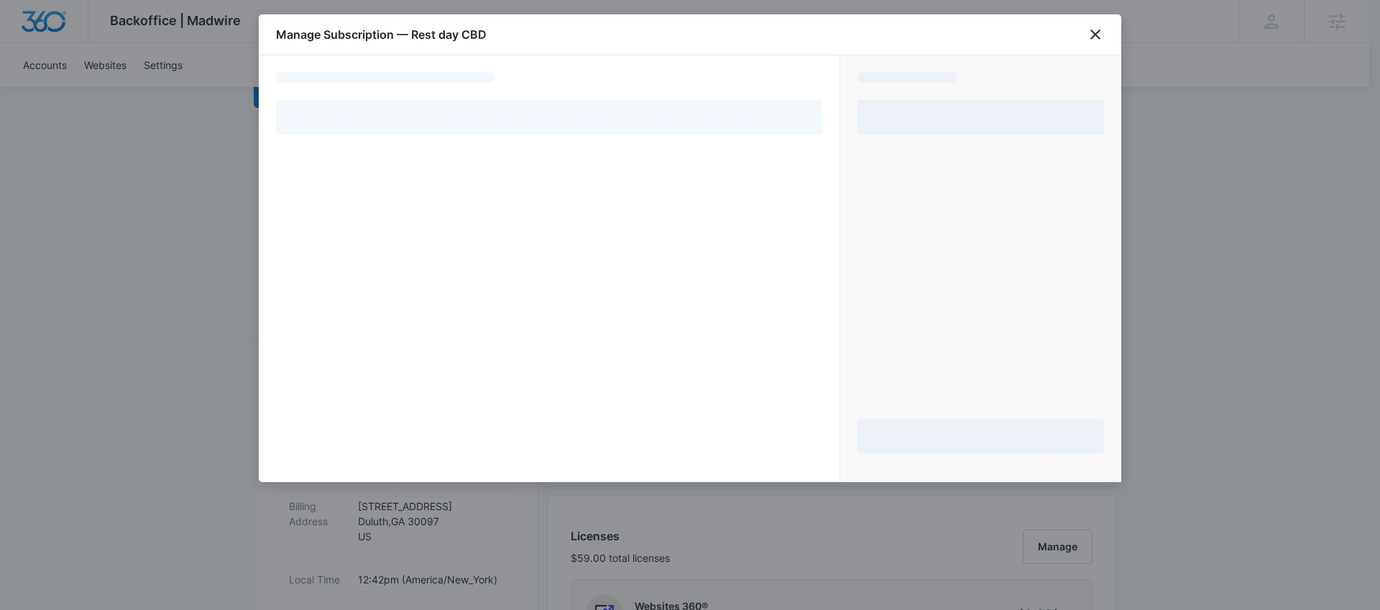
select select "pm_1RgnMGA4n8RTgNjUiKdhE9Xb"
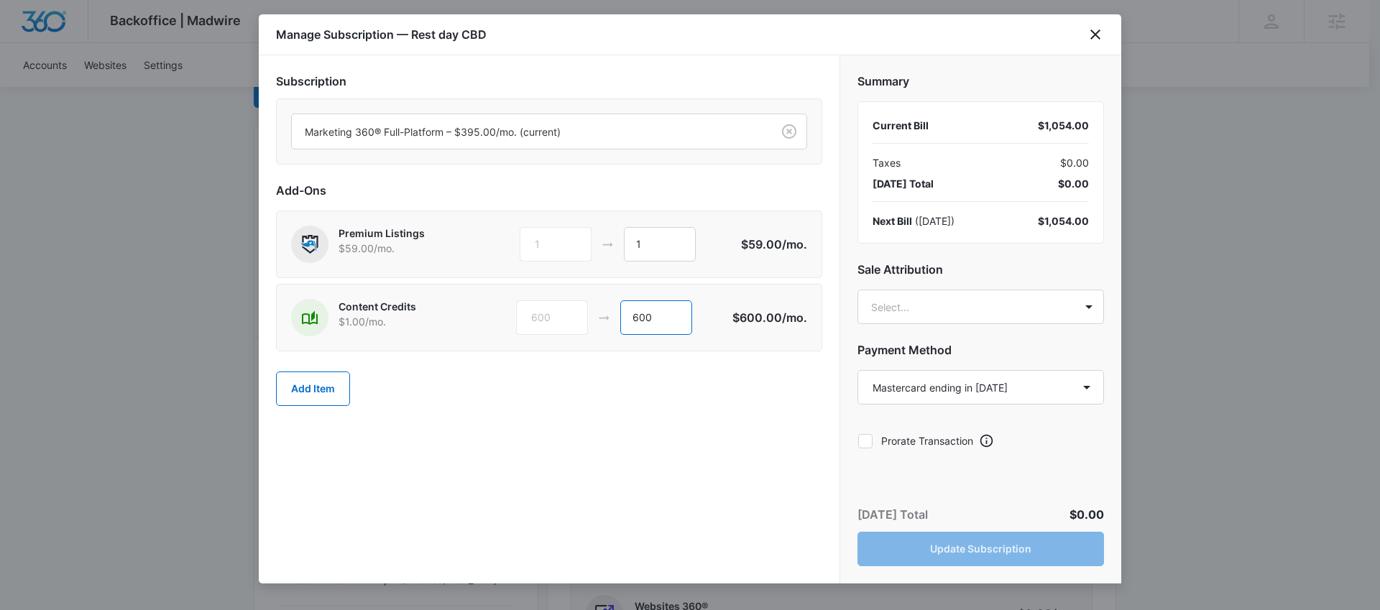
drag, startPoint x: 675, startPoint y: 328, endPoint x: 630, endPoint y: 325, distance: 44.7
click at [630, 325] on input "600" at bounding box center [656, 317] width 72 height 35
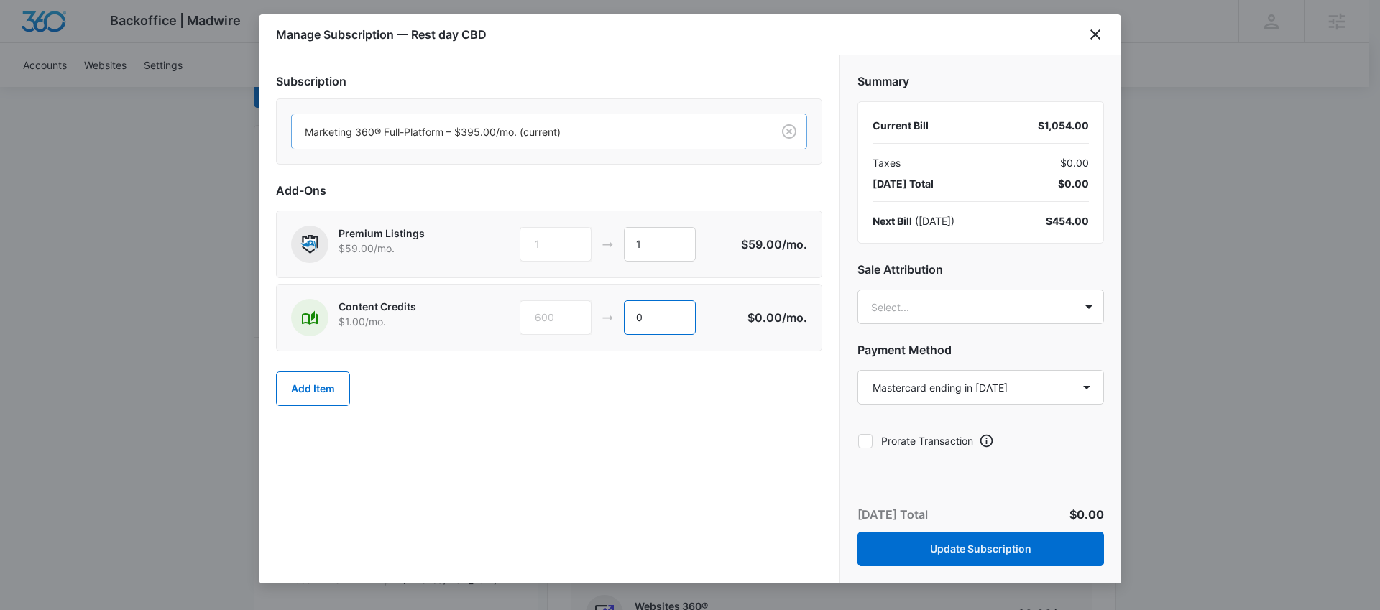
type input "0"
click at [697, 116] on div "Marketing 360® Full-Platform – $395.00/mo. (current)" at bounding box center [532, 132] width 480 height 32
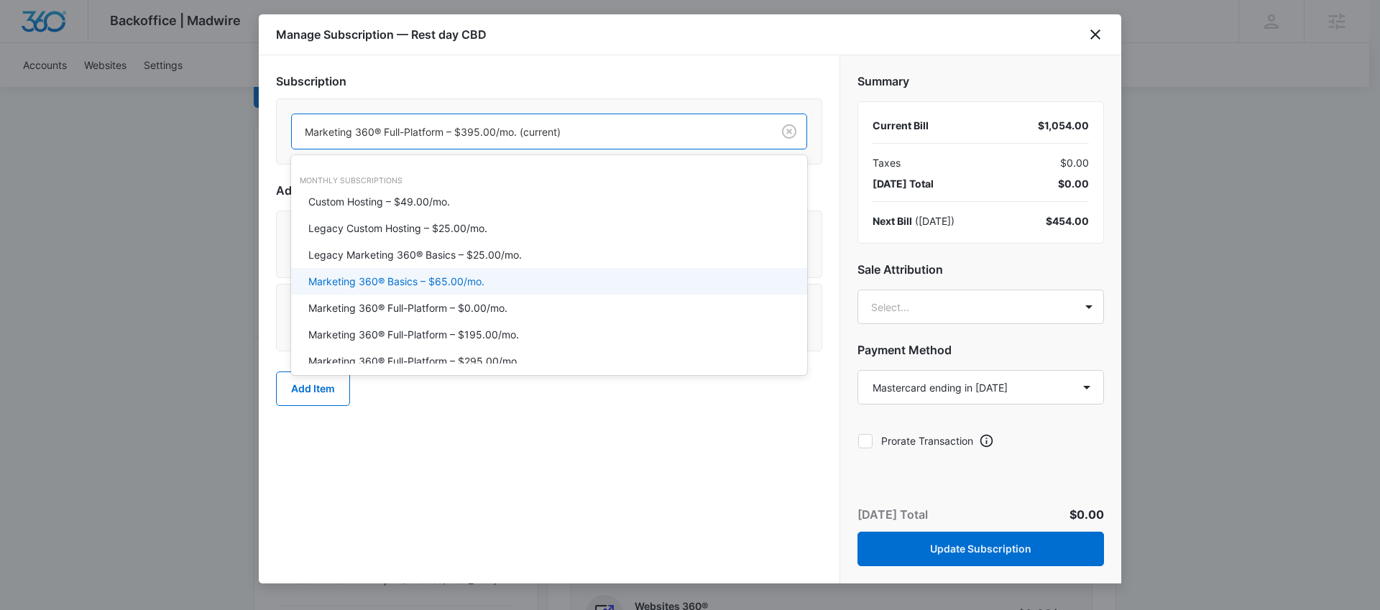
click at [533, 290] on div "Marketing 360® Basics – $65.00/mo." at bounding box center [549, 281] width 516 height 27
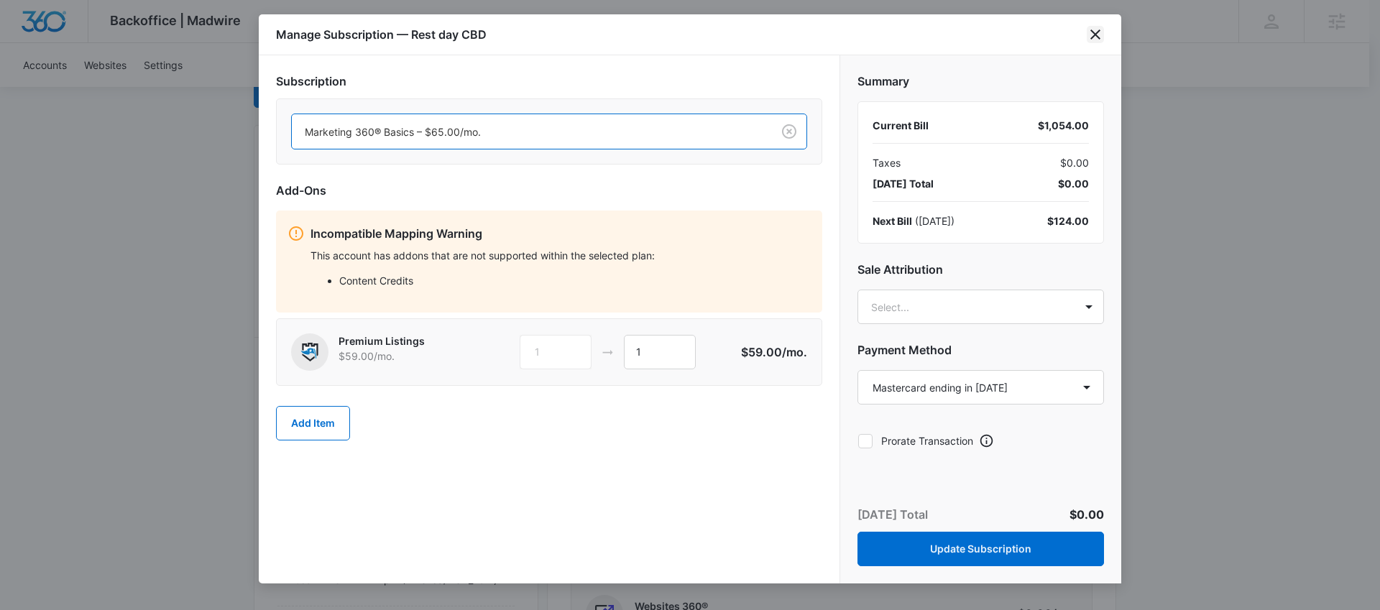
click at [1099, 42] on icon "close" at bounding box center [1095, 34] width 17 height 17
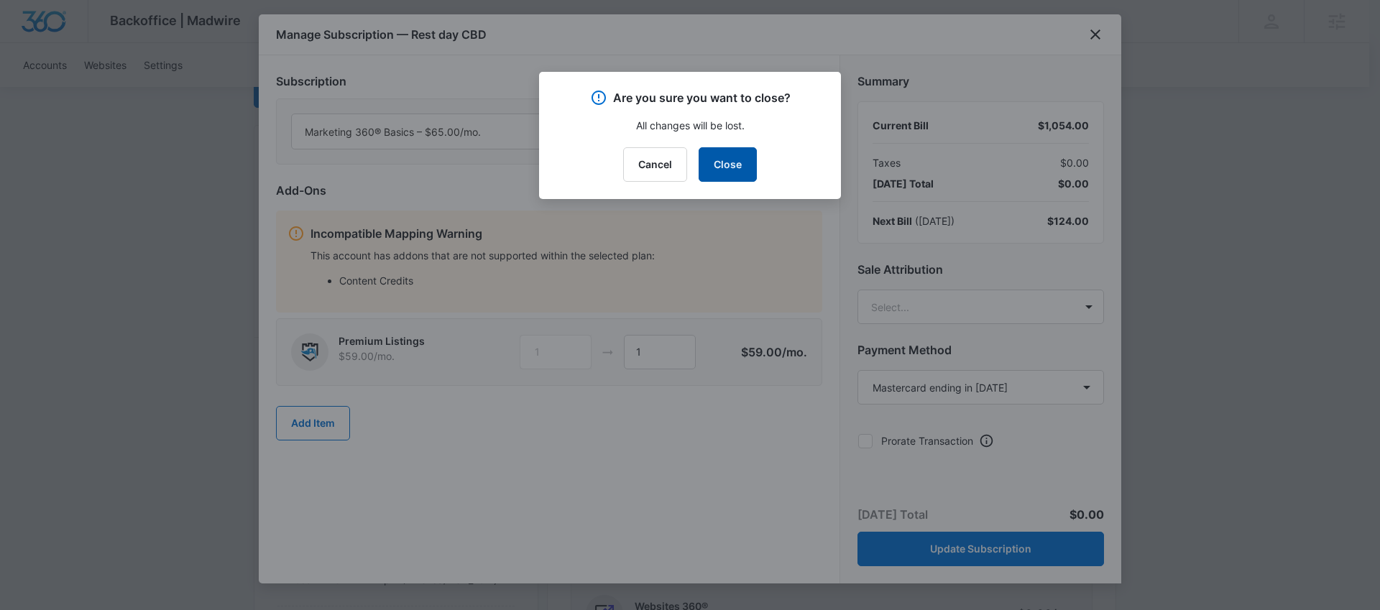
click at [723, 157] on button "Close" at bounding box center [728, 164] width 58 height 35
